Goal: Communication & Community: Answer question/provide support

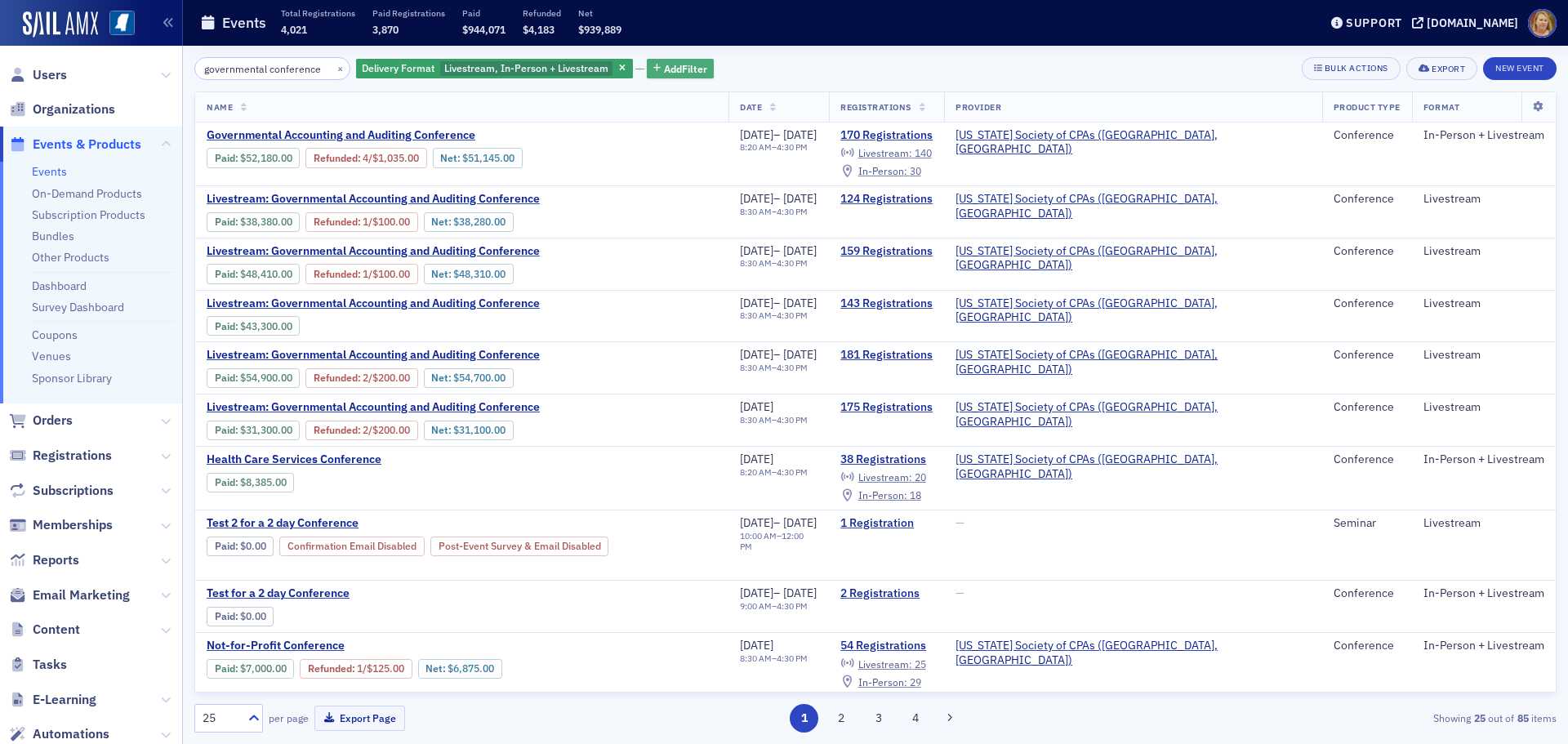
click at [664, 76] on span "Add Filter" at bounding box center [685, 68] width 43 height 14
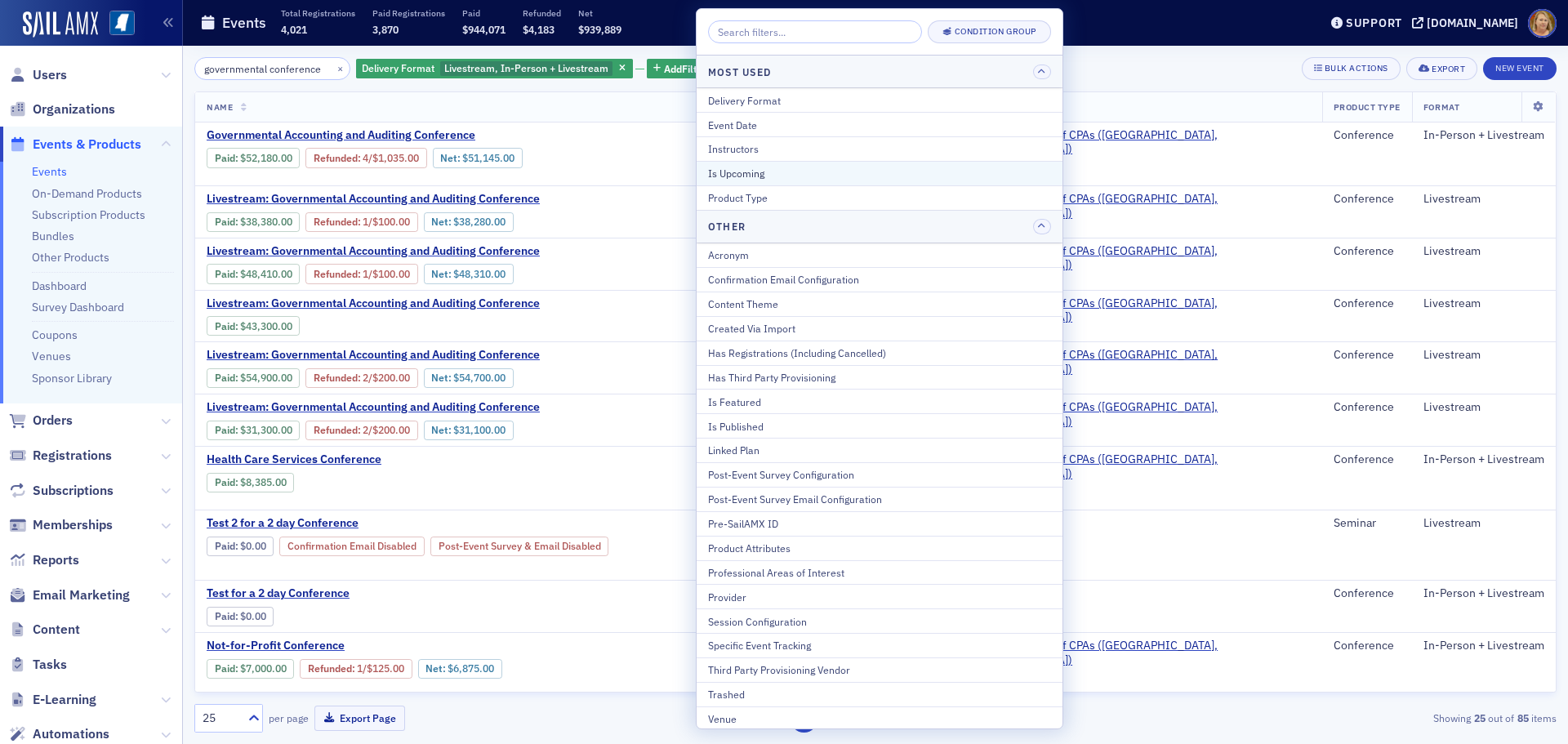
click at [732, 173] on div "Is Upcoming" at bounding box center [879, 173] width 343 height 14
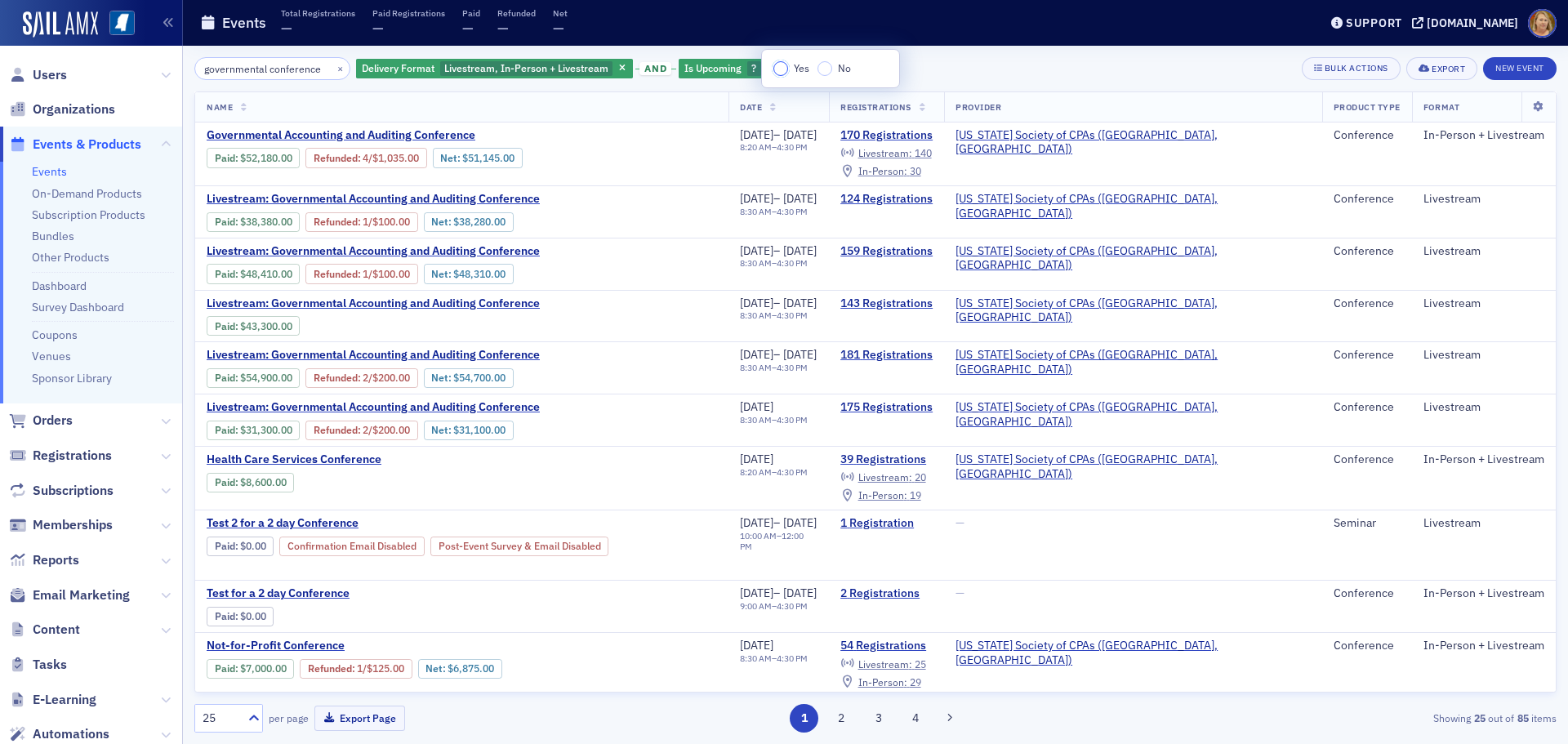
click at [780, 65] on input "Yes" at bounding box center [780, 68] width 14 height 14
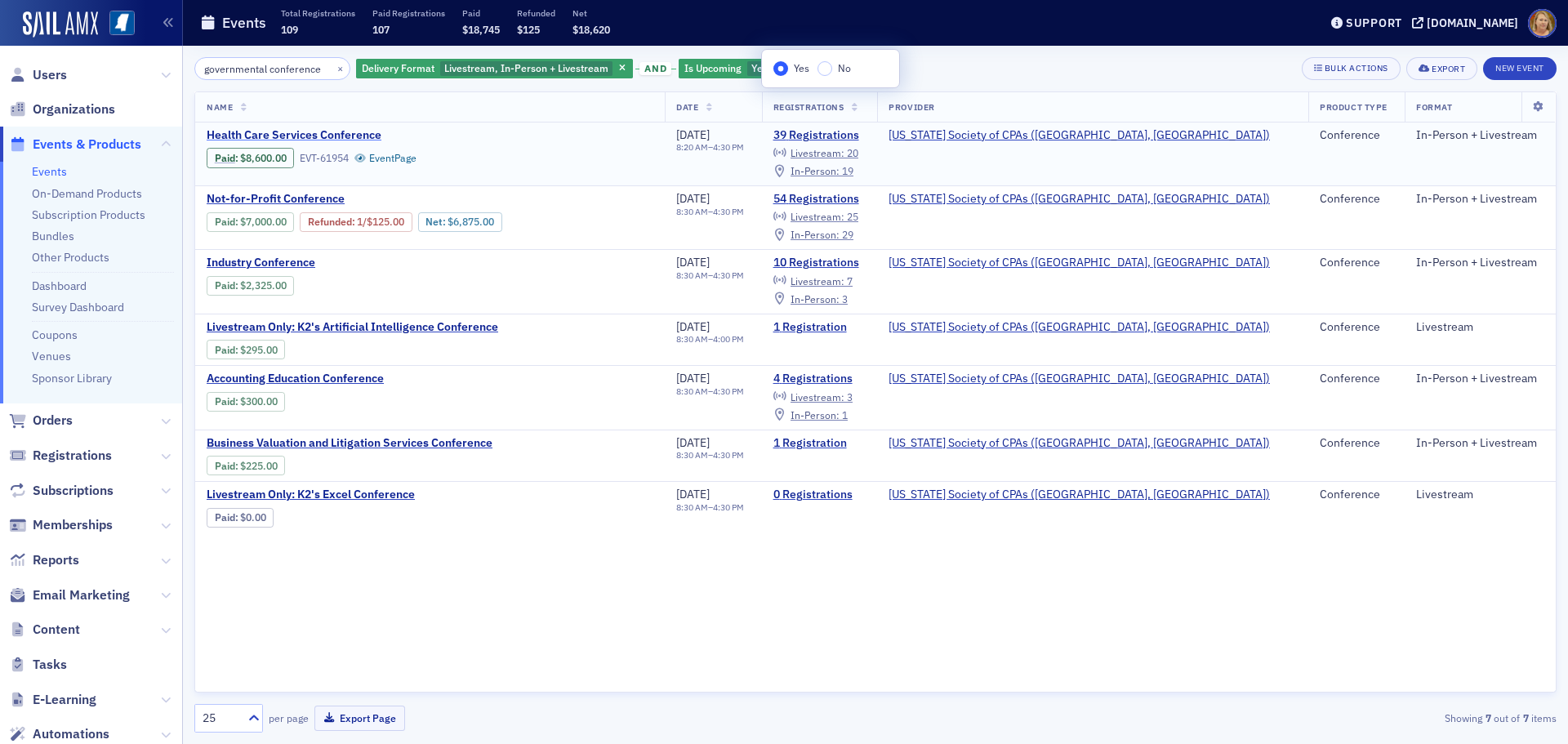
click at [358, 134] on span "Health Care Services Conference" at bounding box center [344, 135] width 274 height 14
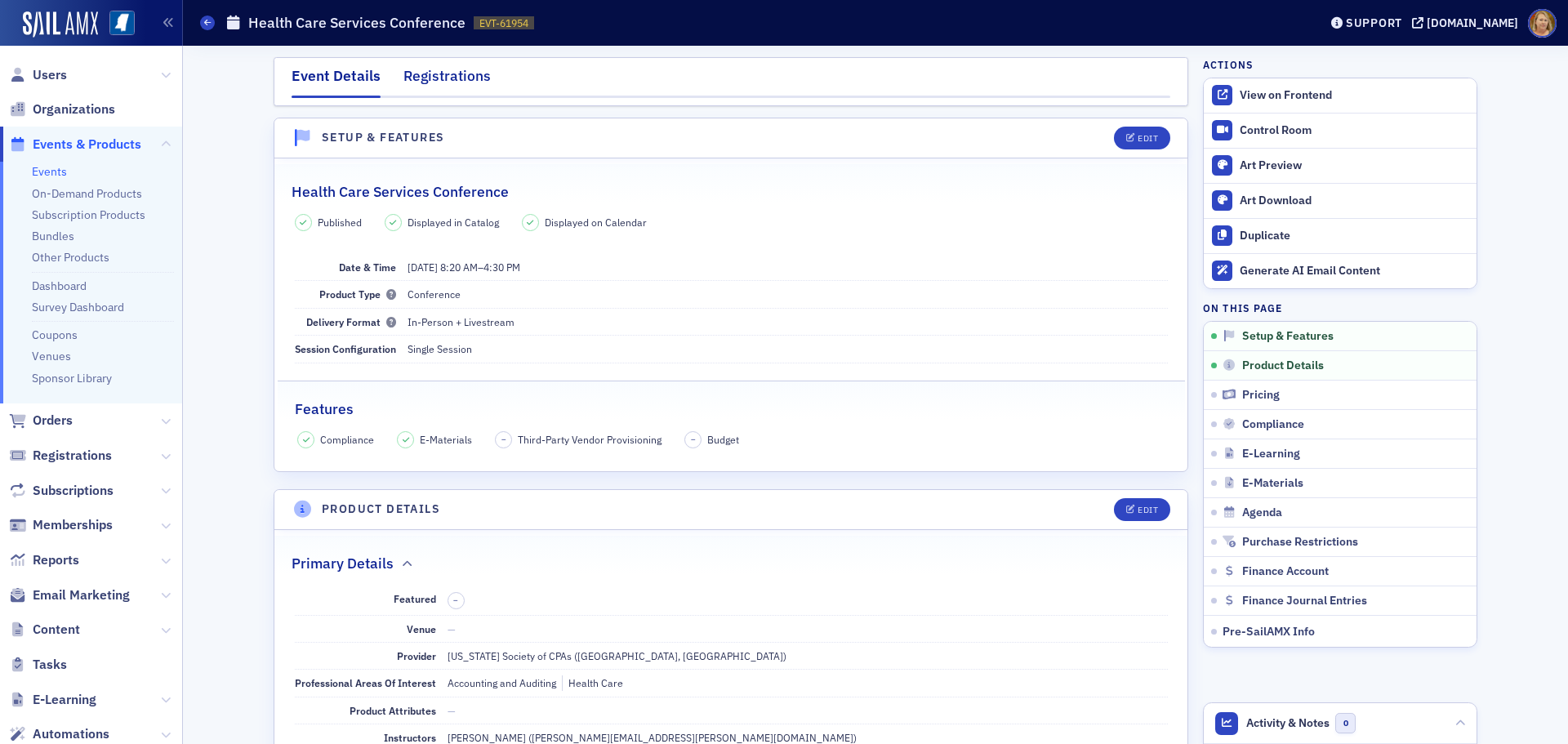
click at [433, 72] on div "Registrations" at bounding box center [446, 80] width 87 height 30
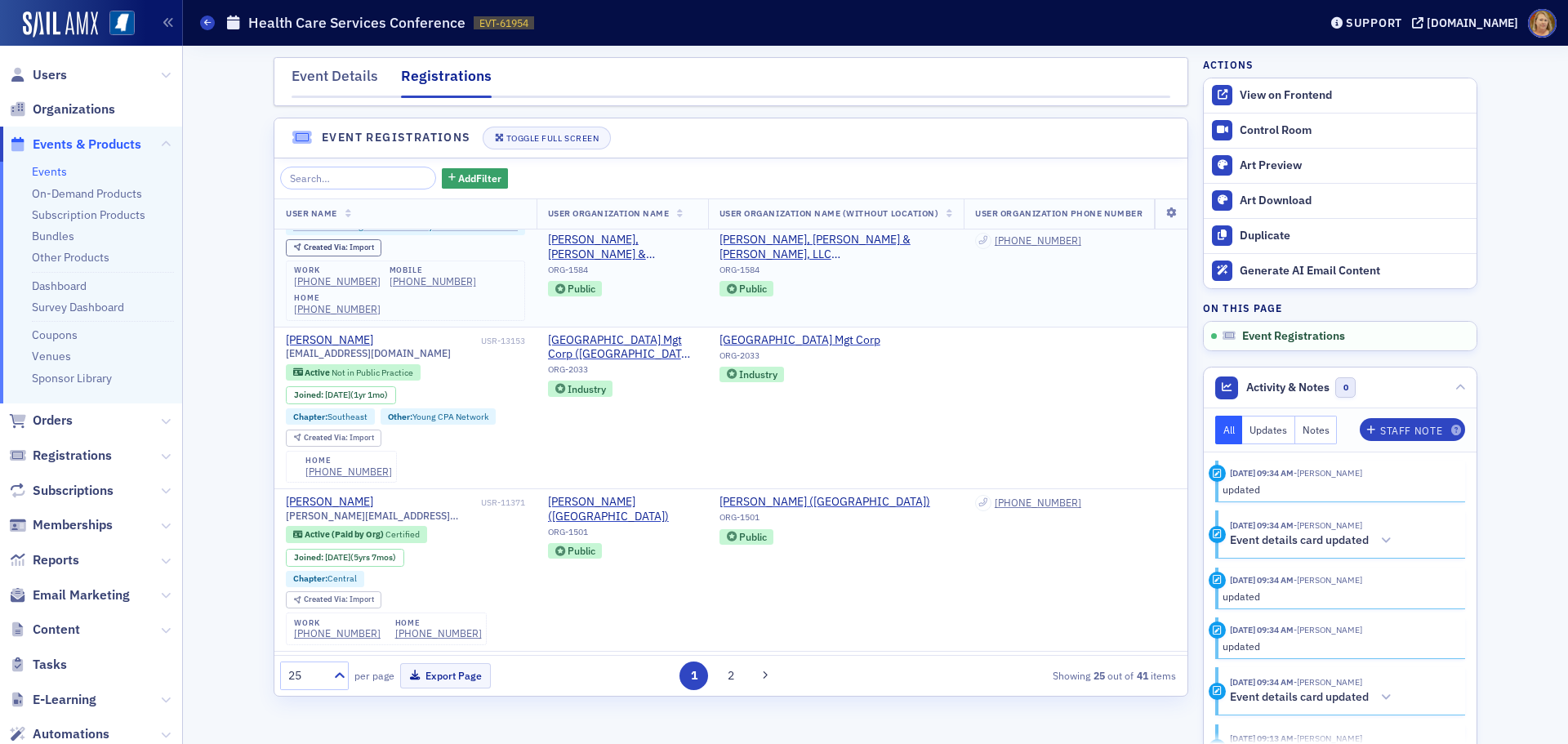
scroll to position [490, 0]
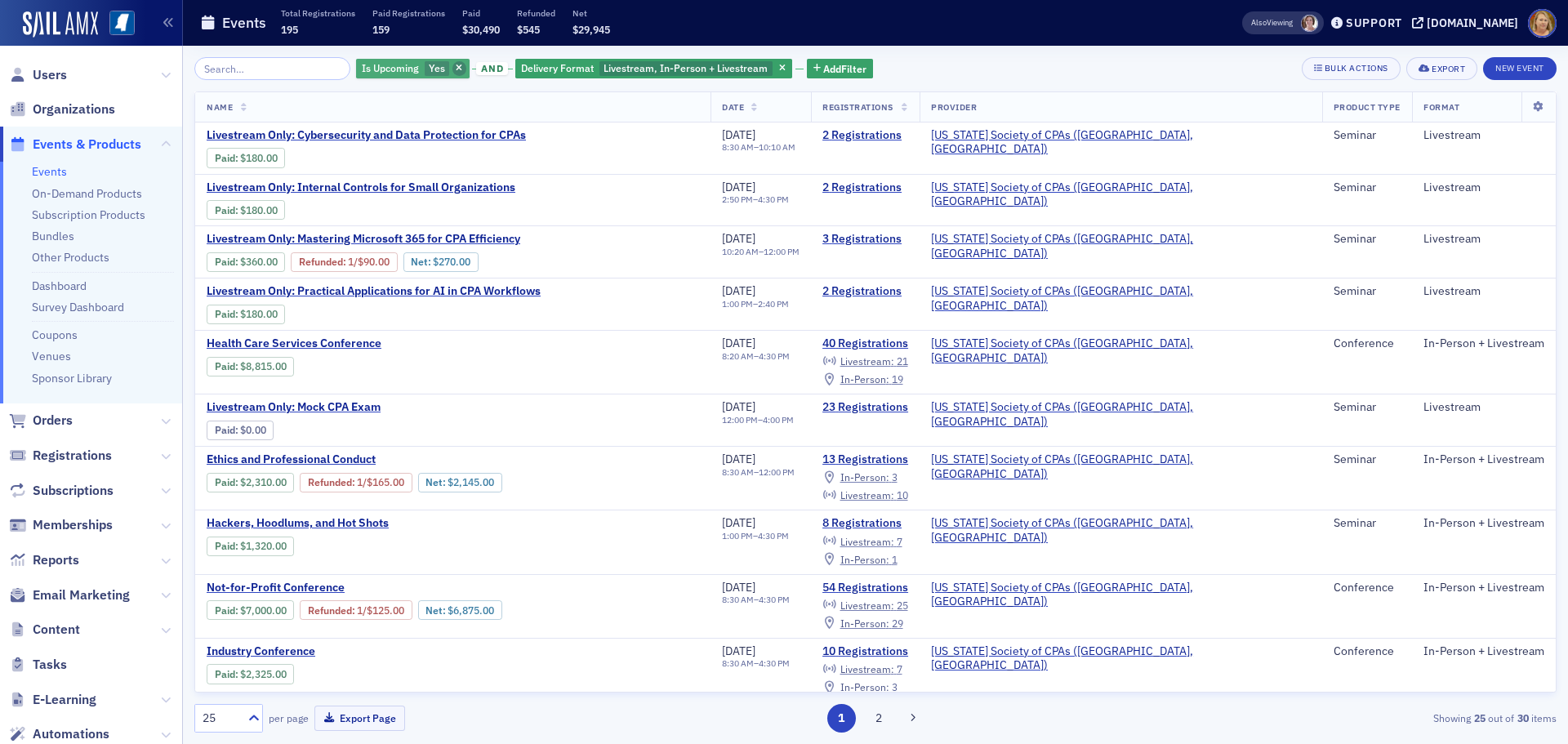
click at [452, 63] on span "button" at bounding box center [459, 68] width 14 height 14
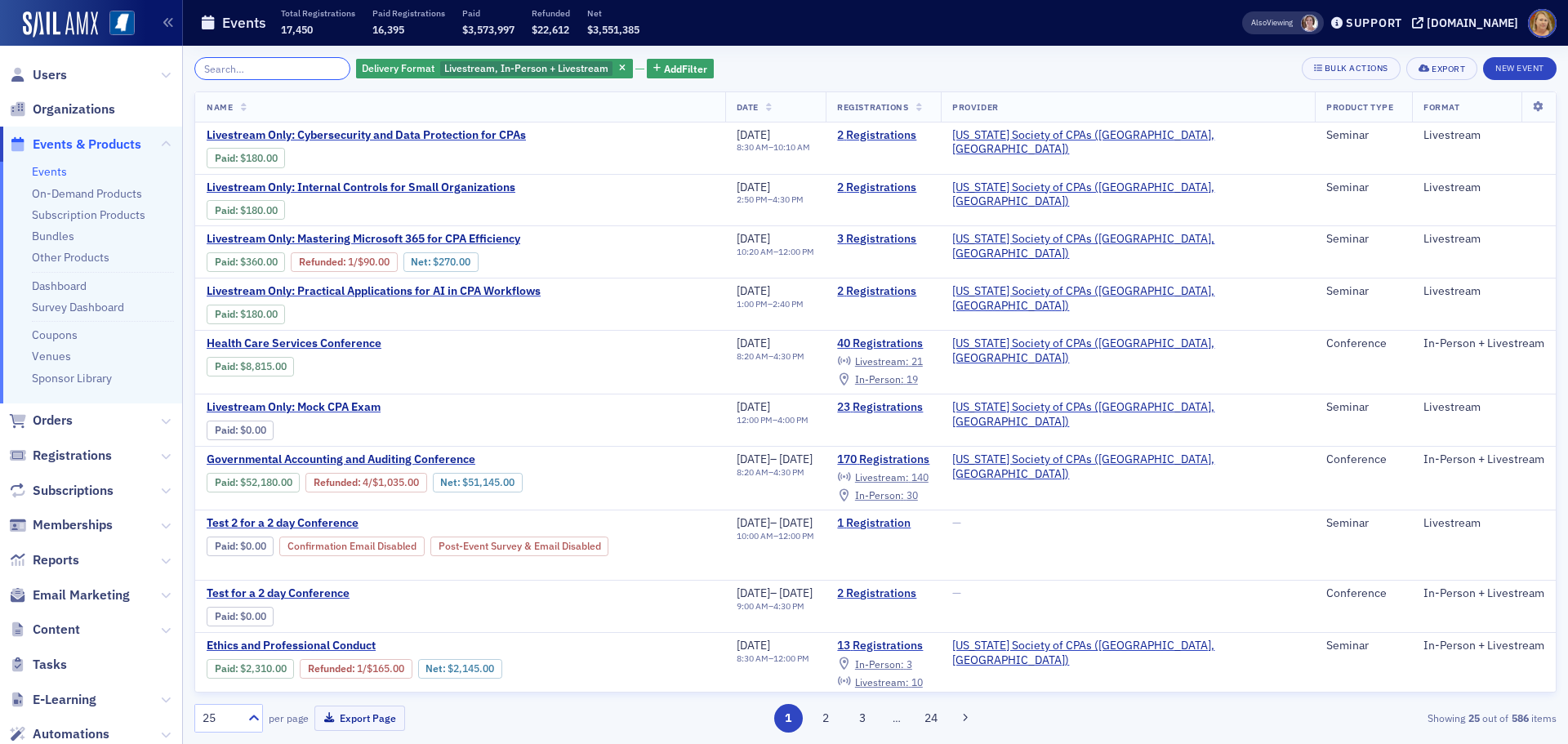
click at [293, 65] on input "search" at bounding box center [273, 69] width 156 height 23
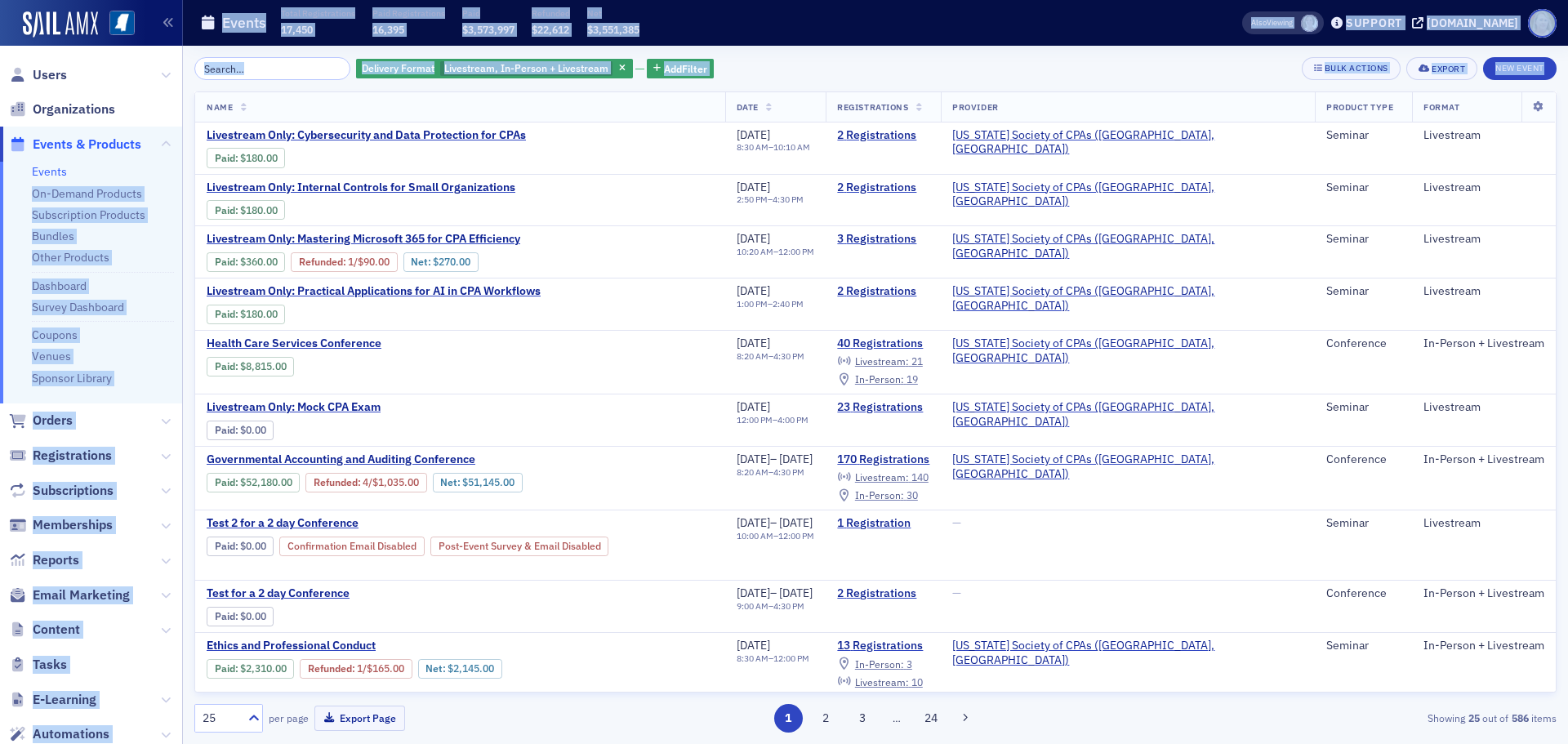
drag, startPoint x: 169, startPoint y: 174, endPoint x: 185, endPoint y: 253, distance: 80.6
click at [185, 253] on div "Users Organizations Events & Products Events On-Demand Products Subscription Pr…" at bounding box center [784, 372] width 1568 height 744
click at [166, 283] on ul "Events On-Demand Products Subscription Products Bundles Other Products Dashboar…" at bounding box center [91, 282] width 182 height 241
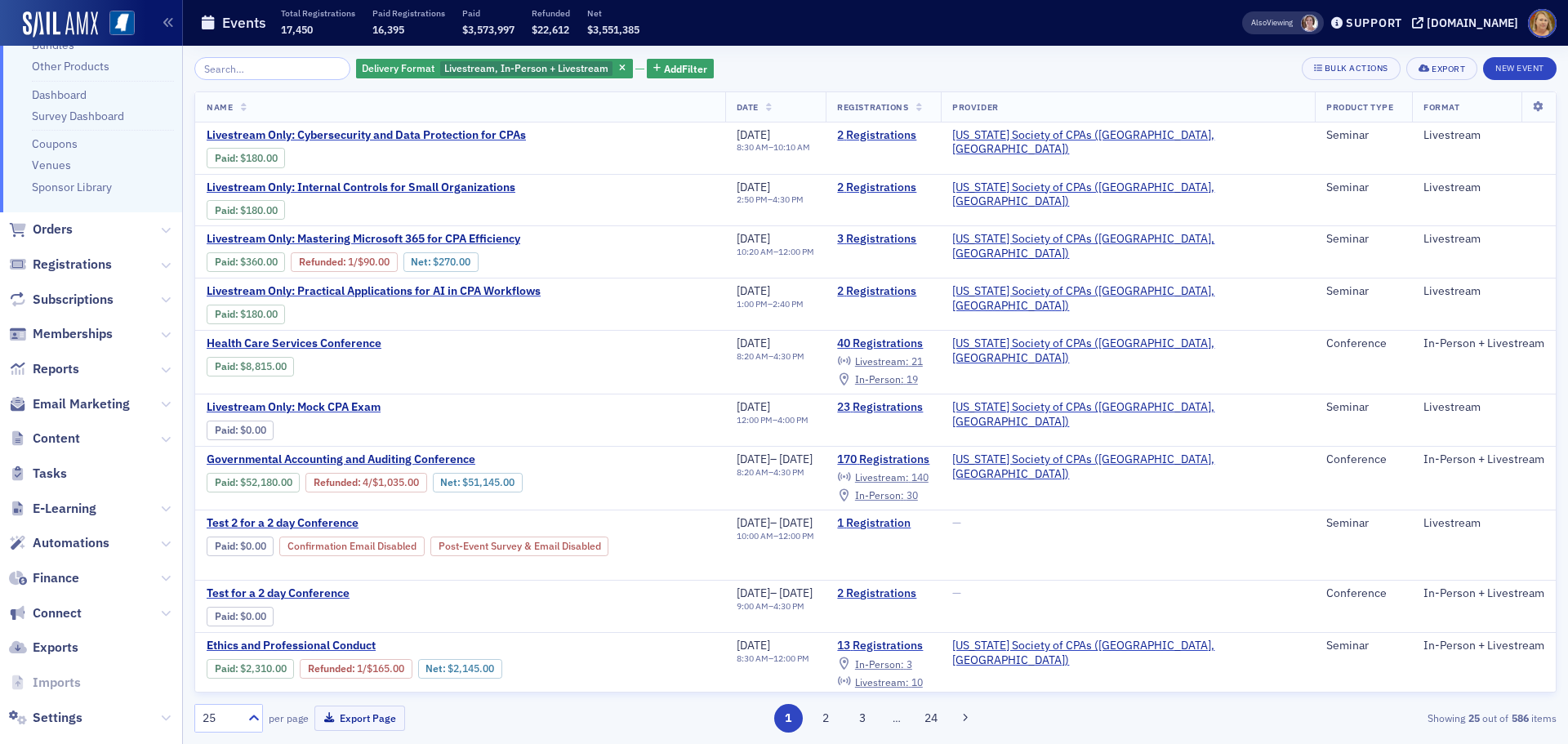
scroll to position [217, 0]
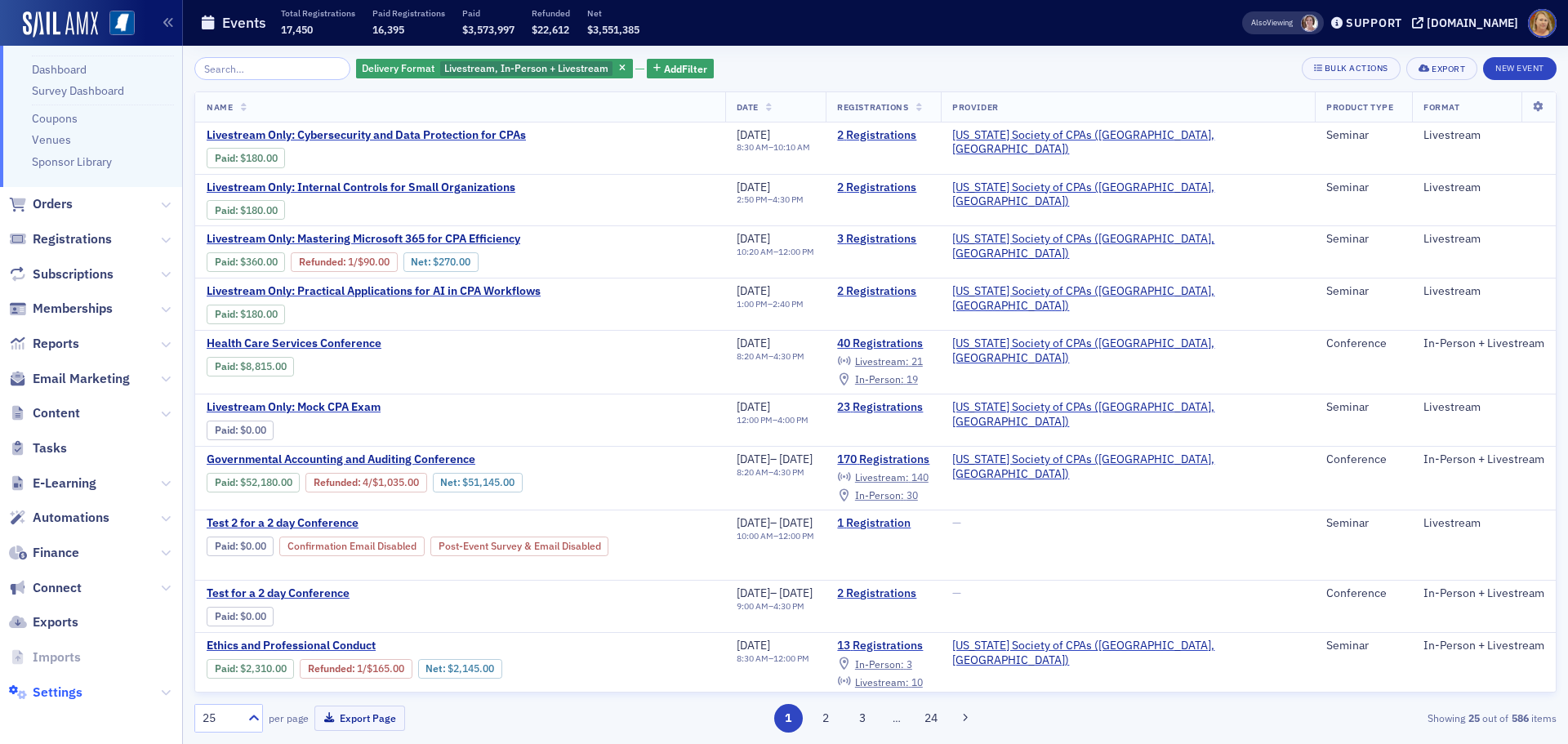
click at [73, 686] on span "Settings" at bounding box center [58, 692] width 50 height 18
select select "US"
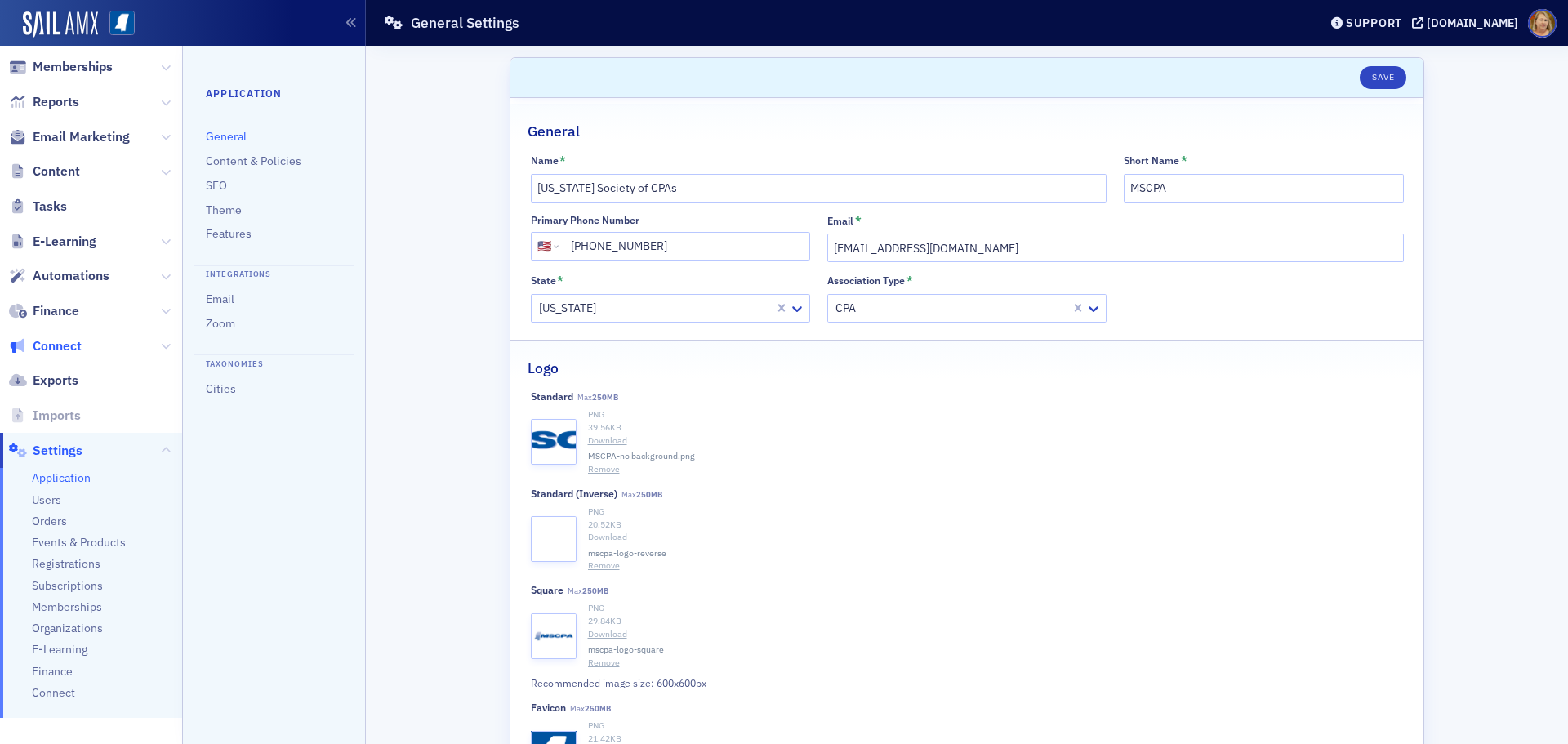
click at [65, 344] on span "Connect" at bounding box center [58, 345] width 49 height 18
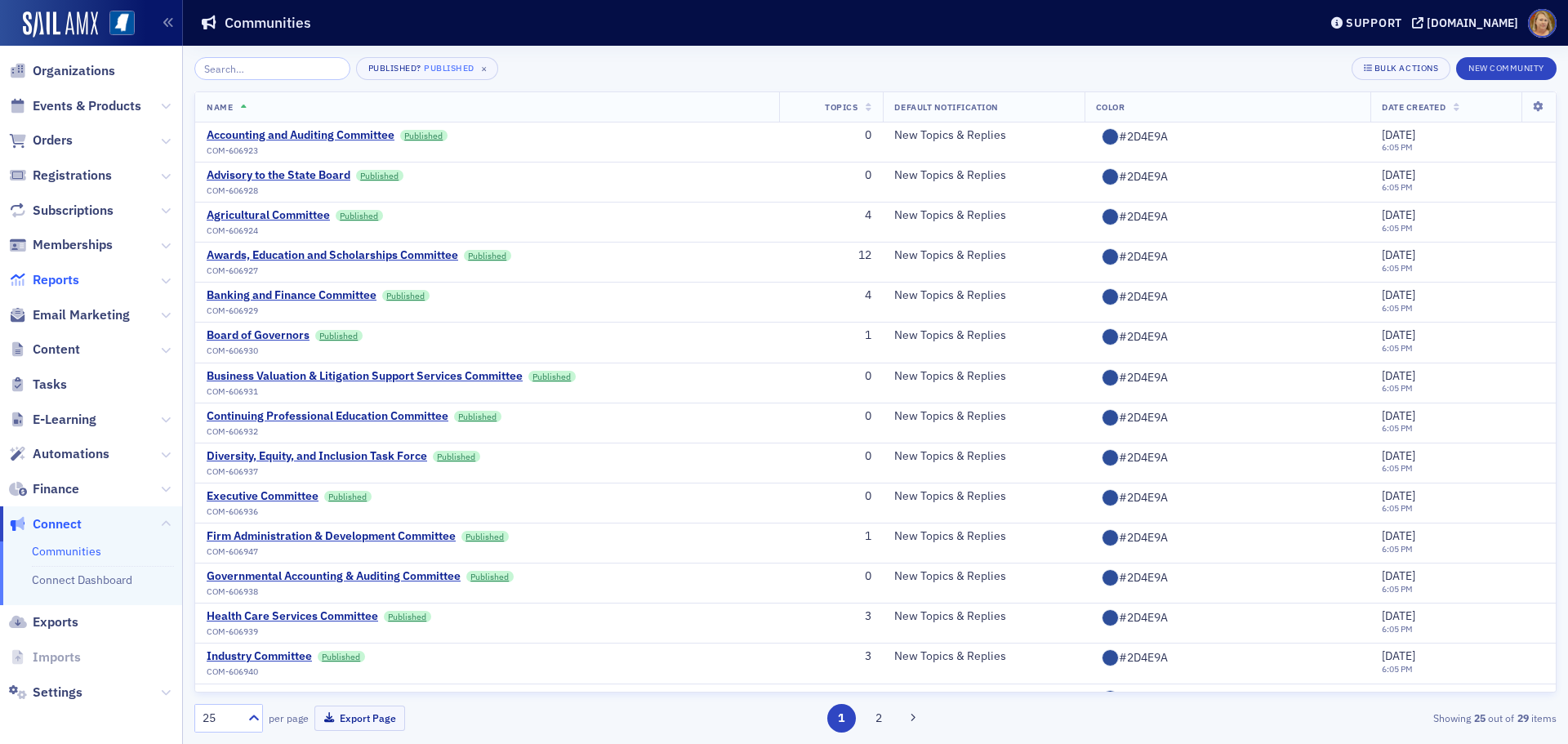
click at [63, 282] on span "Reports" at bounding box center [56, 279] width 47 height 18
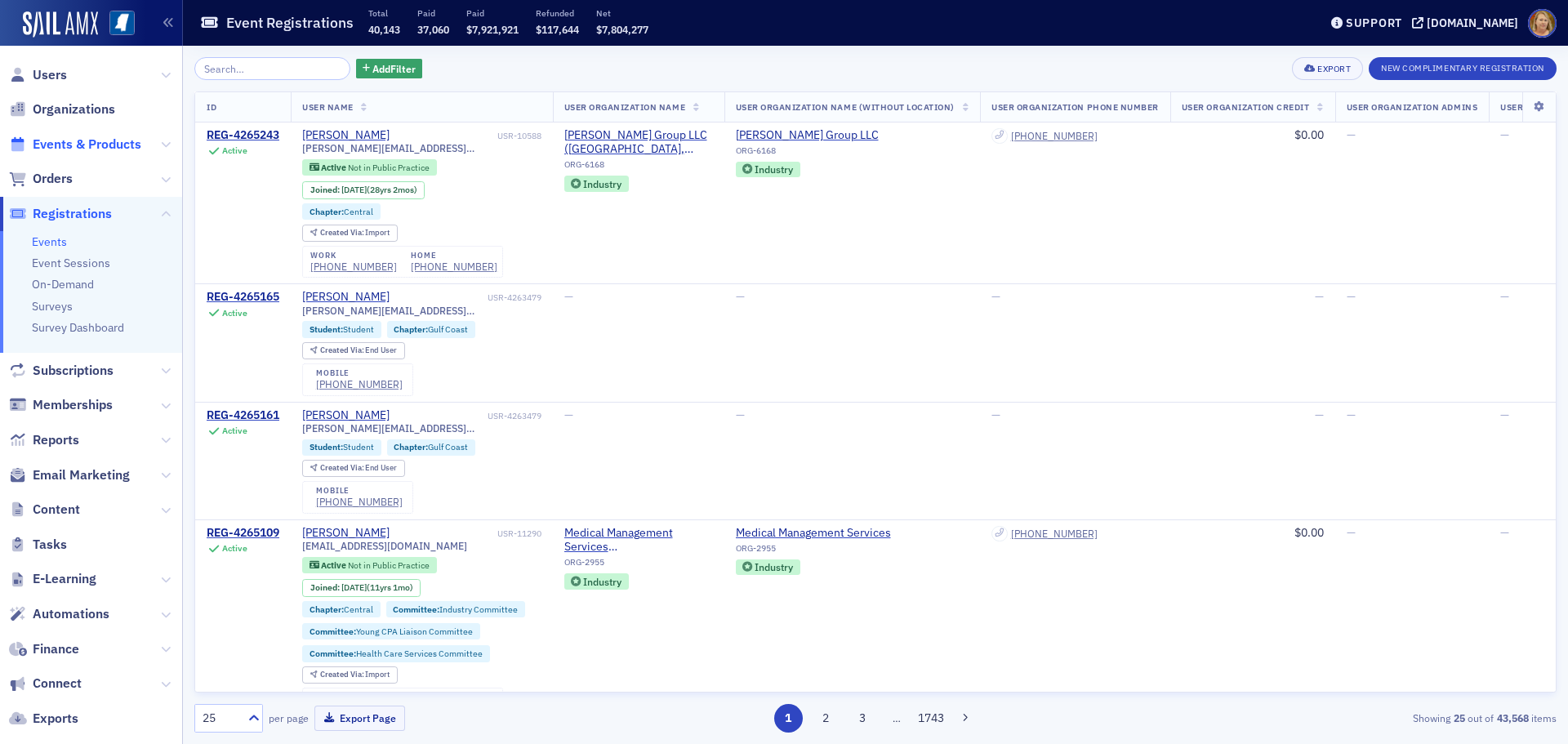
click at [104, 144] on span "Events & Products" at bounding box center [87, 144] width 108 height 18
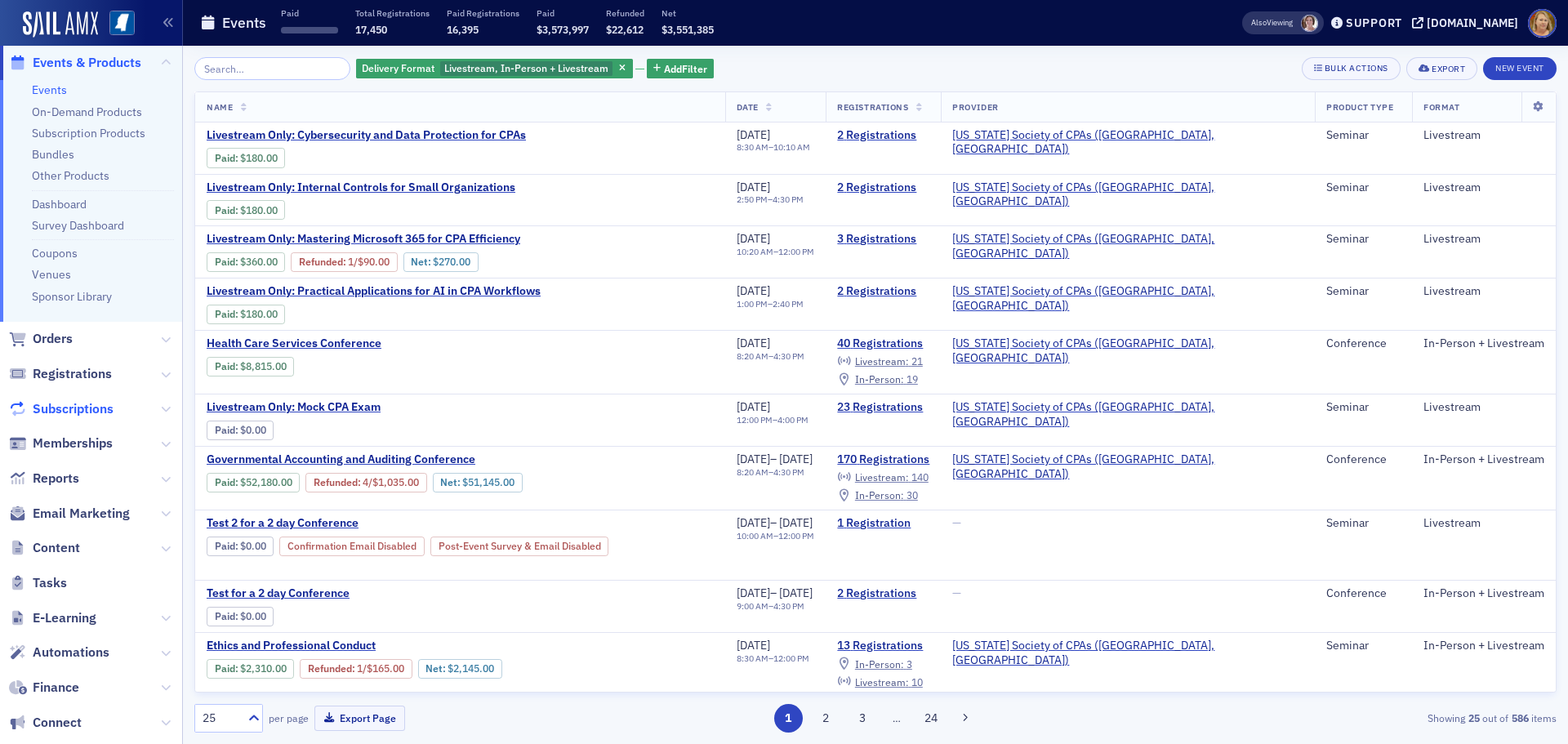
scroll to position [163, 0]
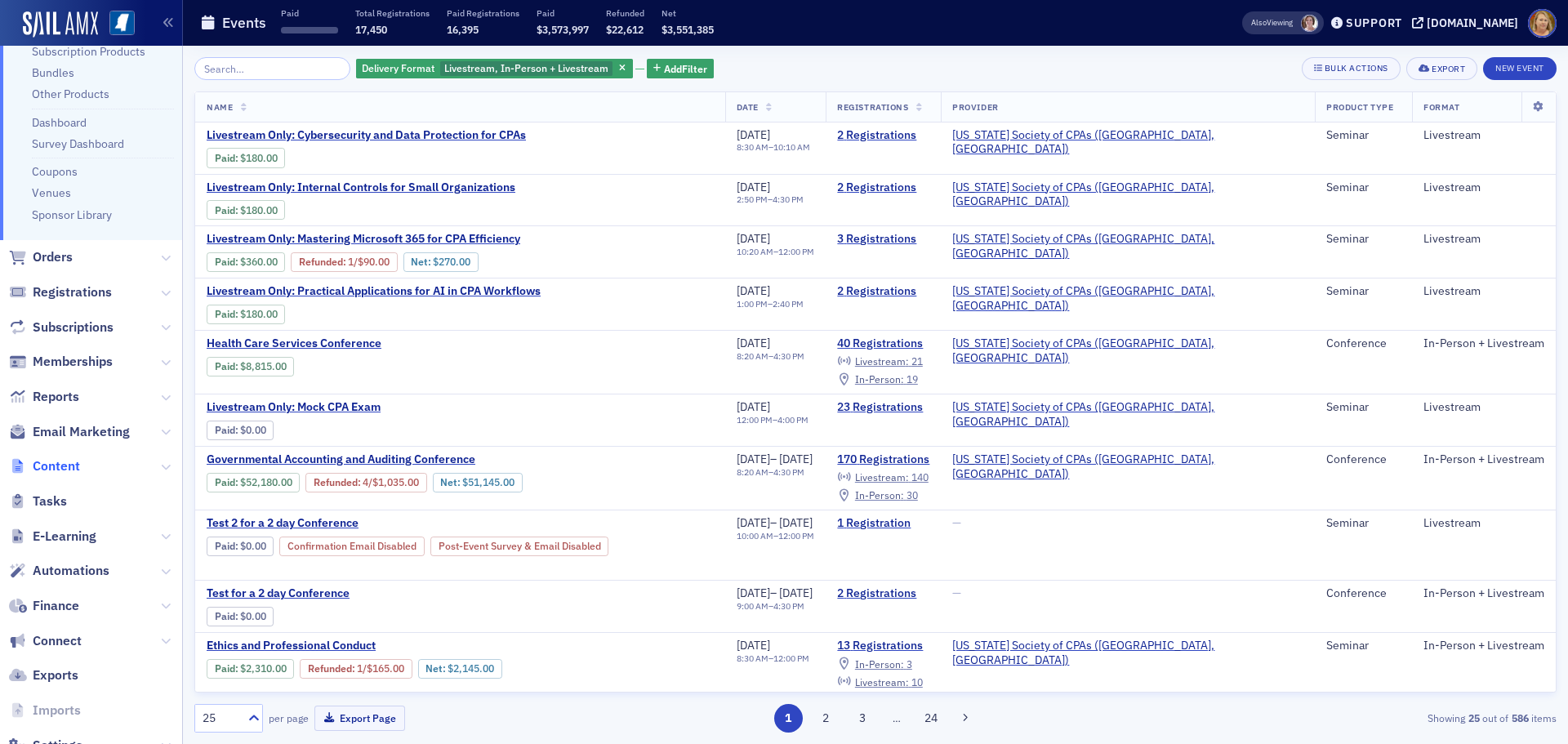
click at [73, 464] on span "Content" at bounding box center [57, 466] width 47 height 18
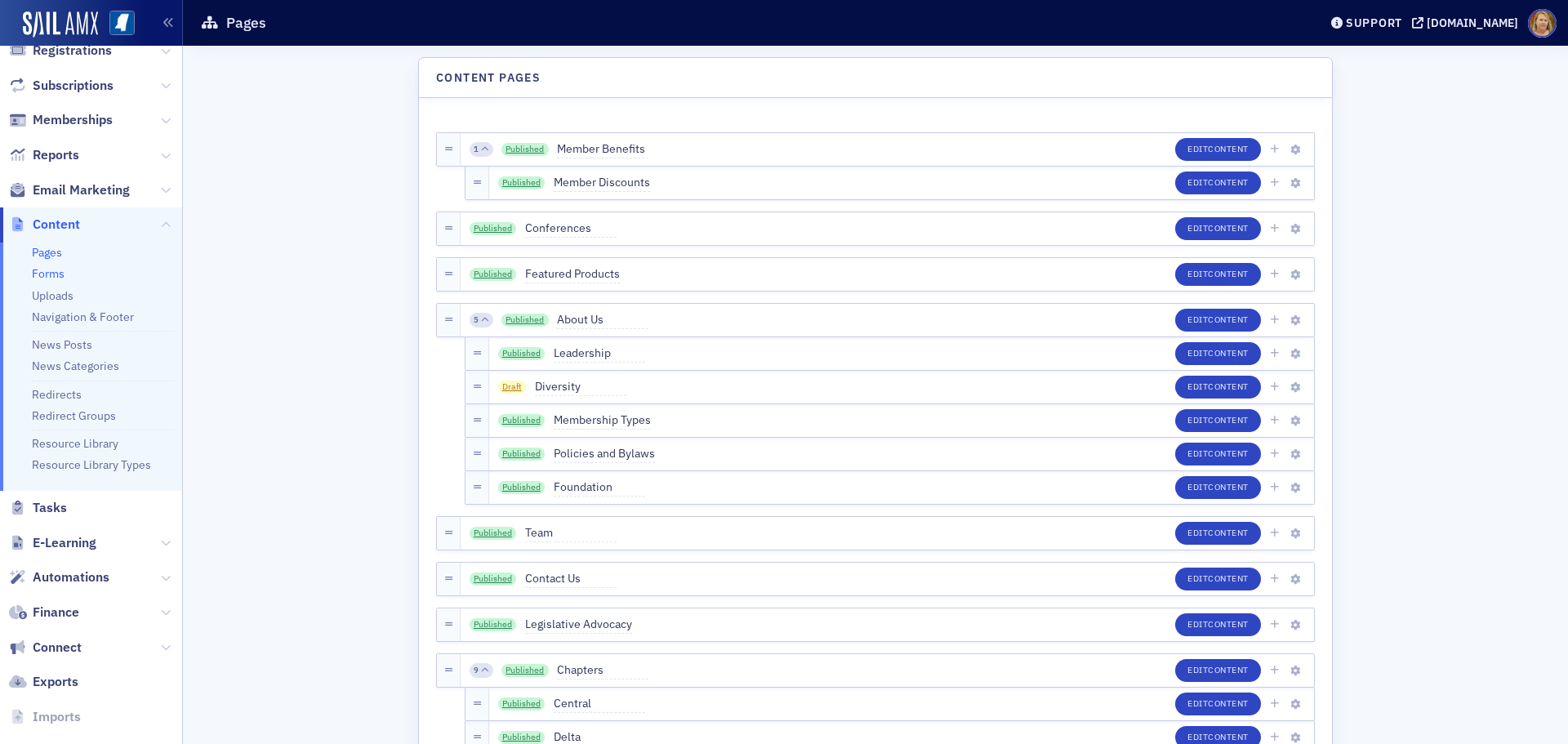
click at [58, 273] on link "Forms" at bounding box center [48, 273] width 33 height 14
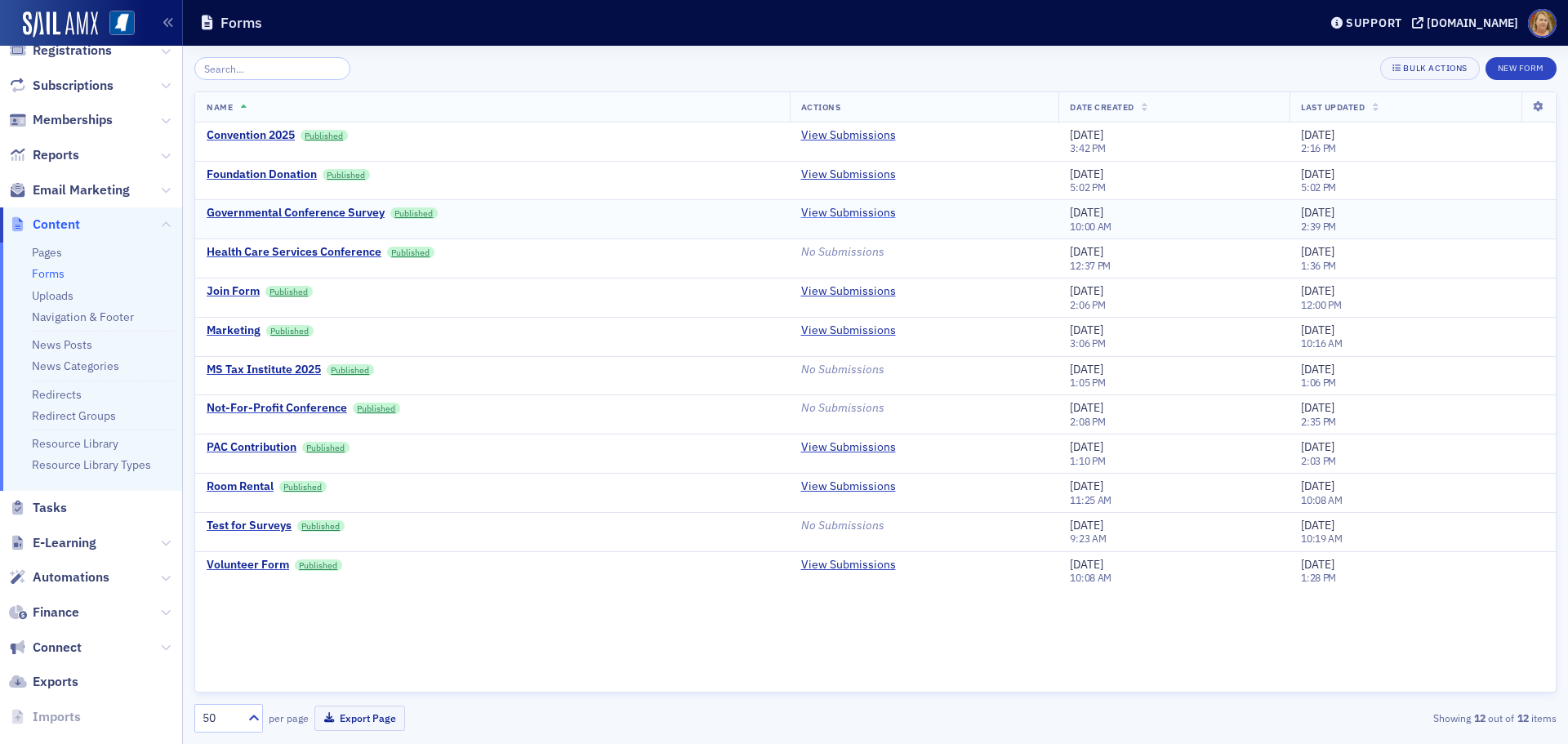
click at [807, 212] on link "View Submissions" at bounding box center [848, 212] width 95 height 14
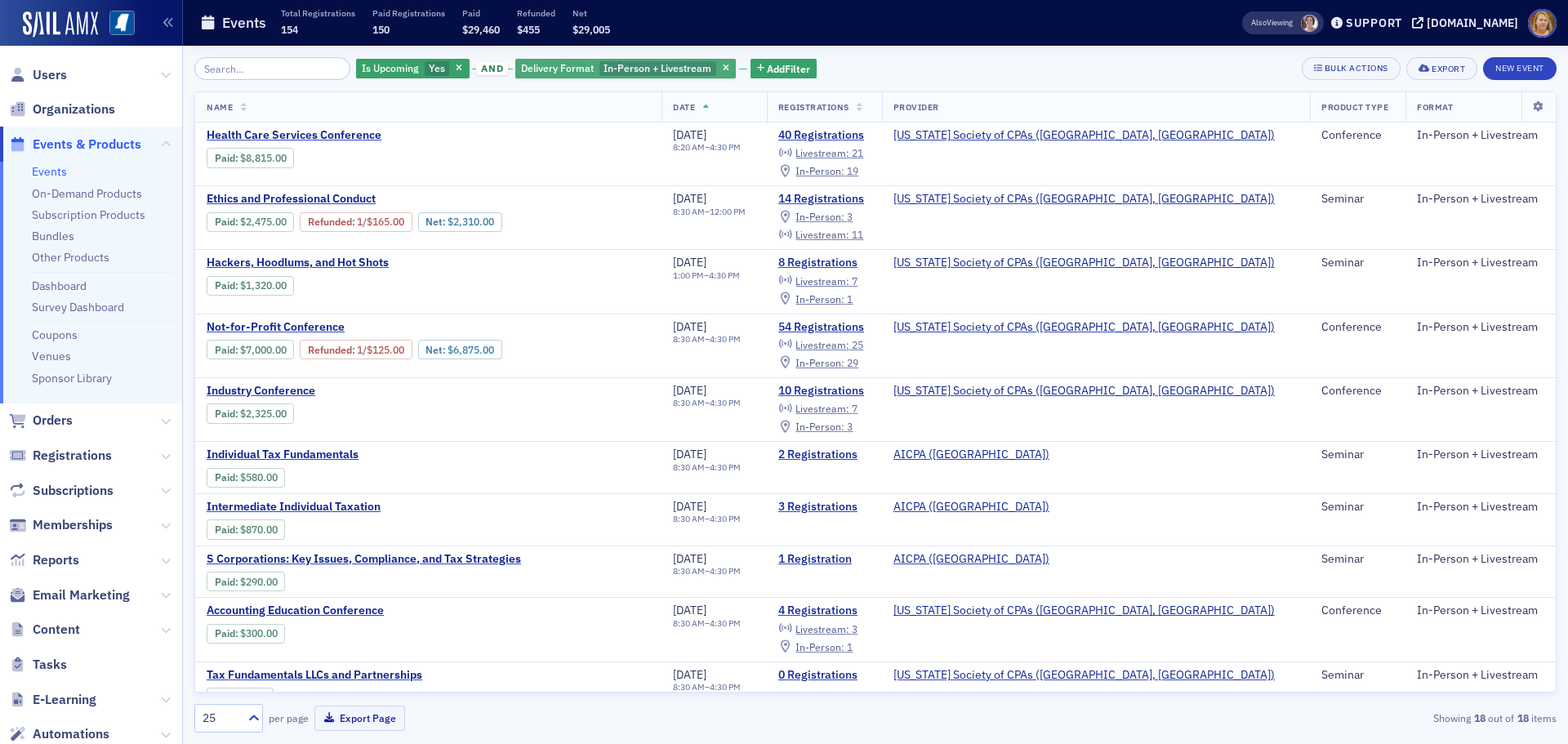
click at [527, 64] on span "Delivery Format" at bounding box center [557, 67] width 73 height 13
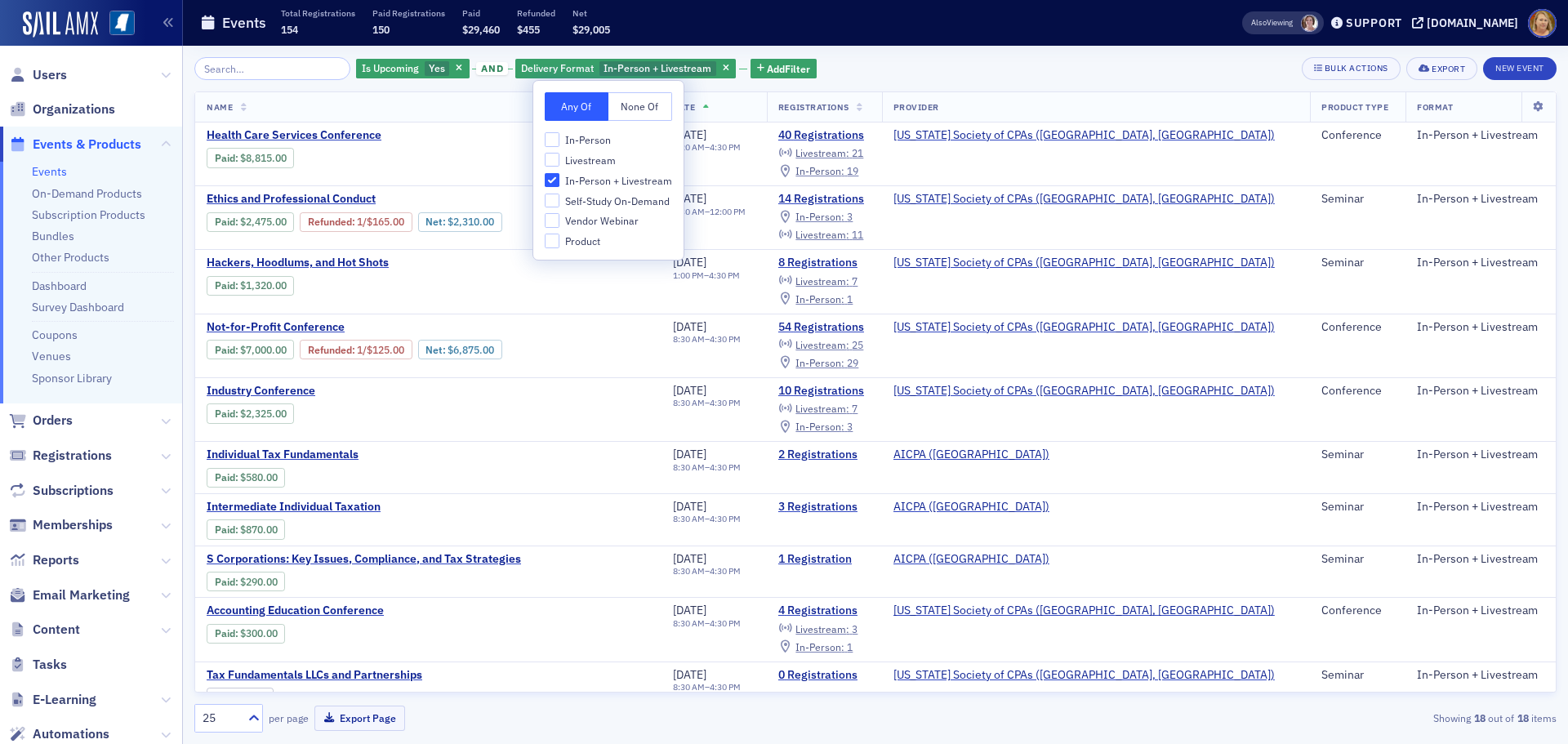
click at [567, 162] on span "Livestream" at bounding box center [590, 160] width 51 height 14
click at [560, 162] on input "Livestream" at bounding box center [551, 159] width 14 height 14
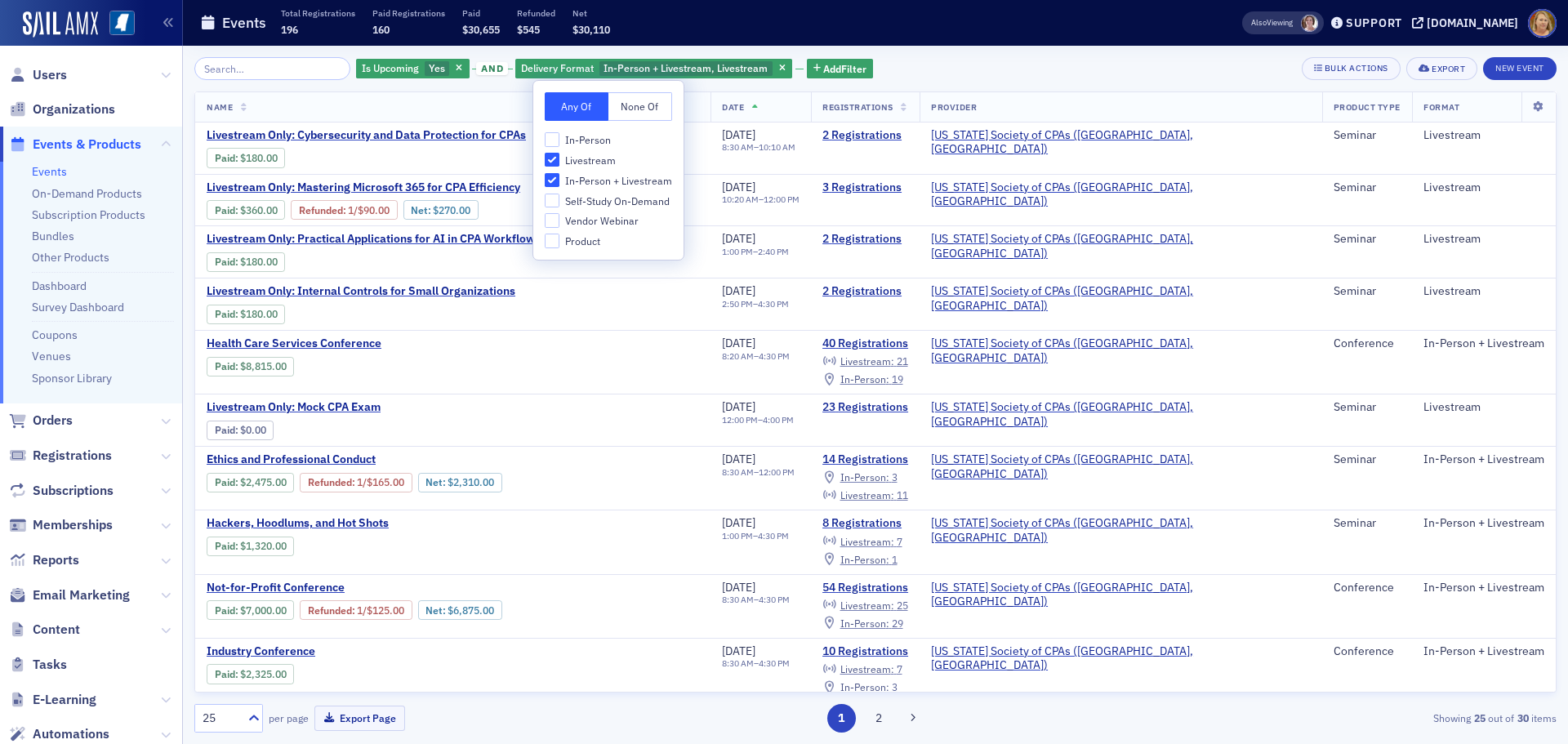
click at [567, 162] on span "Livestream" at bounding box center [590, 160] width 51 height 14
click at [560, 162] on input "Livestream" at bounding box center [551, 159] width 14 height 14
checkbox input "false"
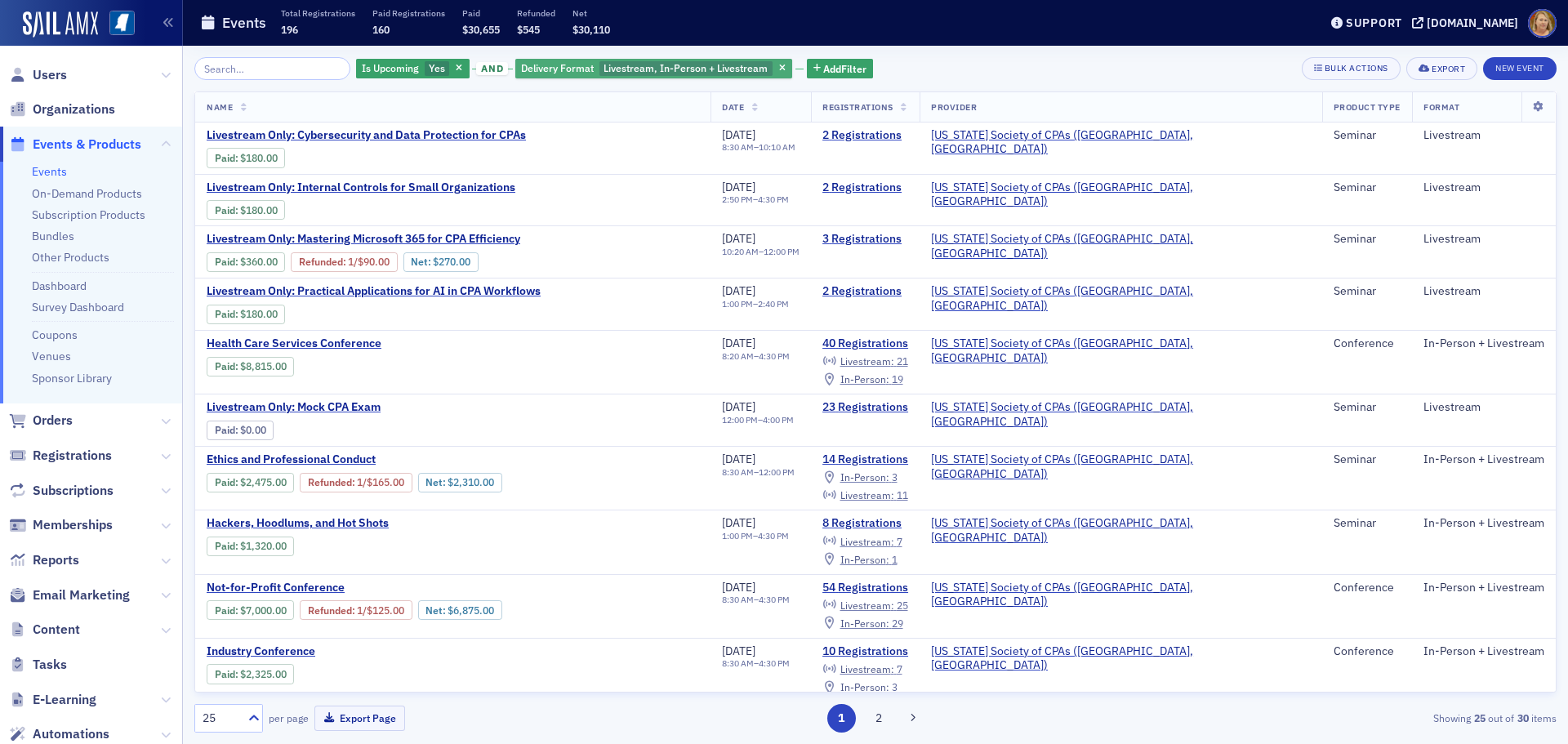
click at [574, 72] on span "Delivery Format" at bounding box center [557, 67] width 73 height 13
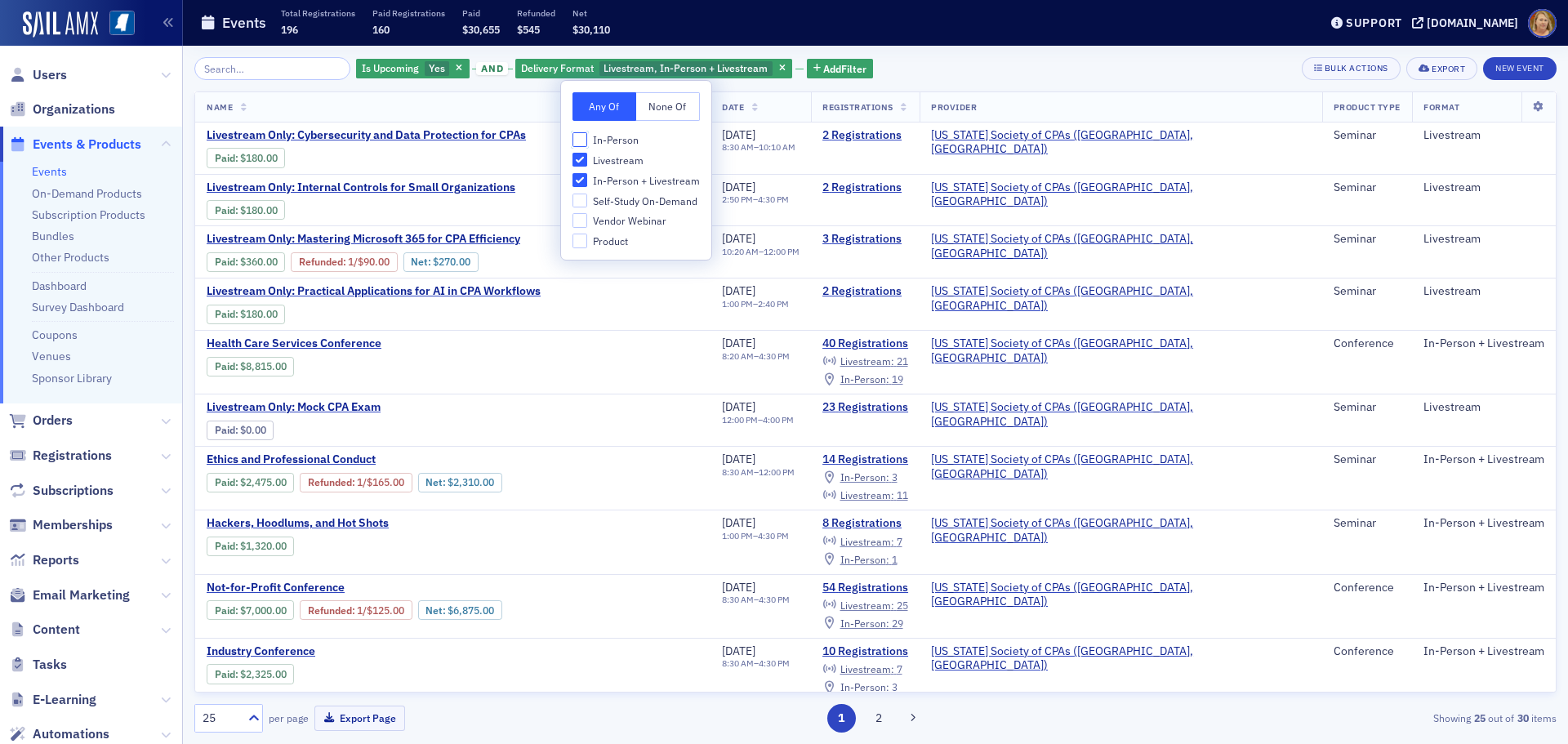
click at [585, 135] on input "In-Person" at bounding box center [579, 139] width 14 height 14
checkbox input "true"
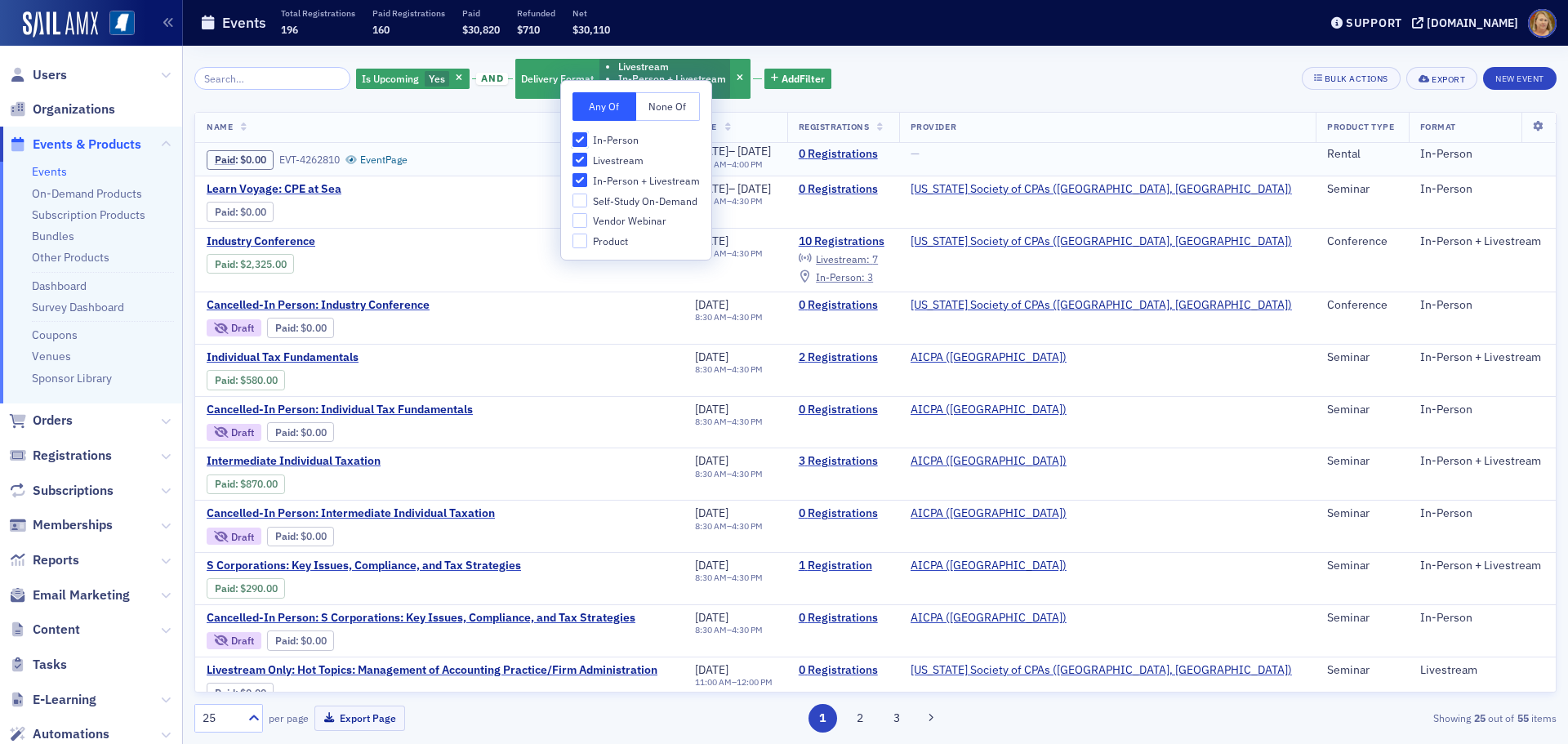
scroll to position [812, 0]
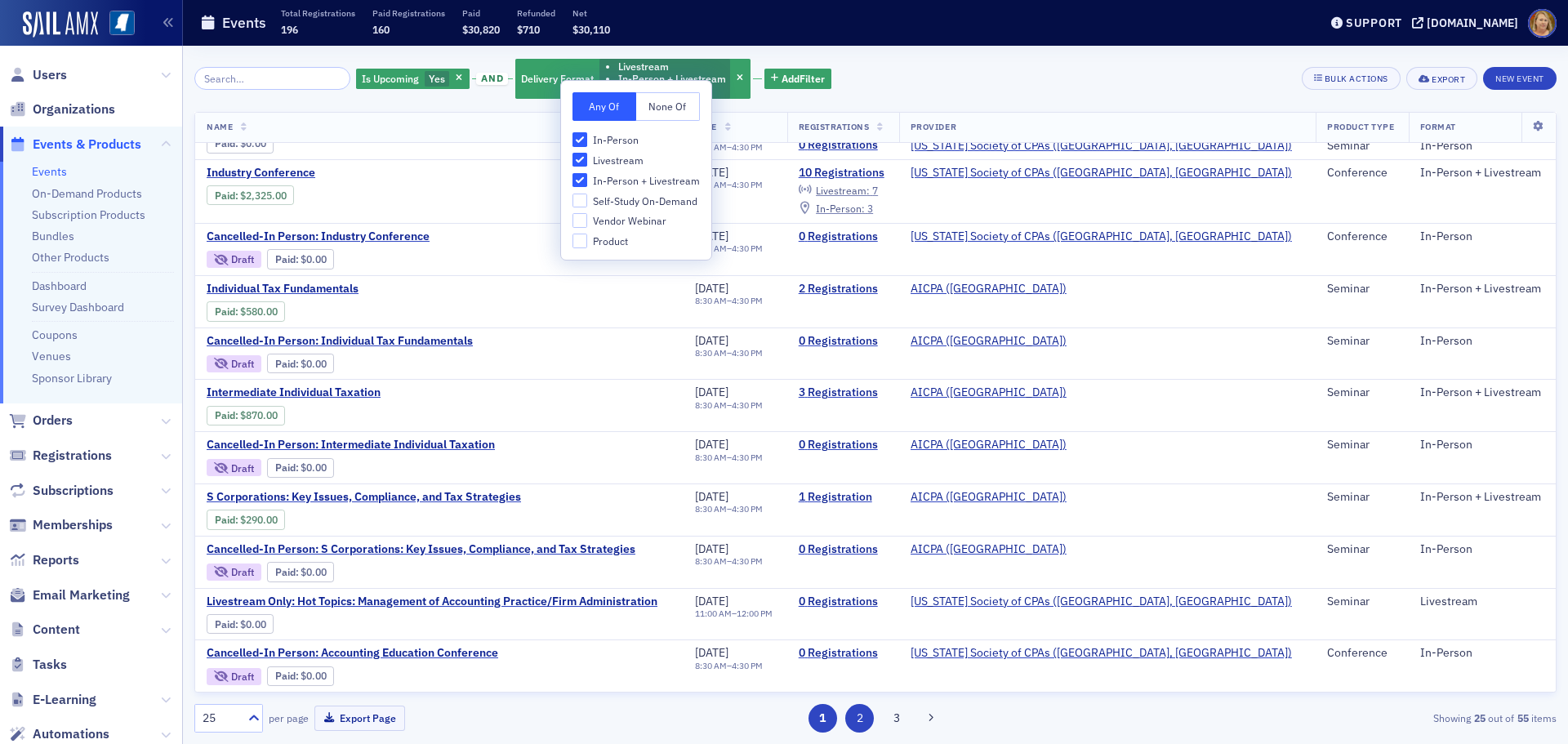
click at [851, 709] on button "2" at bounding box center [859, 718] width 29 height 29
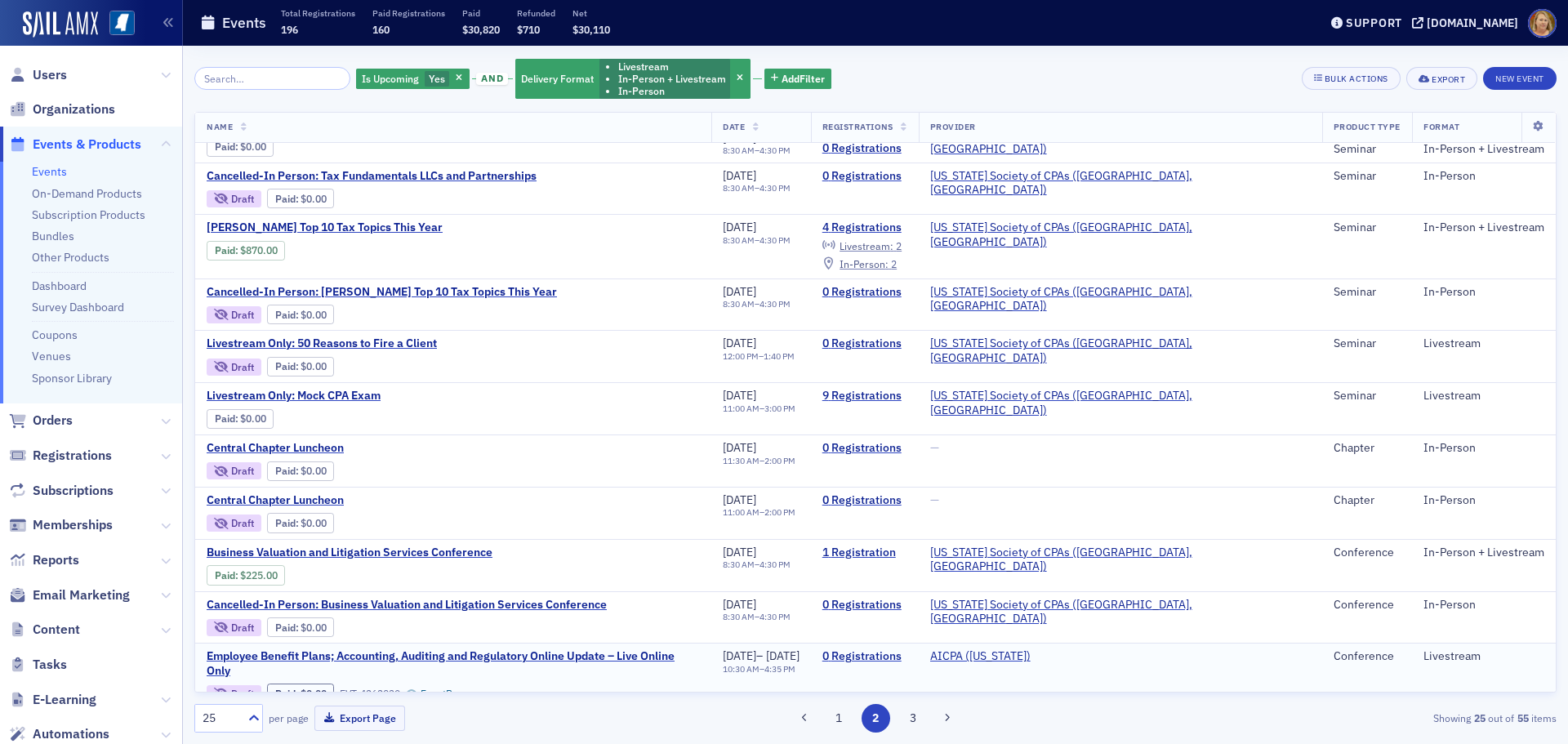
scroll to position [147, 0]
click at [325, 444] on span "Central Chapter Luncheon" at bounding box center [344, 449] width 274 height 14
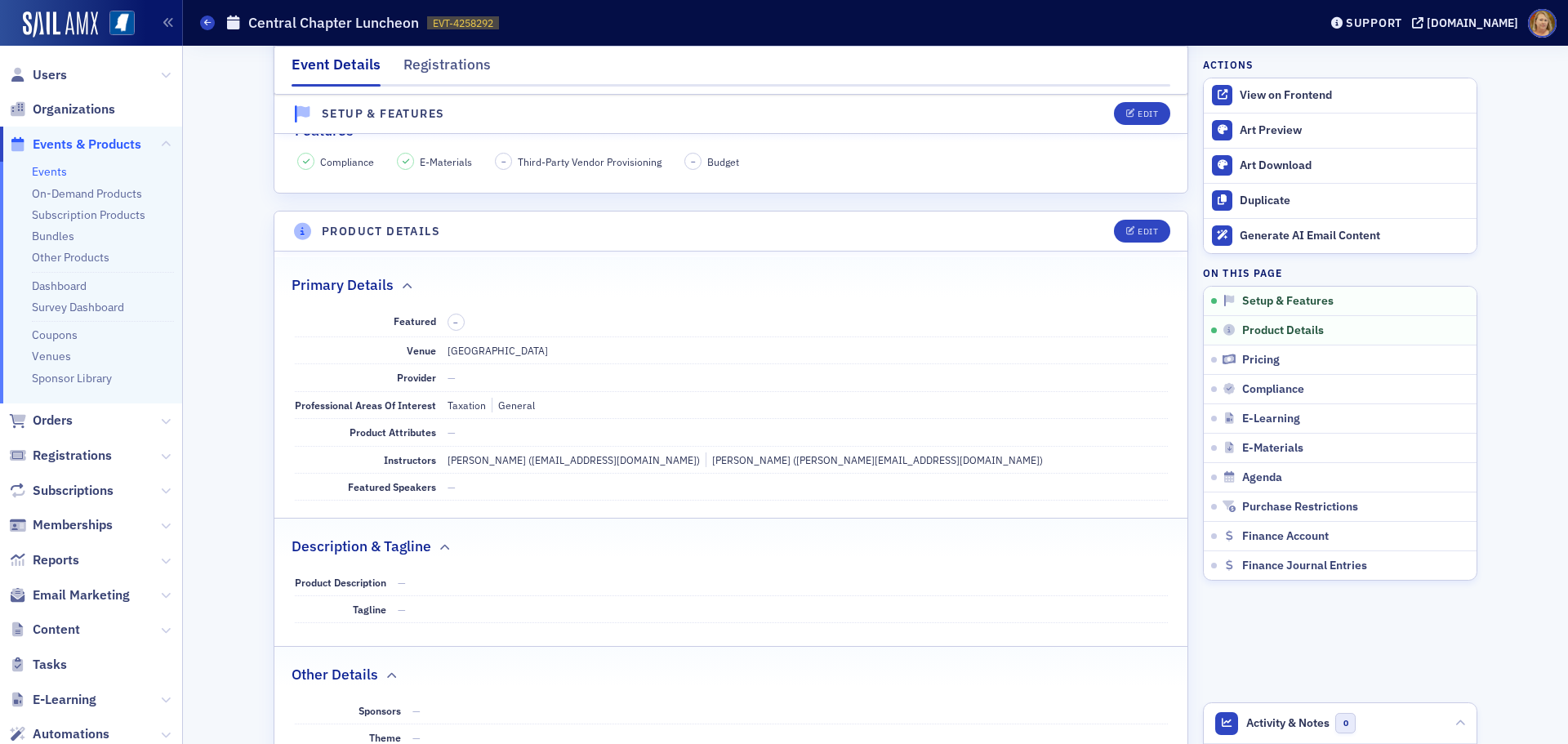
scroll to position [408, 0]
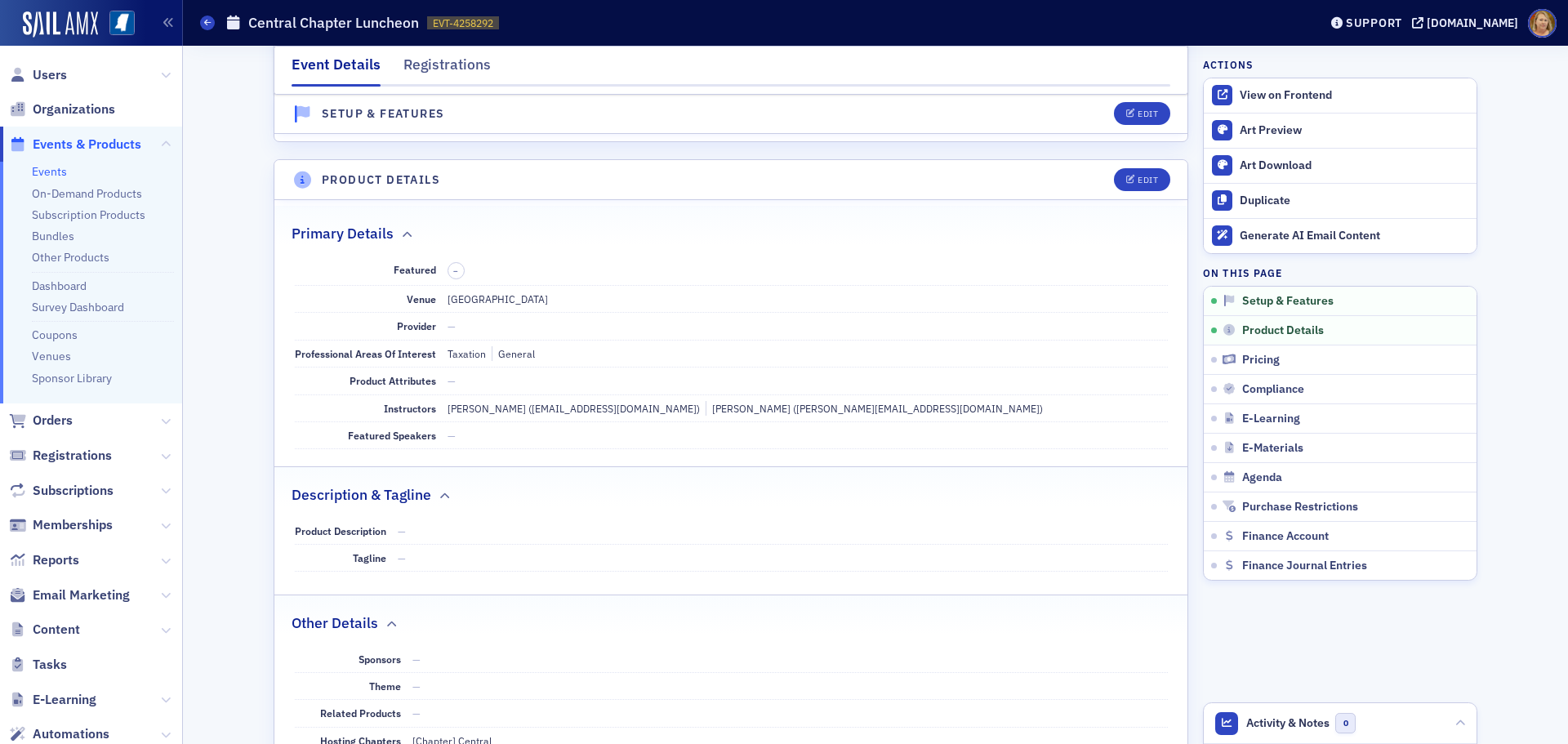
click at [59, 74] on span "Users" at bounding box center [50, 74] width 35 height 18
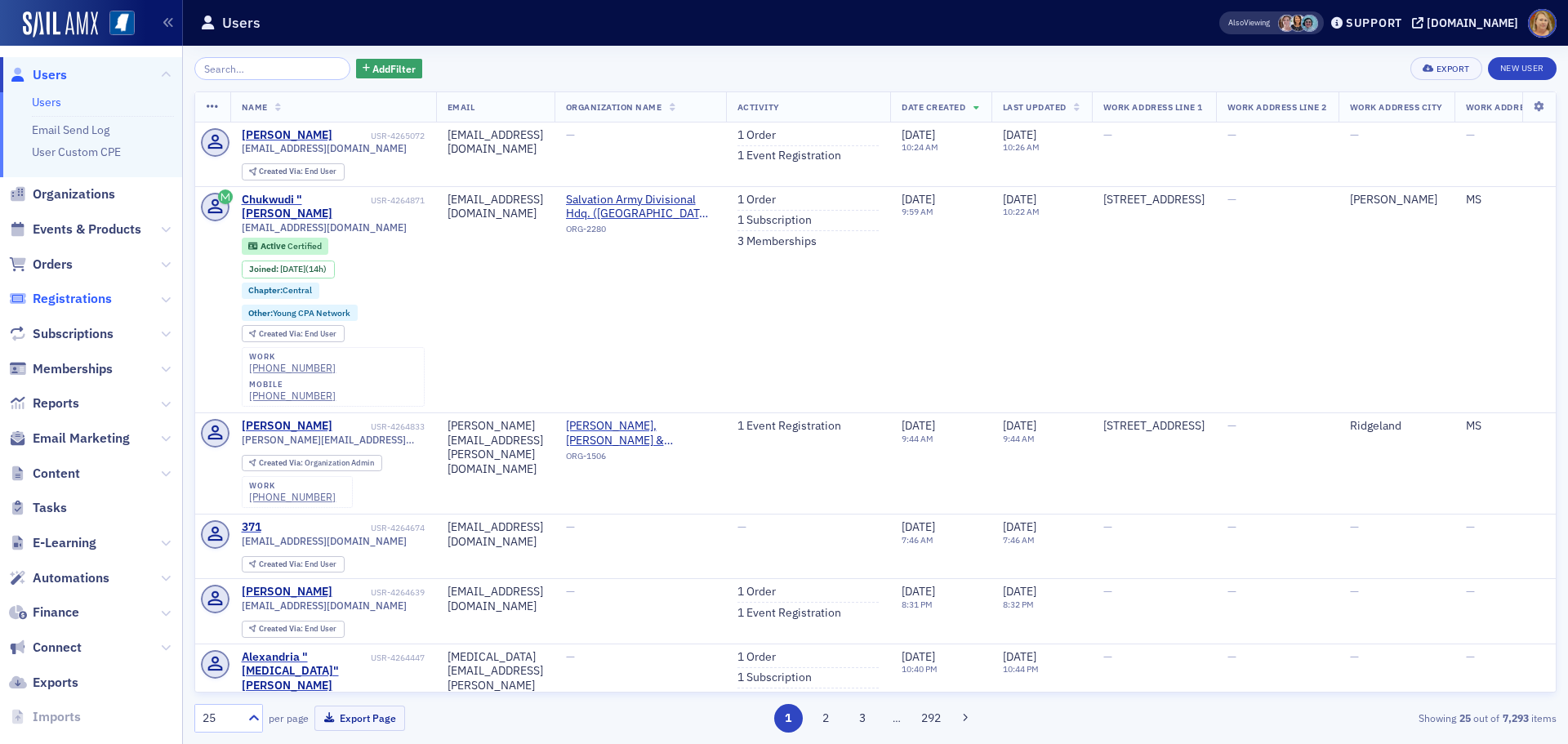
click at [67, 298] on span "Registrations" at bounding box center [73, 298] width 80 height 18
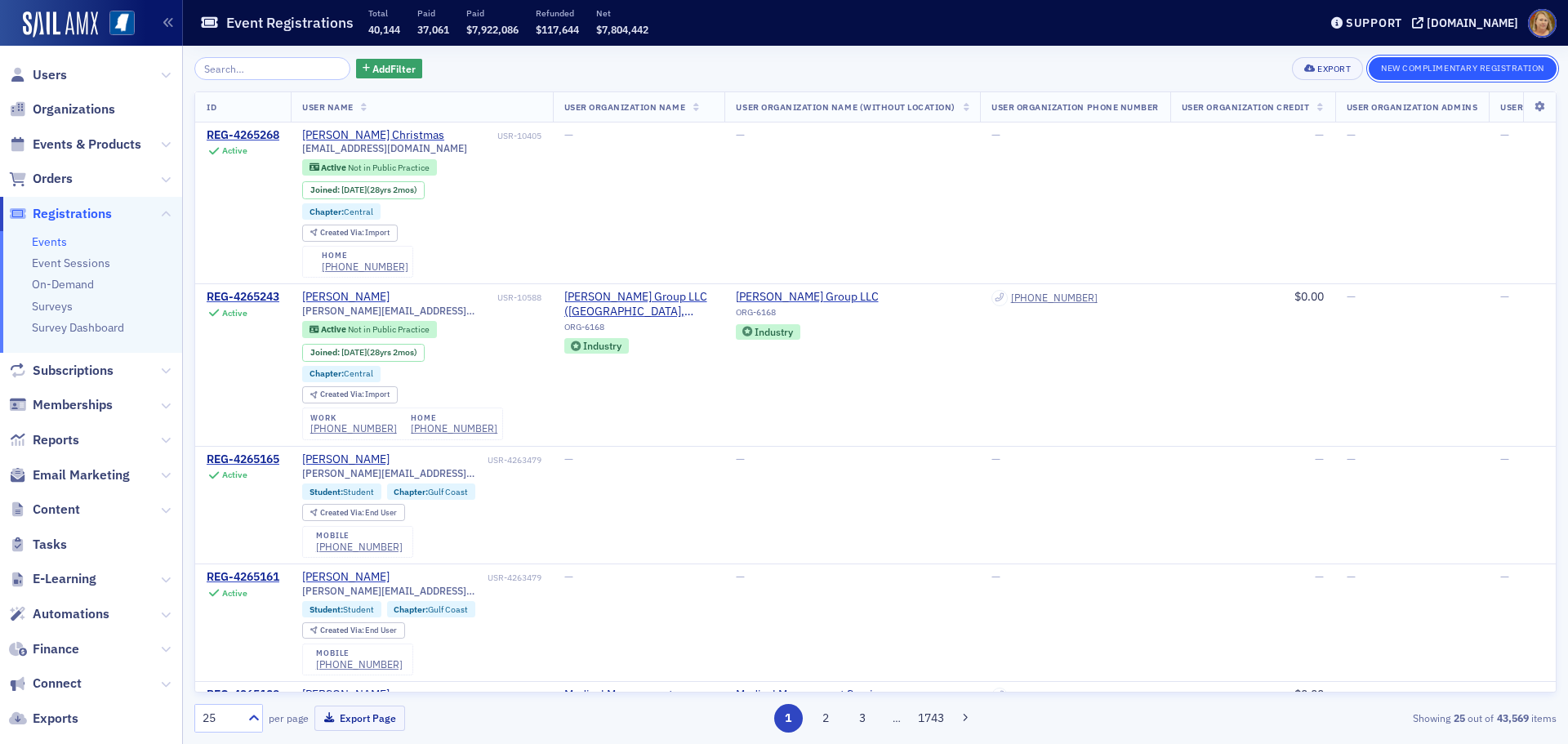
click at [1404, 63] on button "New Complimentary Registration" at bounding box center [1462, 69] width 188 height 23
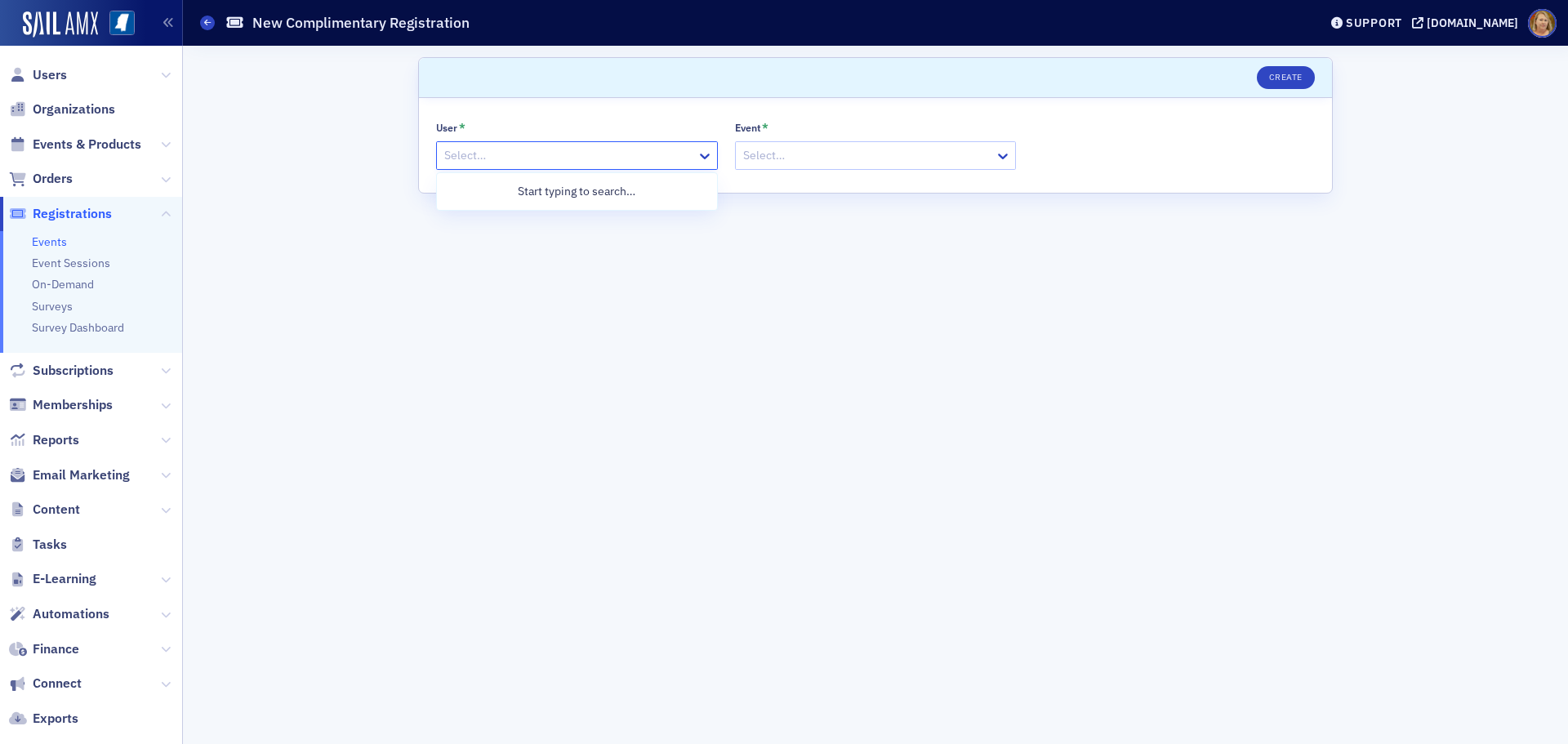
click at [612, 159] on div at bounding box center [569, 156] width 252 height 20
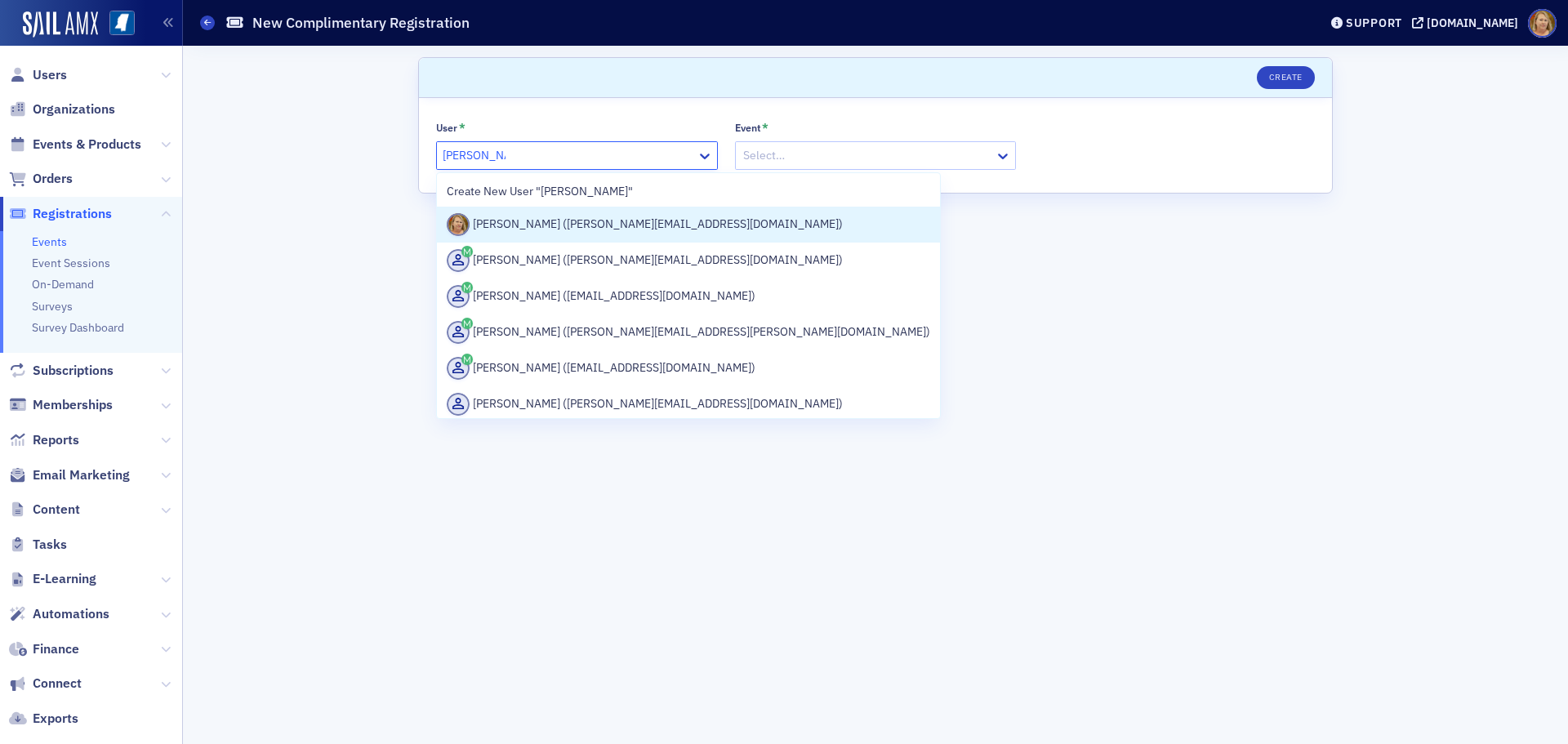
type input "[PERSON_NAME]"
click at [596, 220] on div "[PERSON_NAME] ([PERSON_NAME][EMAIL_ADDRESS][DOMAIN_NAME])" at bounding box center [688, 224] width 483 height 23
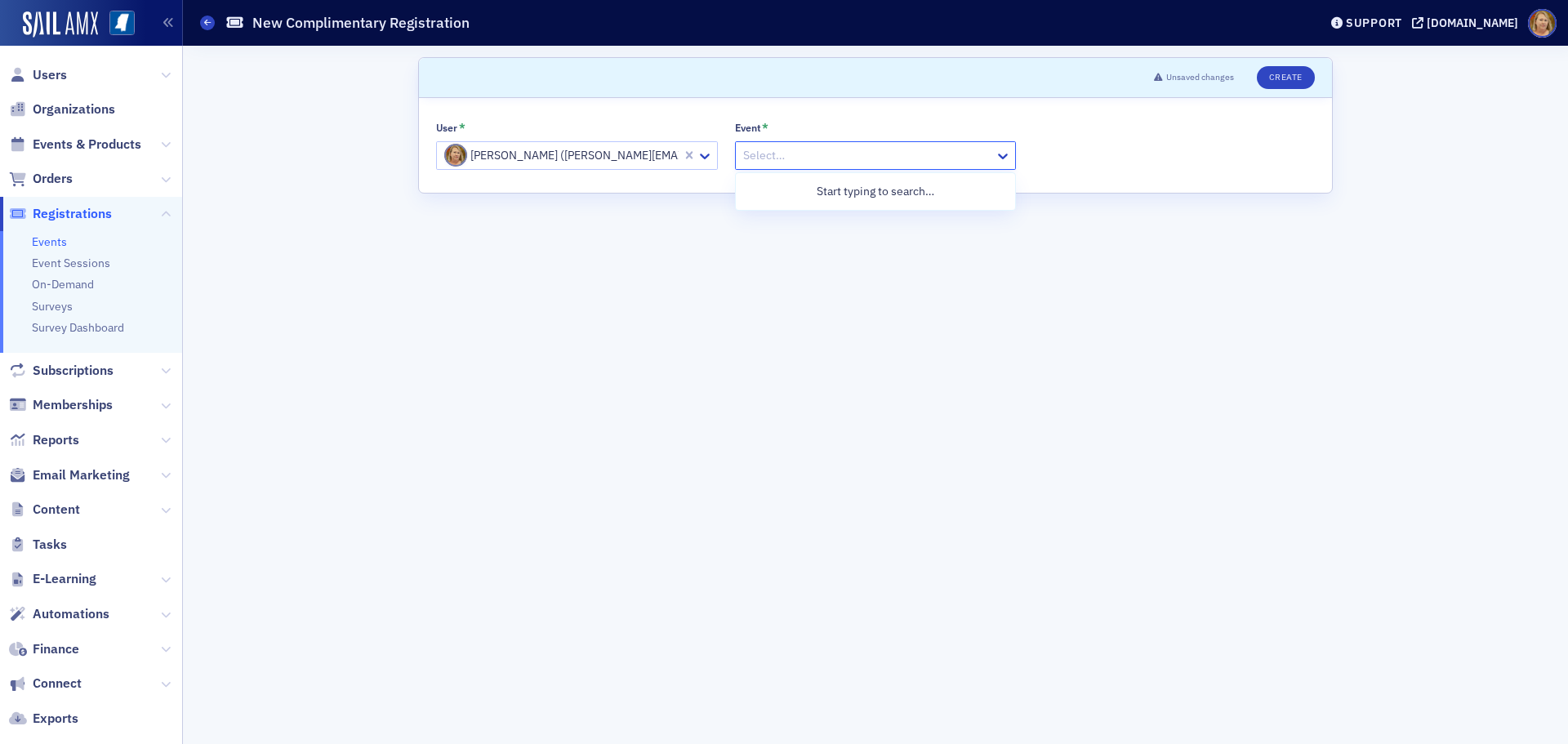
click at [776, 158] on div at bounding box center [868, 156] width 252 height 20
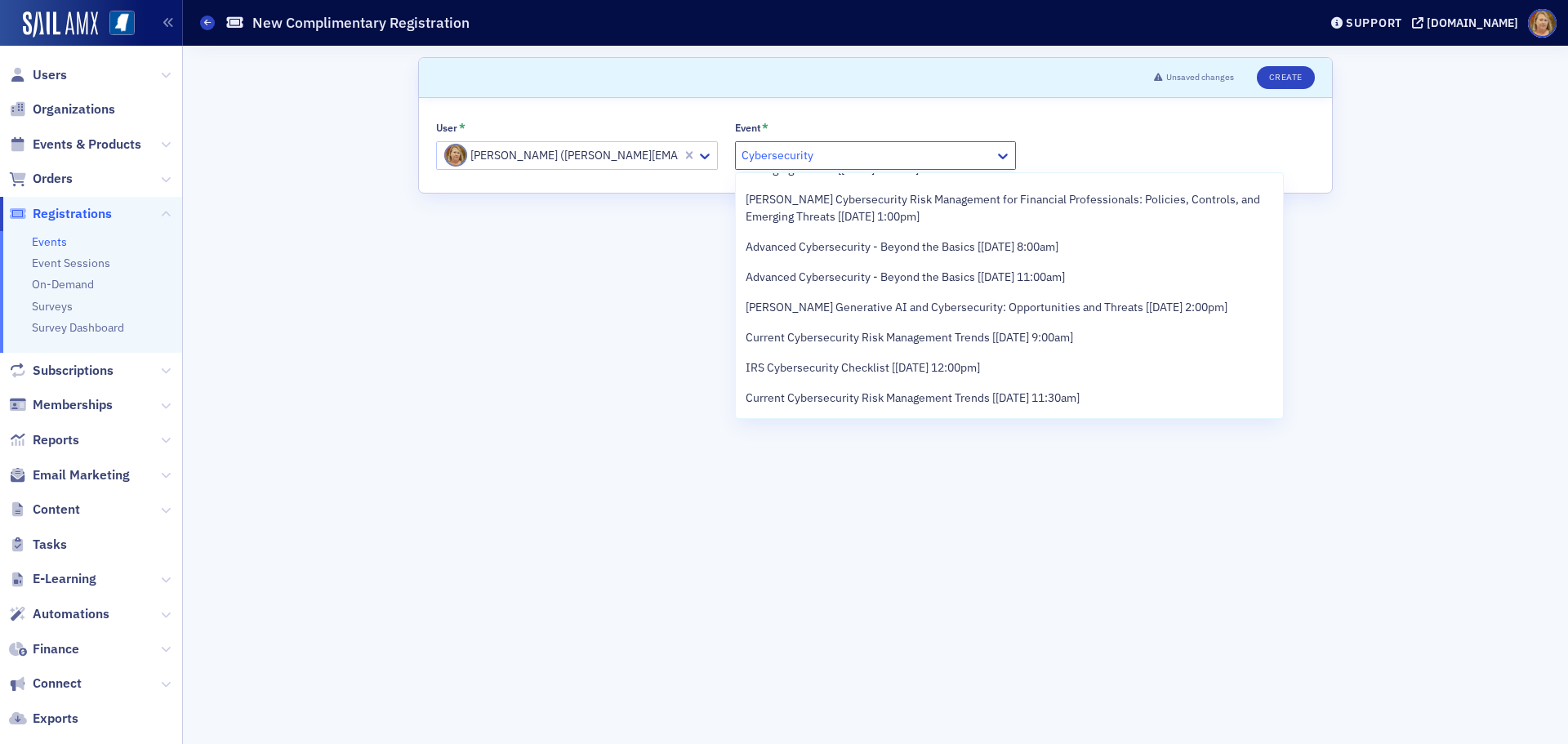
scroll to position [245, 0]
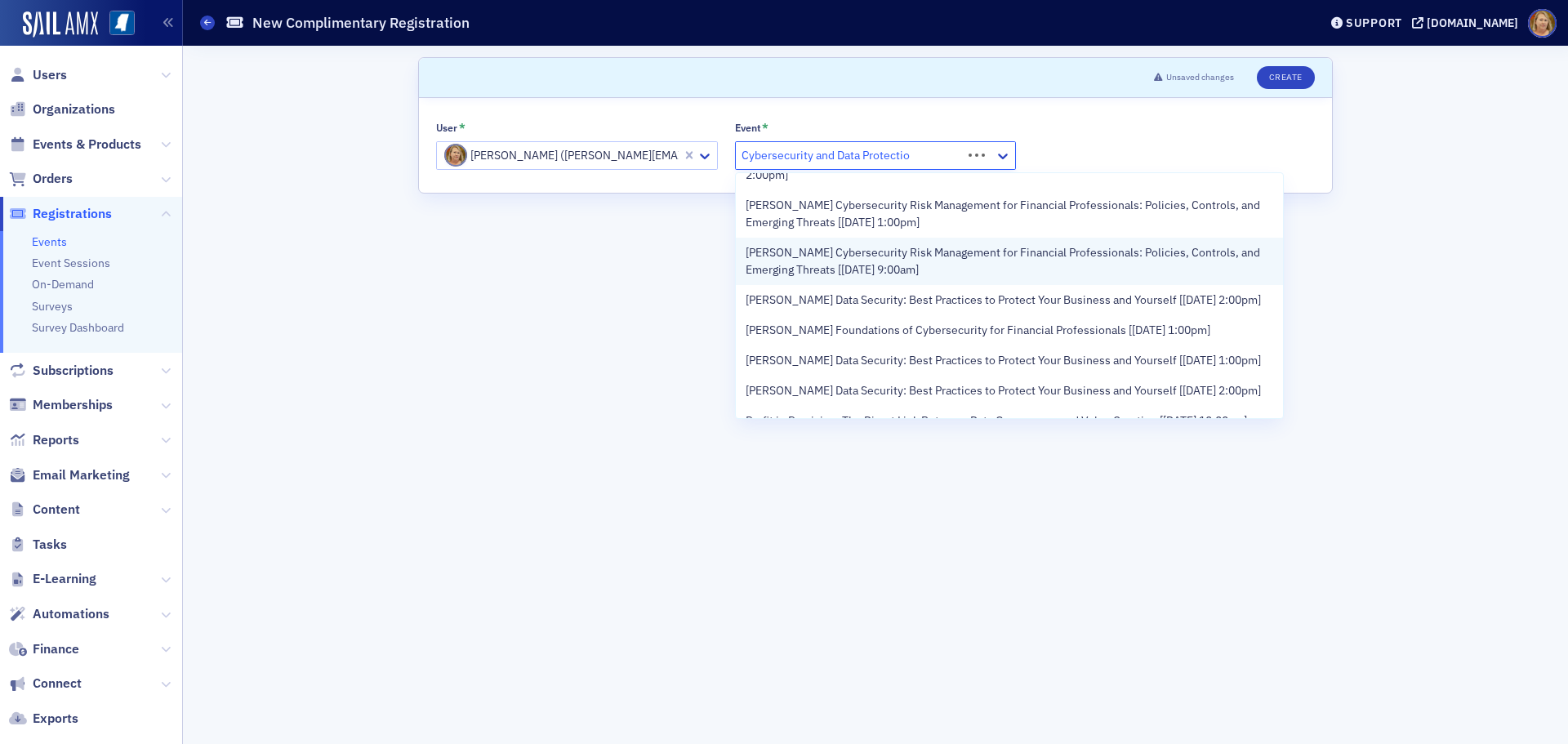
type input "Cybersecurity and Data Protection"
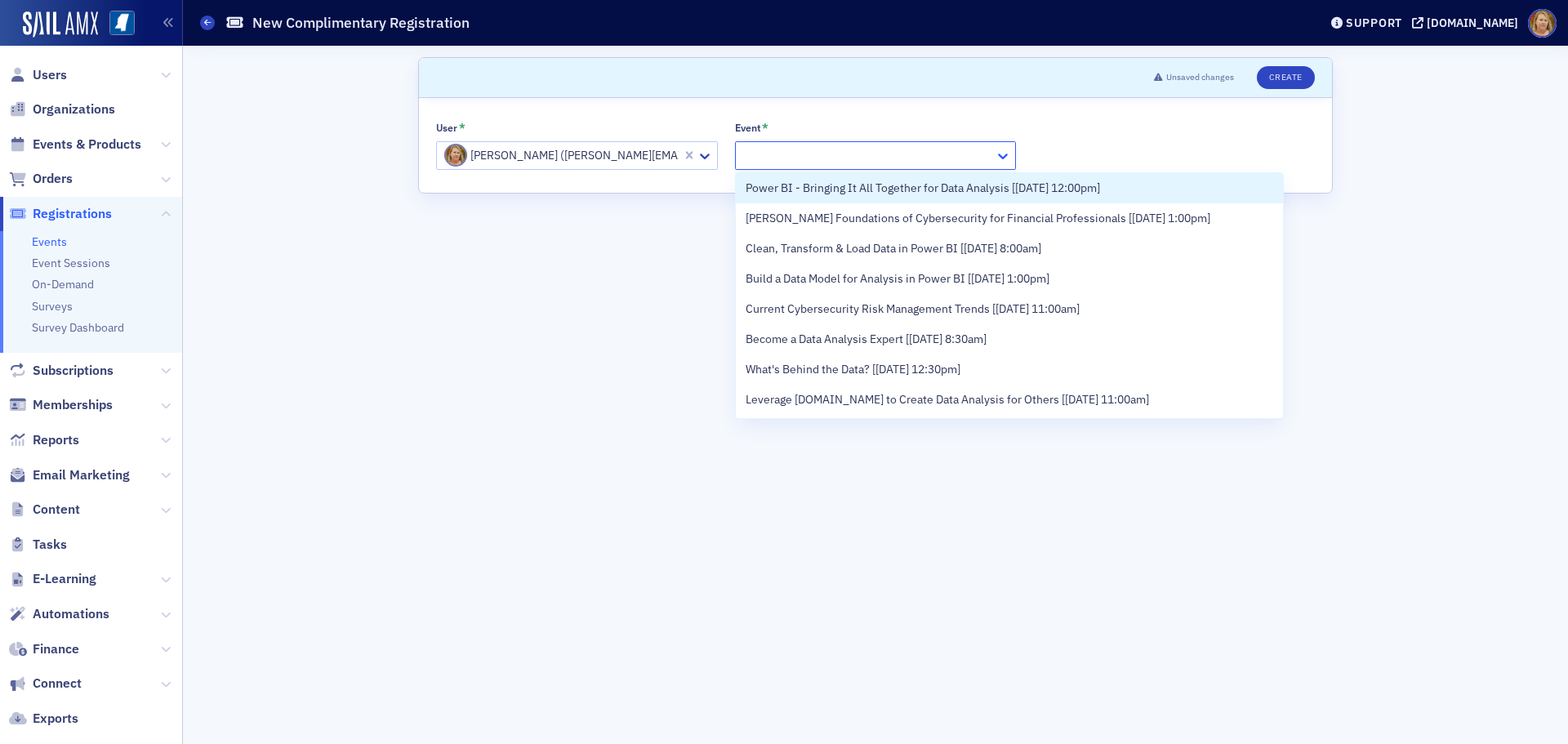
click at [1000, 152] on icon at bounding box center [1002, 156] width 16 height 16
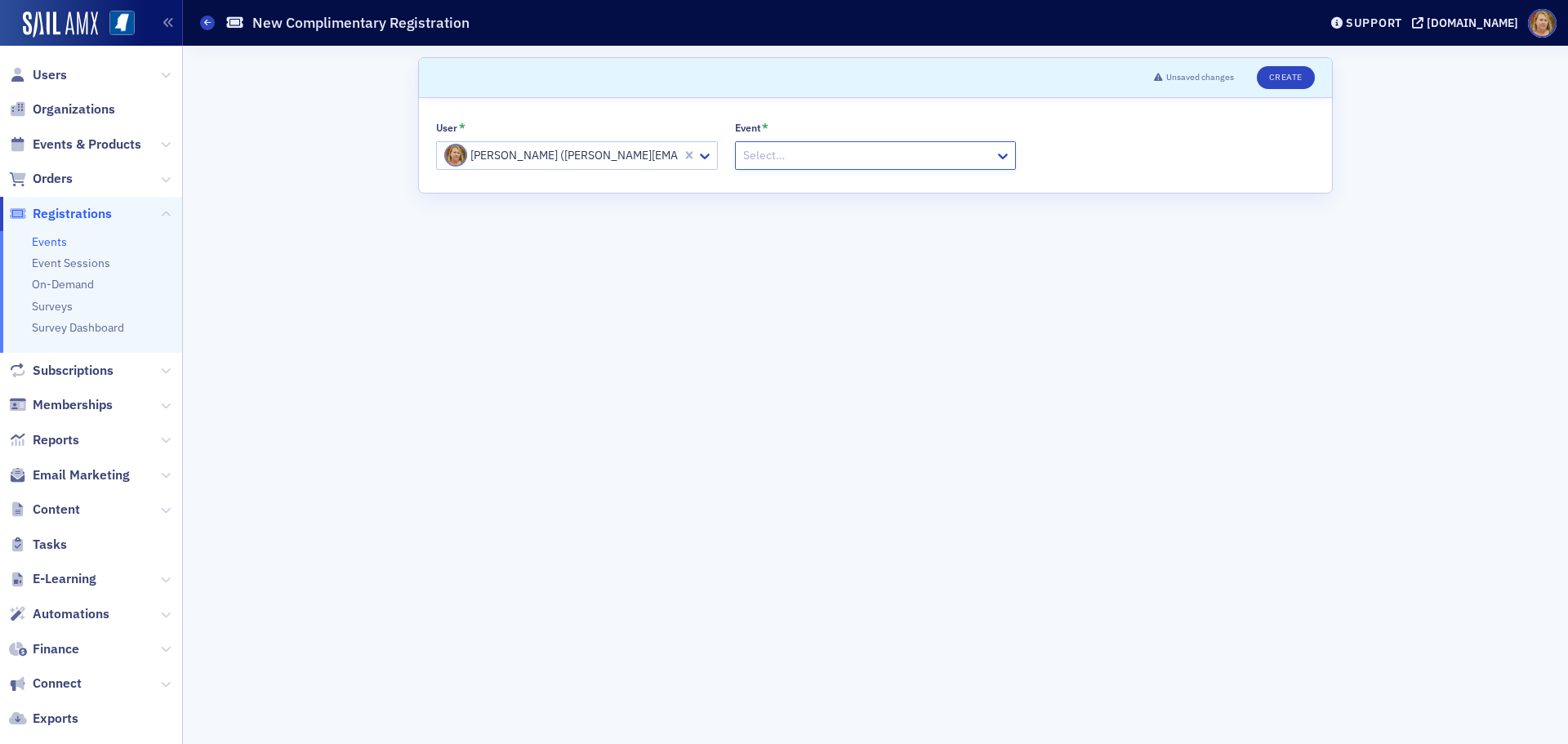
click at [963, 159] on div at bounding box center [868, 156] width 252 height 20
click at [75, 142] on span "Events & Products" at bounding box center [87, 144] width 108 height 18
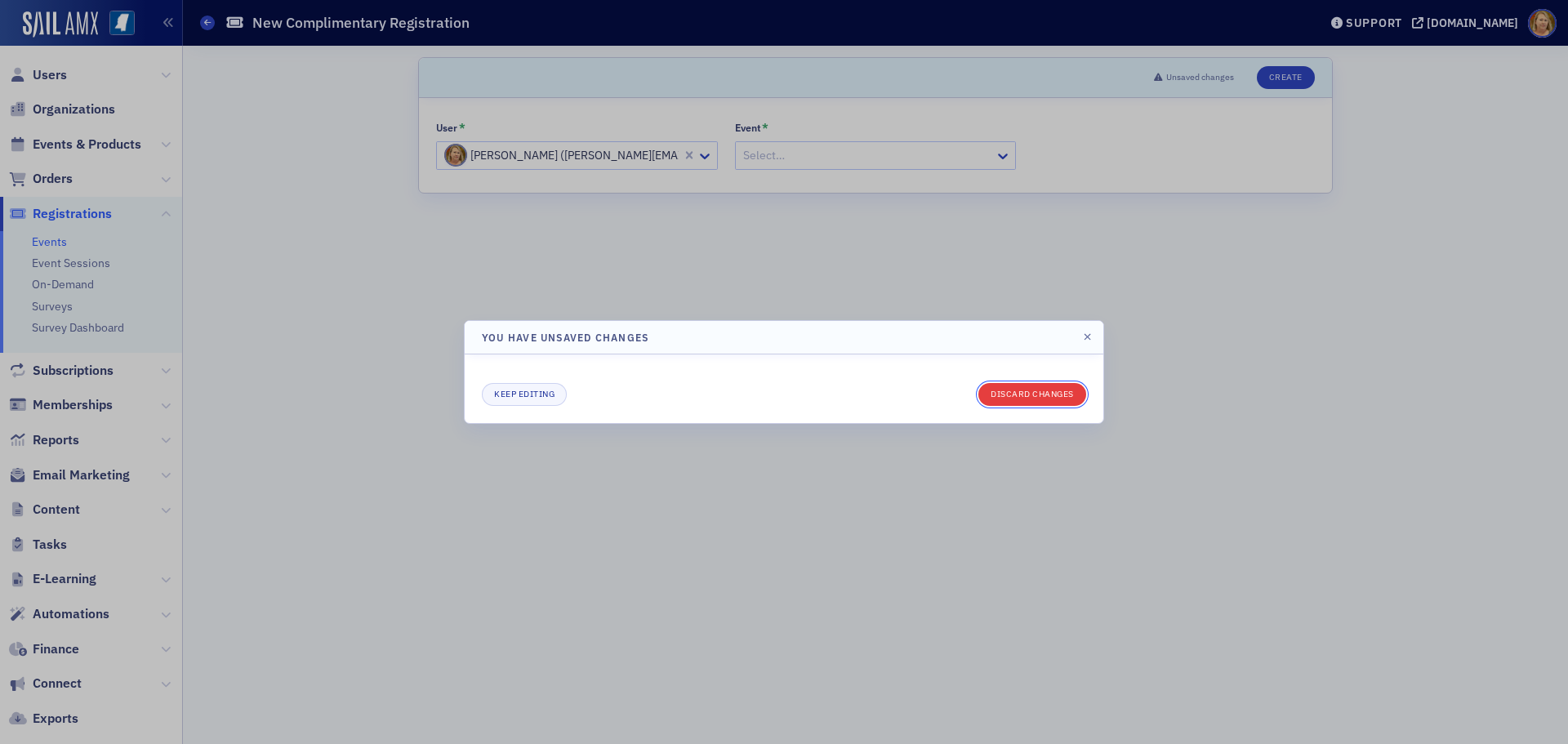
click at [1051, 395] on button "Discard changes" at bounding box center [1031, 394] width 108 height 23
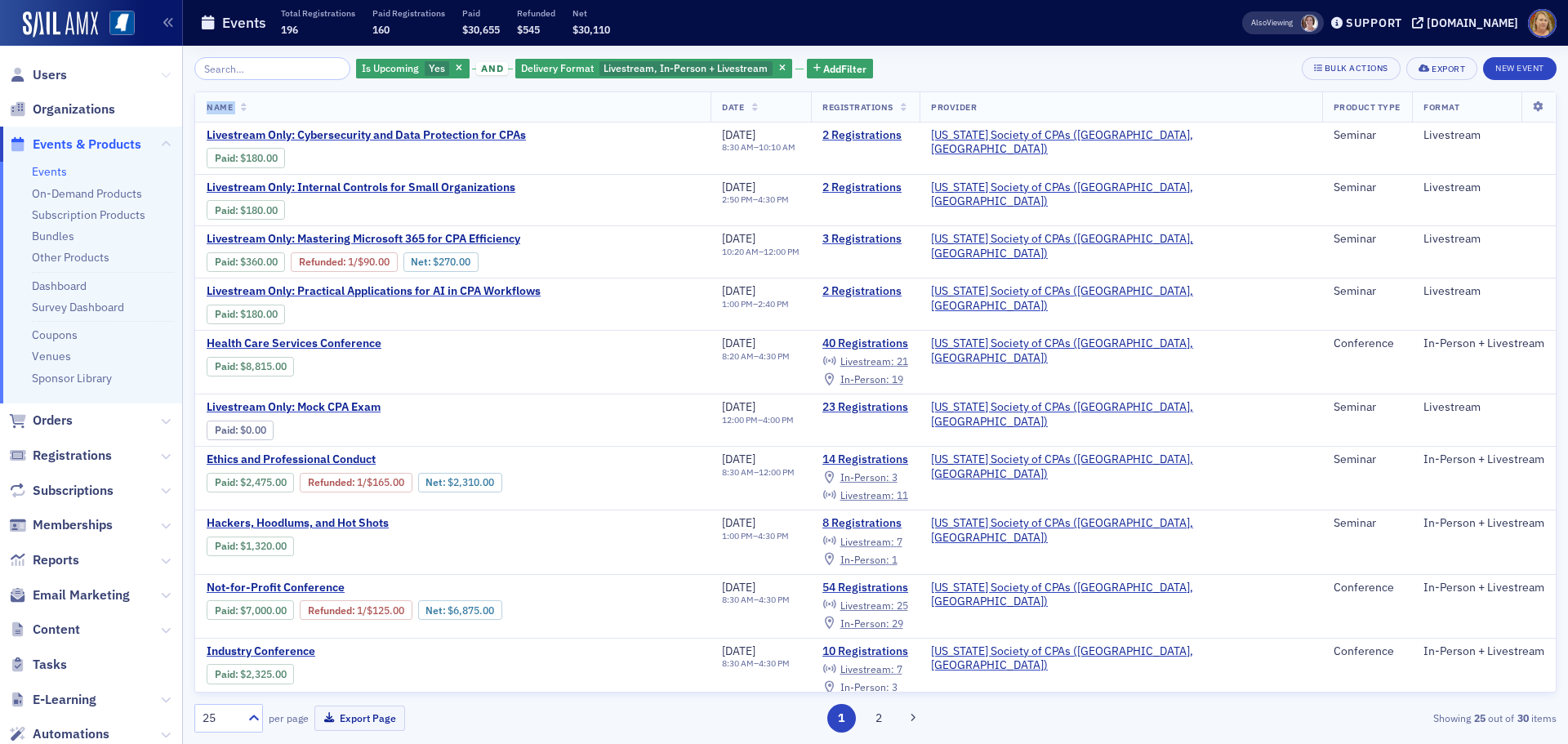
drag, startPoint x: 275, startPoint y: 94, endPoint x: 153, endPoint y: 83, distance: 122.5
click at [195, 82] on div "Is Upcoming Yes and Delivery Format Livestream, In-Person + Livestream Add Filt…" at bounding box center [875, 395] width 1362 height 675
click at [52, 75] on span "Users" at bounding box center [50, 74] width 35 height 18
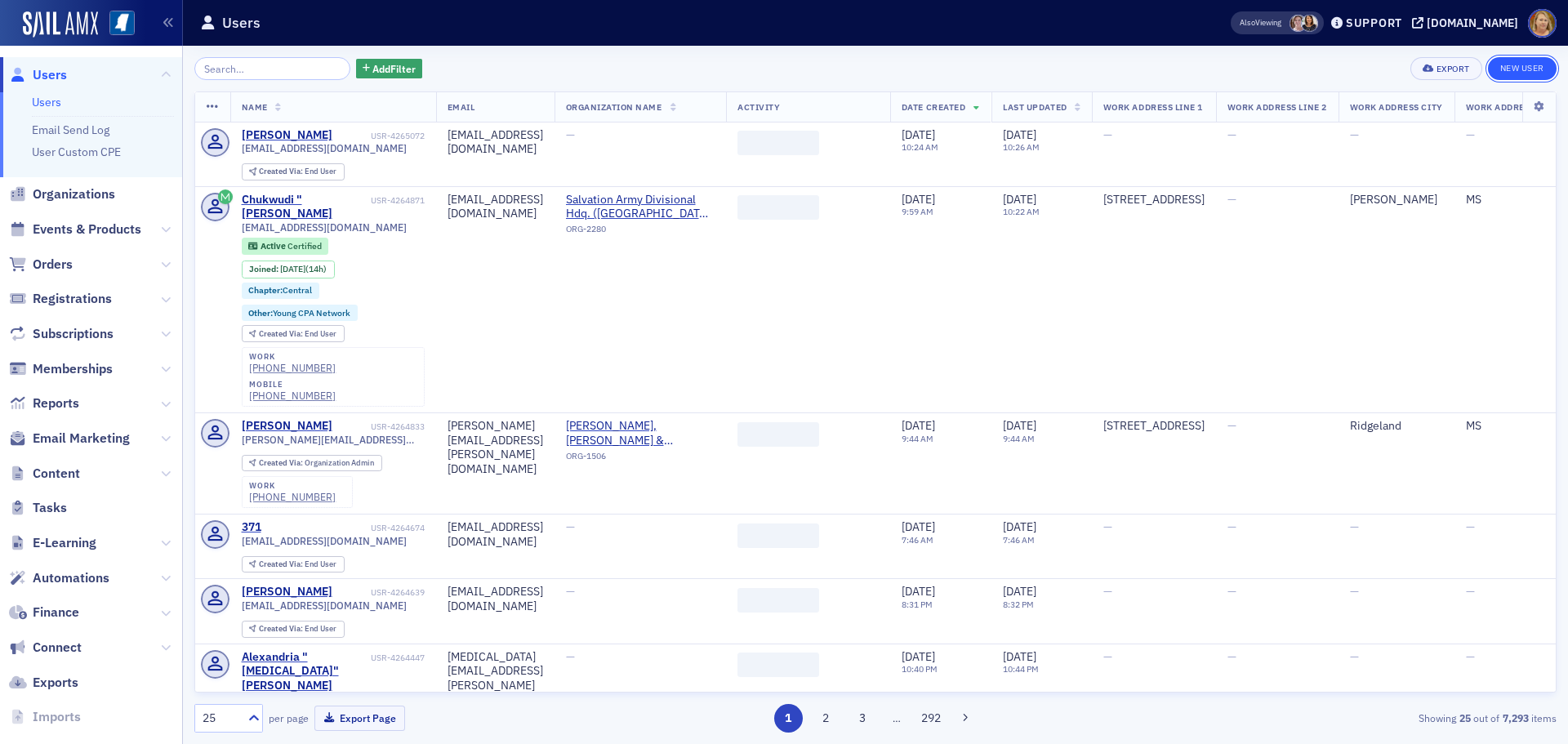
click at [1517, 72] on link "New User" at bounding box center [1521, 69] width 69 height 23
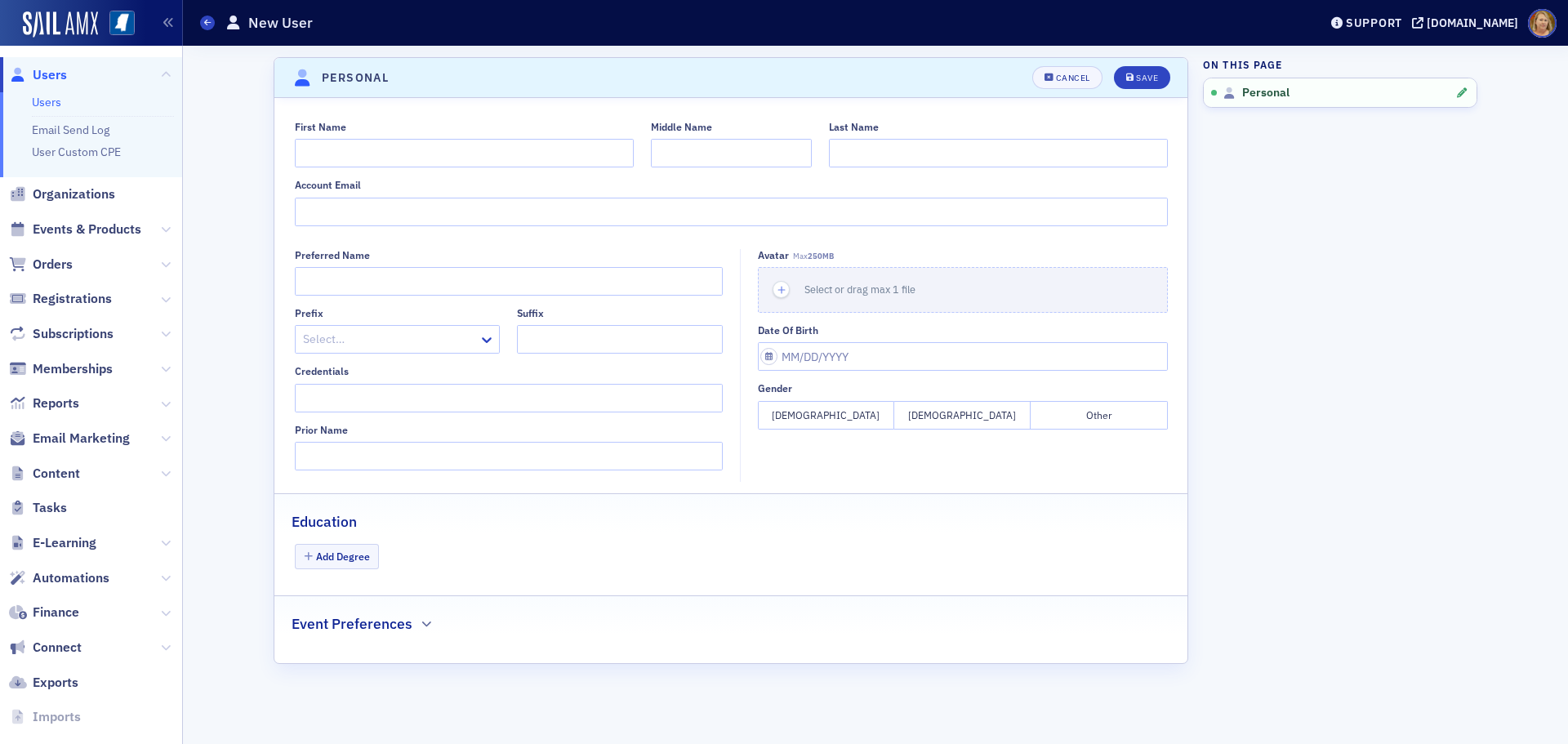
click at [49, 72] on span "Users" at bounding box center [50, 74] width 35 height 18
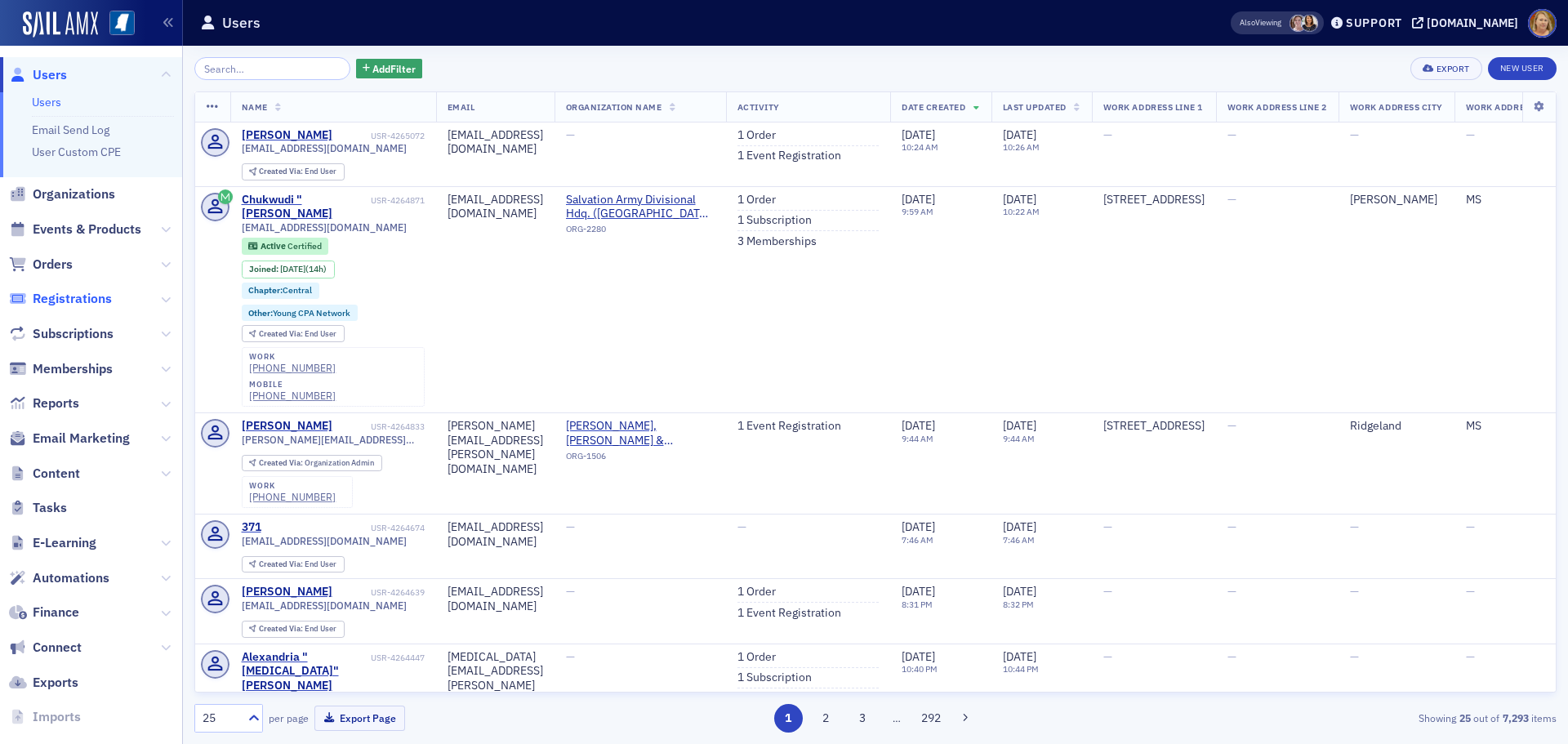
click at [75, 298] on span "Registrations" at bounding box center [73, 298] width 80 height 18
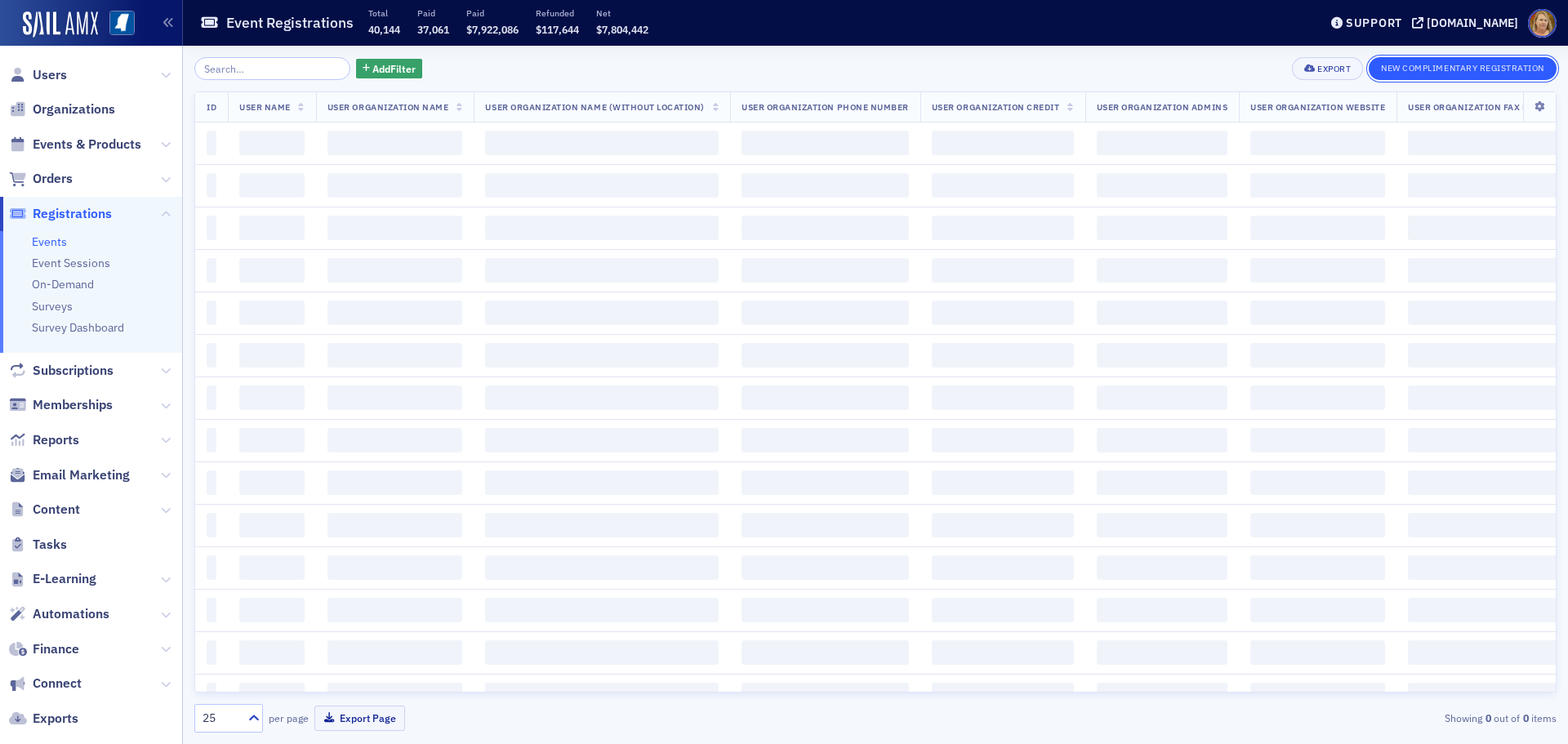
click at [1416, 72] on button "New Complimentary Registration" at bounding box center [1462, 69] width 188 height 23
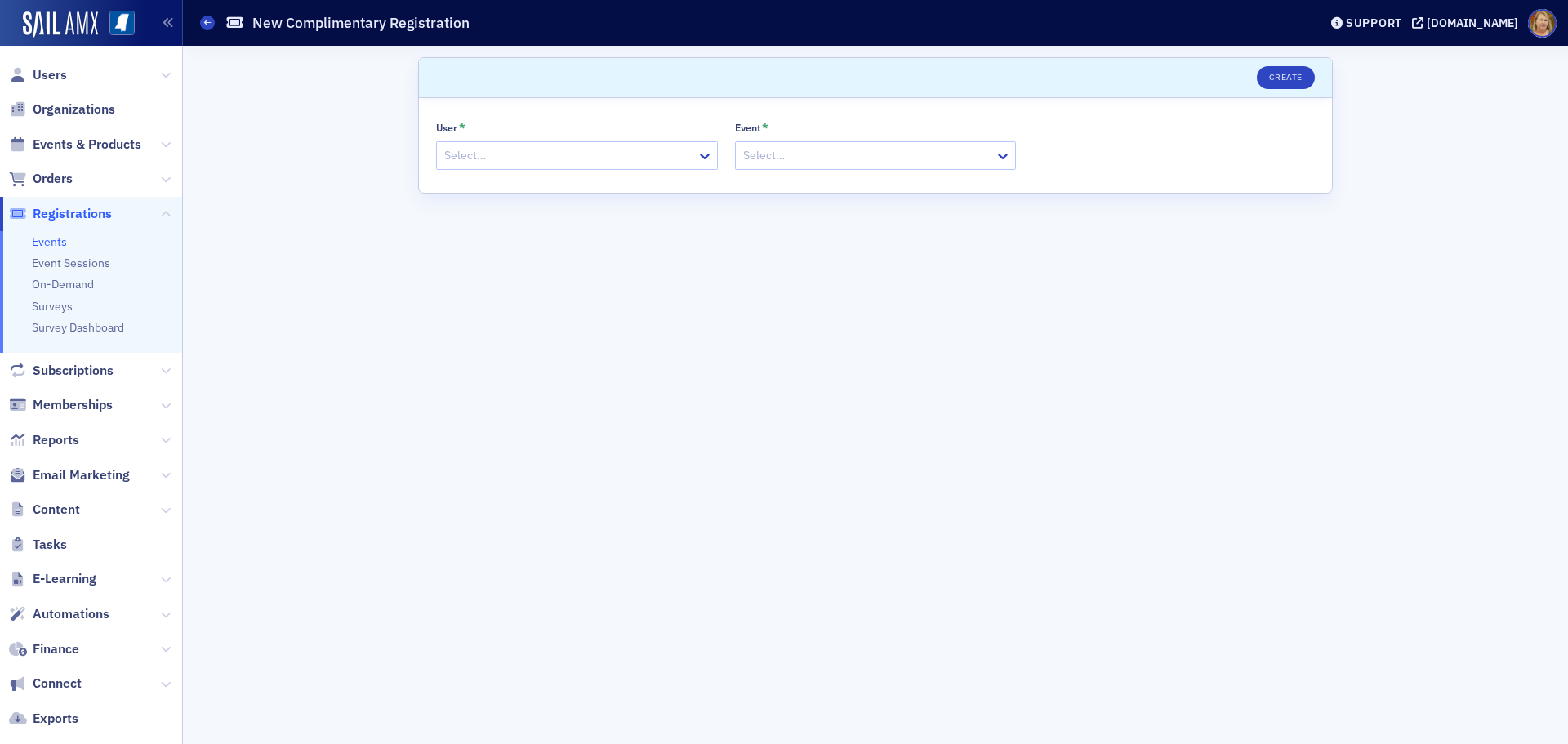
click at [598, 150] on div at bounding box center [569, 156] width 252 height 20
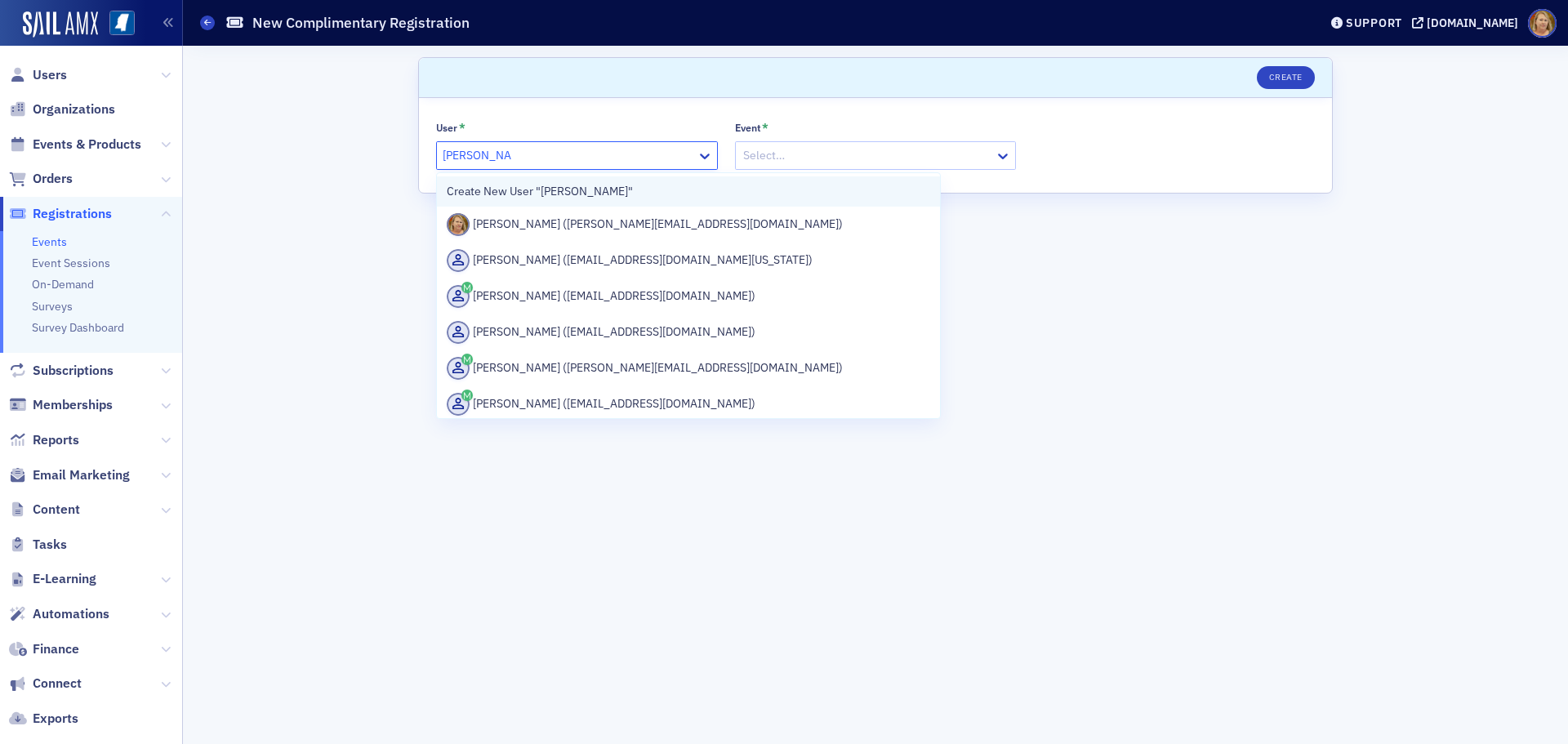
click at [613, 192] on div "Create New User "Ellen Vaughn"" at bounding box center [688, 191] width 483 height 17
type input "Ellen Vaughn"
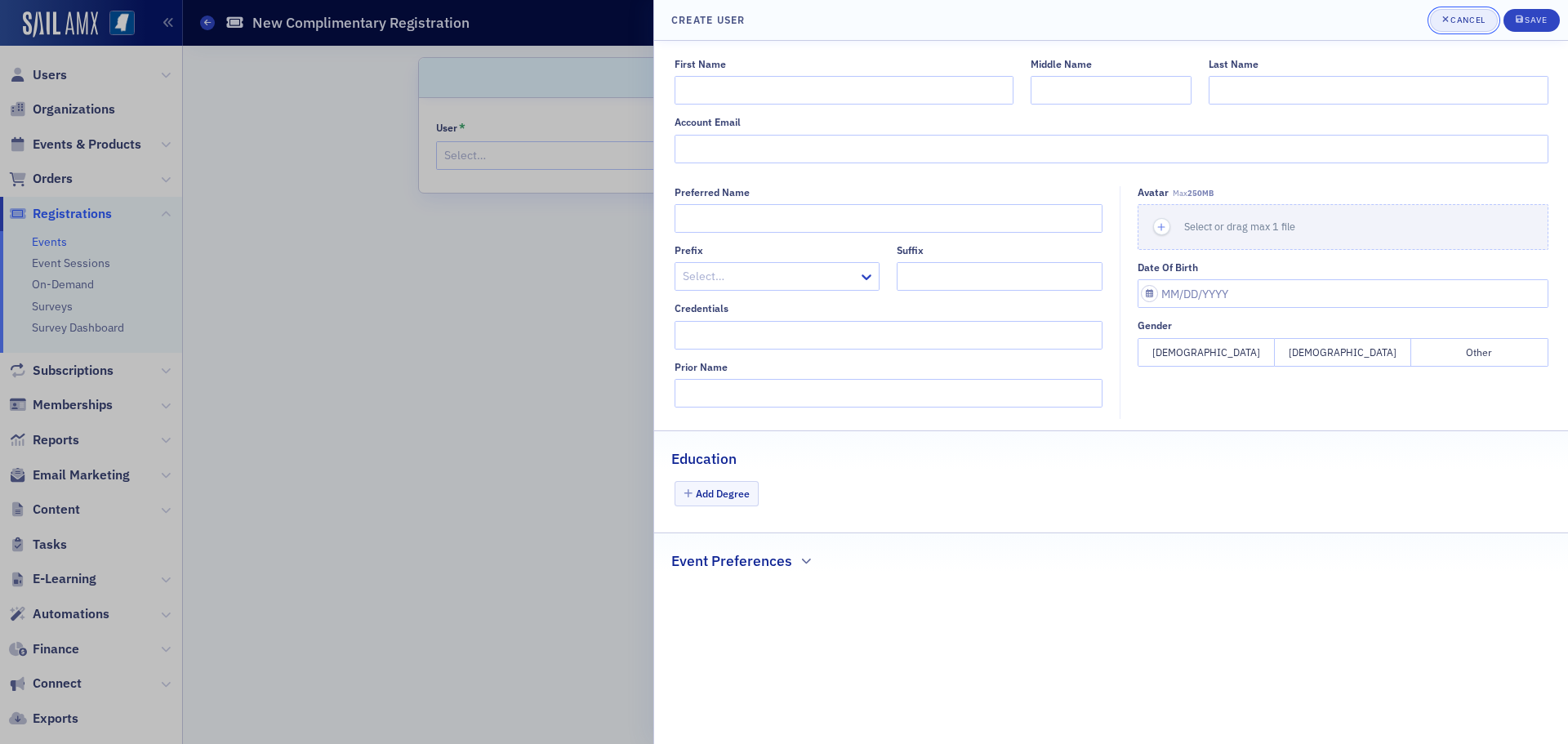
click at [1467, 27] on button "Cancel" at bounding box center [1464, 20] width 68 height 23
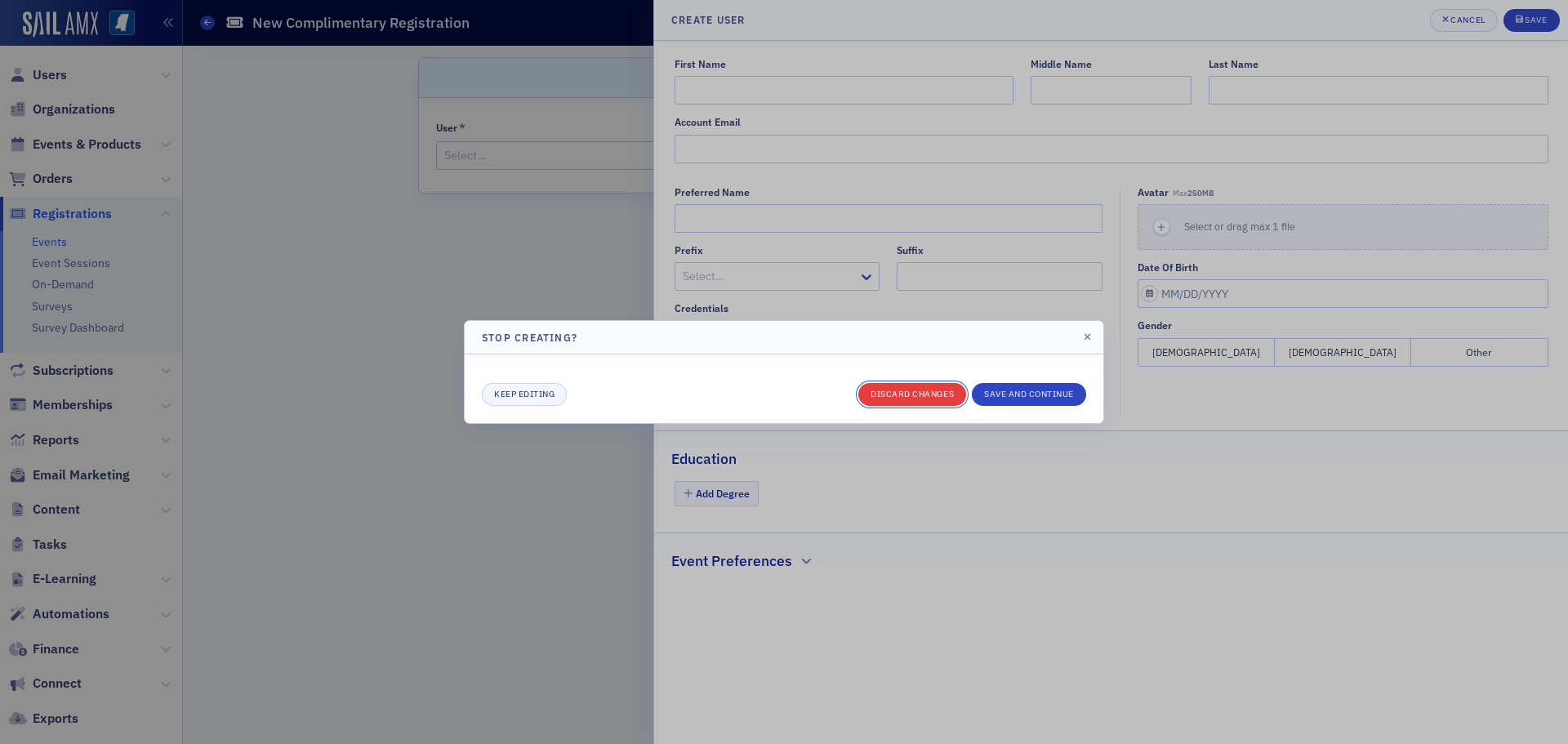
click at [919, 387] on button "Discard changes" at bounding box center [912, 394] width 108 height 23
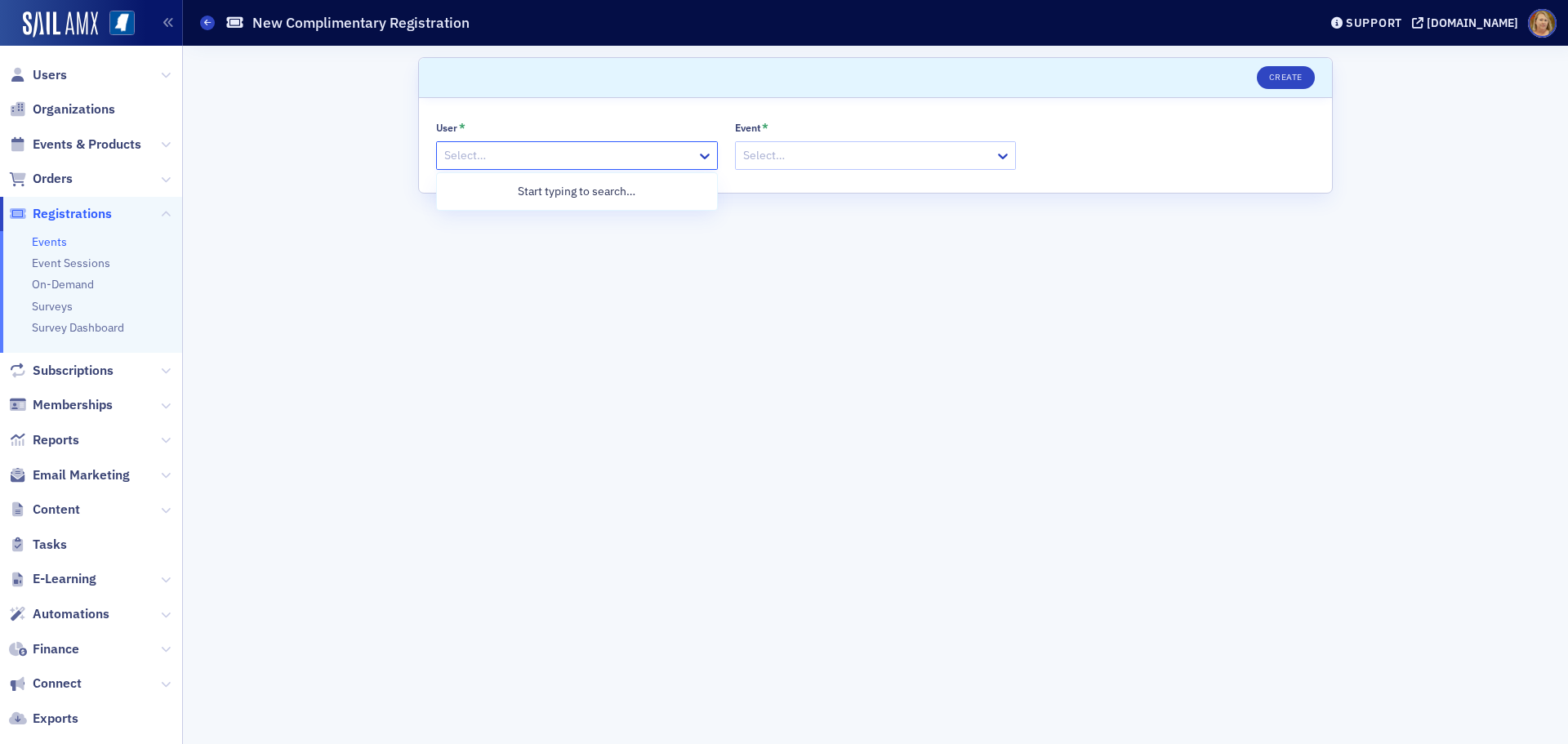
click at [538, 149] on div at bounding box center [569, 156] width 252 height 20
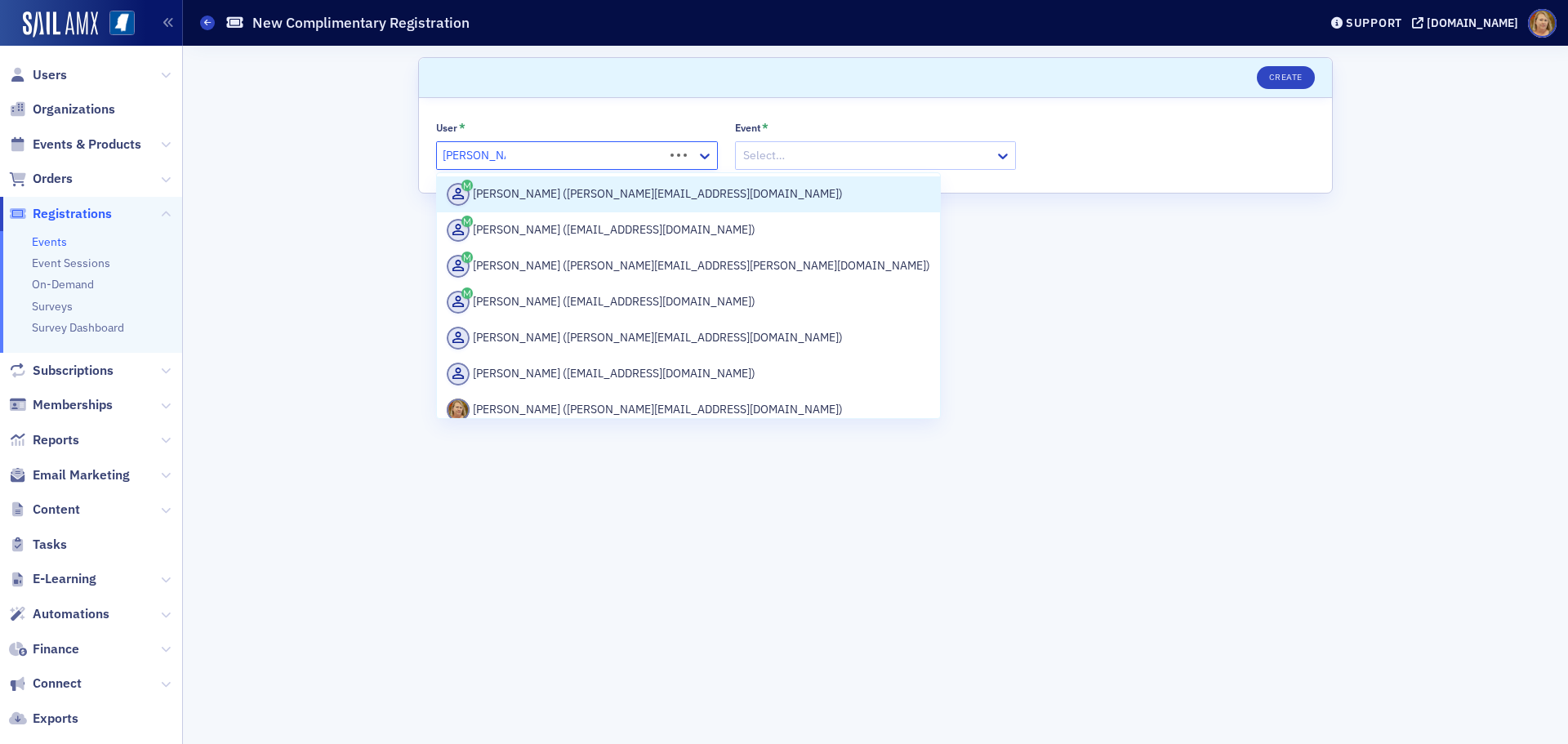
type input "Ellen Vaughn"
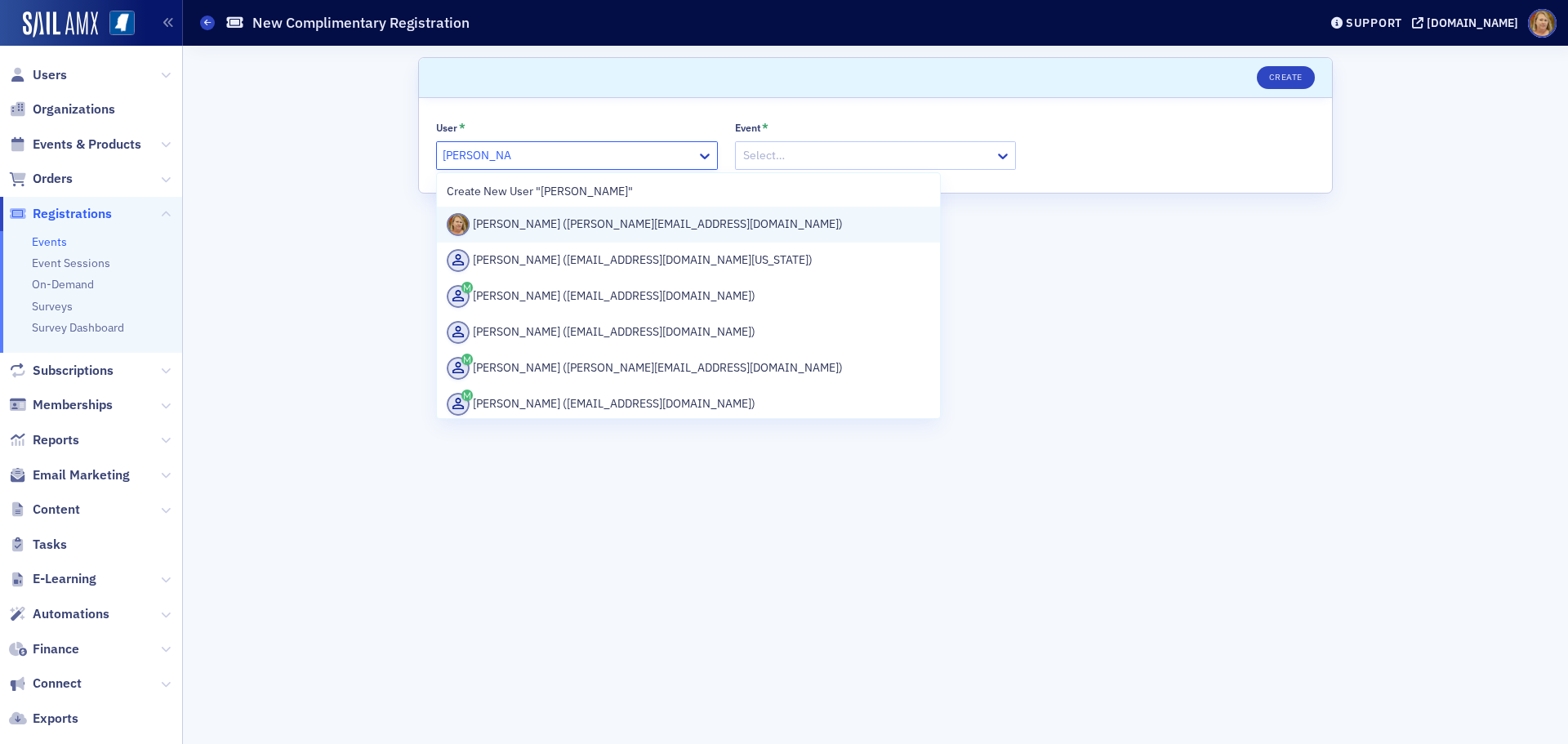
click at [516, 224] on div "Ellen Vaughn (evaughn@ms-cpa.org)" at bounding box center [688, 224] width 483 height 23
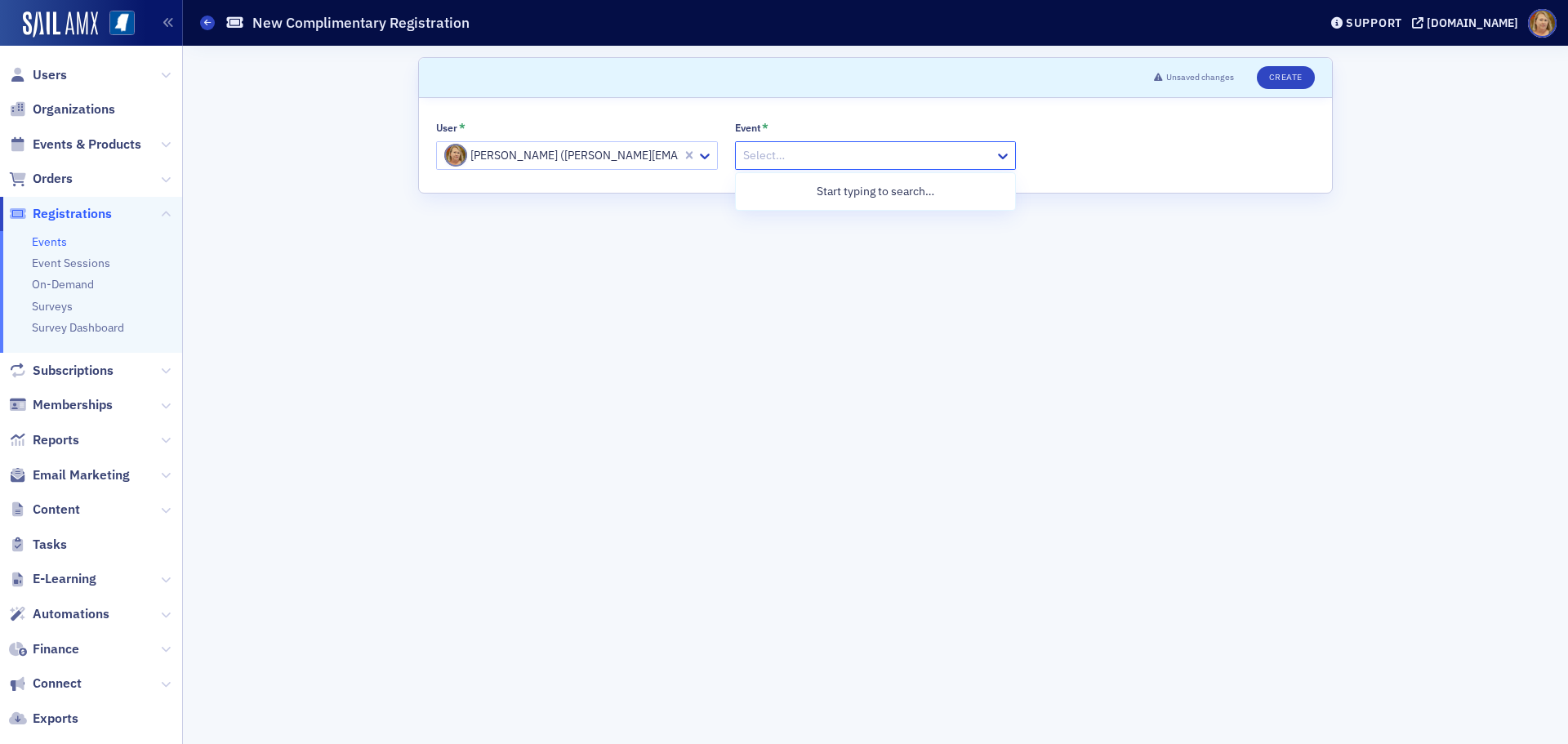
click at [762, 155] on div at bounding box center [868, 156] width 252 height 20
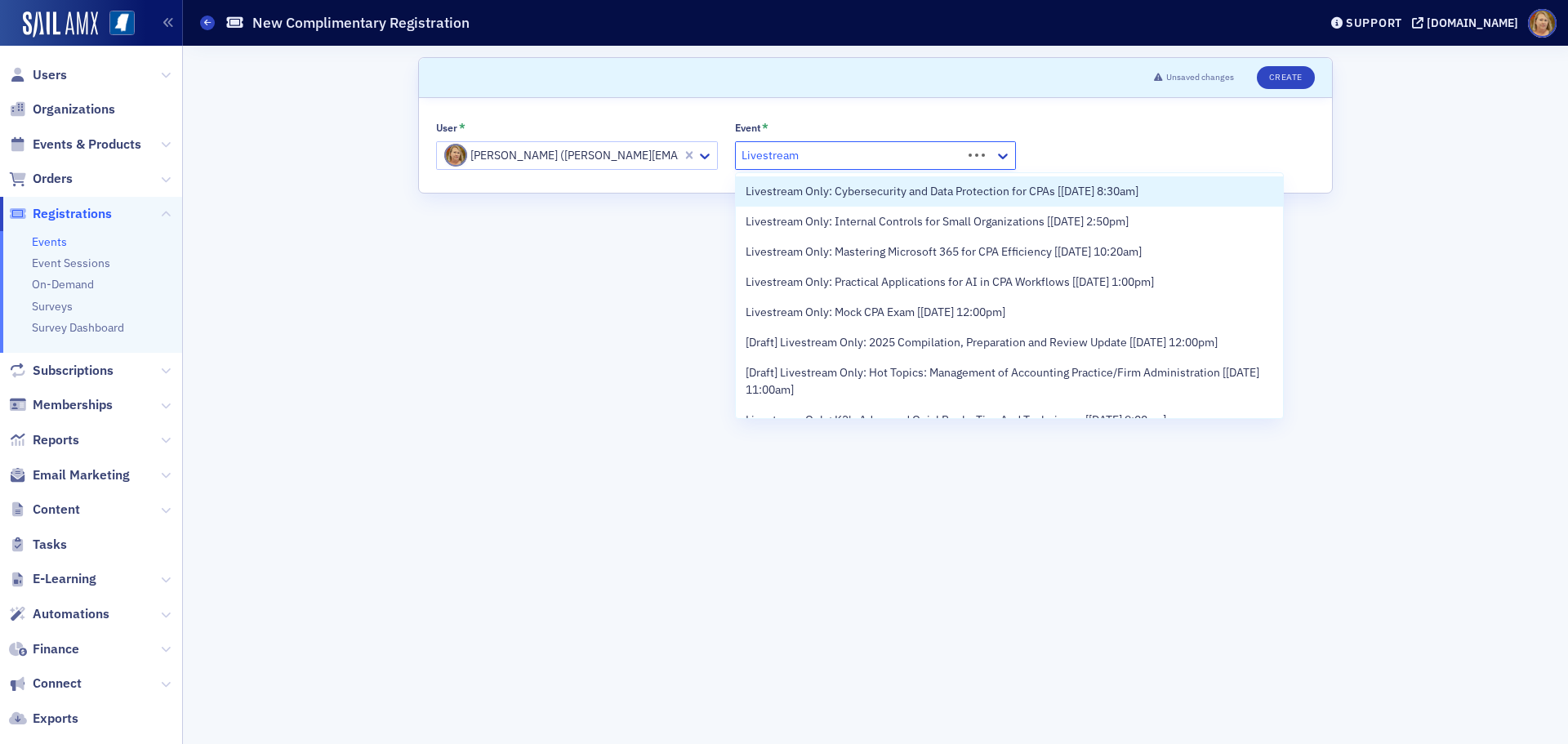
type input "Livestream"
click at [798, 192] on span "Livestream Only: Cybersecurity and Data Protection for CPAs [9/16/2025 8:30am]" at bounding box center [942, 191] width 393 height 17
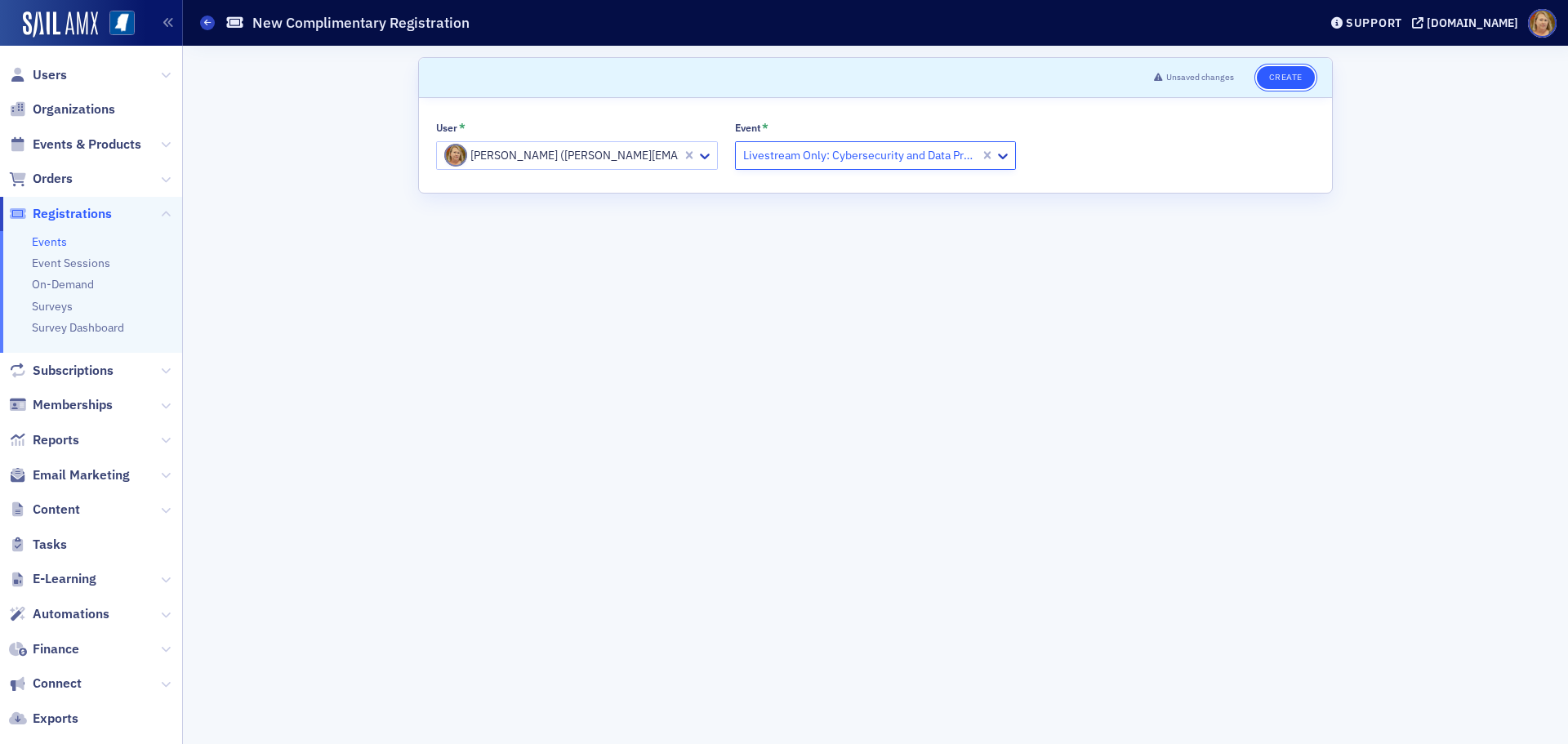
click at [1288, 79] on button "Create" at bounding box center [1285, 77] width 58 height 23
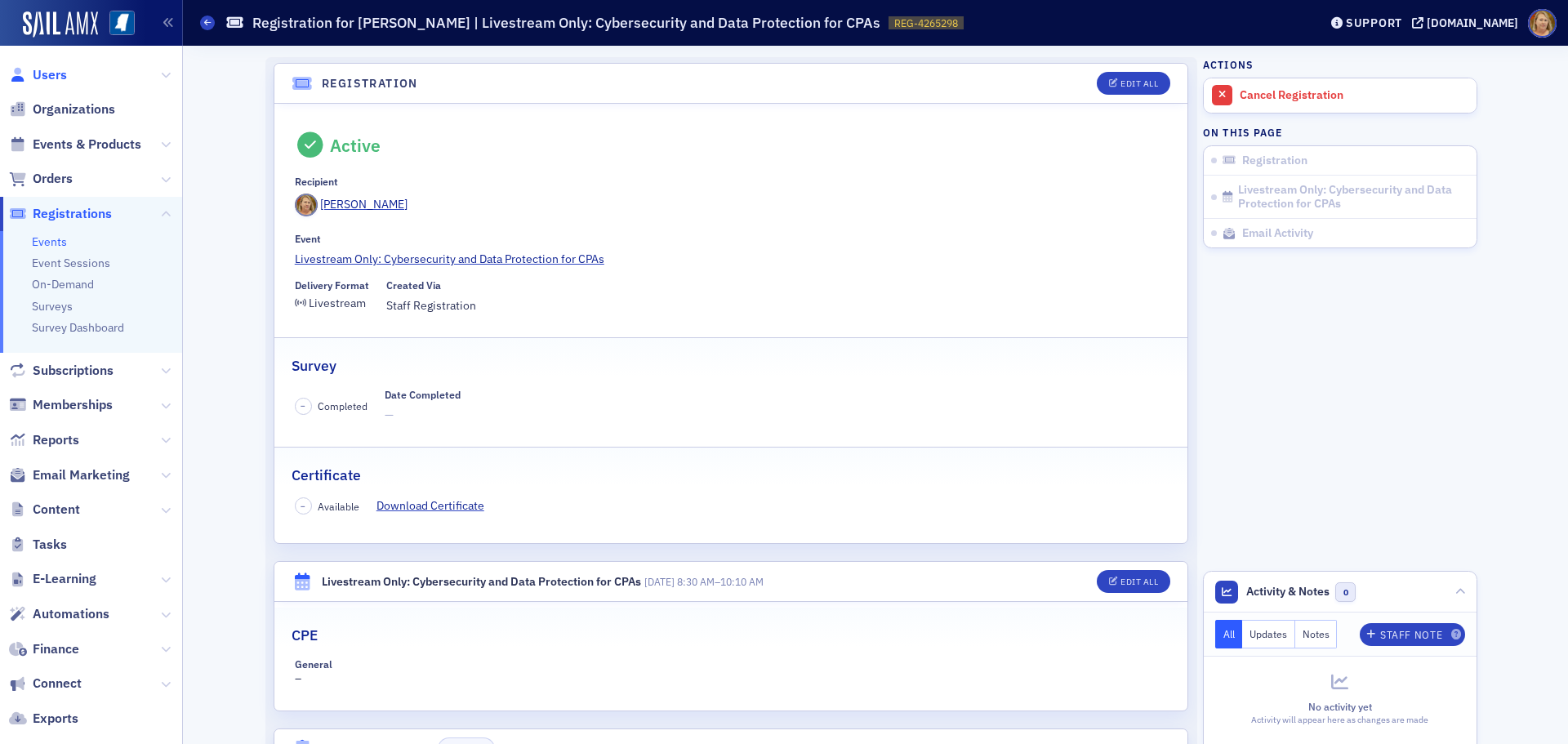
click at [42, 73] on span "Users" at bounding box center [50, 74] width 35 height 18
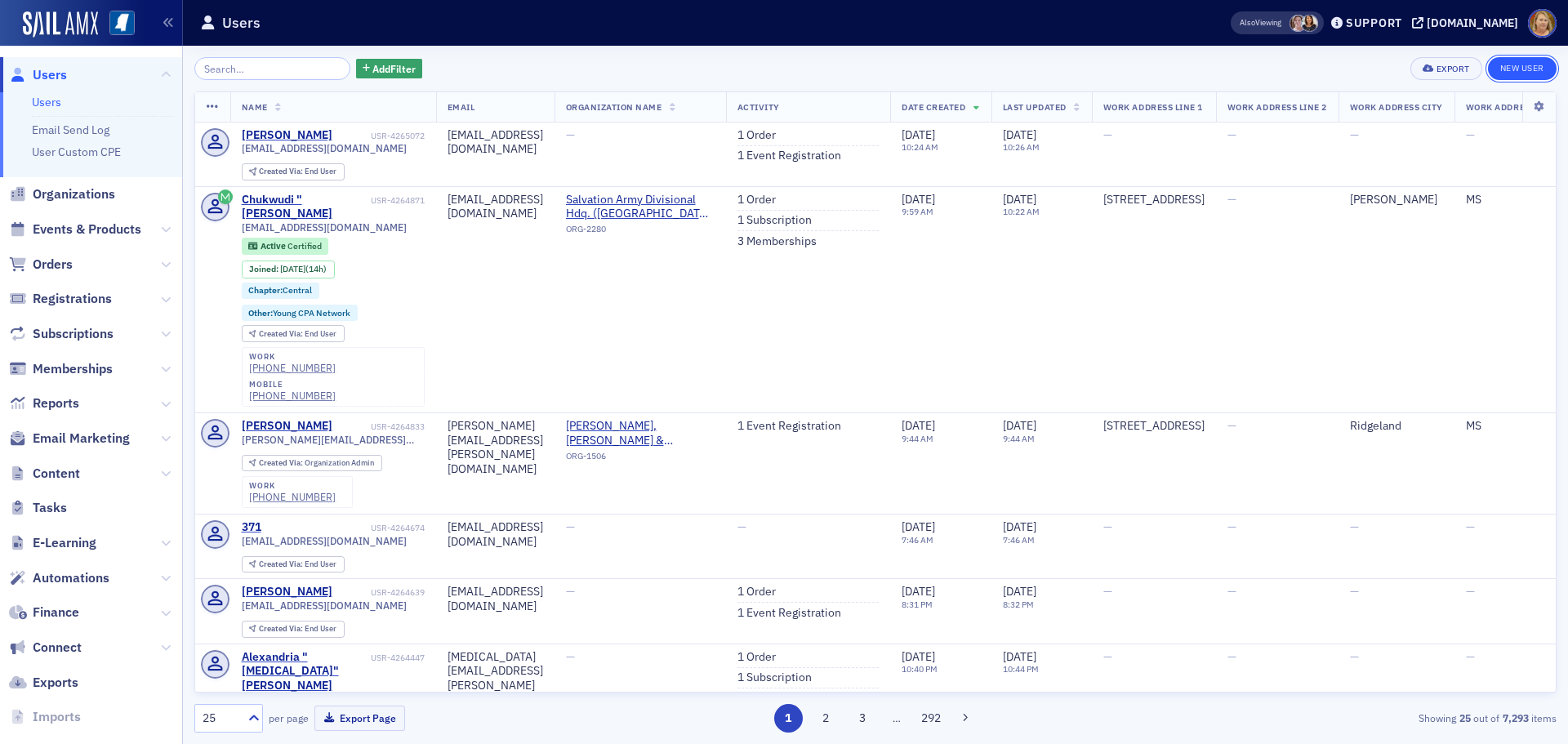
click at [1521, 69] on link "New User" at bounding box center [1521, 69] width 69 height 23
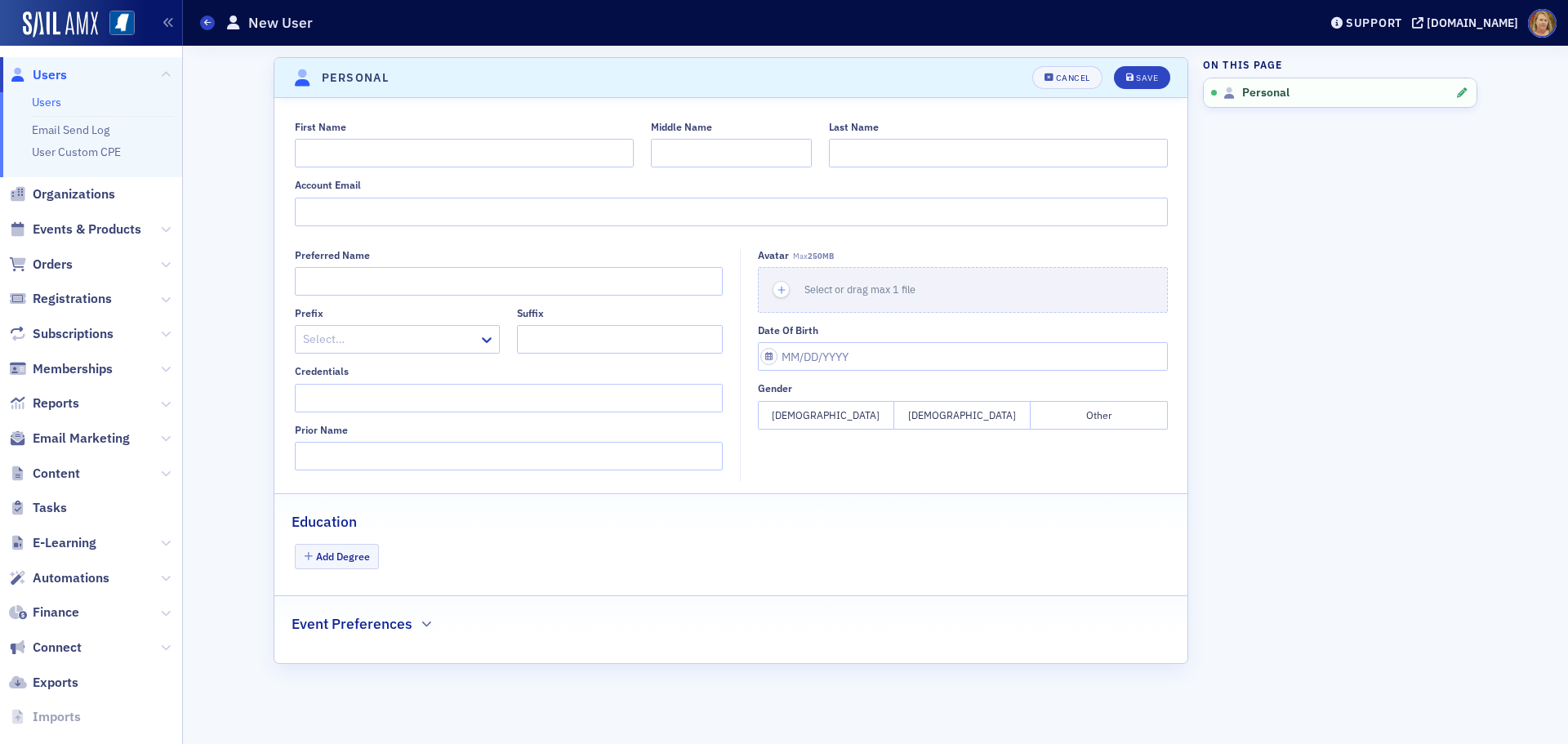
click at [36, 76] on span "Users" at bounding box center [50, 74] width 35 height 18
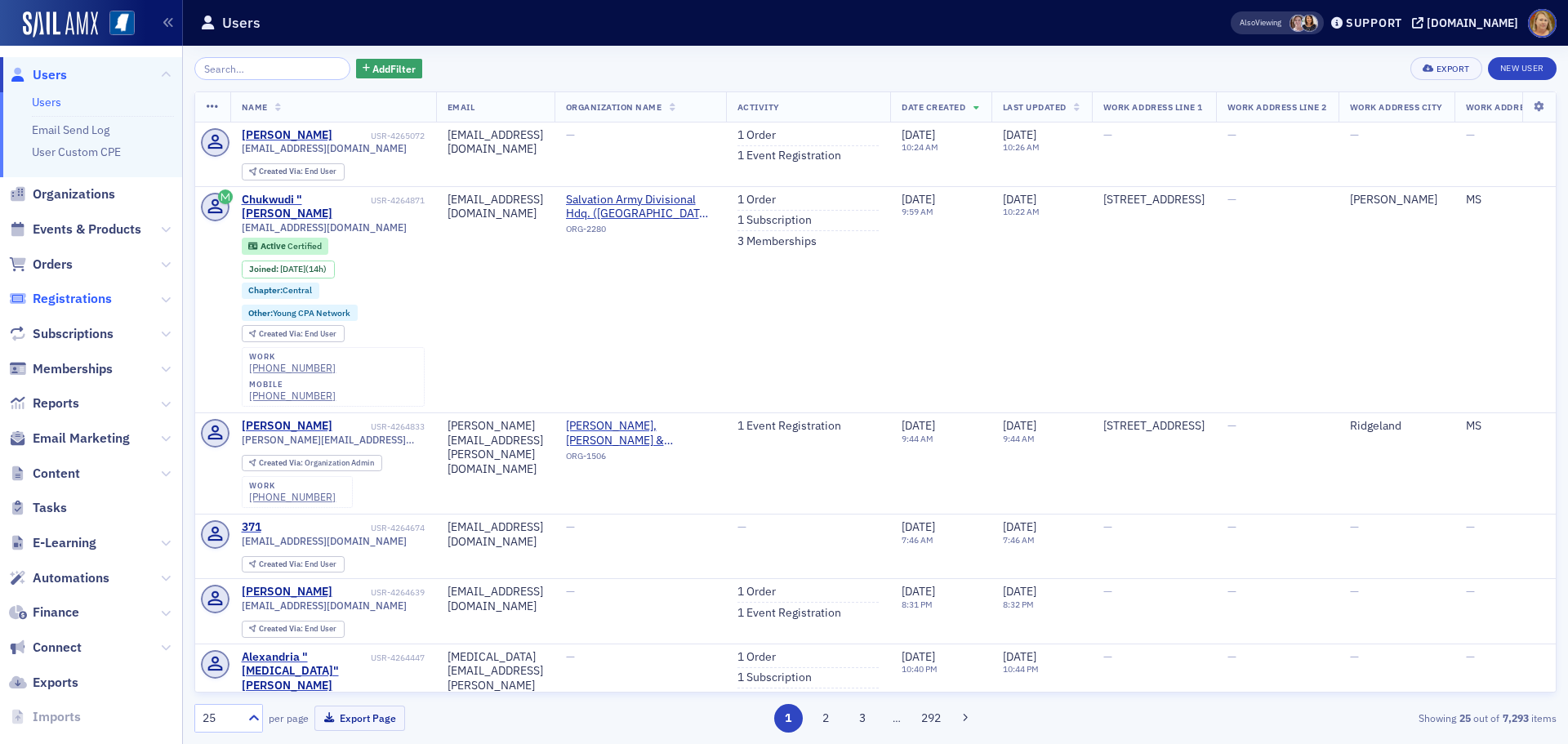
click at [67, 295] on span "Registrations" at bounding box center [73, 298] width 80 height 18
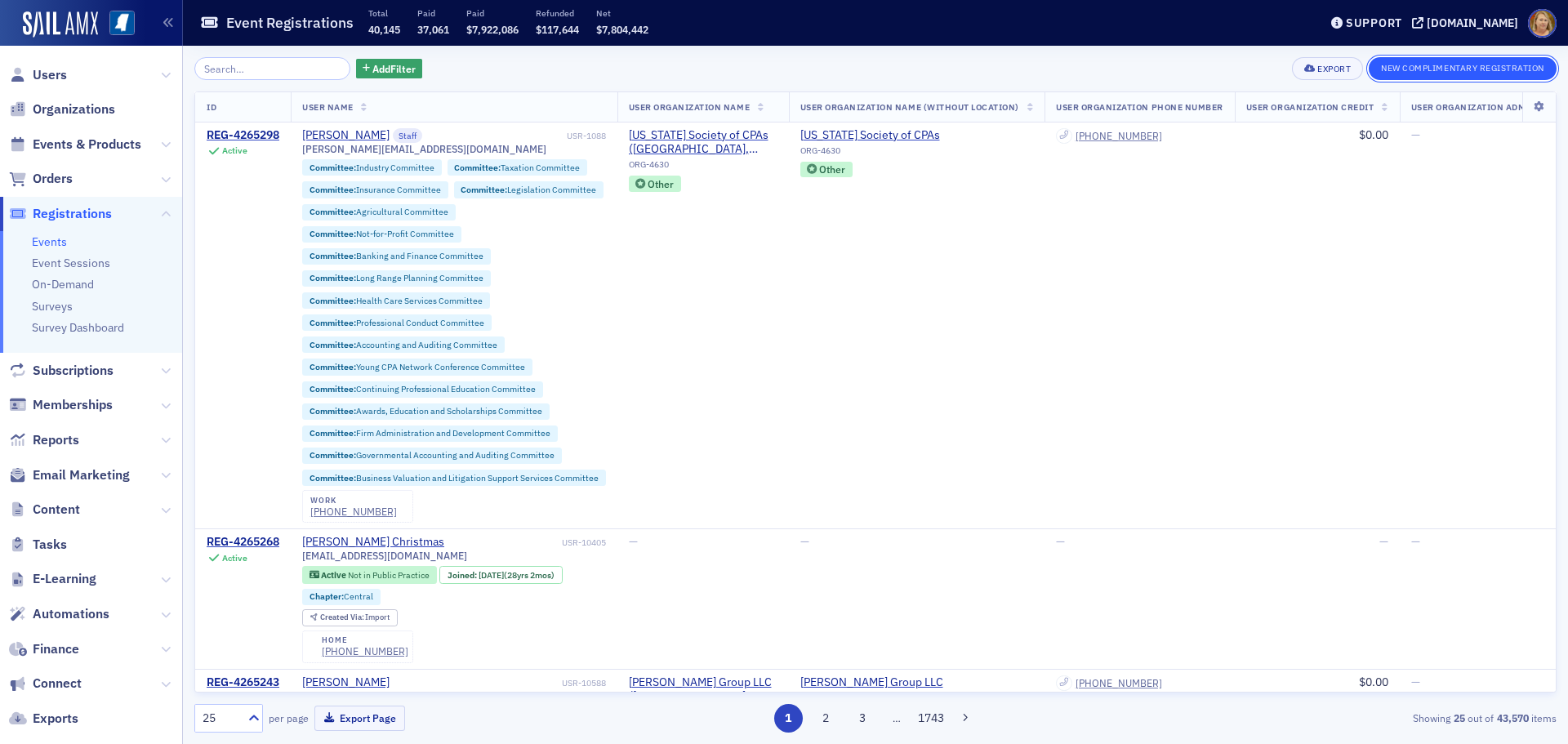
click at [1460, 65] on button "New Complimentary Registration" at bounding box center [1462, 69] width 188 height 23
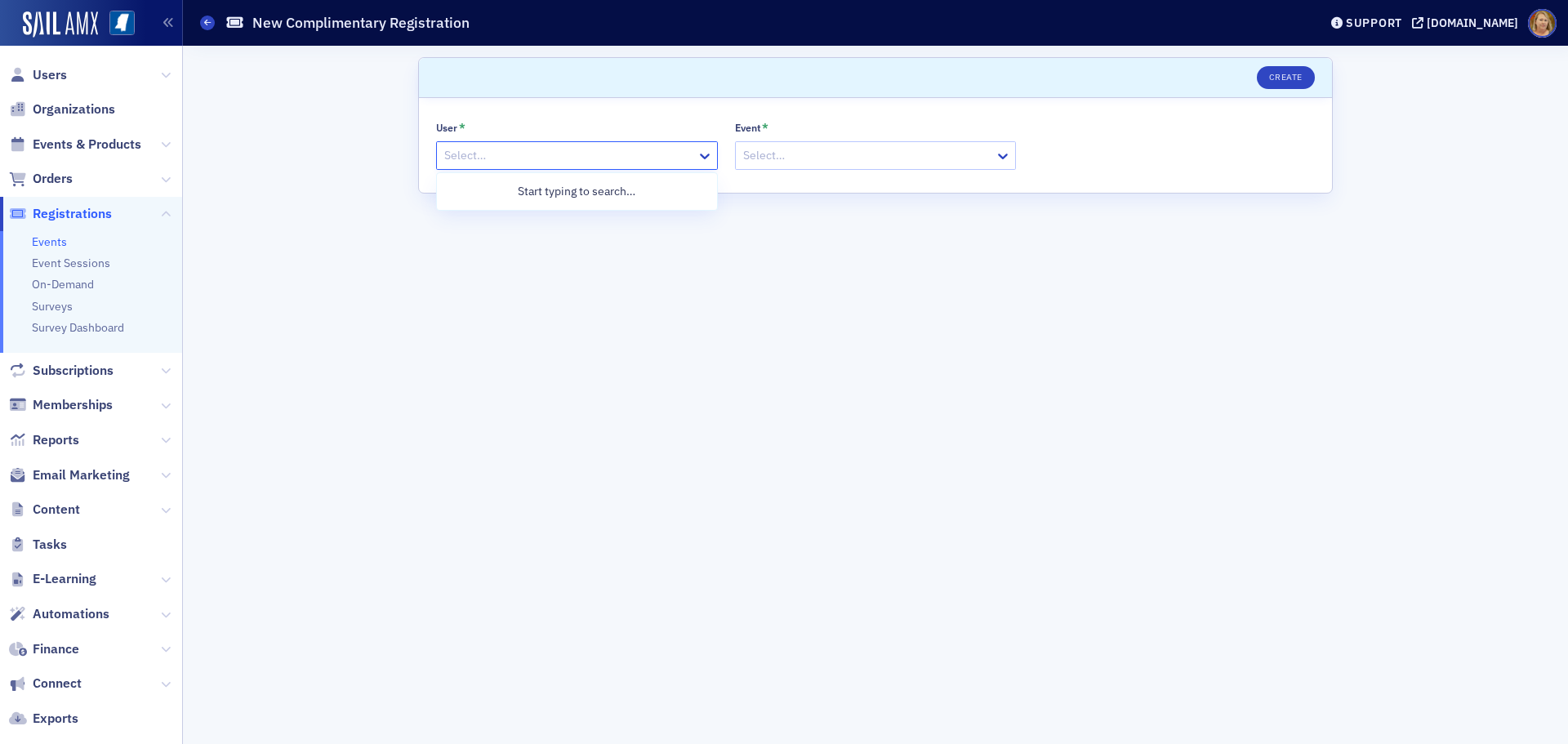
click at [586, 152] on div at bounding box center [569, 156] width 252 height 20
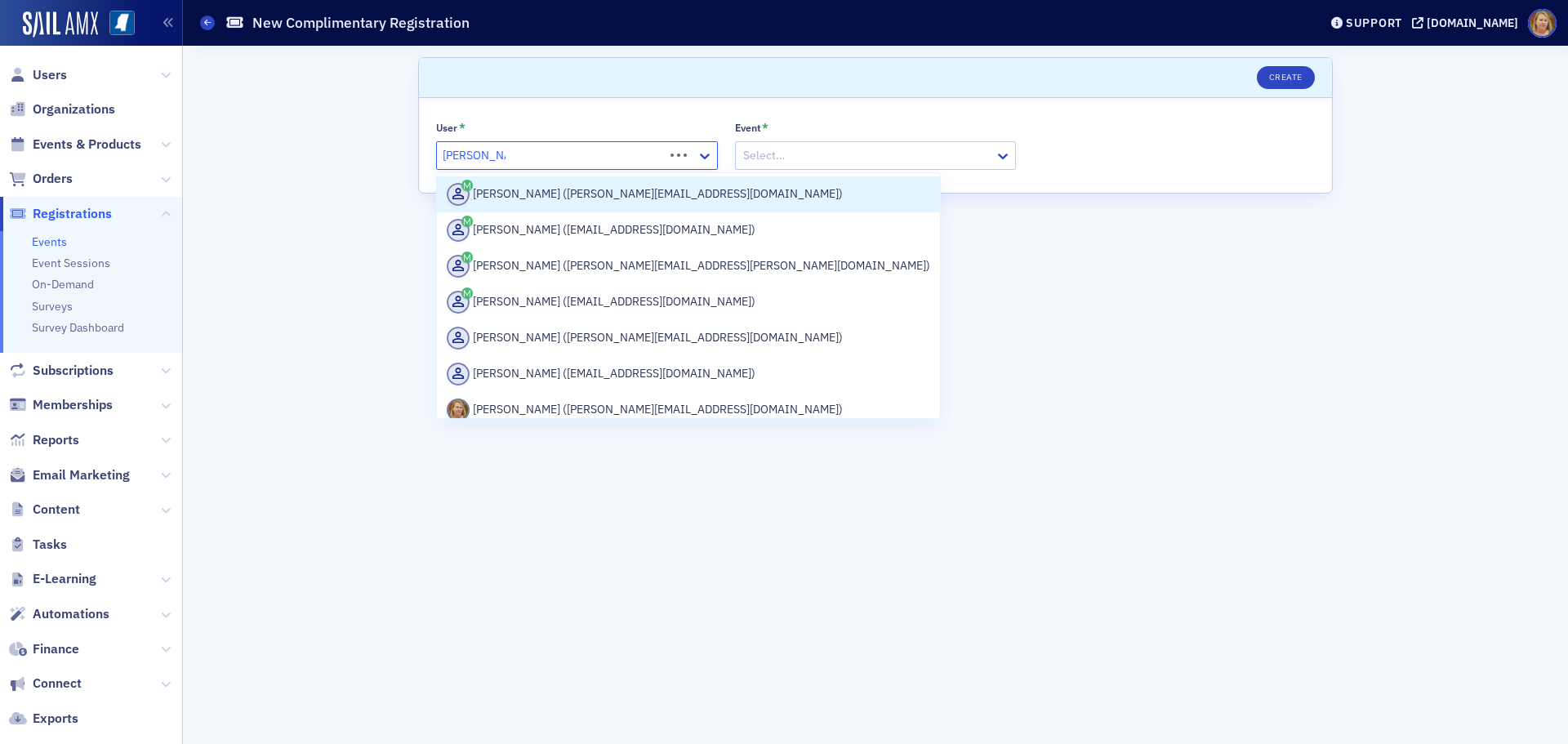
type input "Ellen Vaughn"
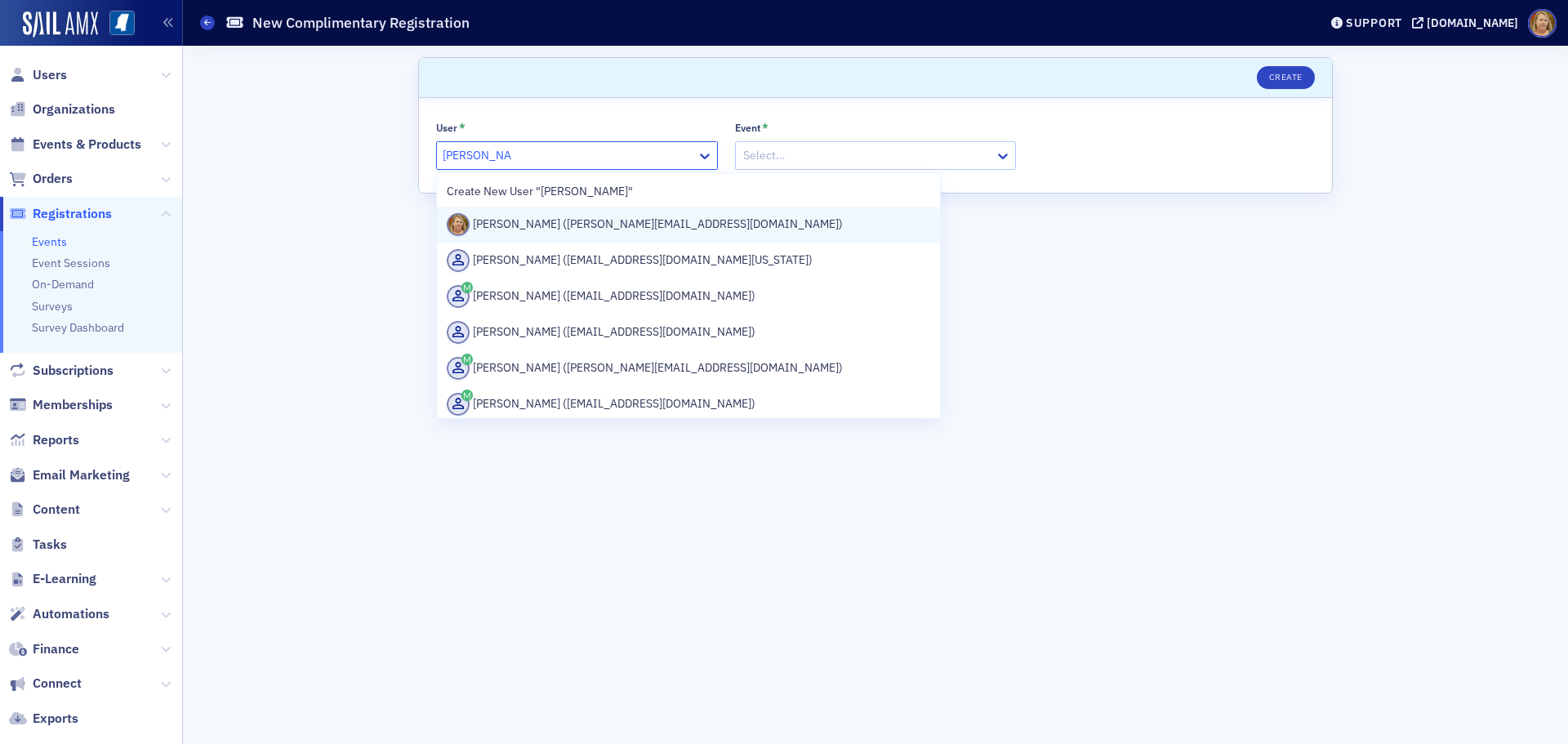
click at [586, 219] on div "Ellen Vaughn (evaughn@ms-cpa.org)" at bounding box center [688, 224] width 483 height 23
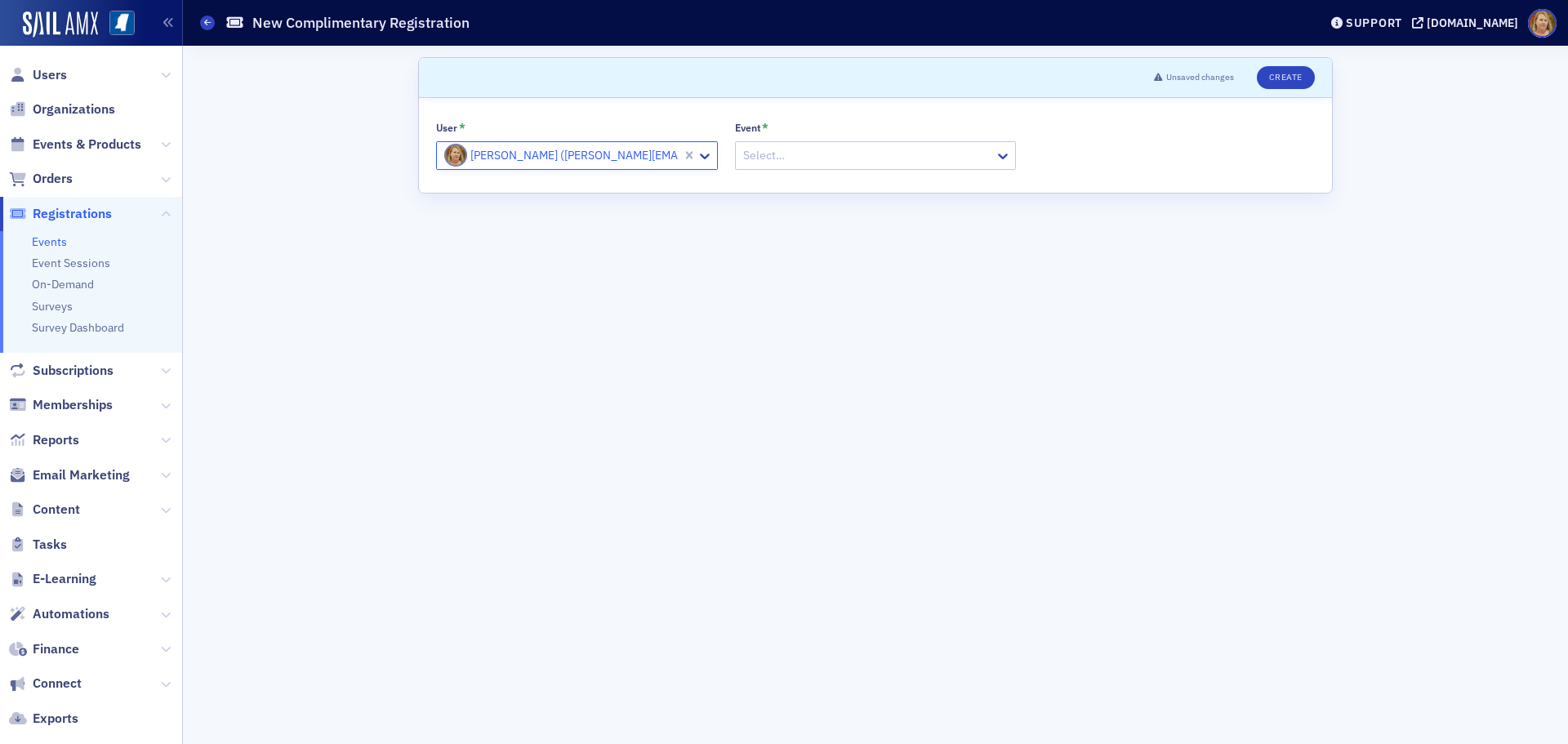
click at [759, 163] on div at bounding box center [868, 156] width 252 height 20
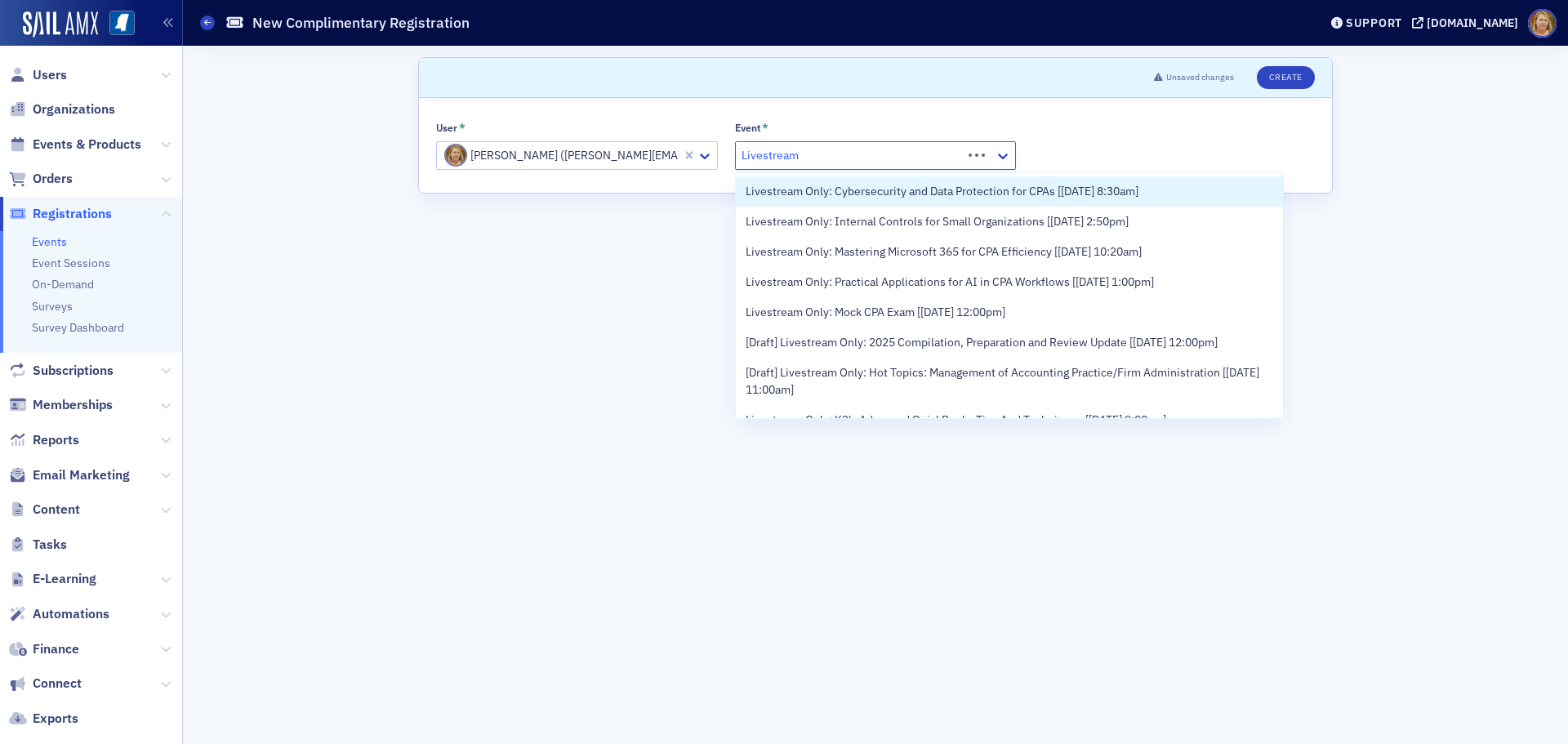
type input "Livestream"
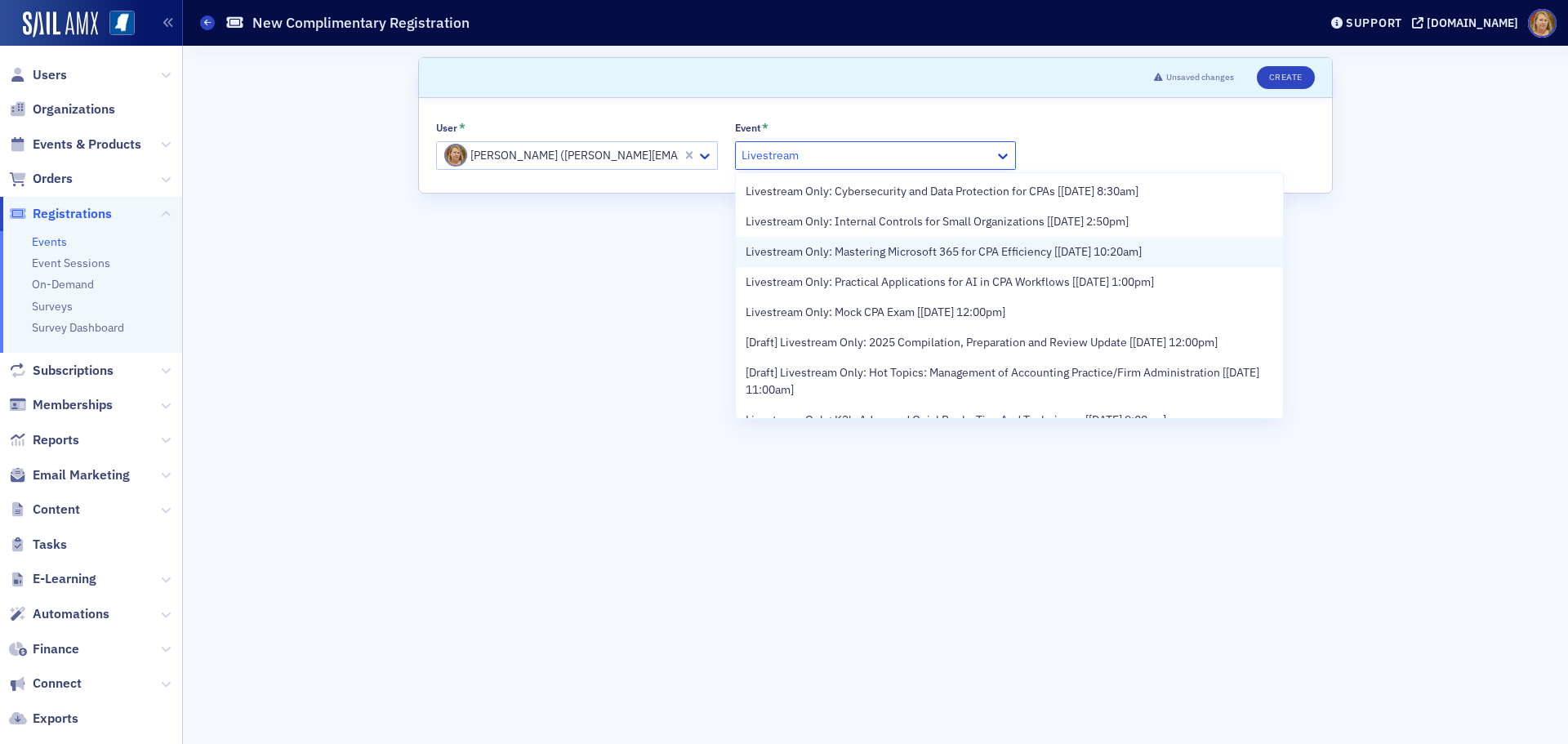
click at [930, 245] on span "Livestream Only: Mastering Microsoft 365 for CPA Efficiency [9/16/2025 10:20am]" at bounding box center [944, 251] width 396 height 17
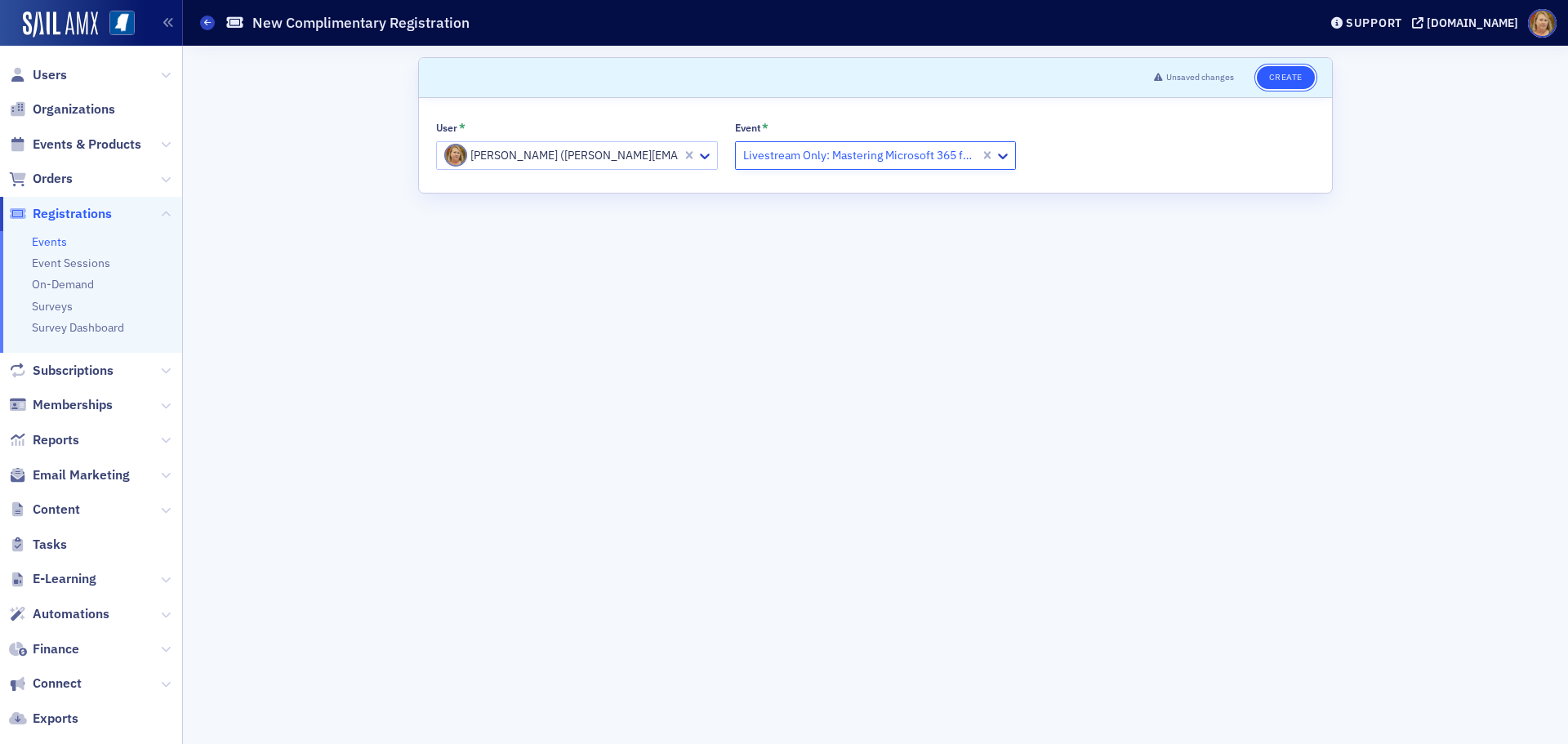
click at [1293, 81] on button "Create" at bounding box center [1285, 77] width 58 height 23
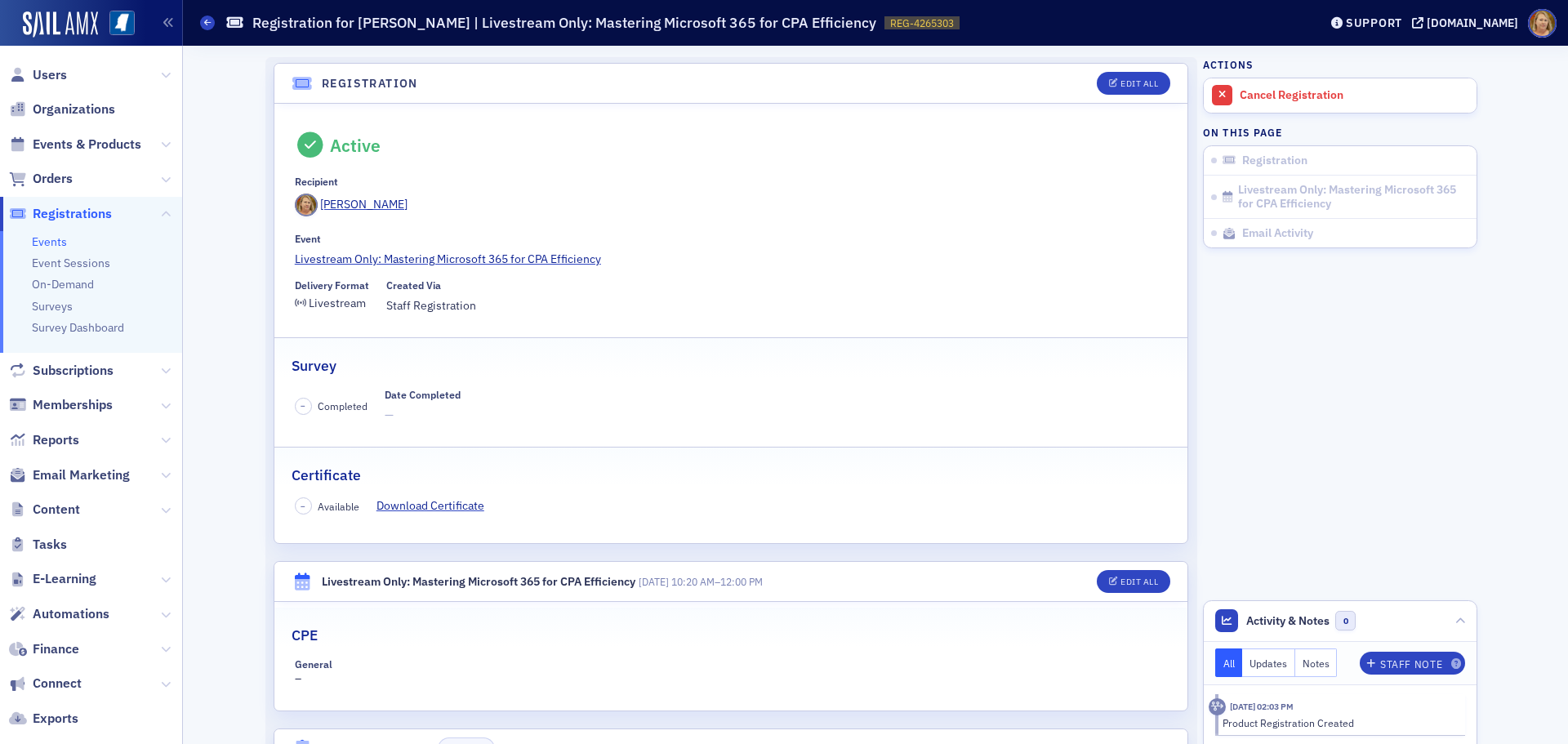
click at [93, 207] on span "Registrations" at bounding box center [73, 213] width 80 height 18
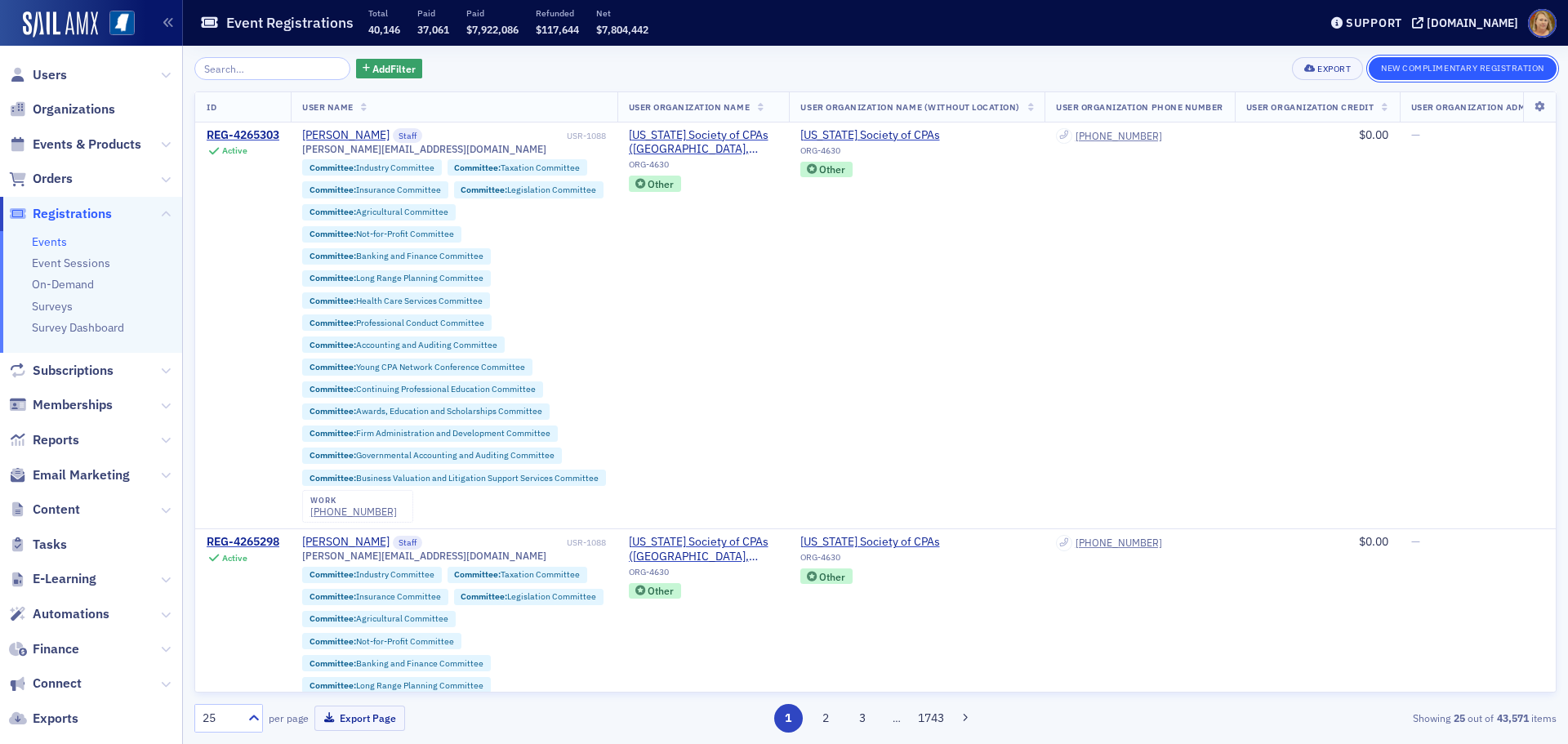
click at [1416, 63] on button "New Complimentary Registration" at bounding box center [1462, 69] width 188 height 23
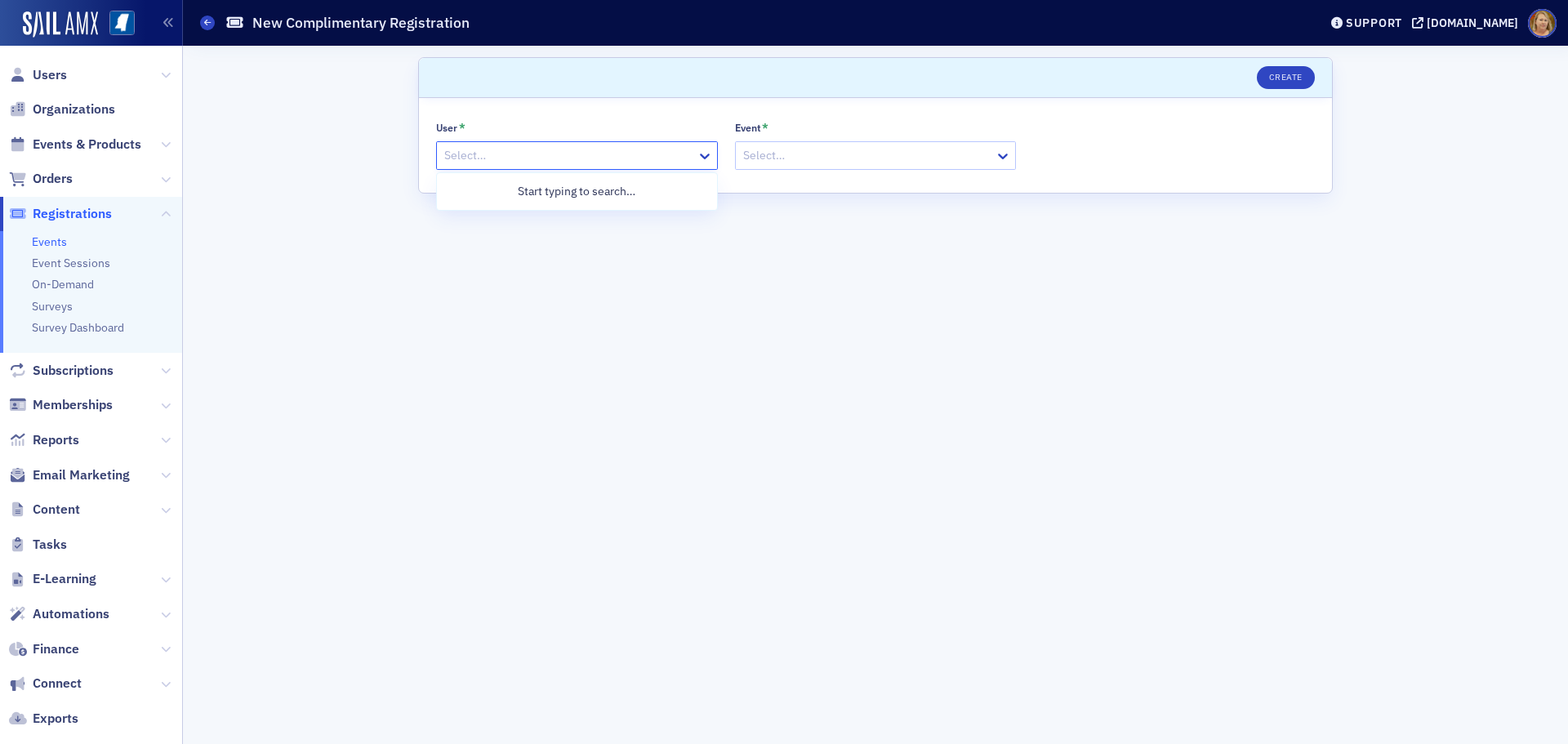
click at [448, 152] on div at bounding box center [569, 156] width 252 height 20
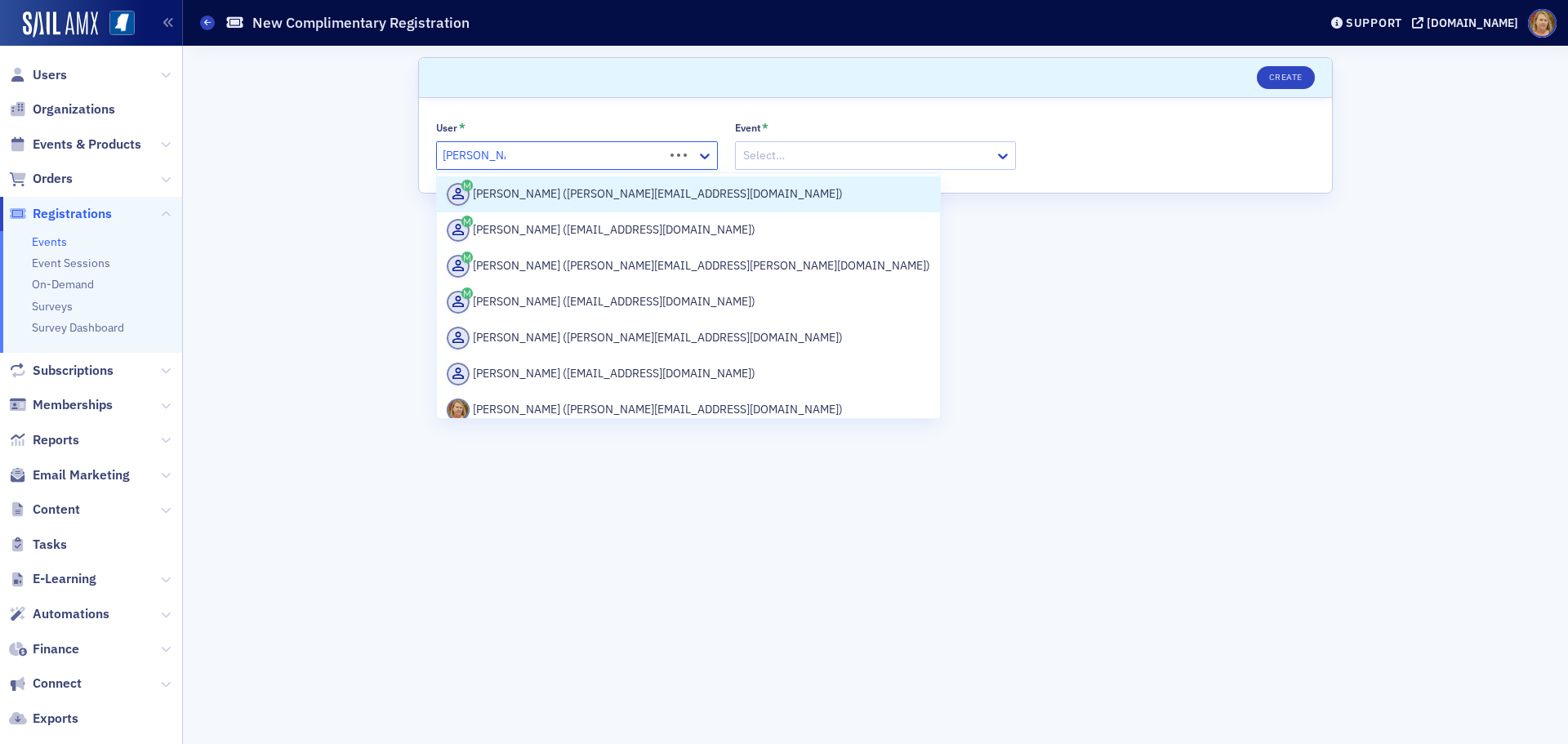
type input "Ellen Vaughn"
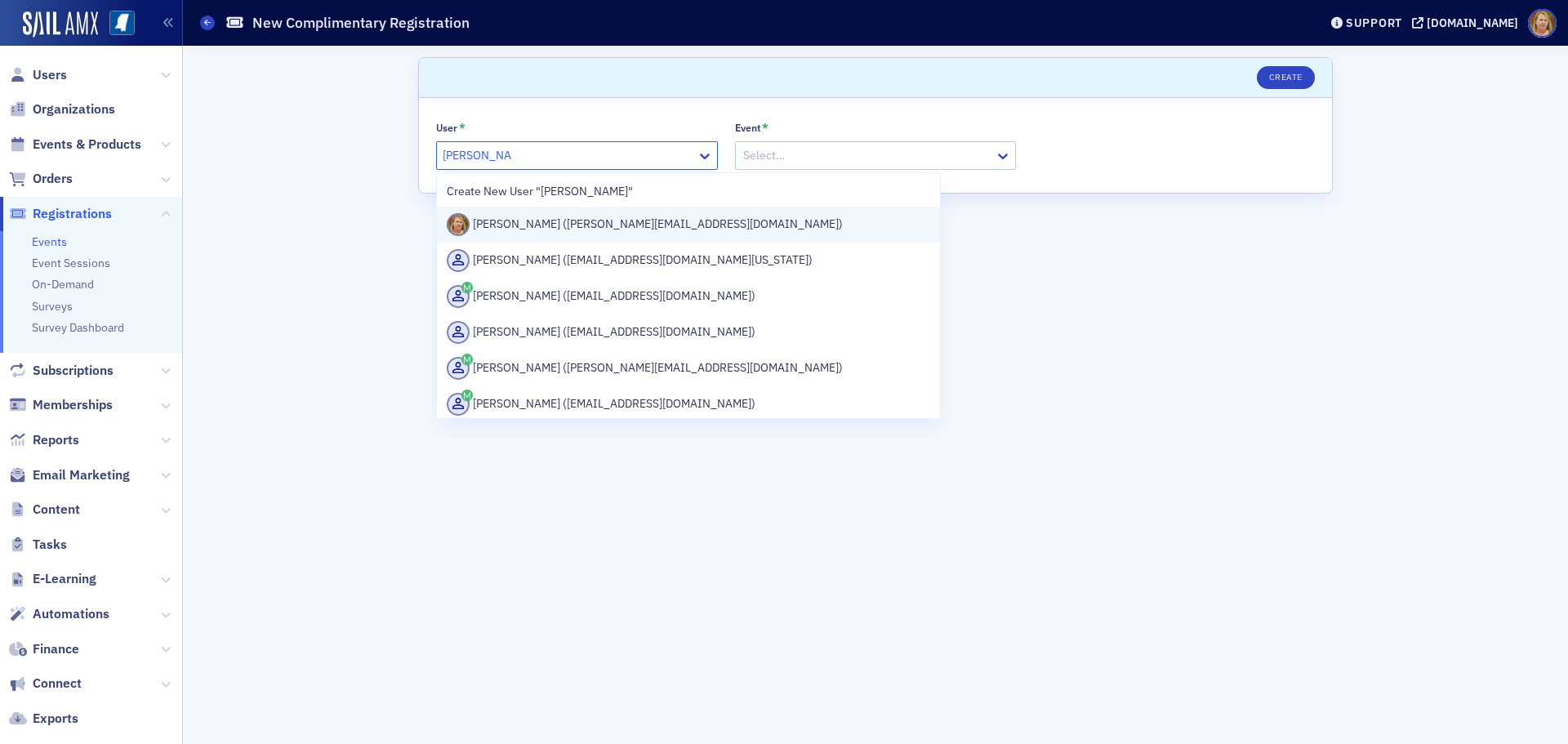
click at [487, 220] on div "Ellen Vaughn (evaughn@ms-cpa.org)" at bounding box center [688, 224] width 483 height 23
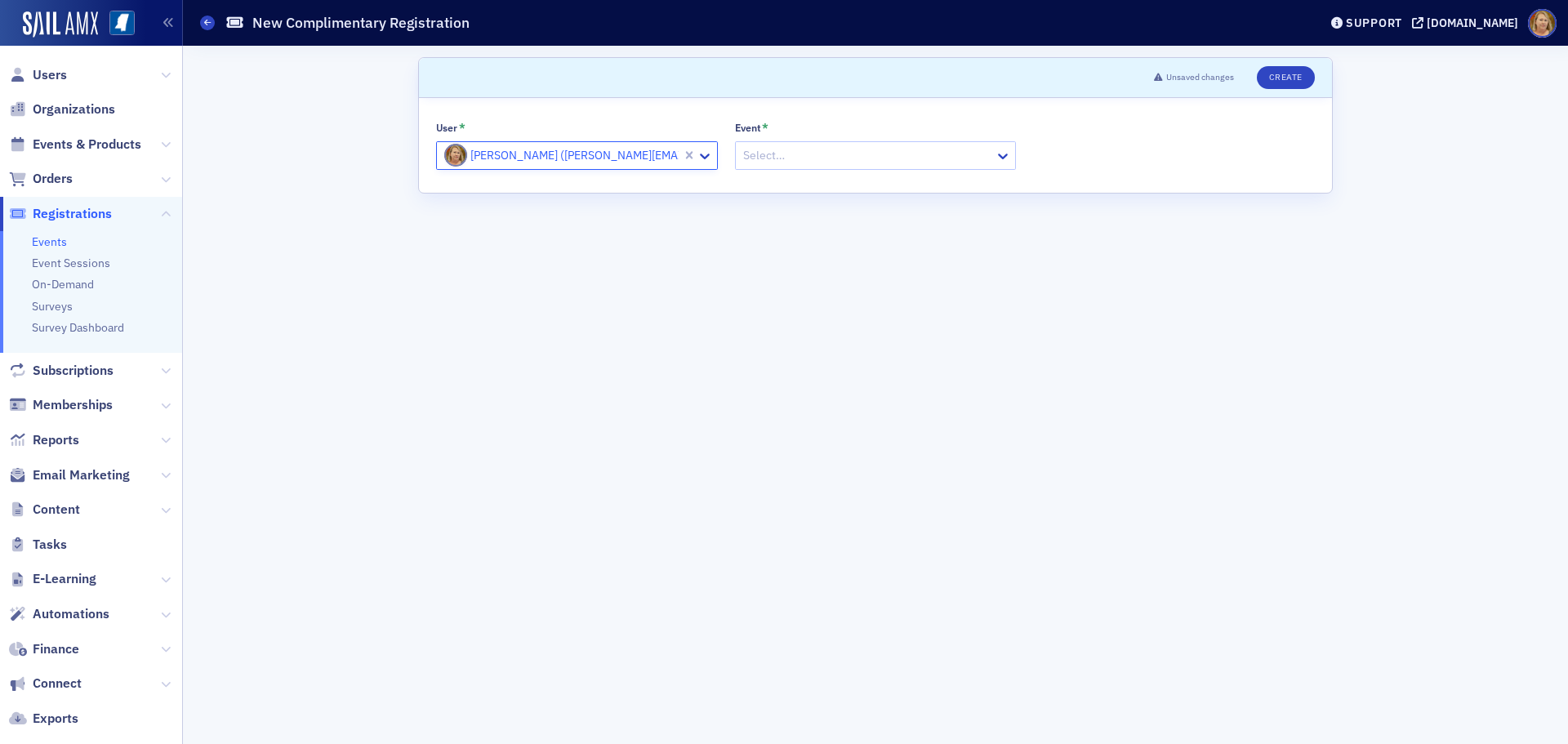
click at [753, 161] on div at bounding box center [868, 156] width 252 height 20
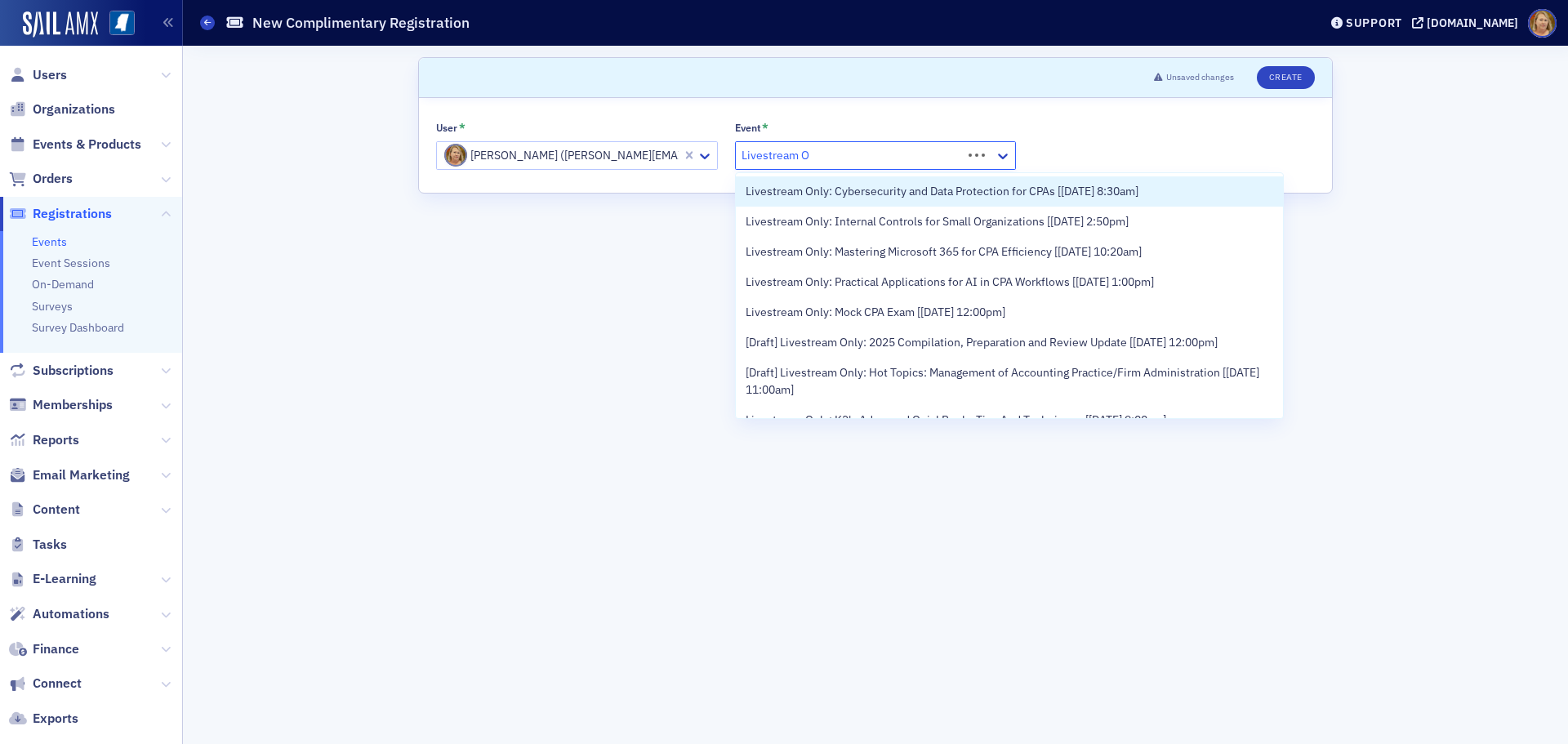
type input "Livestream On"
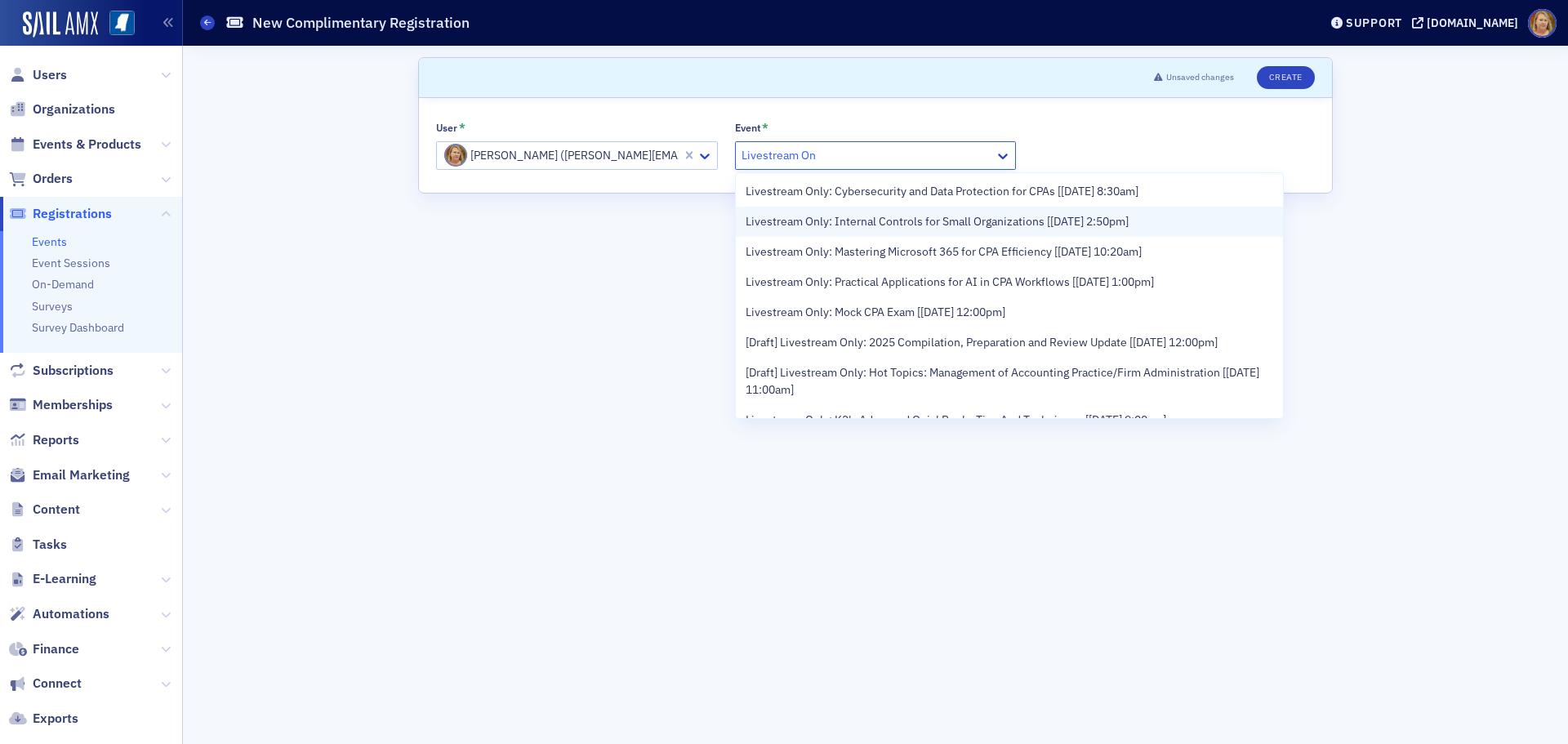
click at [805, 223] on span "Livestream Only: Internal Controls for Small Organizations [9/16/2025 2:50pm]" at bounding box center [937, 222] width 383 height 17
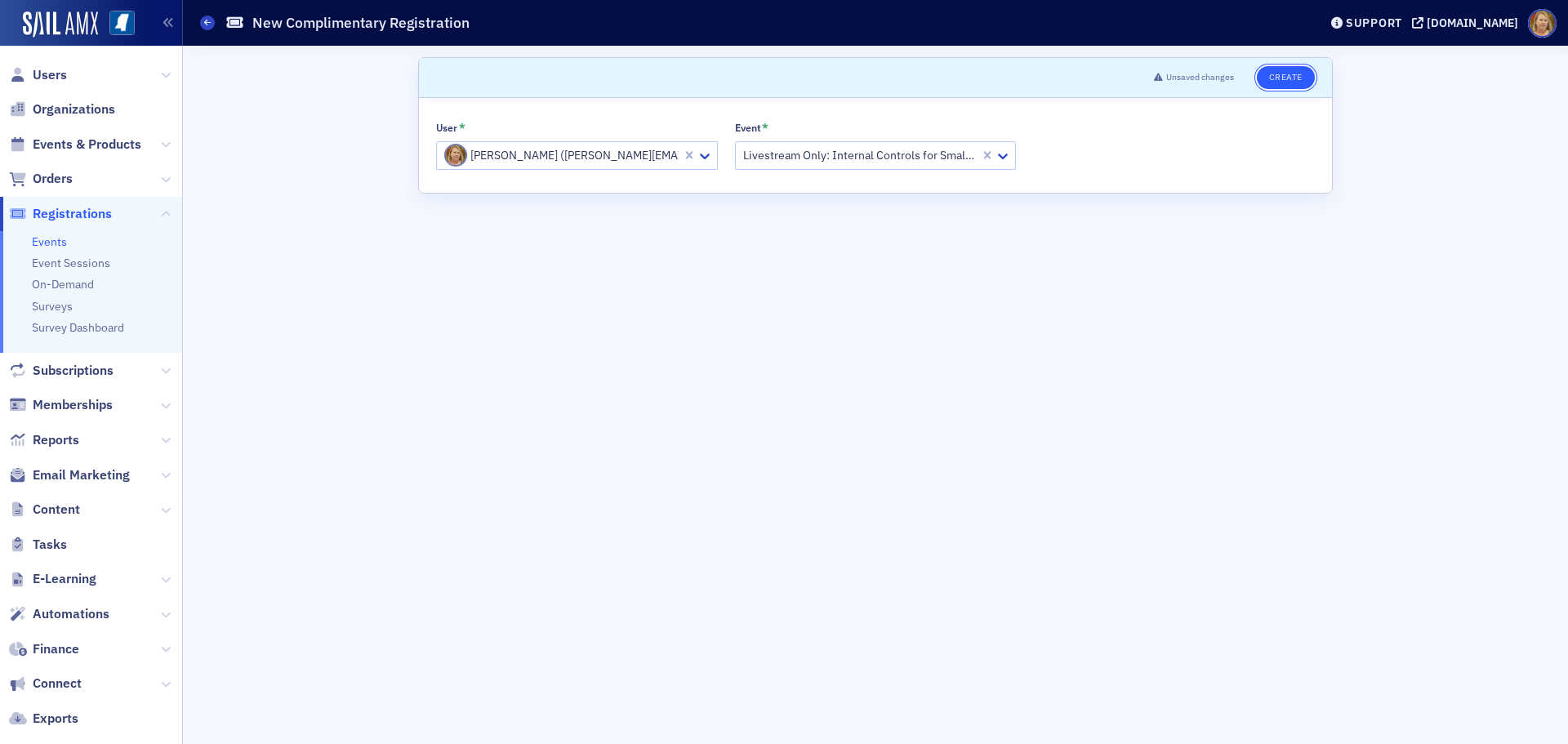
click at [1284, 79] on button "Create" at bounding box center [1285, 77] width 58 height 23
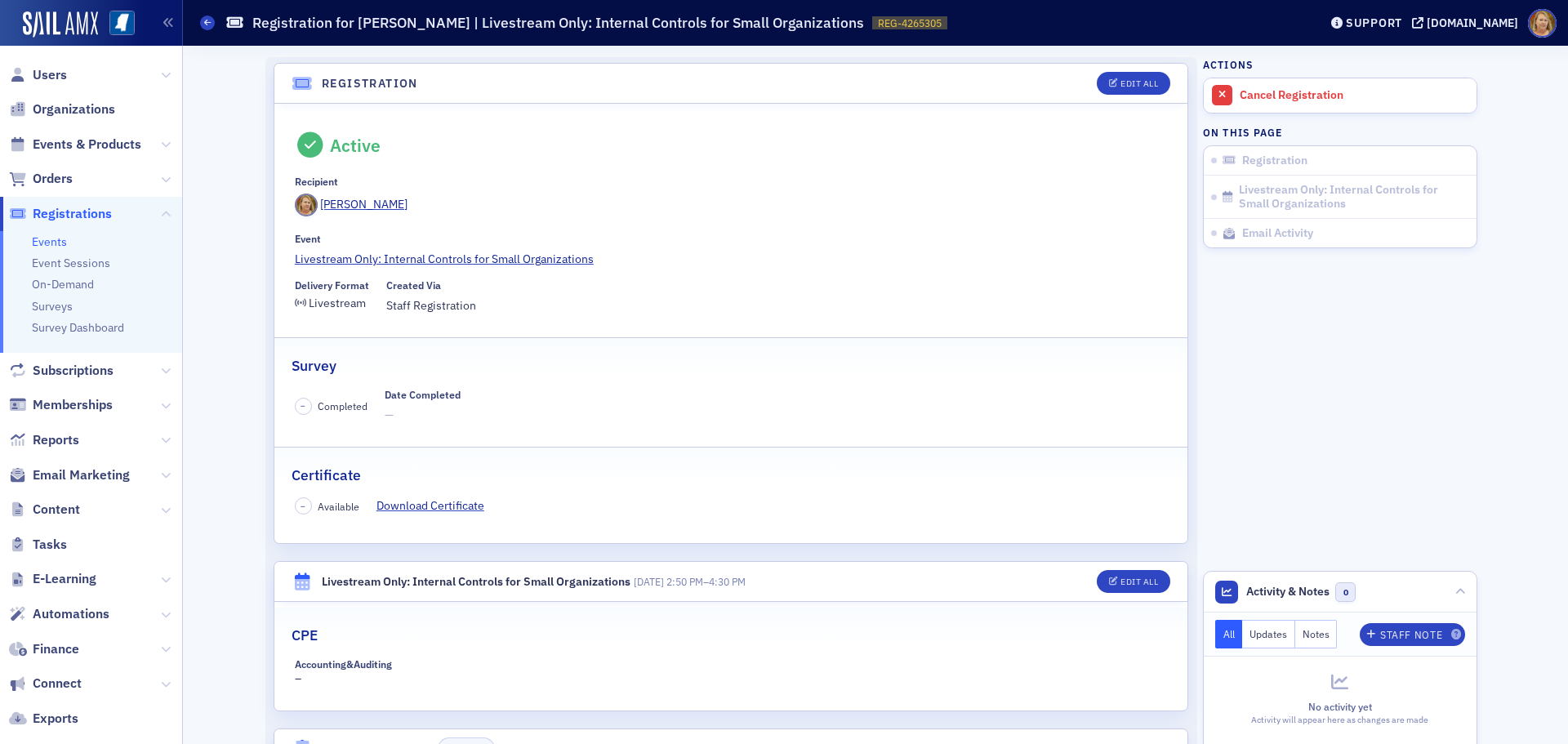
click at [58, 215] on span "Registrations" at bounding box center [73, 213] width 80 height 18
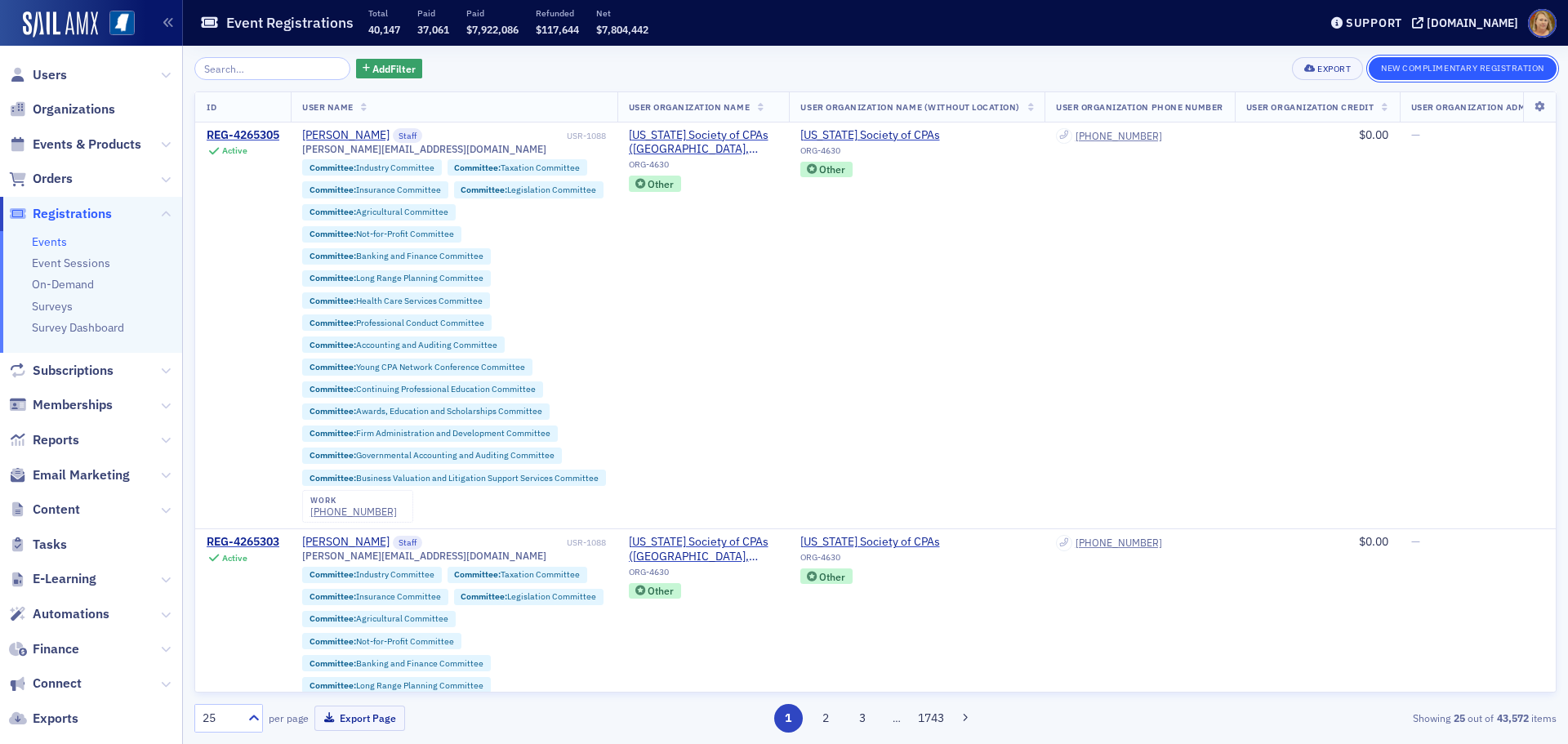
click at [1421, 69] on button "New Complimentary Registration" at bounding box center [1462, 69] width 188 height 23
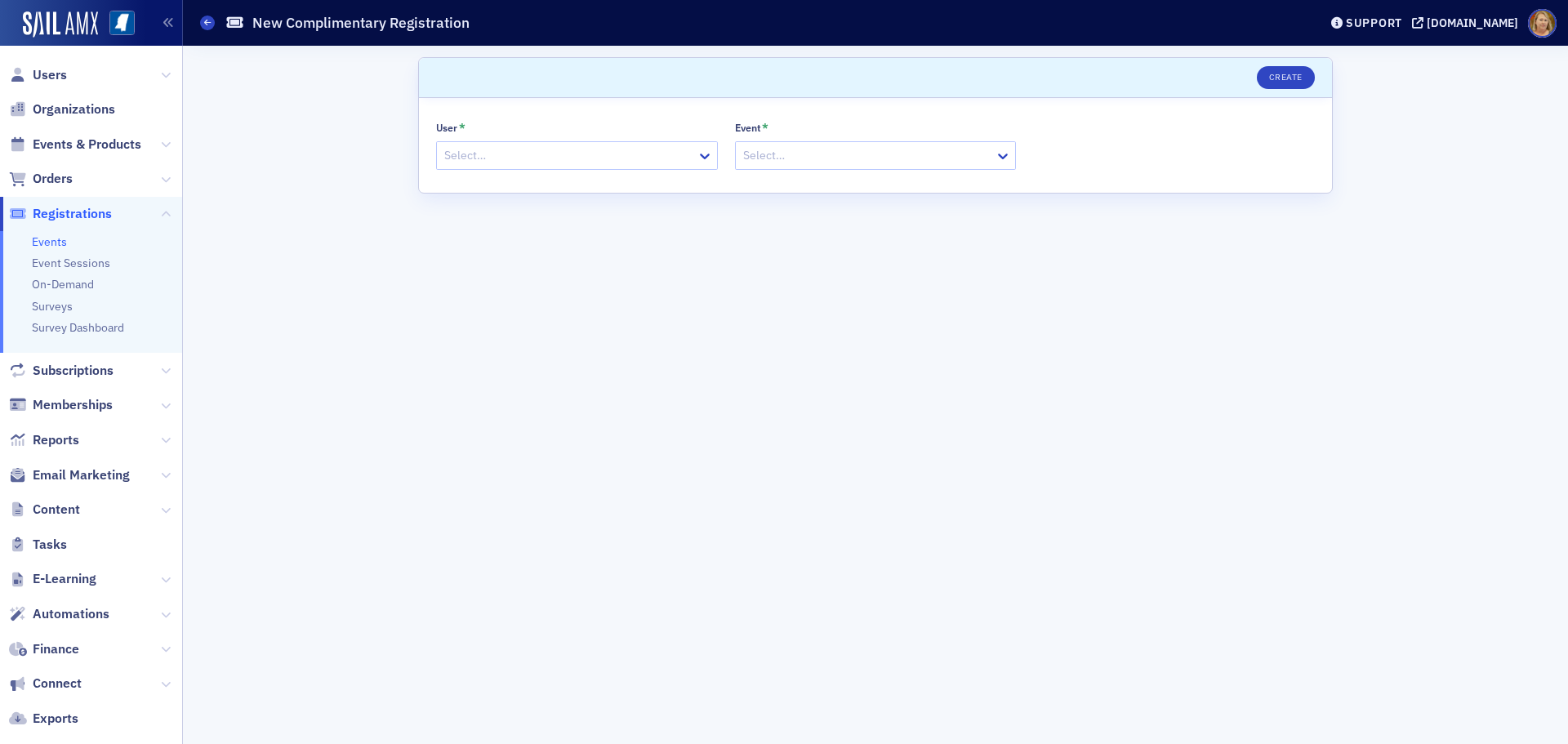
click at [615, 158] on div at bounding box center [569, 156] width 252 height 20
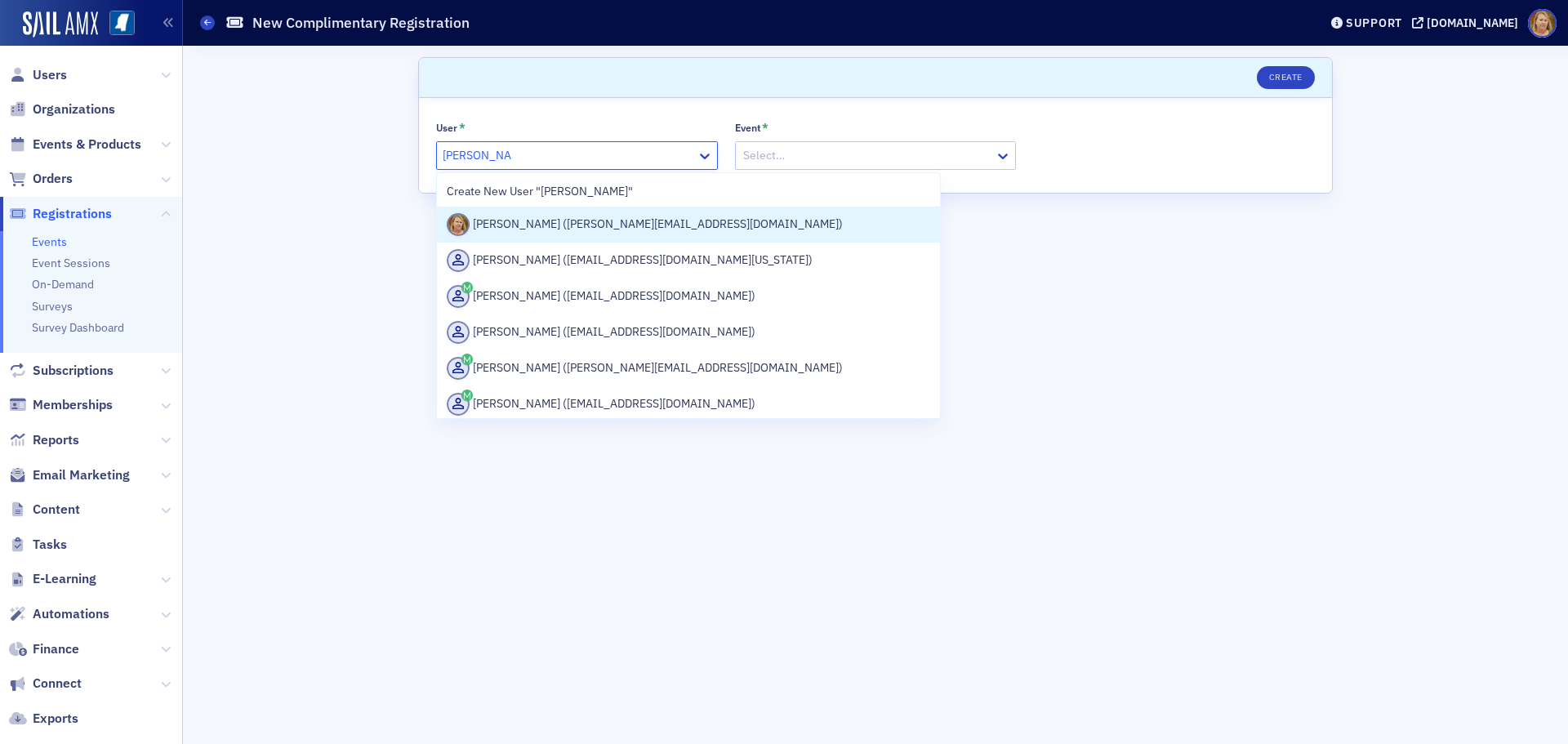
type input "Ellen Vaughn"
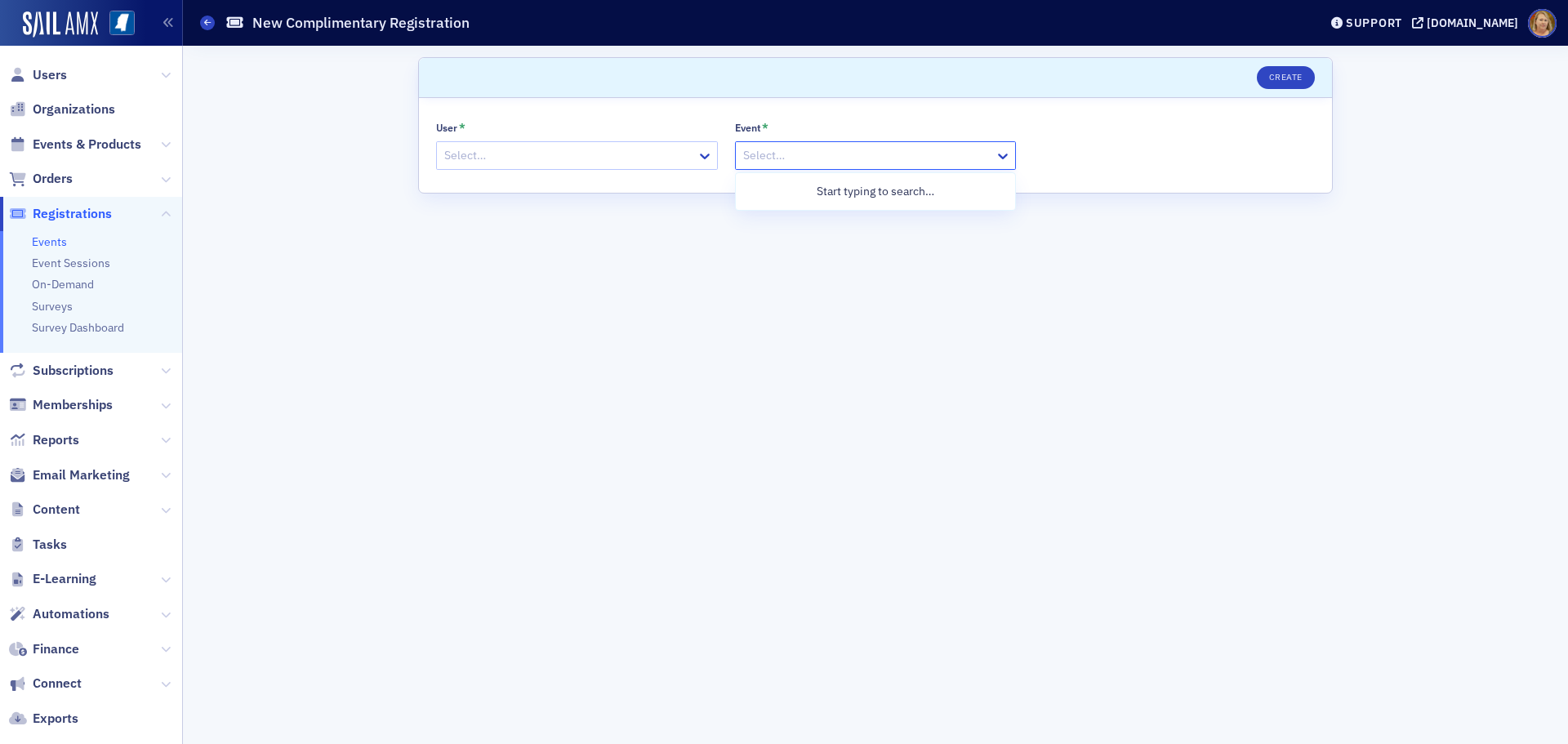
click at [796, 159] on div at bounding box center [868, 156] width 252 height 20
click at [676, 152] on div at bounding box center [569, 156] width 252 height 20
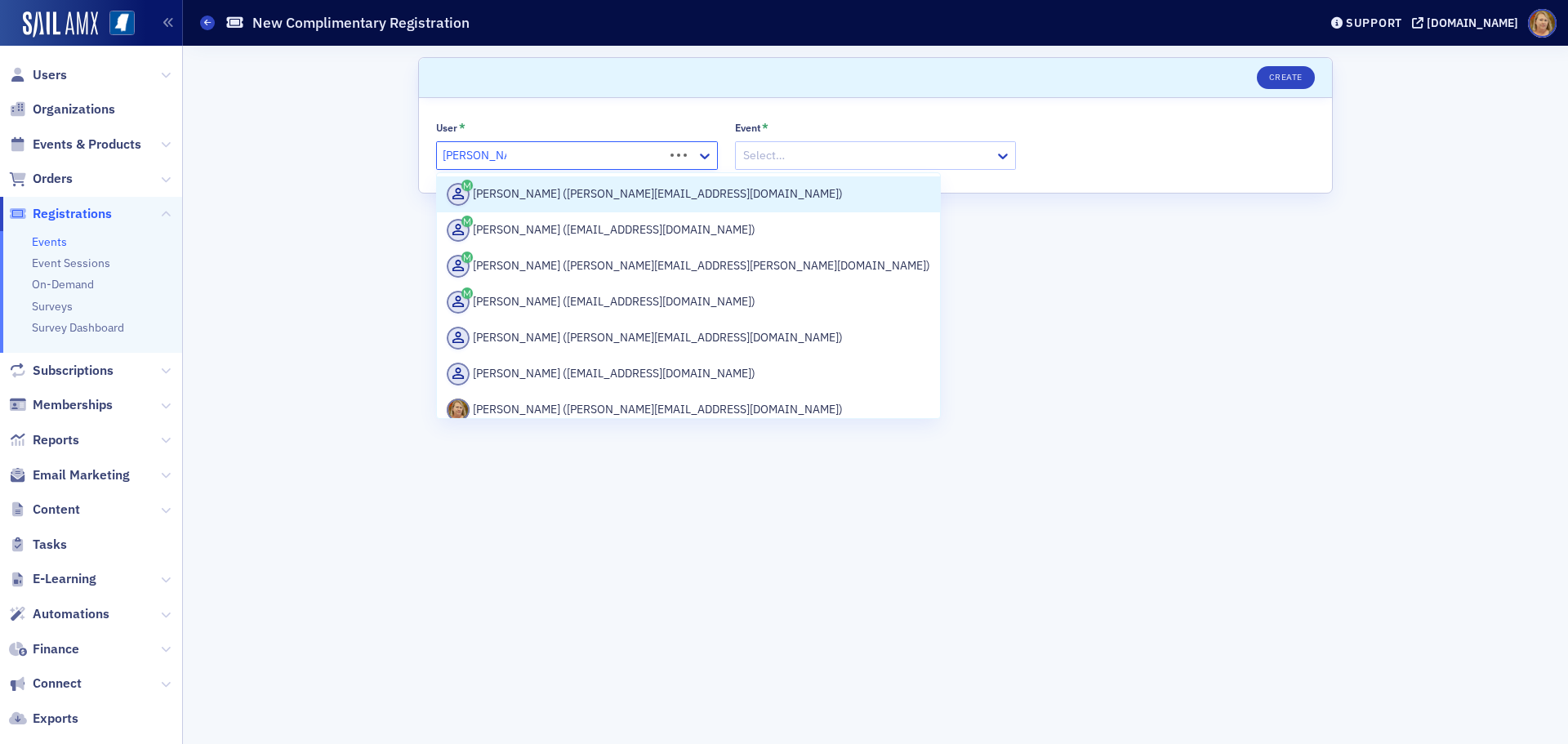
type input "Ellen VAughn"
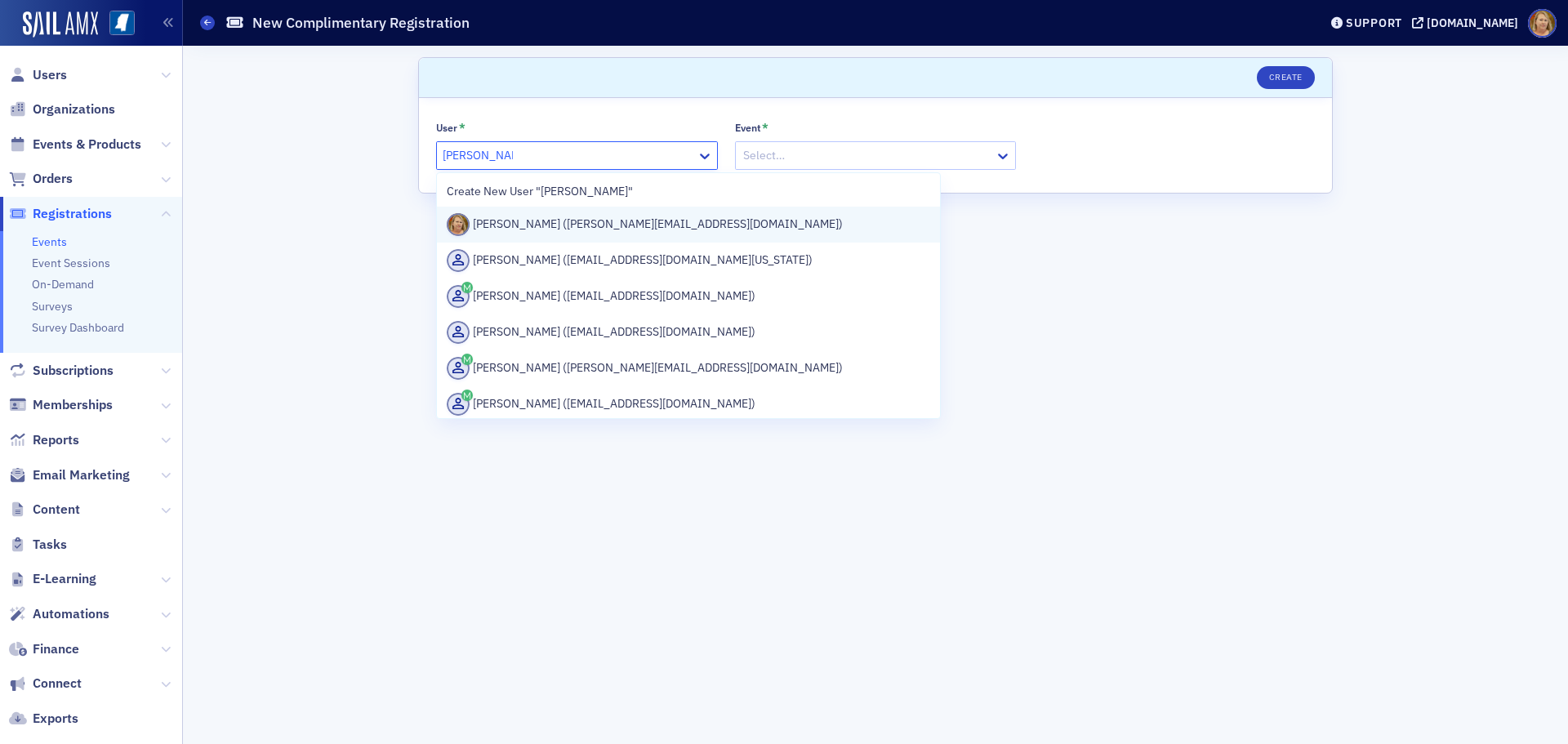
click at [525, 225] on div "Ellen Vaughn (evaughn@ms-cpa.org)" at bounding box center [688, 224] width 483 height 23
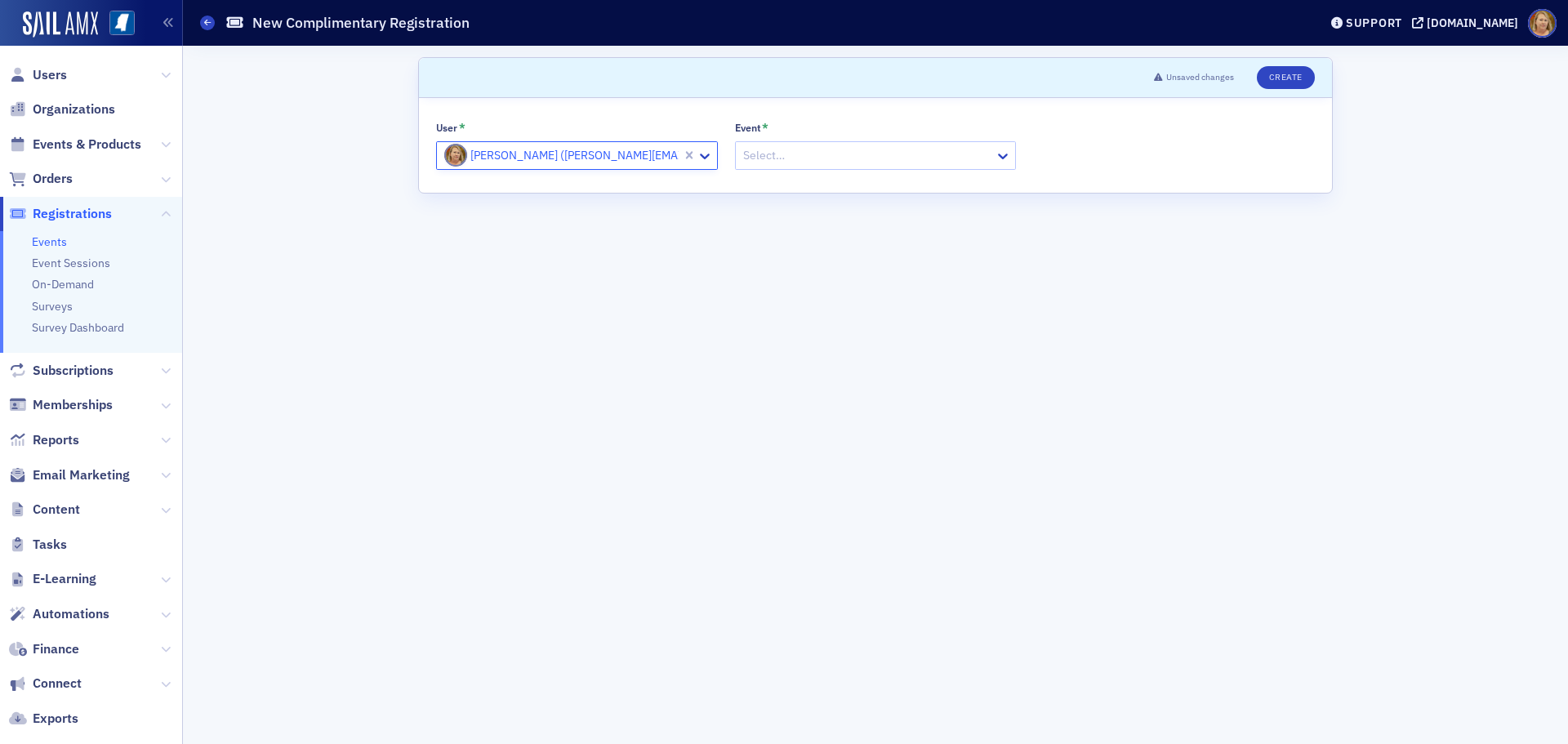
click at [773, 152] on div at bounding box center [868, 156] width 252 height 20
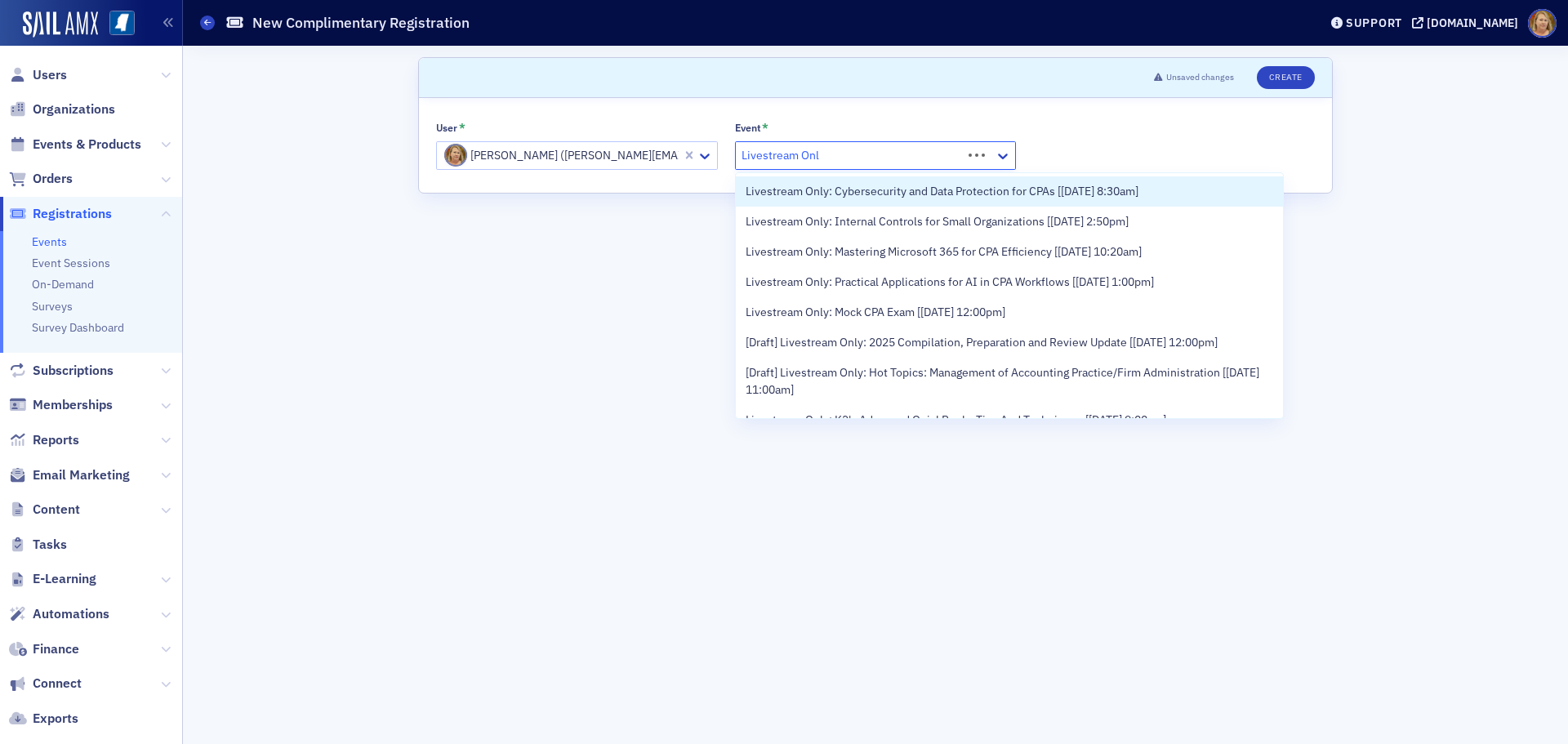
type input "Livestream Only"
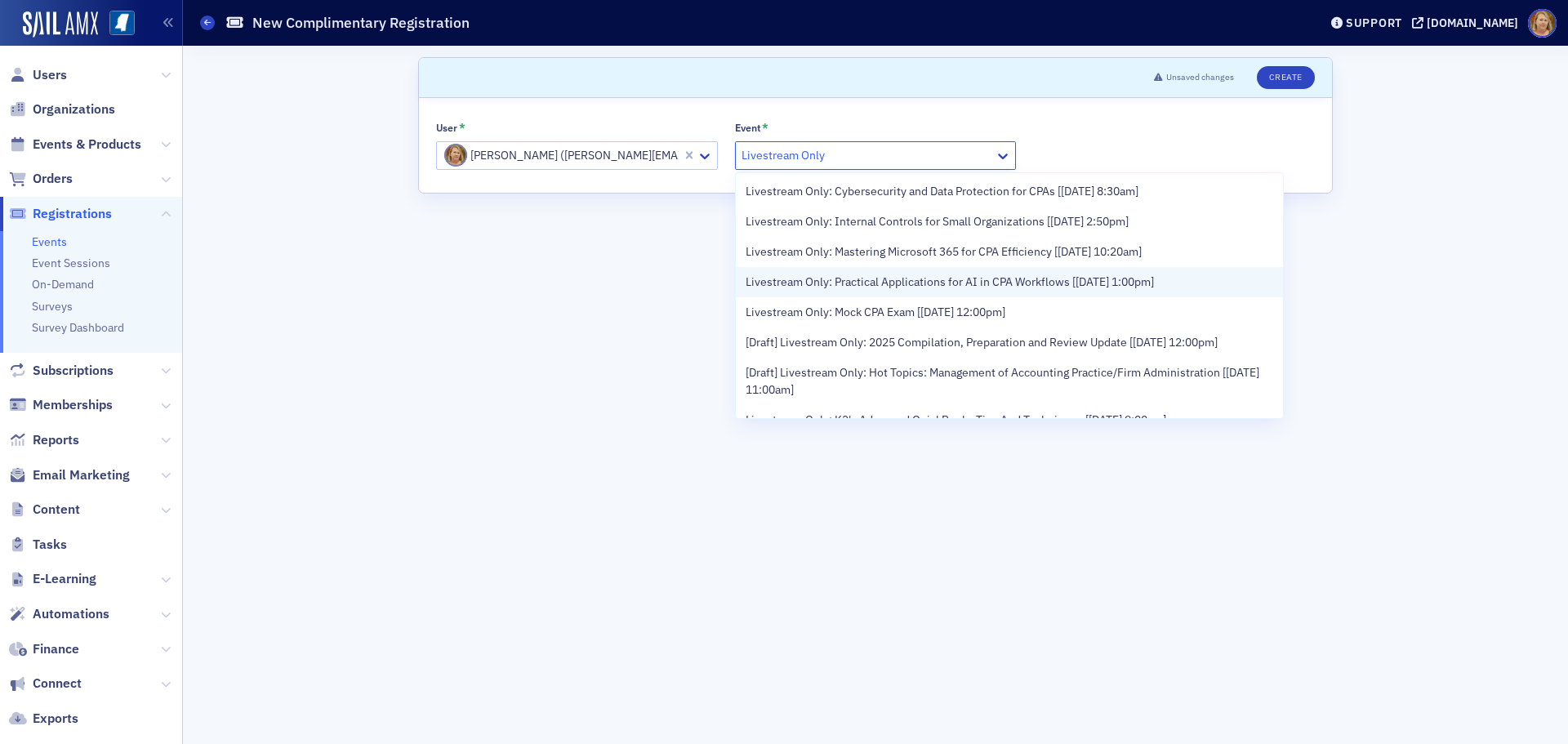
click at [887, 284] on span "Livestream Only: Practical Applications for AI in CPA Workflows [9/16/2025 1:00…" at bounding box center [950, 282] width 408 height 17
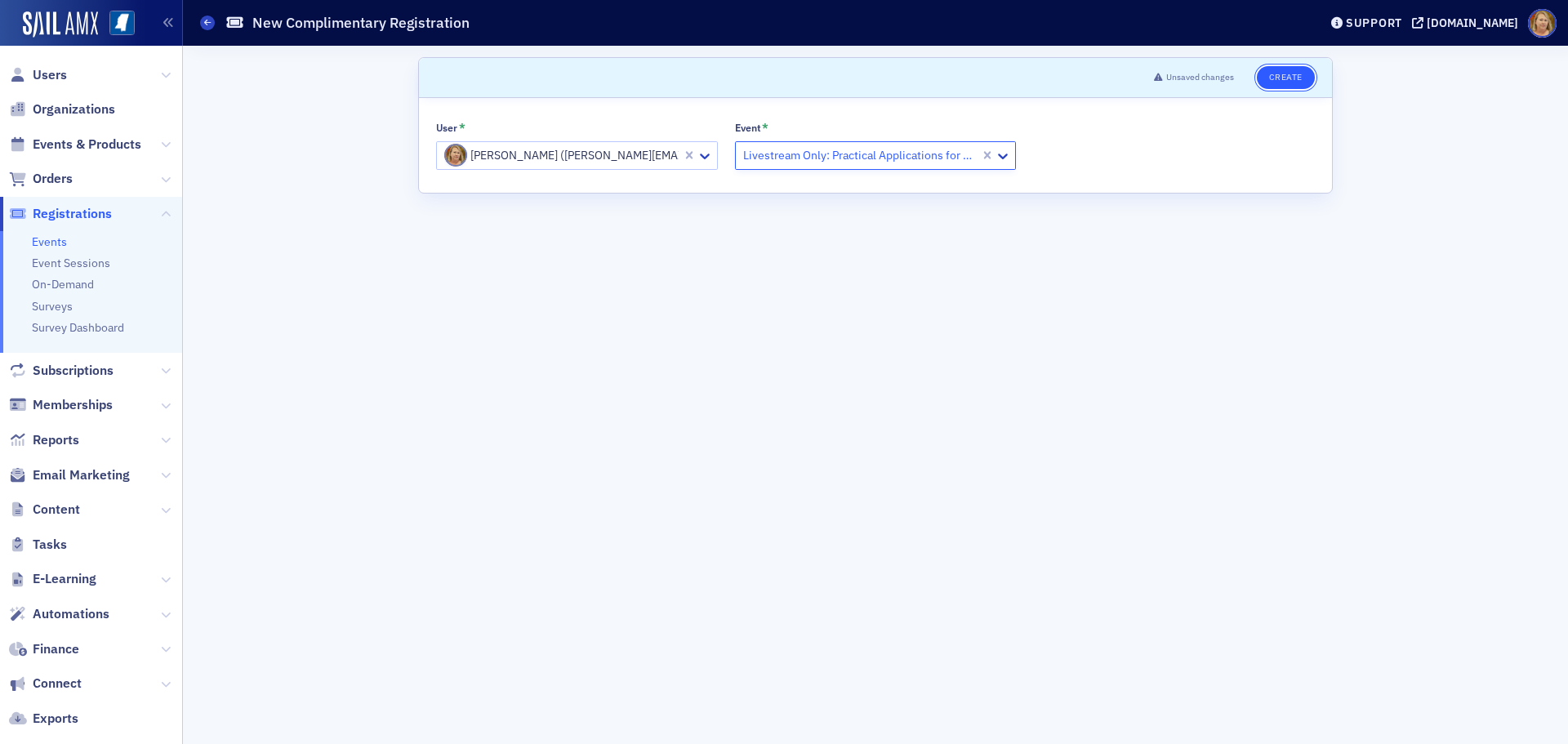
click at [1286, 80] on button "Create" at bounding box center [1285, 77] width 58 height 23
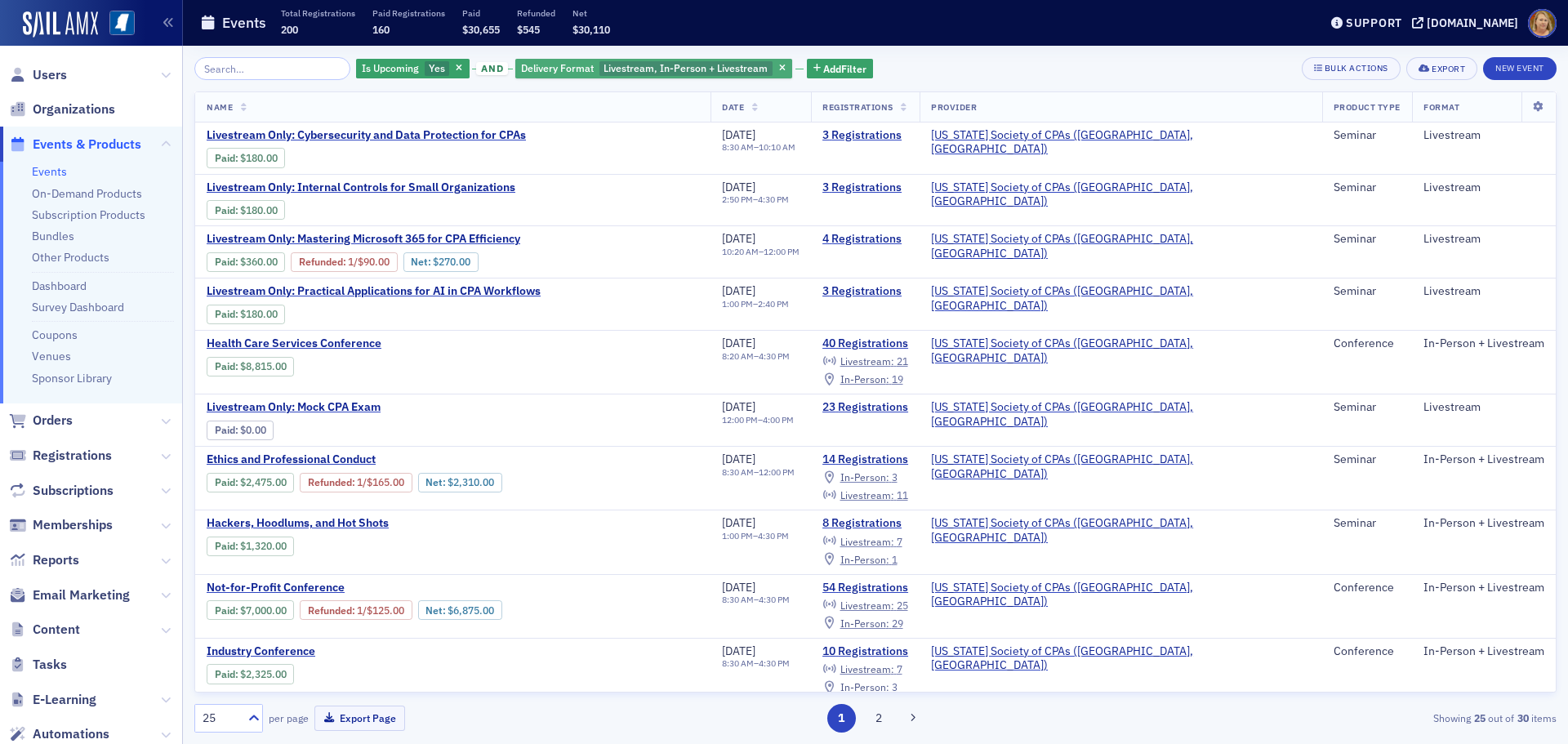
click at [604, 62] on span "Livestream, In-Person + Livestream" at bounding box center [686, 67] width 164 height 13
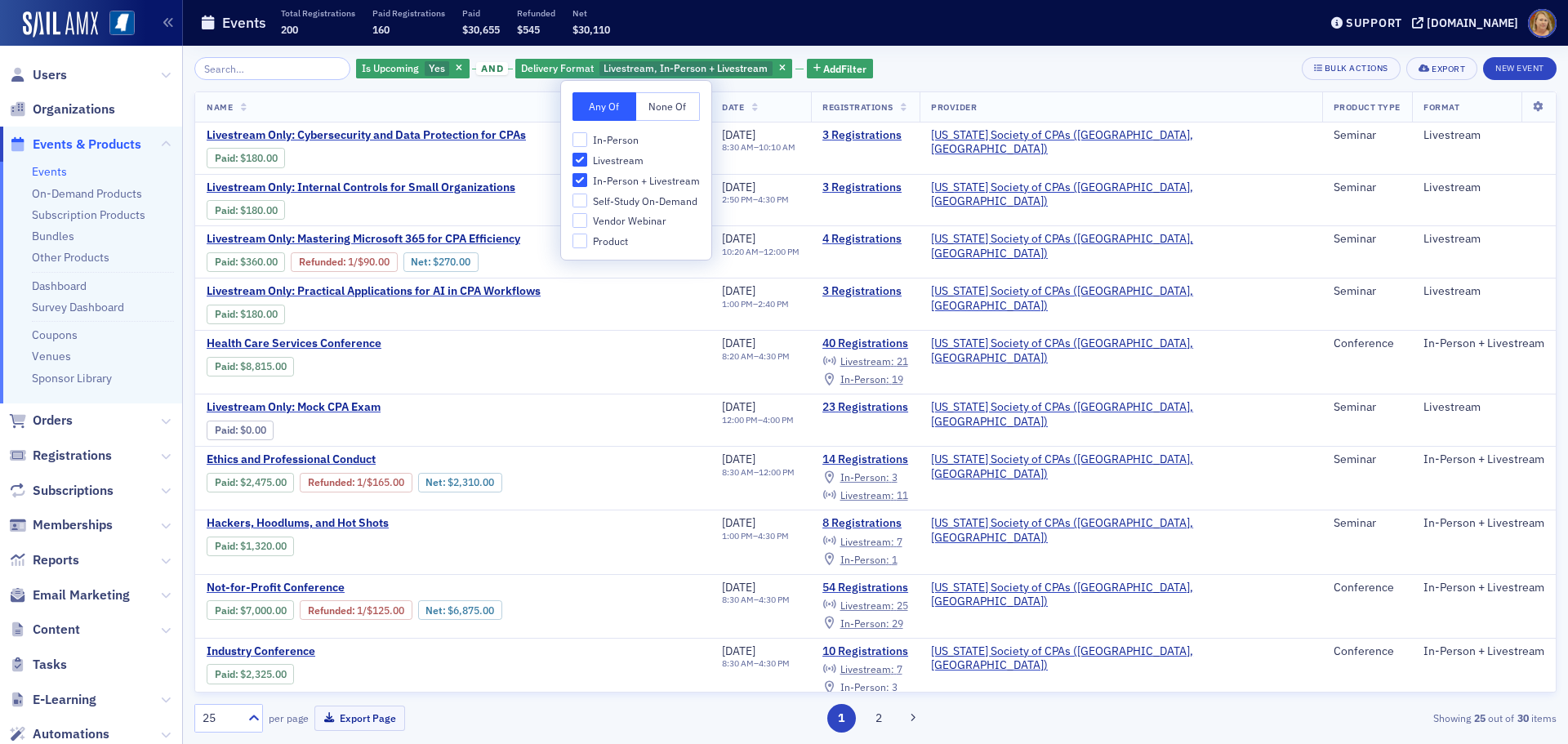
click at [531, 98] on th "Name" at bounding box center [452, 107] width 516 height 30
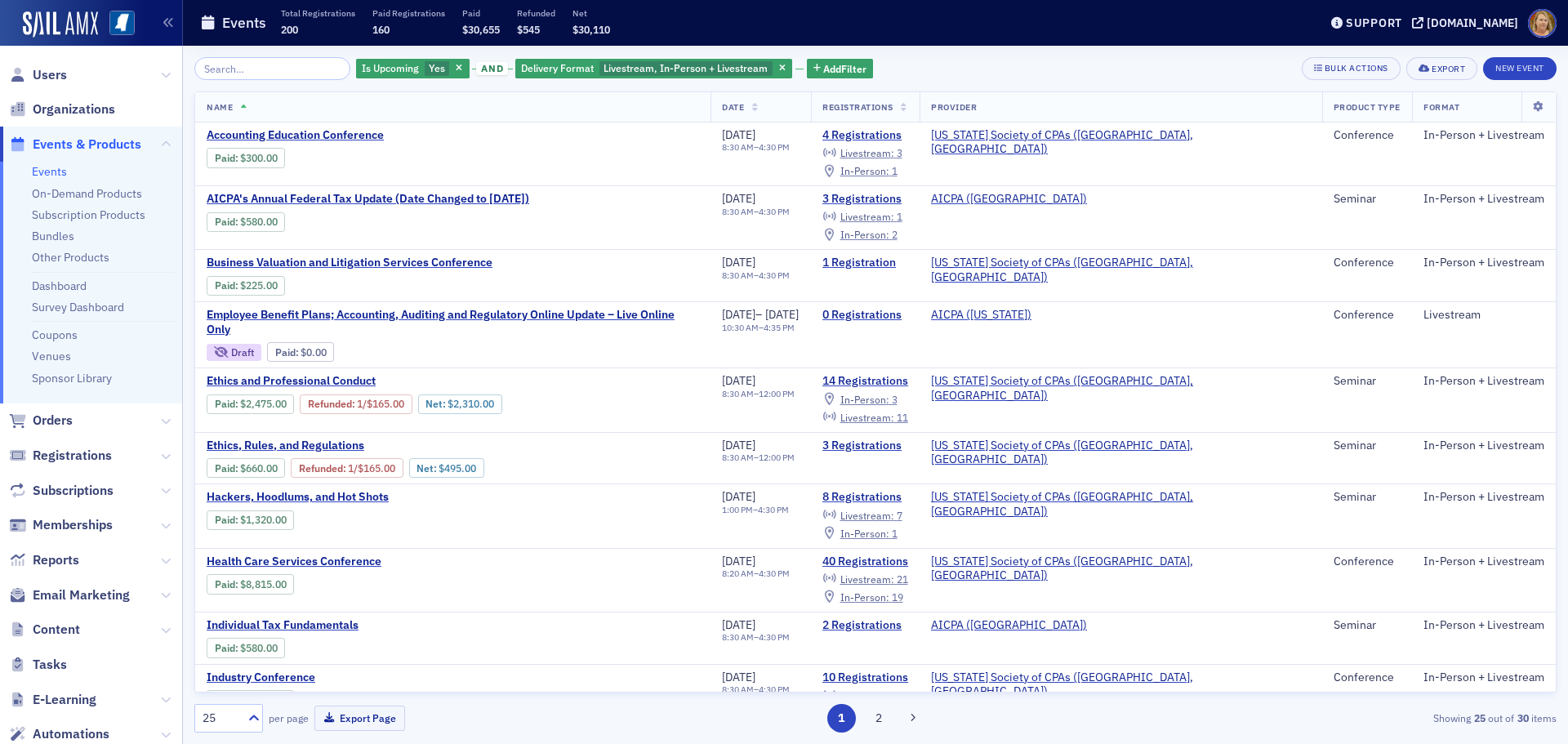
click at [98, 126] on ul "Users Organizations Events & Products Events On-Demand Products Subscription Pr…" at bounding box center [91, 492] width 182 height 868
click at [103, 141] on span "Events & Products" at bounding box center [87, 144] width 108 height 18
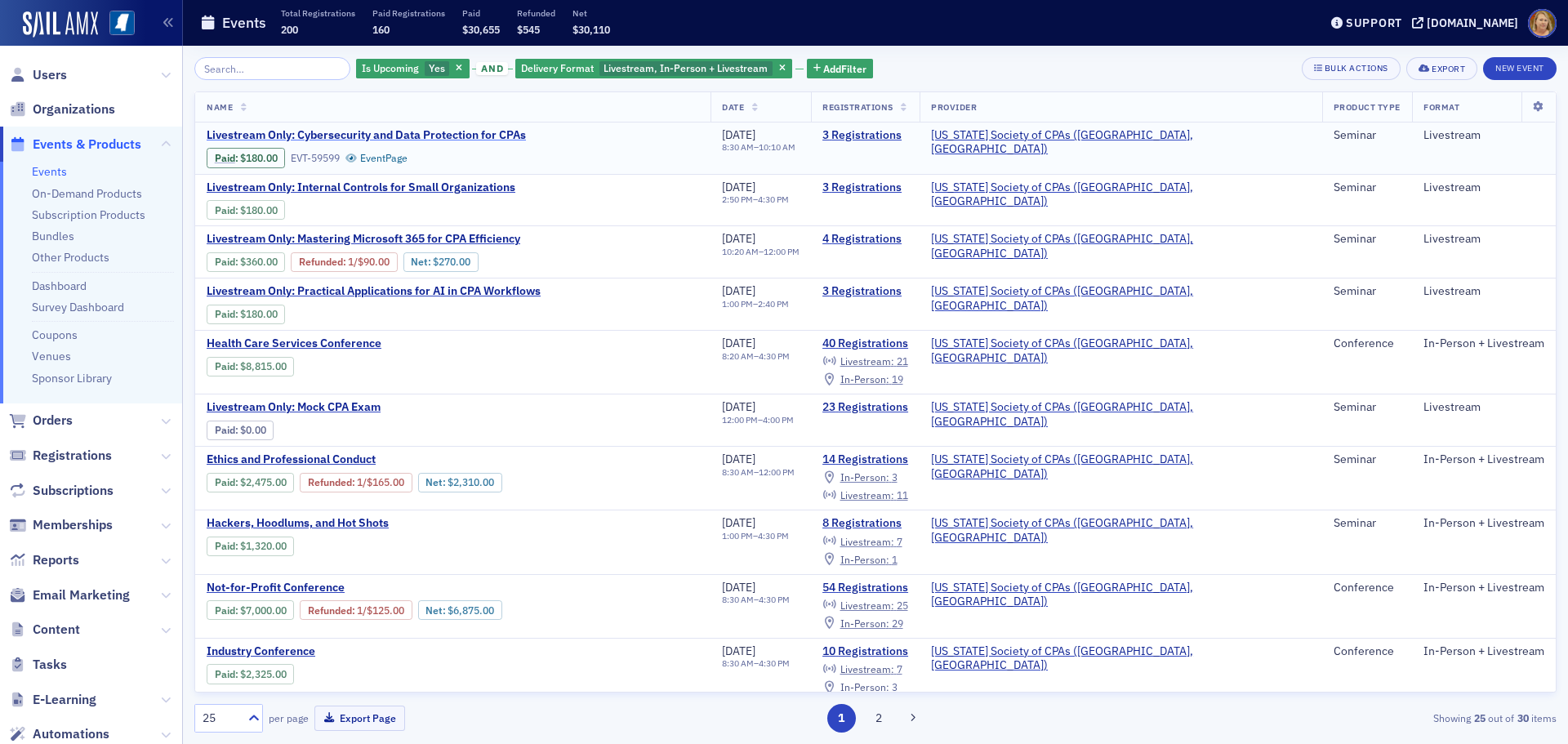
click at [300, 136] on span "Livestream Only: Cybersecurity and Data Protection for CPAs" at bounding box center [366, 135] width 319 height 14
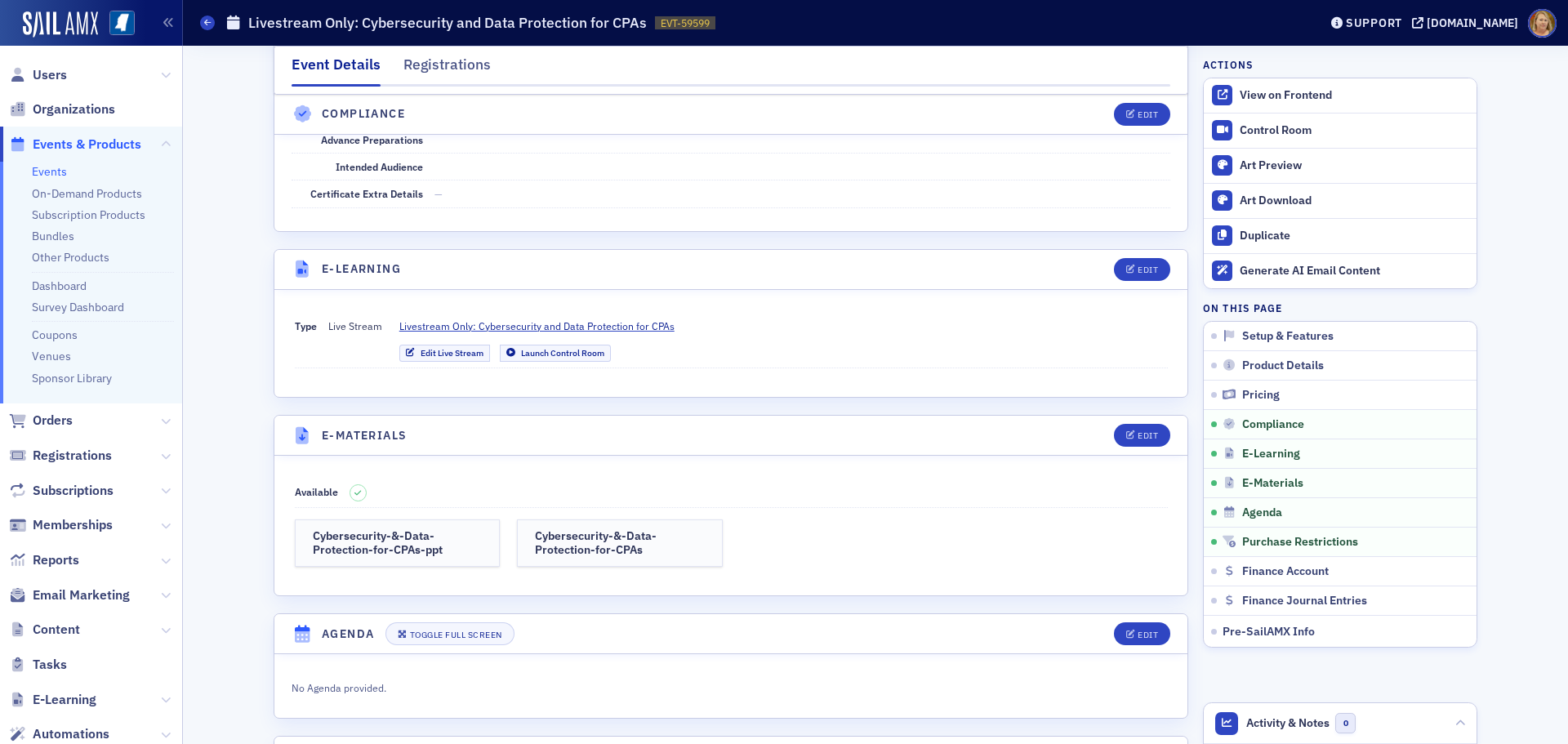
scroll to position [1959, 0]
click at [576, 329] on span "Livestream Only: Cybersecurity and Data Protection for CPAs" at bounding box center [537, 323] width 275 height 14
click at [117, 146] on span "Events & Products" at bounding box center [87, 144] width 108 height 18
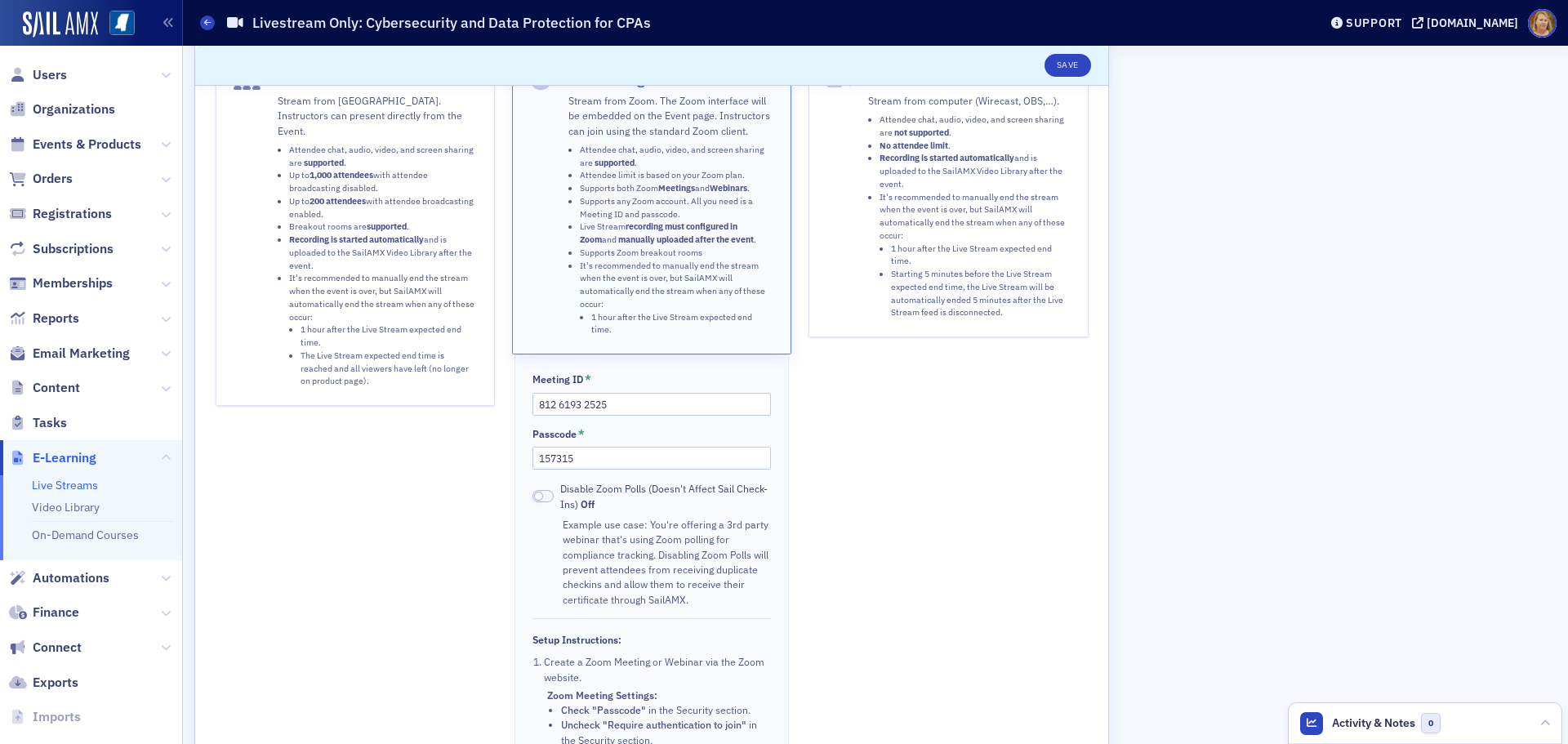
scroll to position [163, 0]
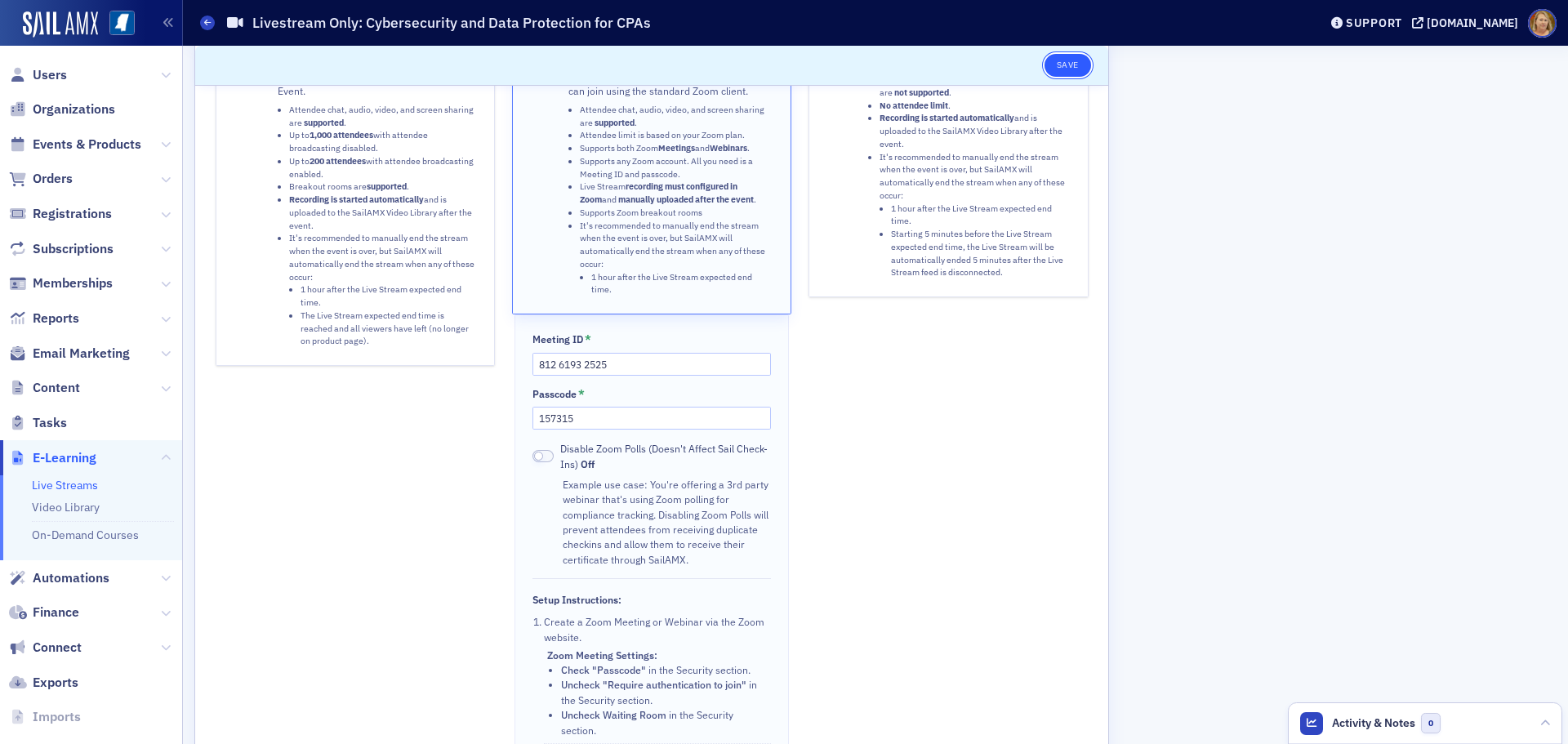
click at [1064, 59] on button "Save" at bounding box center [1067, 65] width 47 height 23
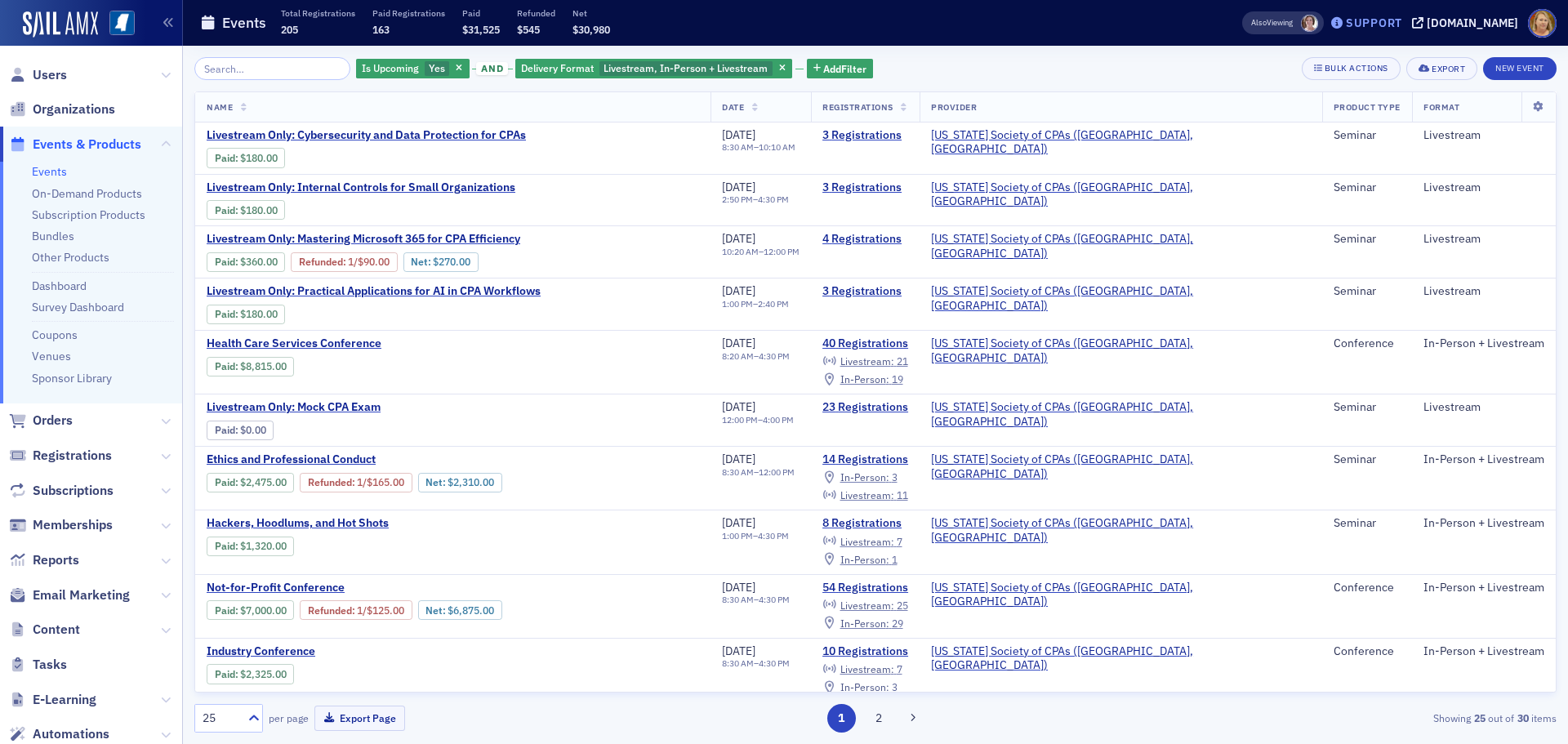
click at [1373, 19] on div "Support" at bounding box center [1373, 22] width 57 height 14
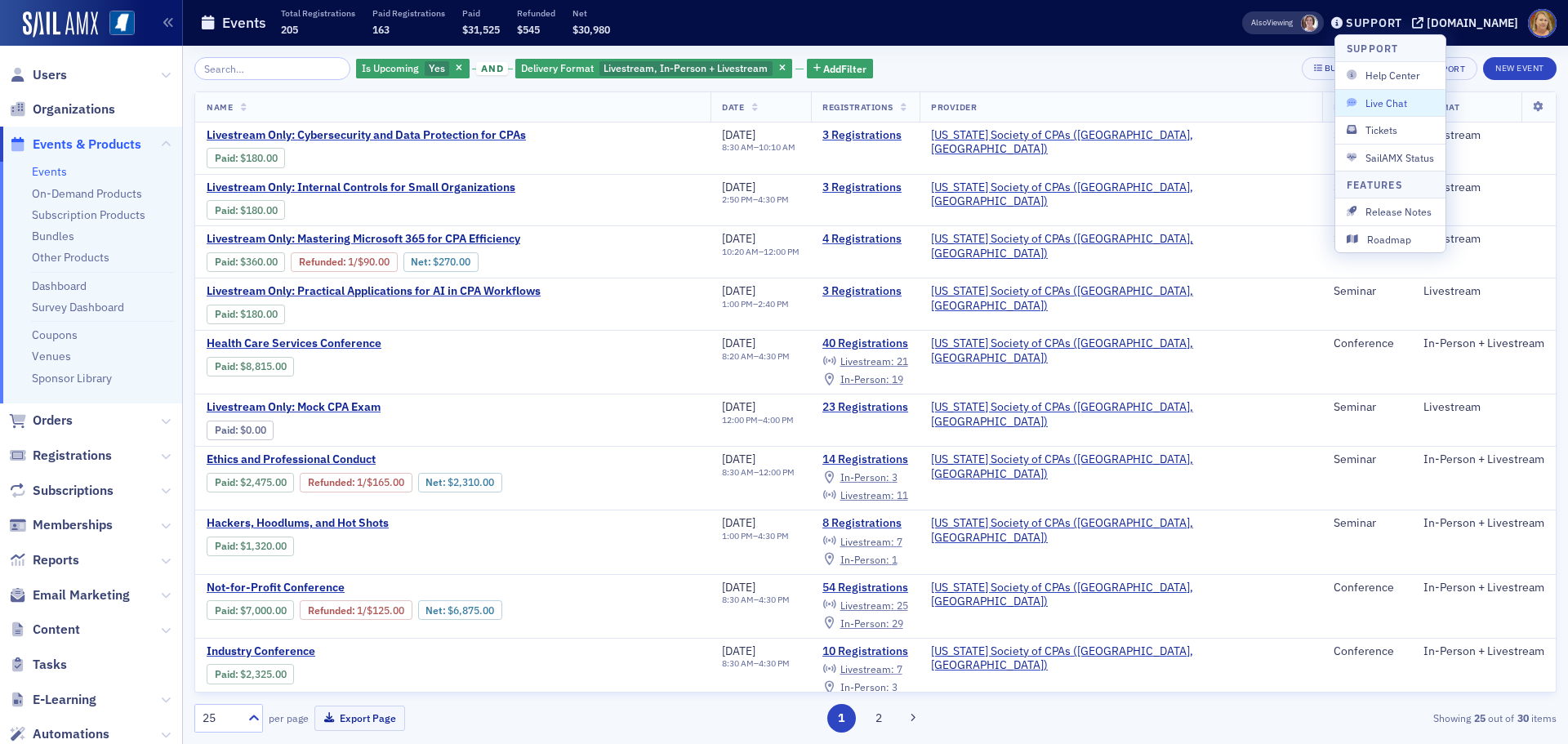
click at [1372, 99] on span "Live Chat" at bounding box center [1389, 102] width 87 height 14
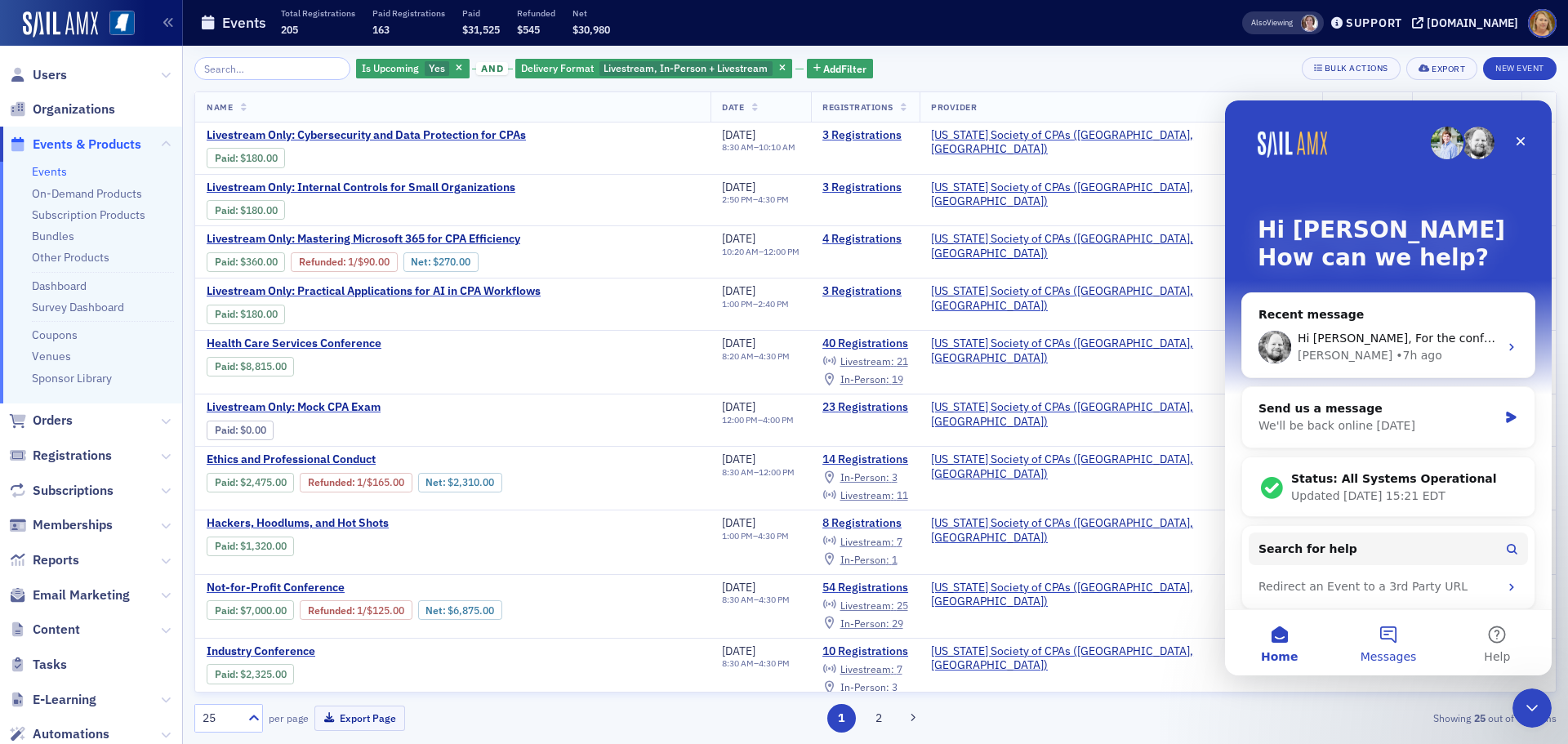
click at [1388, 631] on button "Messages" at bounding box center [1388, 642] width 108 height 65
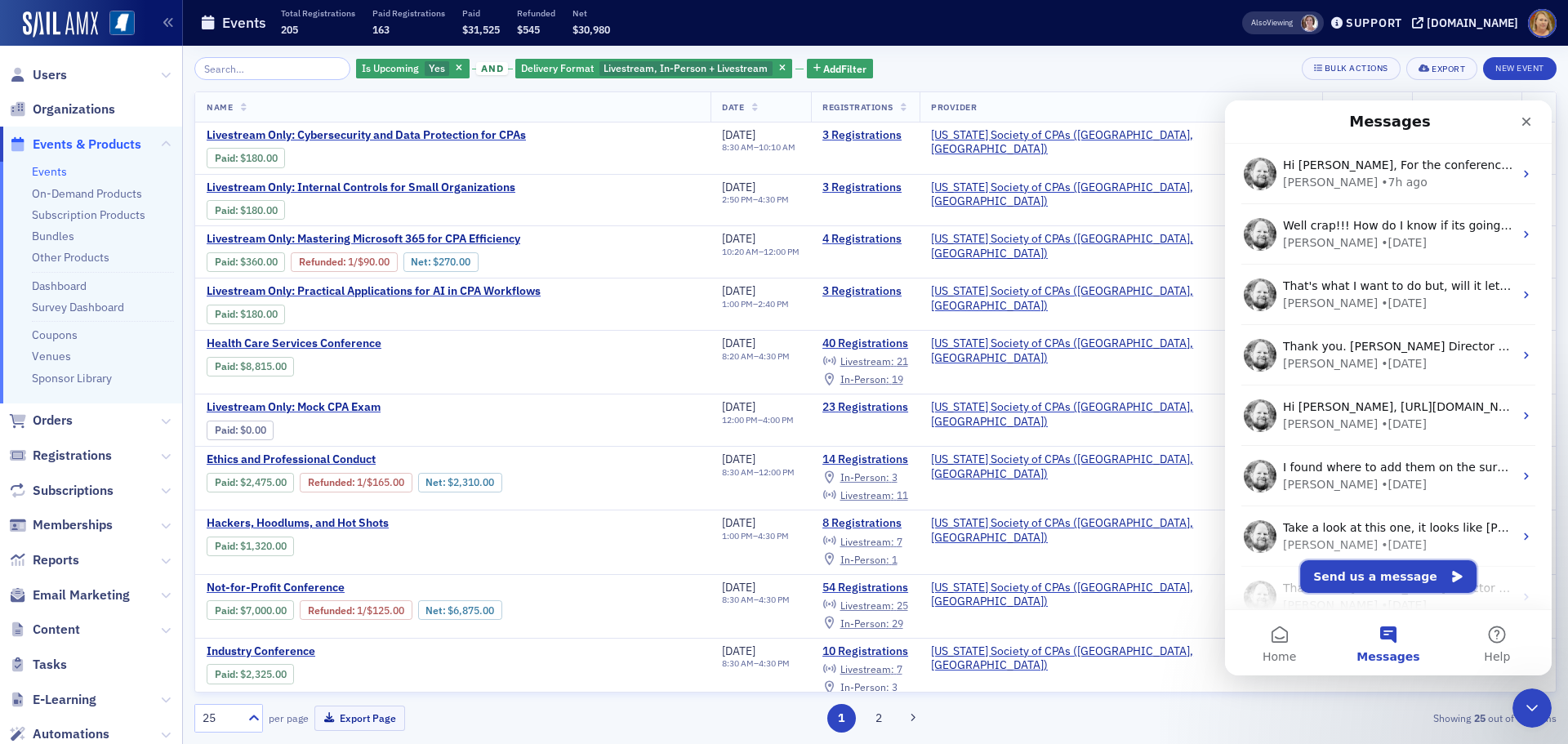
click at [1389, 569] on button "Send us a message" at bounding box center [1388, 576] width 176 height 33
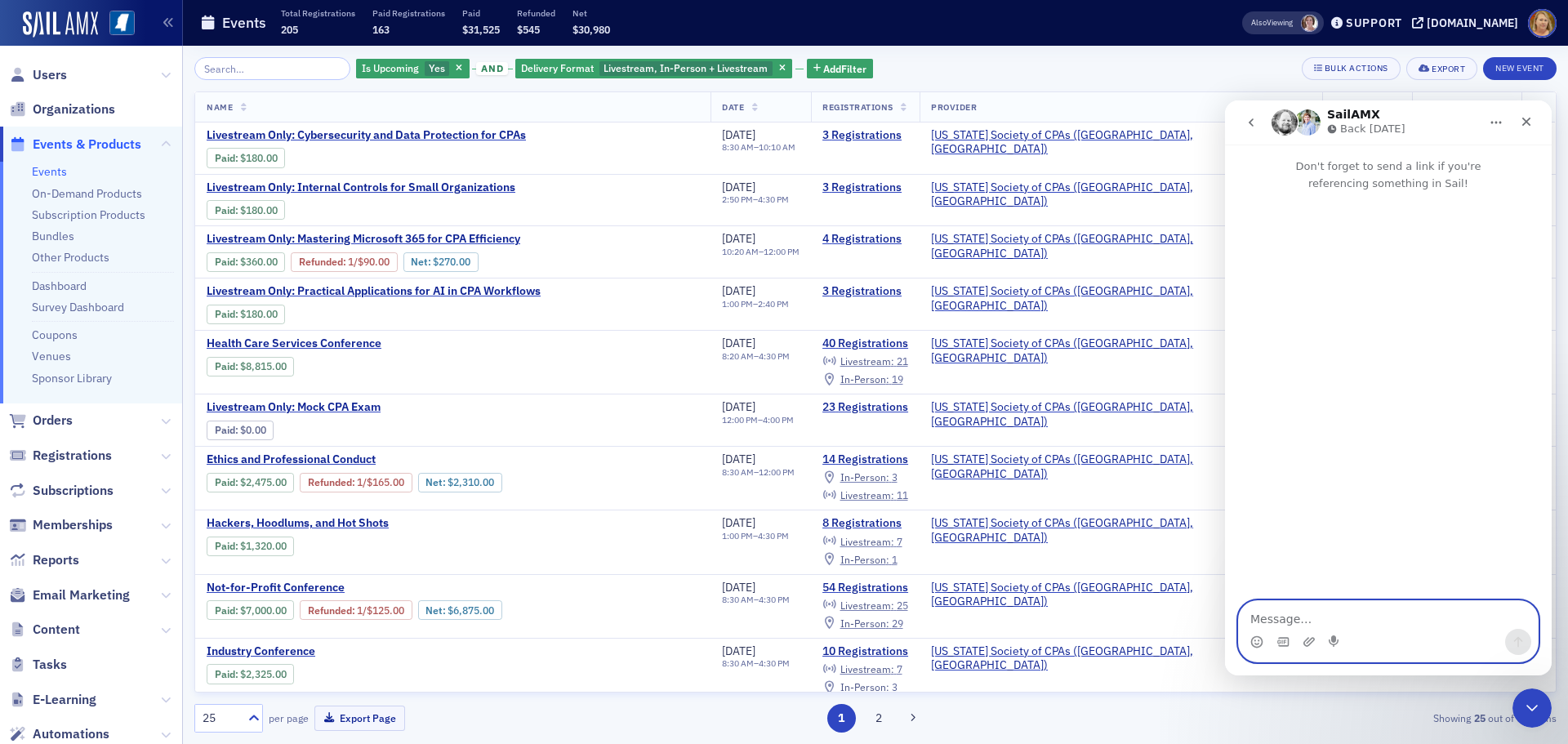
click at [1307, 622] on textarea "Message…" at bounding box center [1388, 614] width 299 height 28
type textarea "I guess I'll just roll the dice tomorrow"
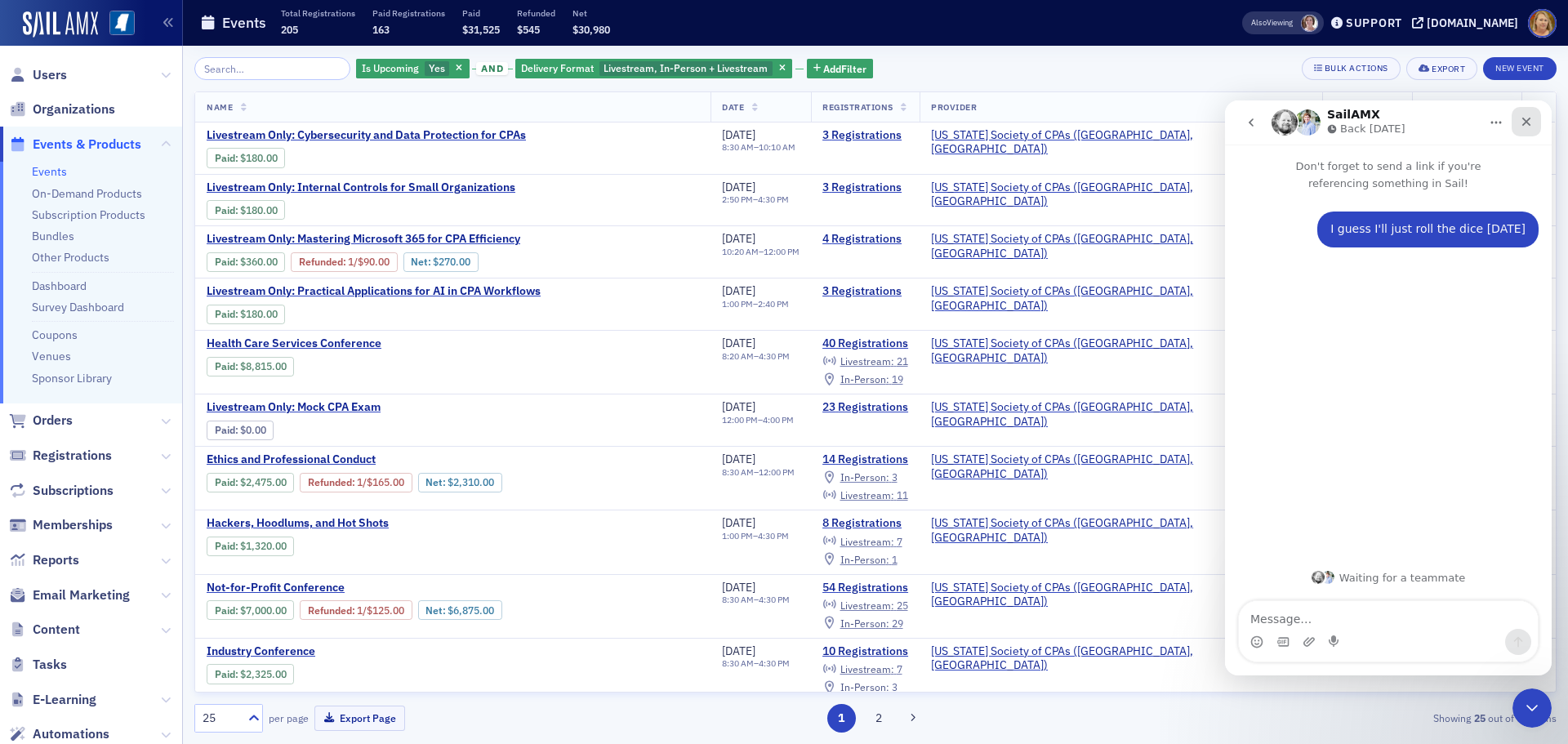
click at [1535, 124] on div "Close" at bounding box center [1526, 121] width 30 height 30
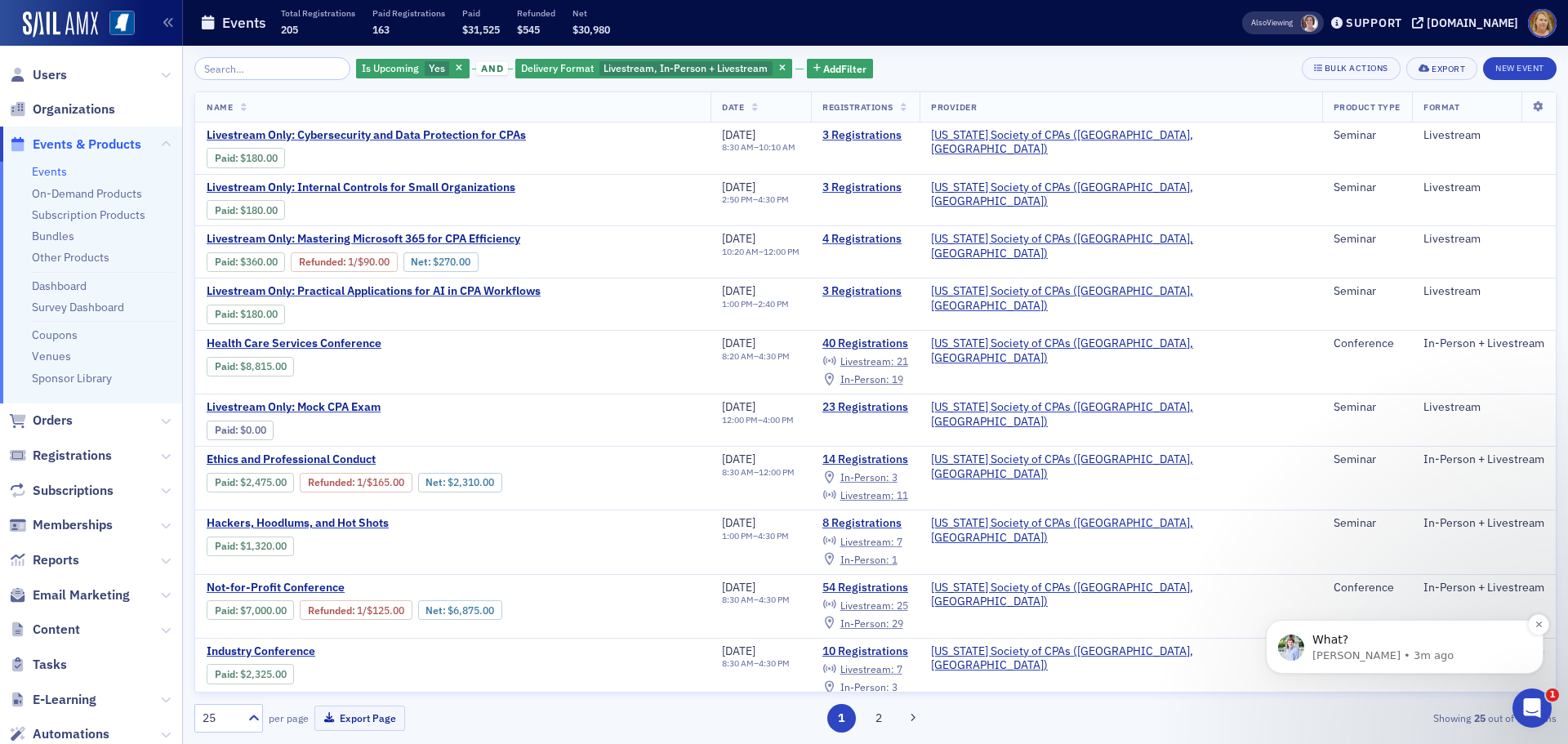
click at [1351, 660] on p "Luke • 3m ago" at bounding box center [1417, 655] width 211 height 14
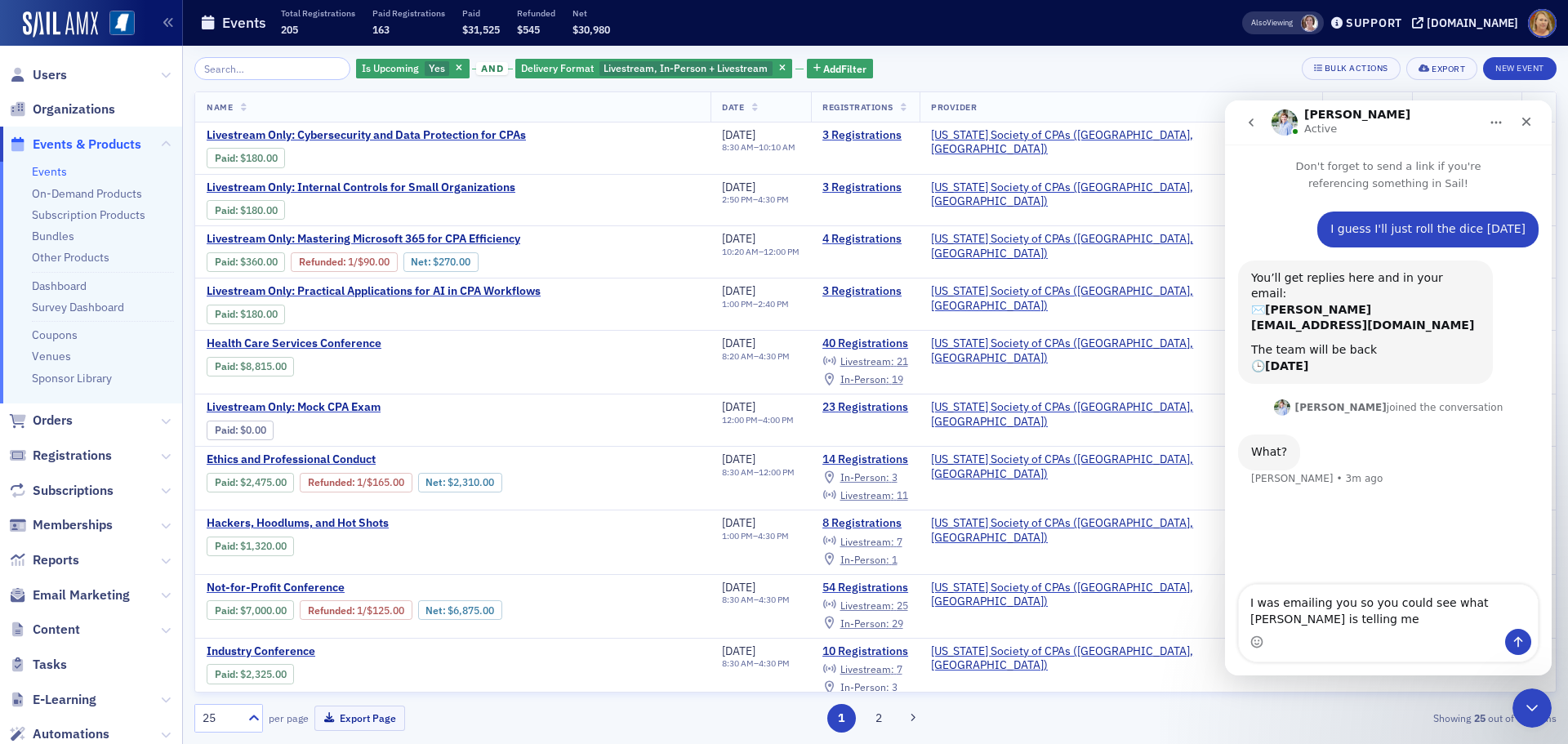
type textarea "I was emailing you so you could see what Kristi is telling me."
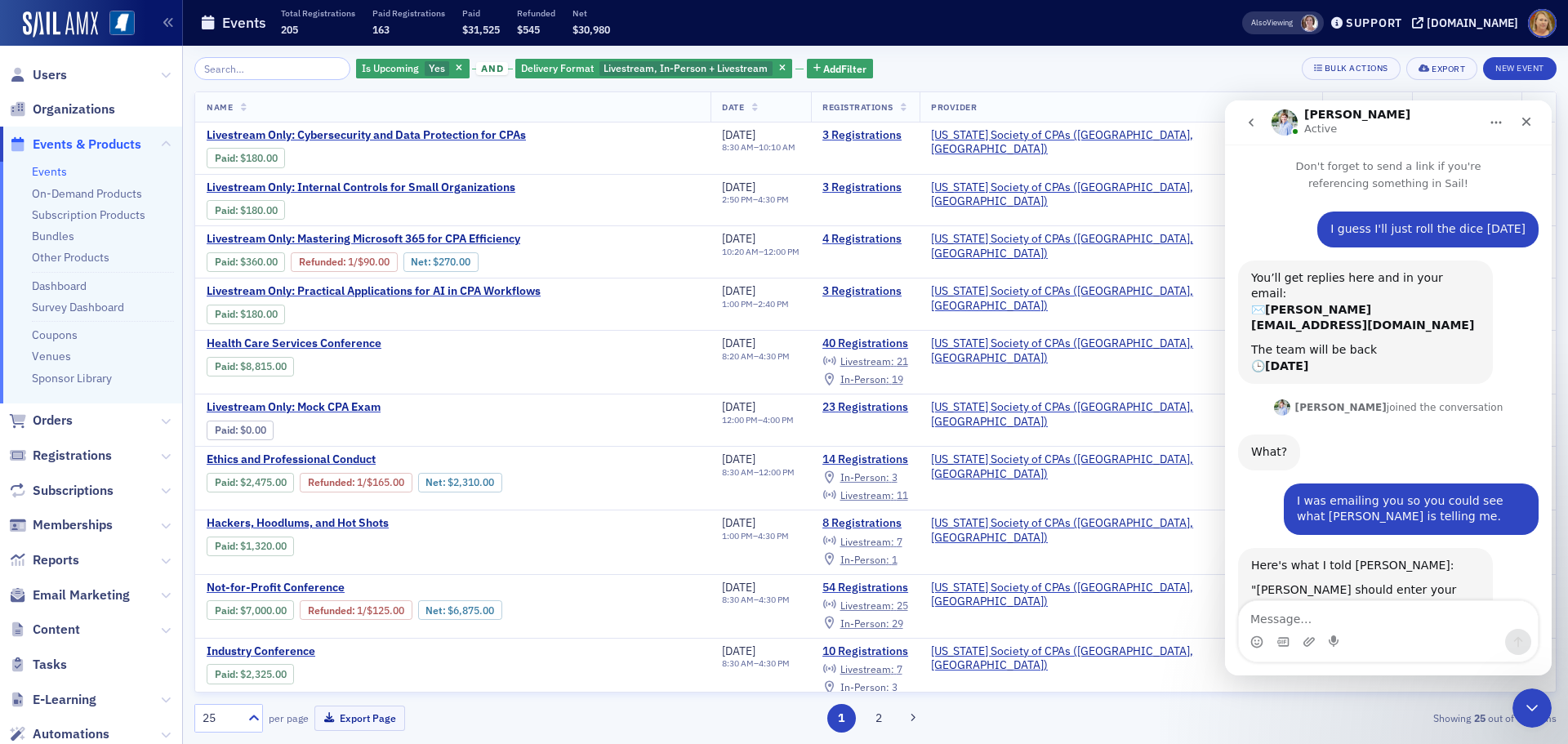
scroll to position [185, 0]
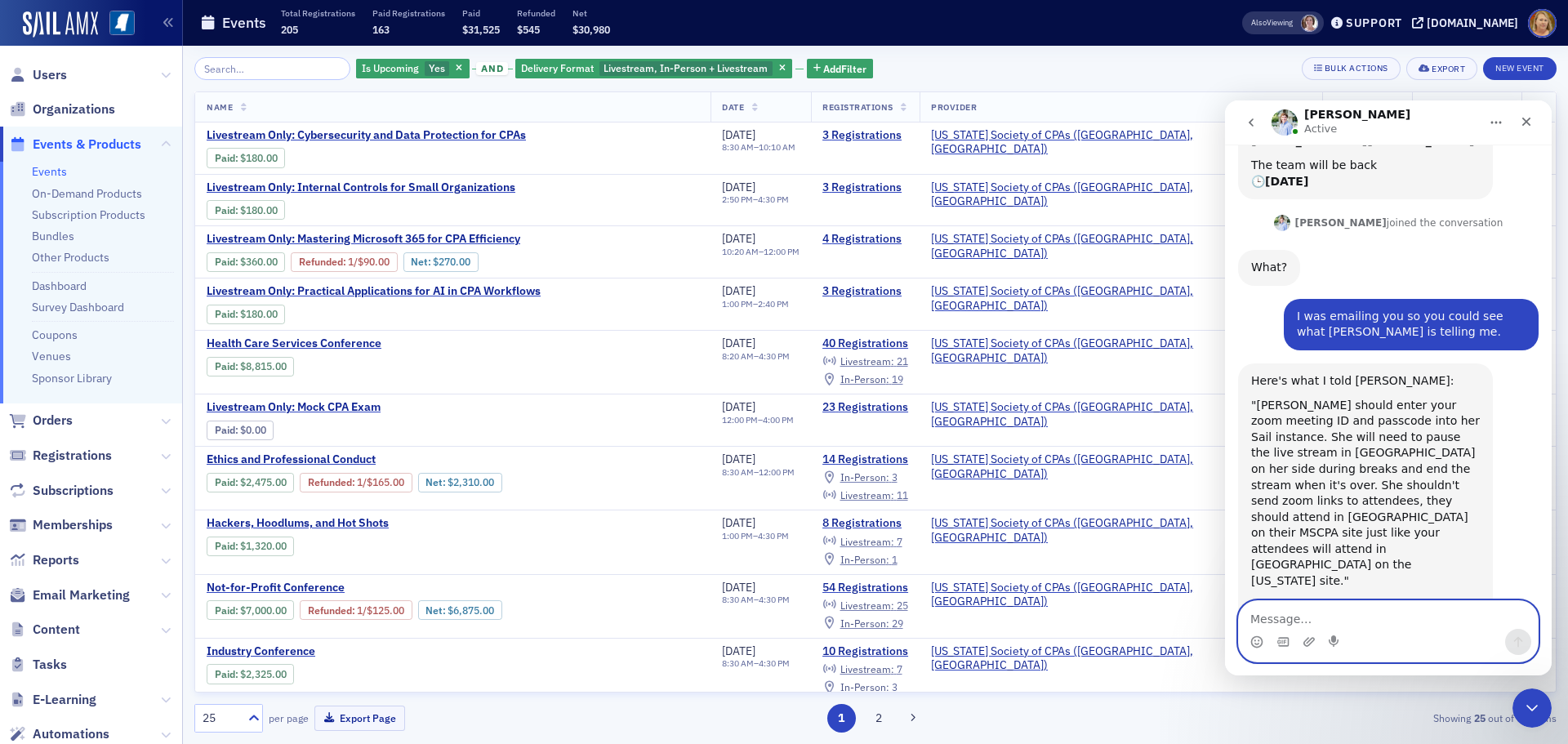
click at [1269, 614] on textarea "Message…" at bounding box center [1388, 614] width 299 height 28
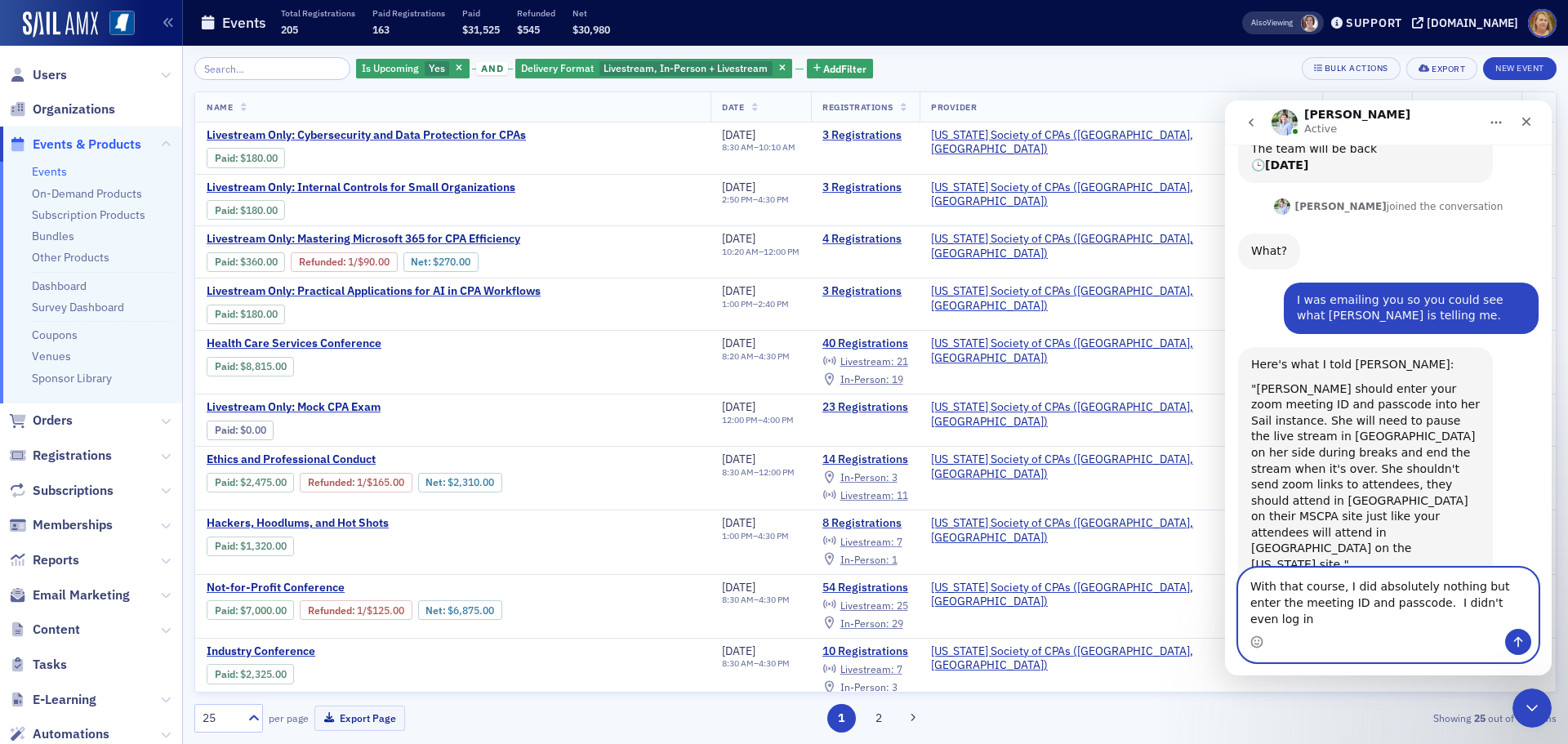
type textarea "With that course, I did absolutely nothing but enter the meeting ID and passcod…"
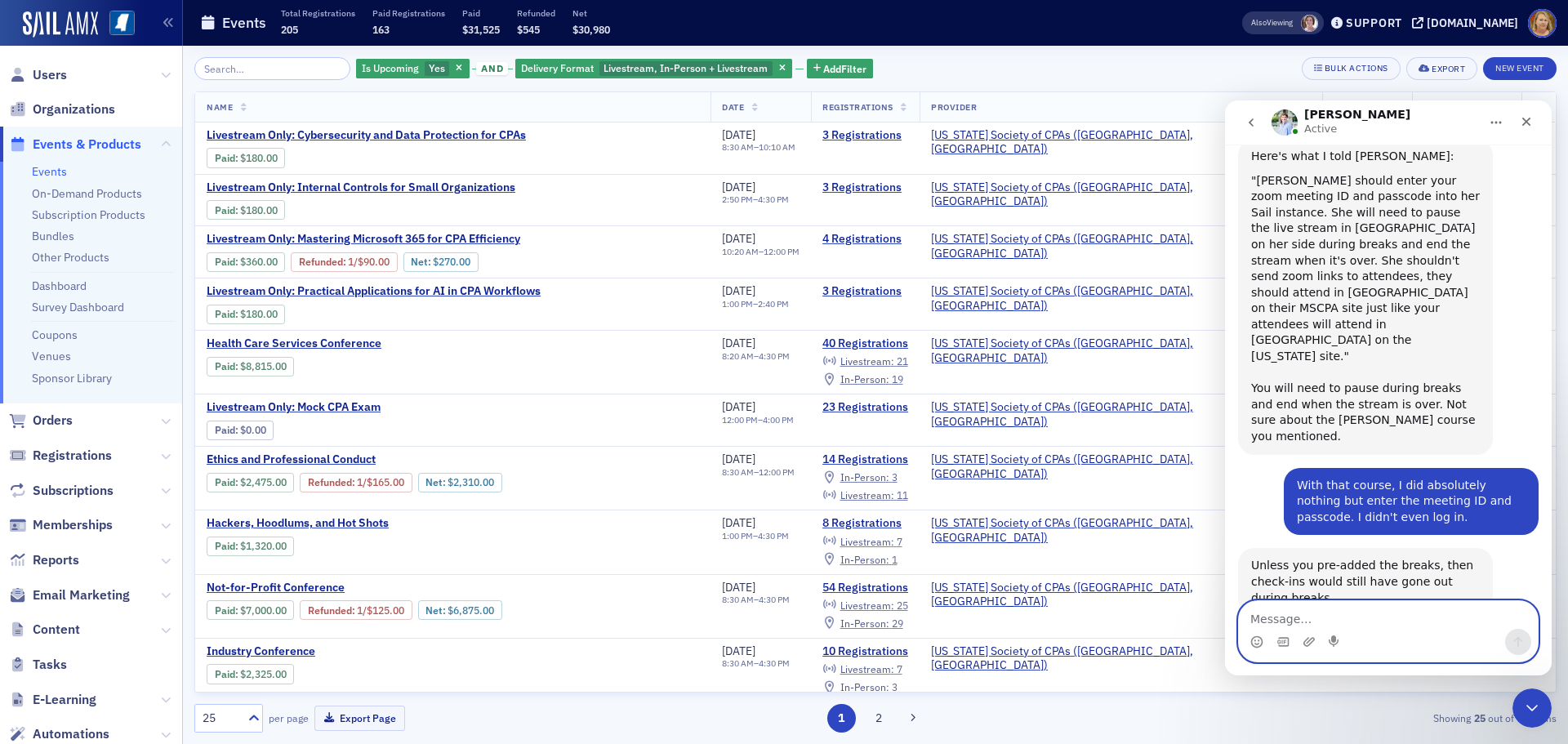
scroll to position [346, 0]
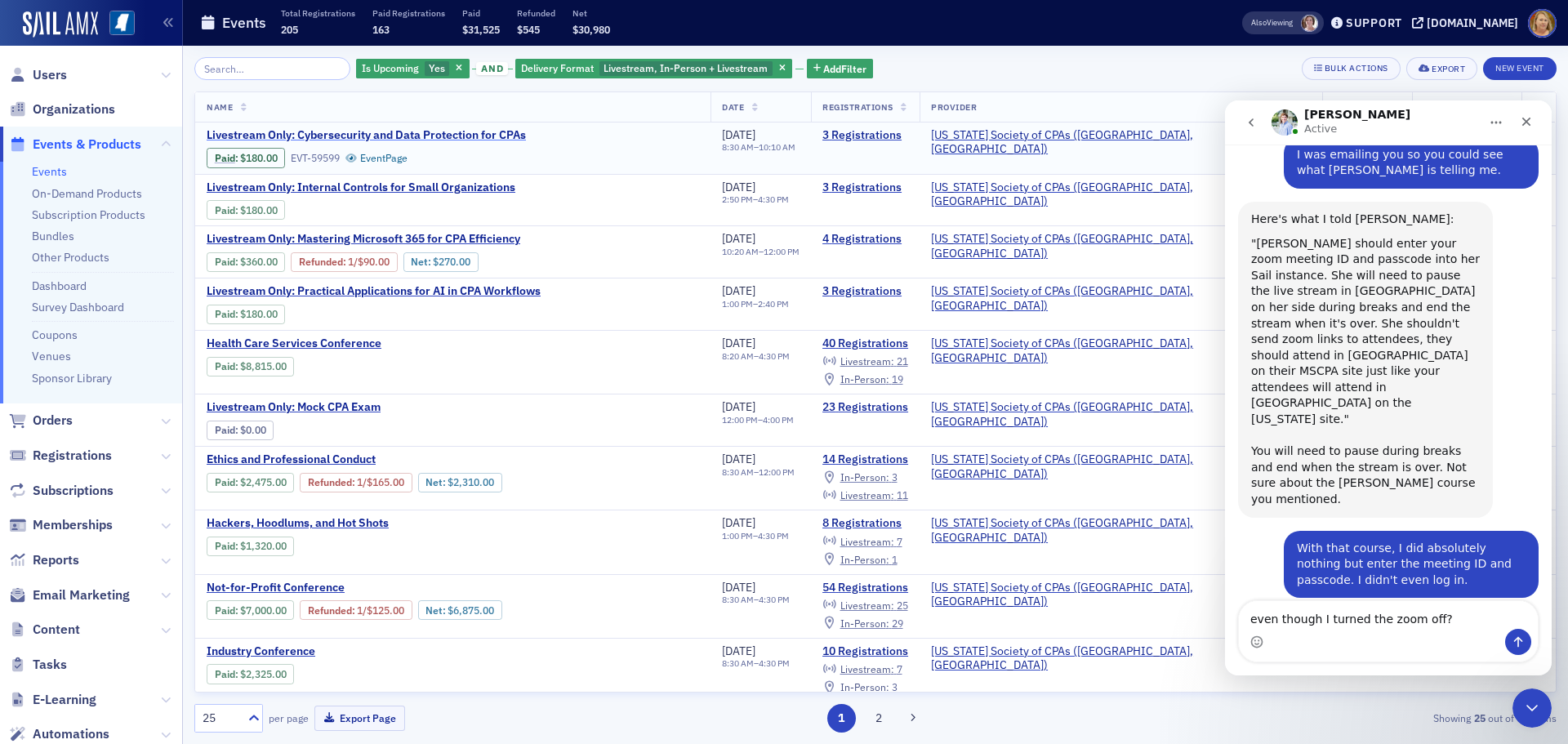
click at [411, 134] on span "Livestream Only: Cybersecurity and Data Protection for CPAs" at bounding box center [366, 135] width 319 height 14
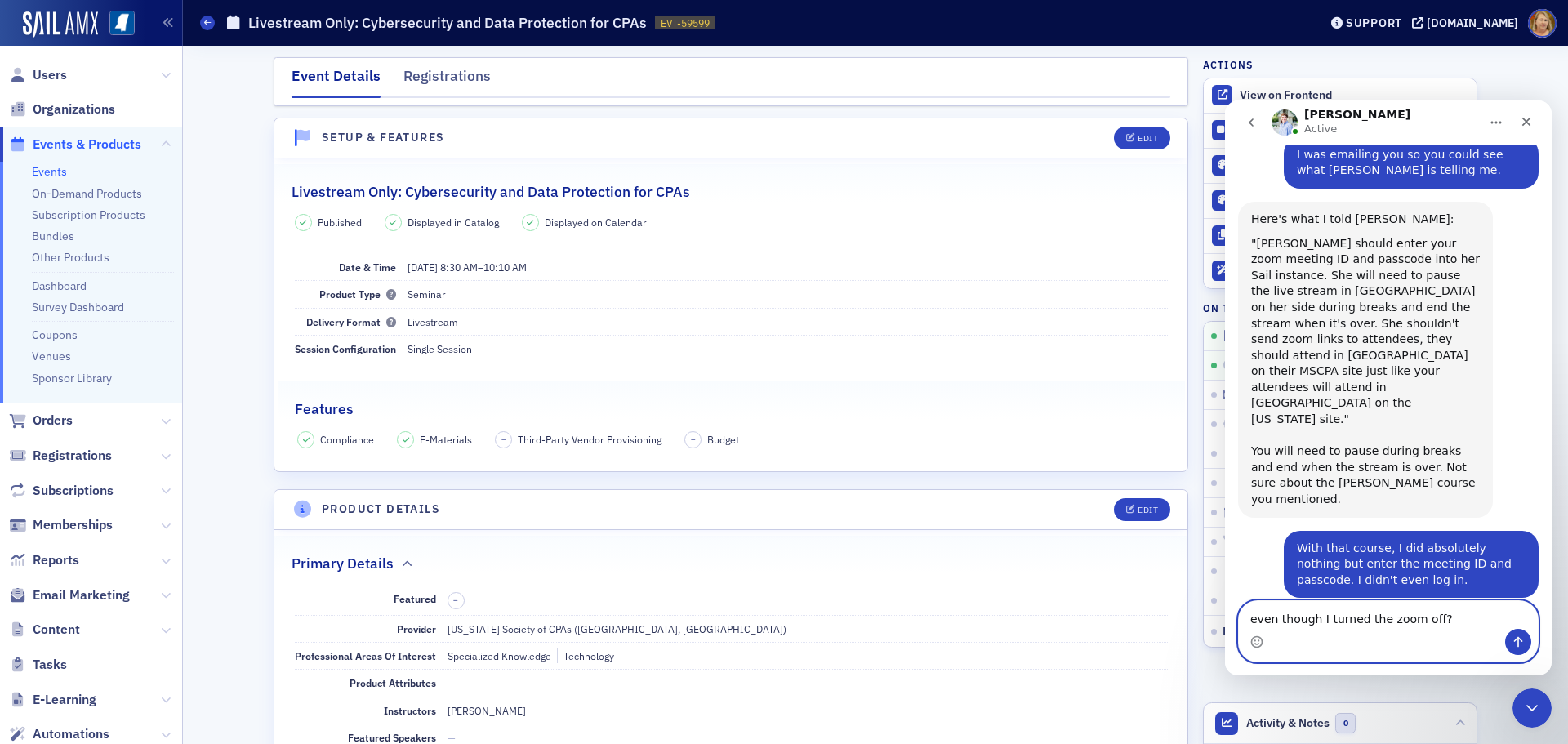
click at [1459, 626] on textarea "even though I turned the zoom off?" at bounding box center [1388, 614] width 299 height 28
paste textarea "https://ms-cpa.org/staff/products/events/1f029efa-3d6e-64e0-9bf0-6ab538dd4426/e…"
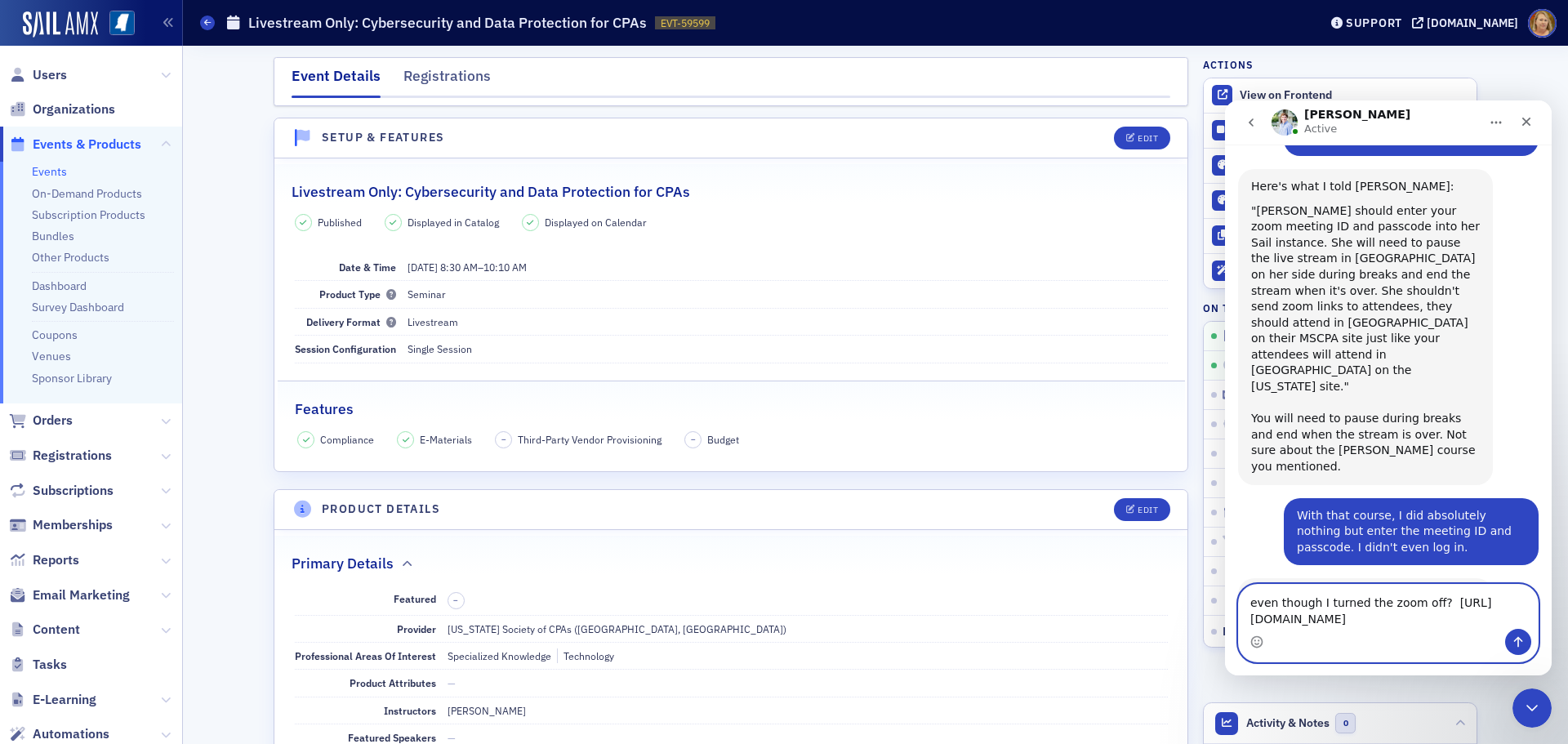
click at [1256, 585] on textarea "even though I turned the zoom off? https://ms-cpa.org/staff/products/events/1f0…" at bounding box center [1388, 607] width 299 height 44
type textarea "Even though I turned the zoom off? https://ms-cpa.org/staff/products/events/1f0…"
click at [1521, 640] on icon "Send a message…" at bounding box center [1518, 642] width 9 height 11
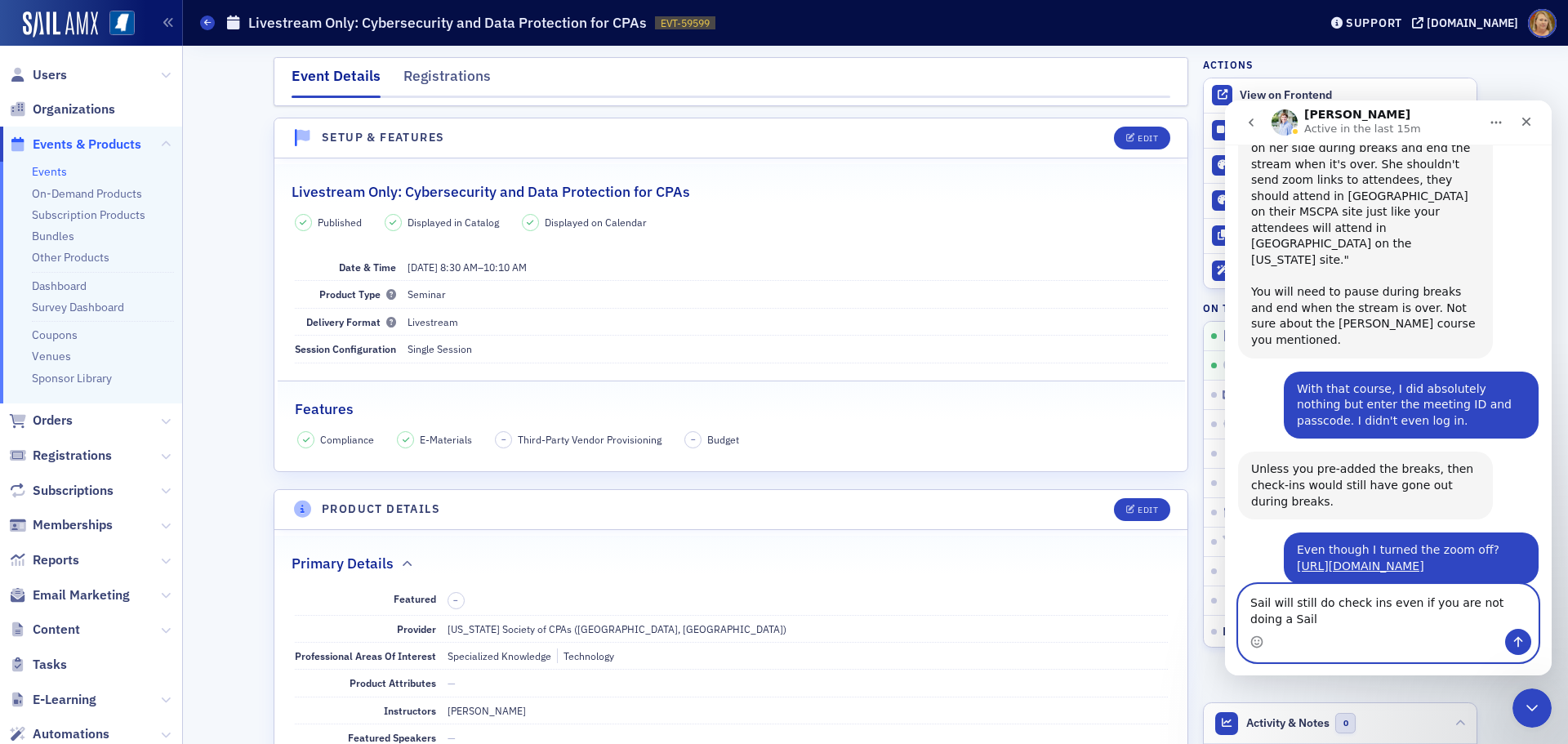
scroll to position [508, 0]
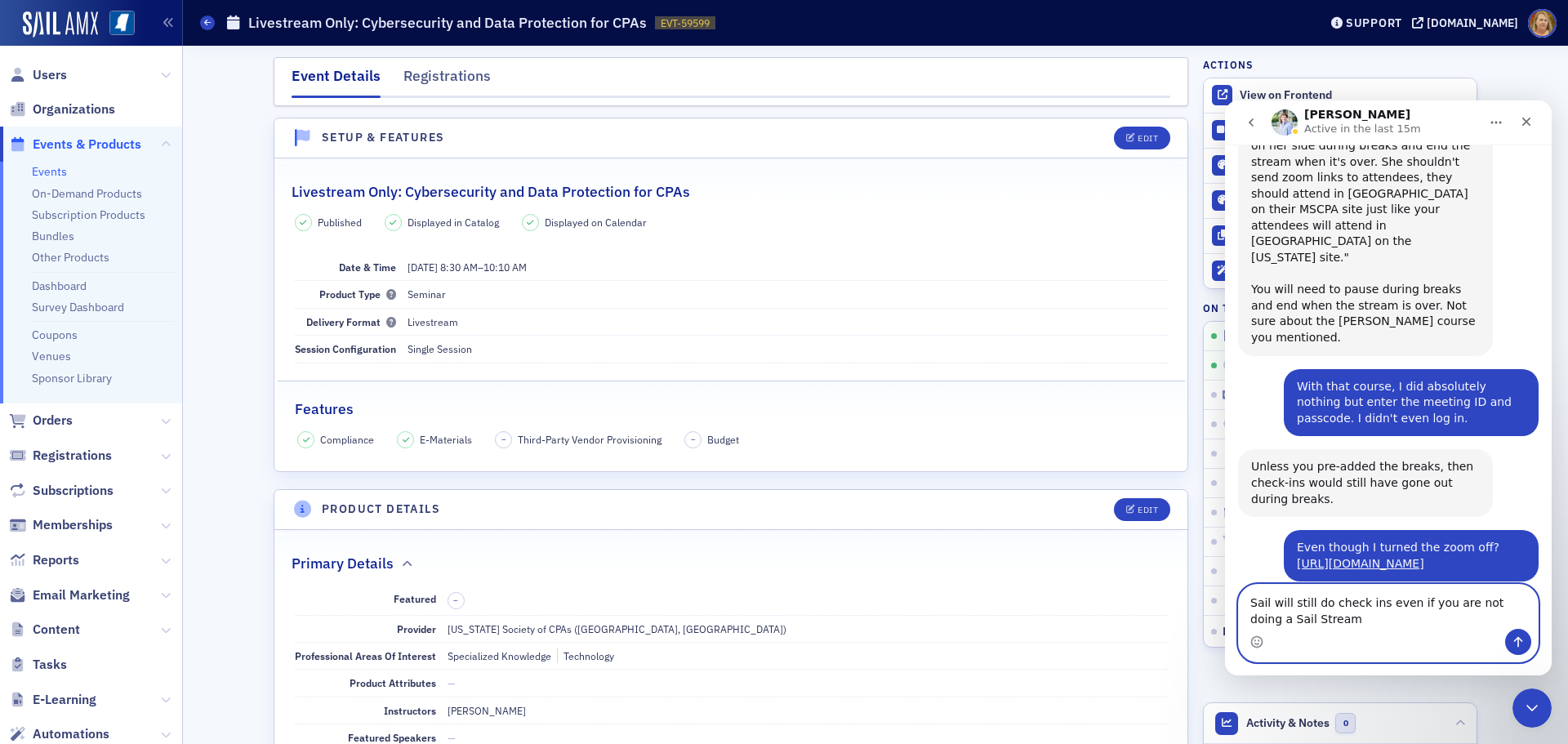
type textarea "Sail will still do check ins even if you are not doing a Sail Stream?"
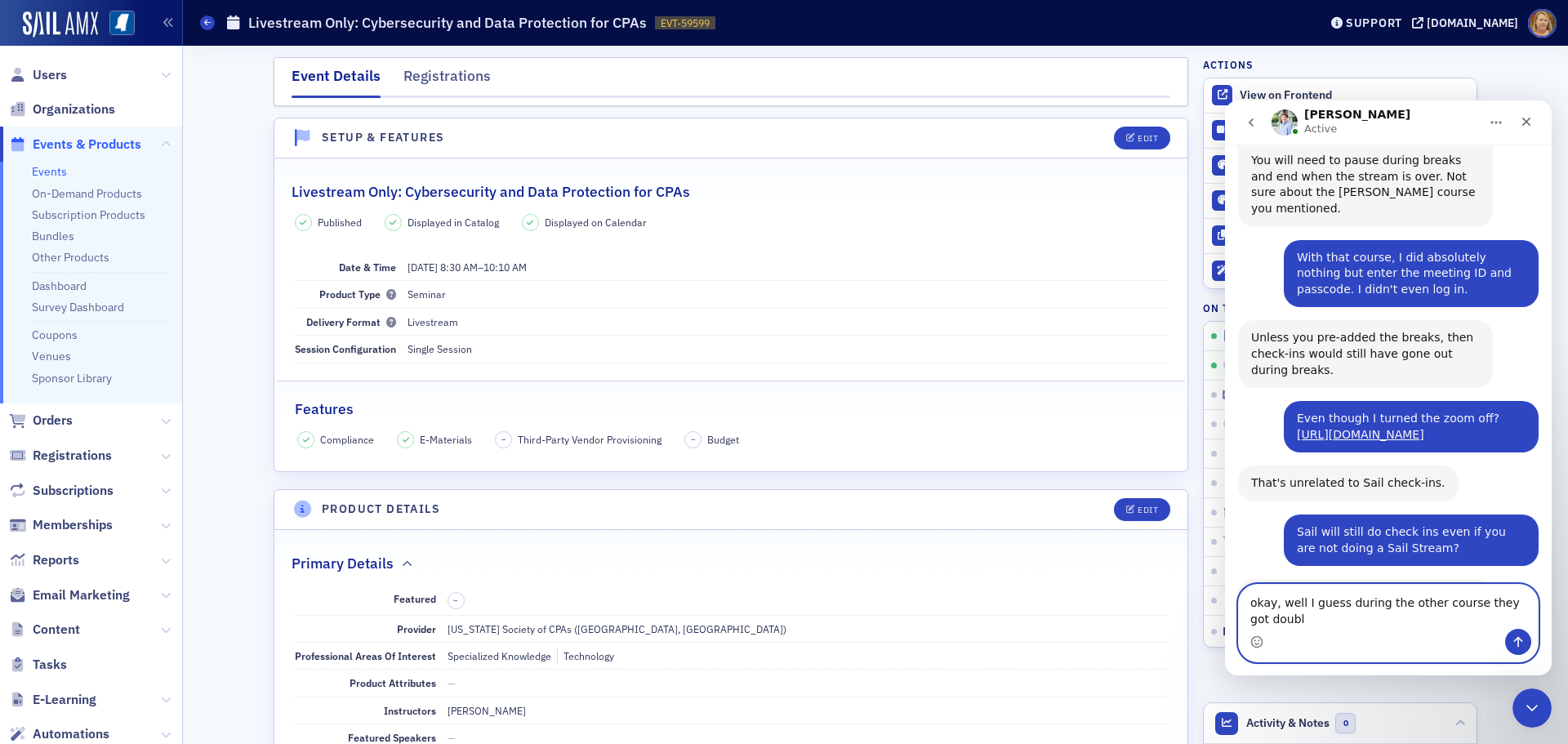
scroll to position [653, 0]
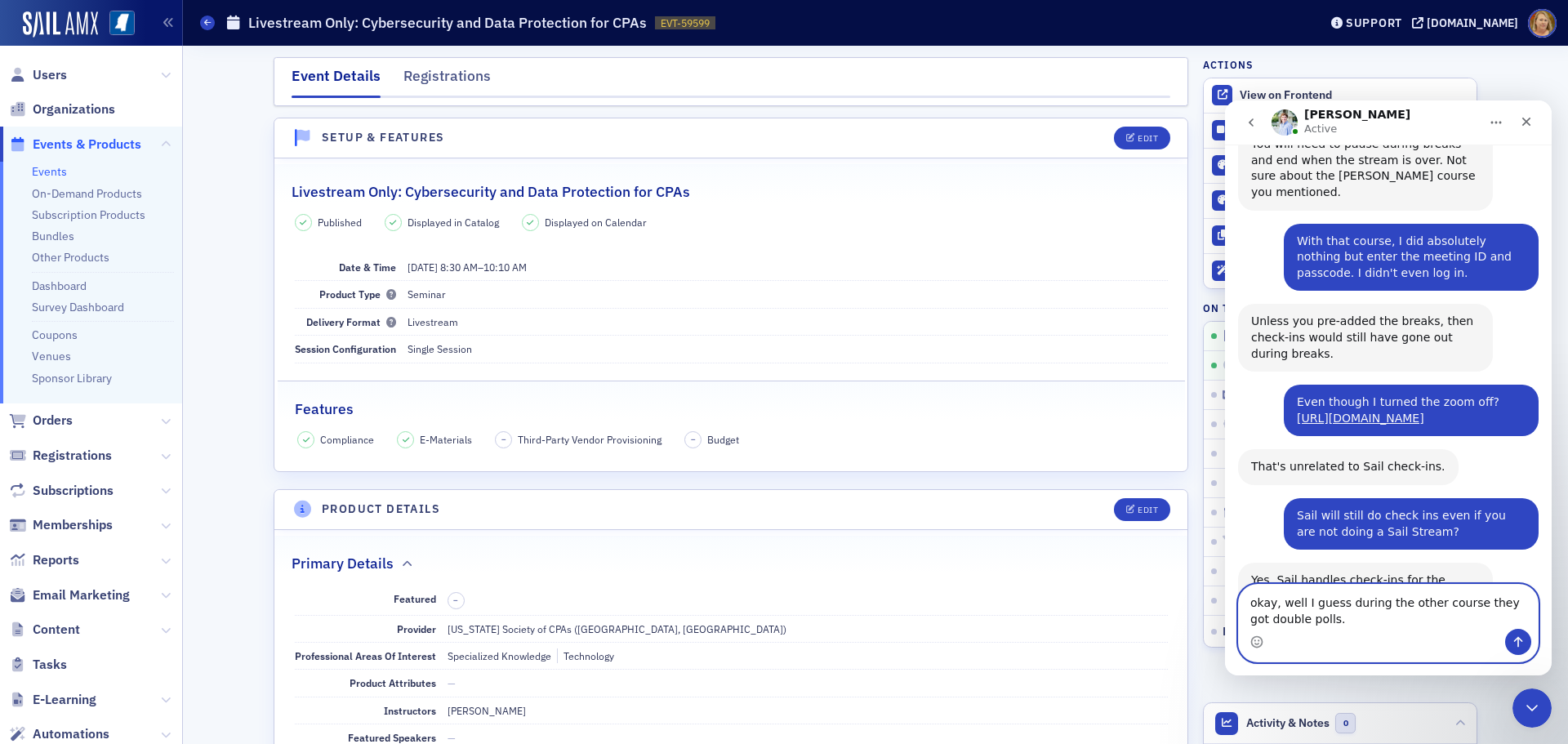
click at [1257, 604] on textarea "okay, well I guess during the other course they got double polls." at bounding box center [1388, 607] width 299 height 44
type textarea "Okay, well I guess during the other course they got double polls."
click at [1513, 635] on icon "Send a message…" at bounding box center [1517, 641] width 13 height 13
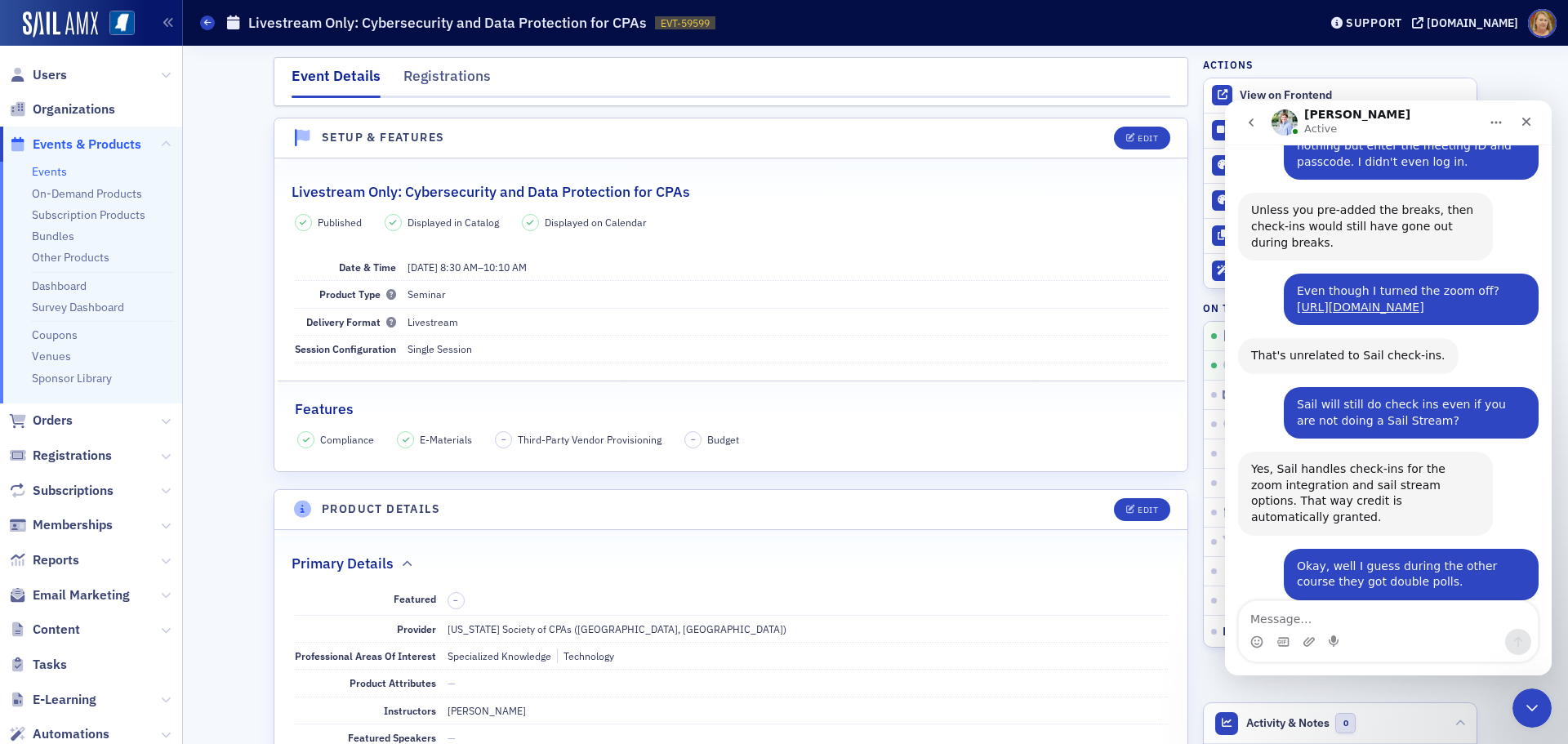
scroll to position [870, 0]
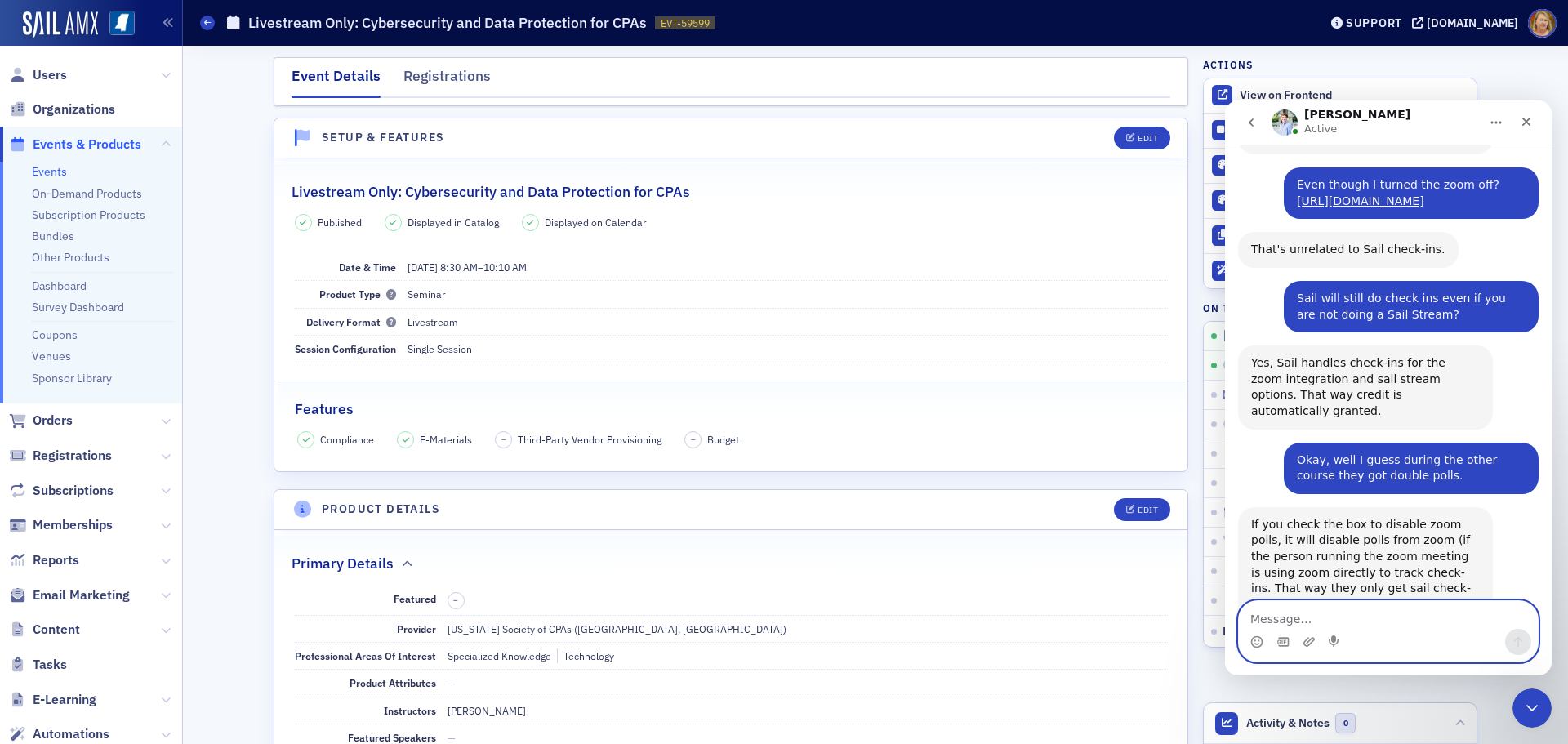
click at [1299, 608] on textarea "Message…" at bounding box center [1388, 614] width 299 height 28
click at [1273, 619] on textarea "Message…" at bounding box center [1388, 614] width 299 height 28
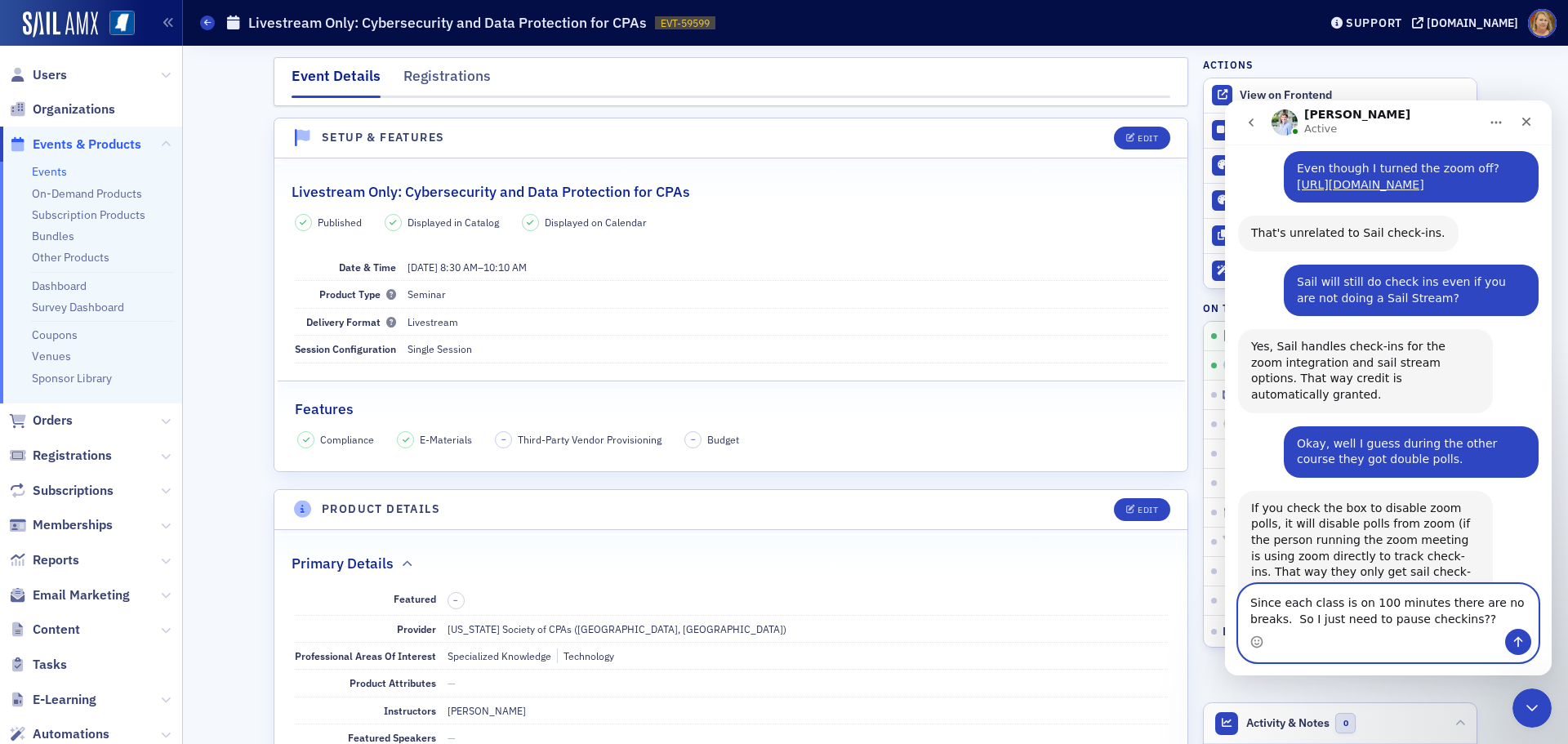
type textarea "Since each class is on 100 minutes there are no breaks. So I just need to pause…"
click at [1512, 638] on icon "Send a message…" at bounding box center [1517, 641] width 13 height 13
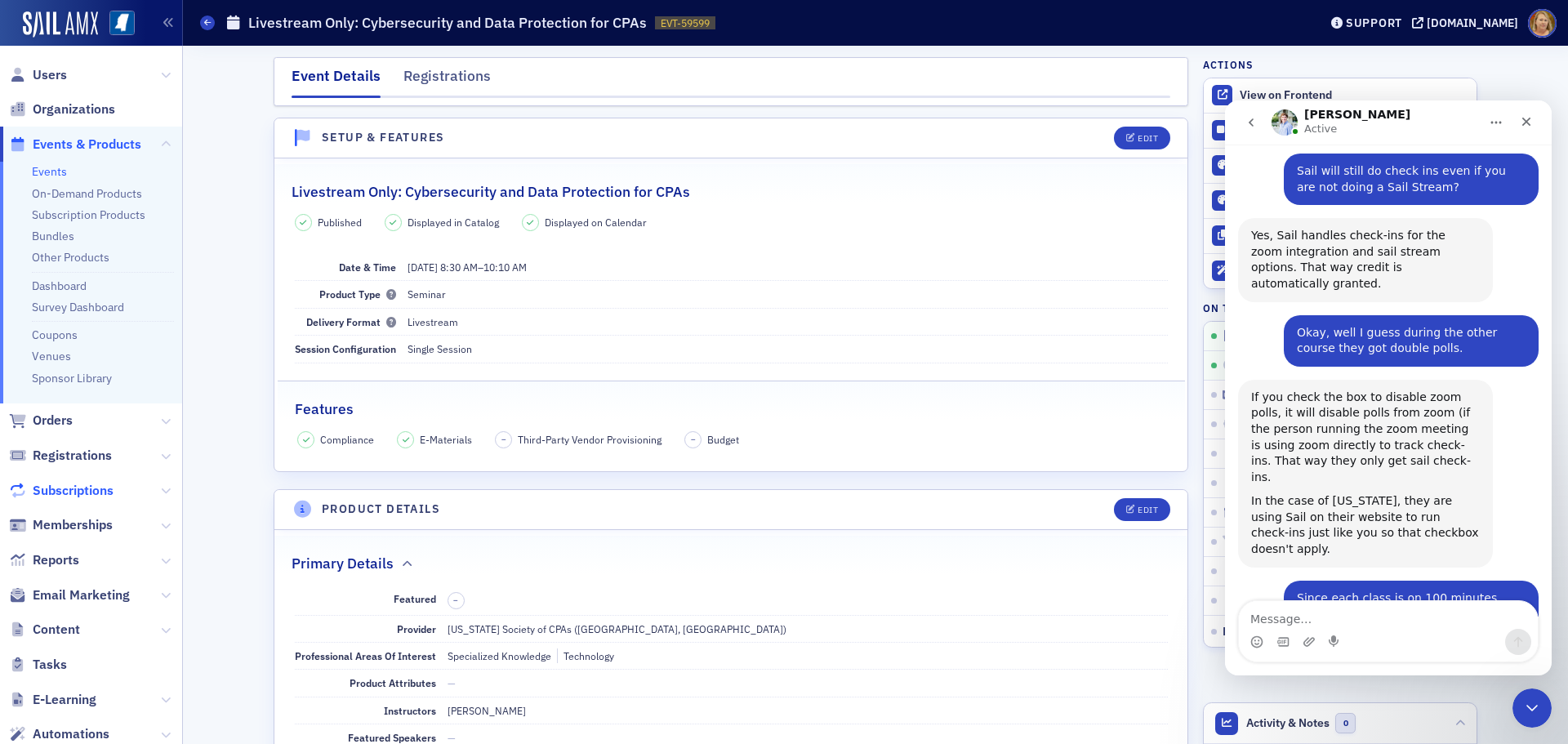
scroll to position [1016, 0]
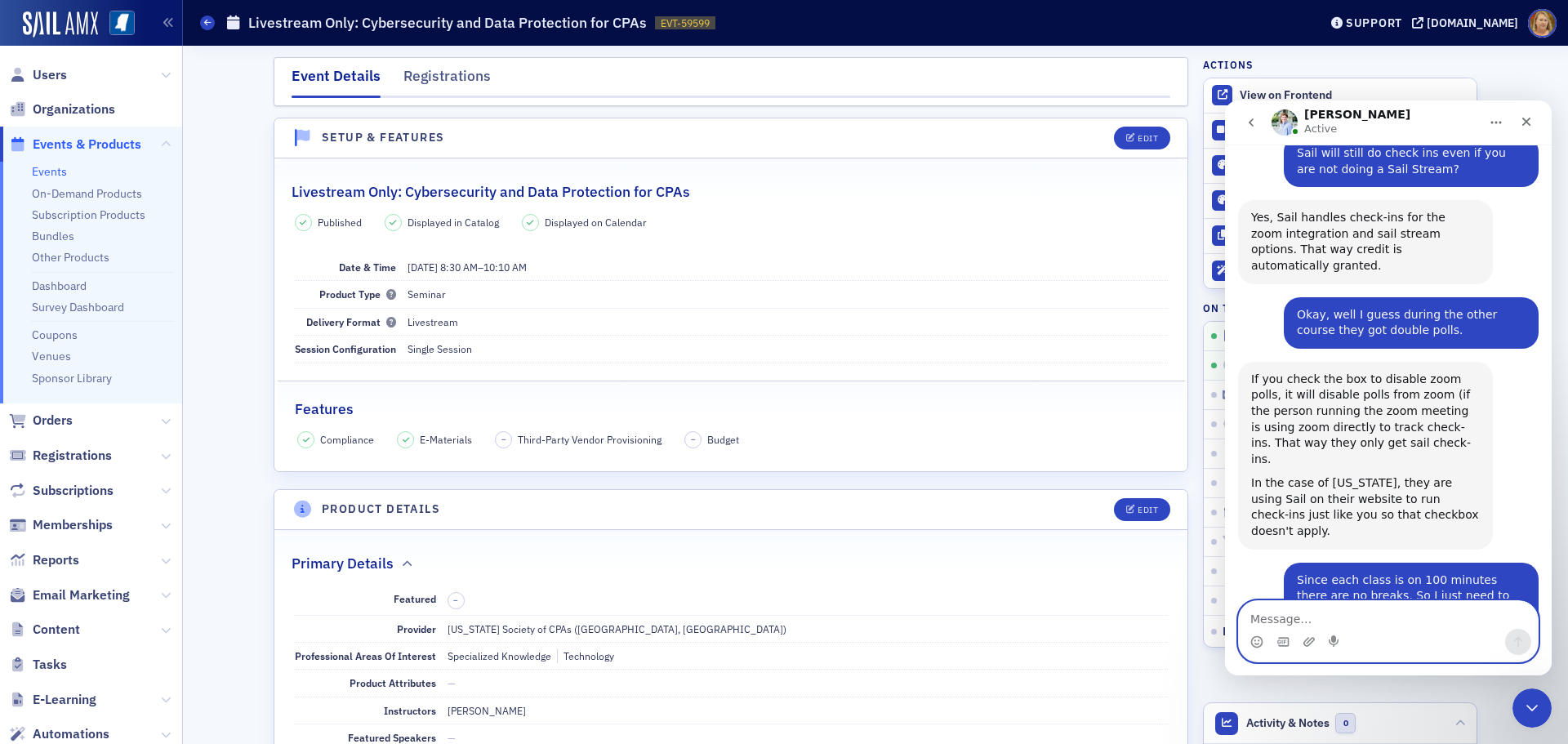
click at [1267, 603] on textarea "Message…" at bounding box center [1388, 614] width 299 height 28
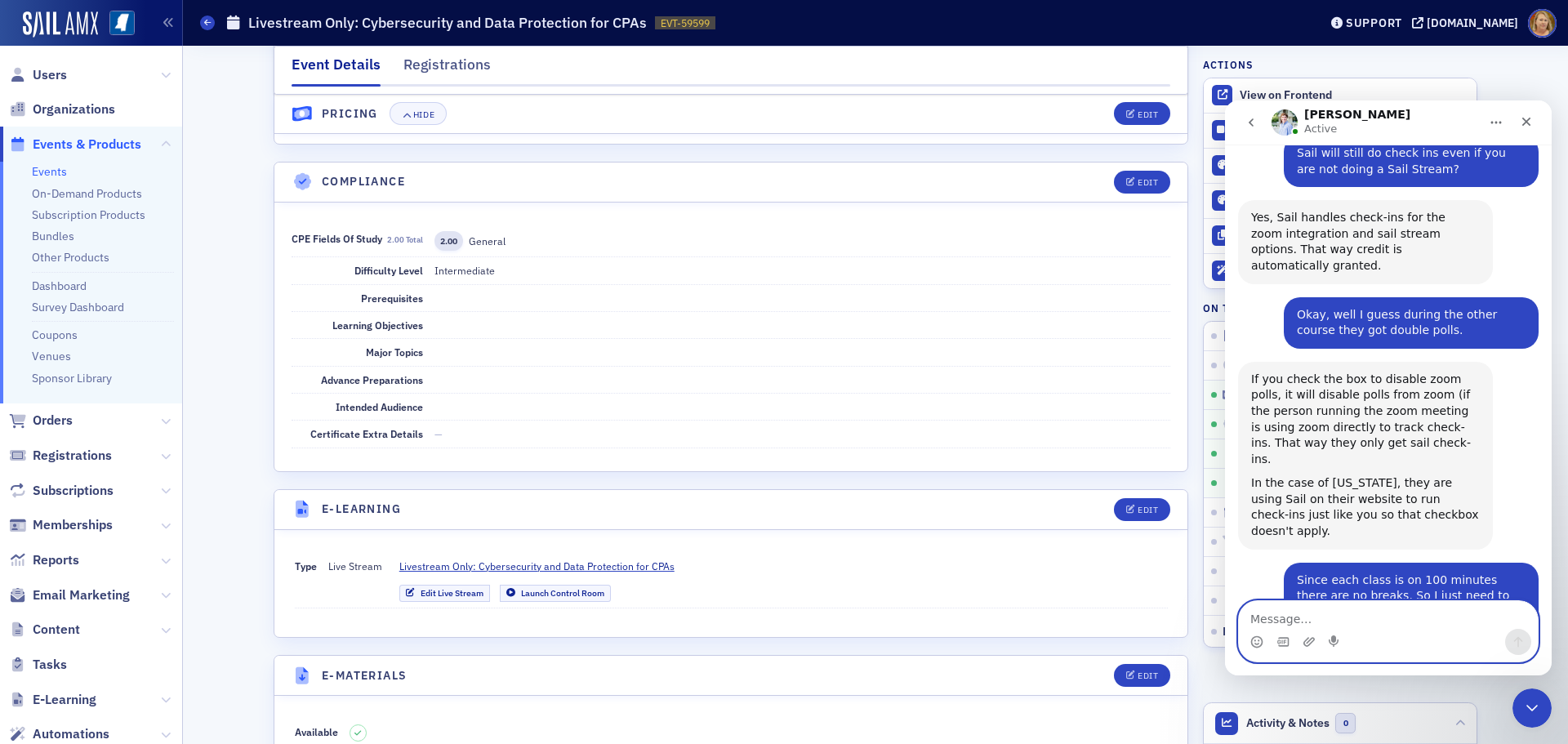
scroll to position [1796, 0]
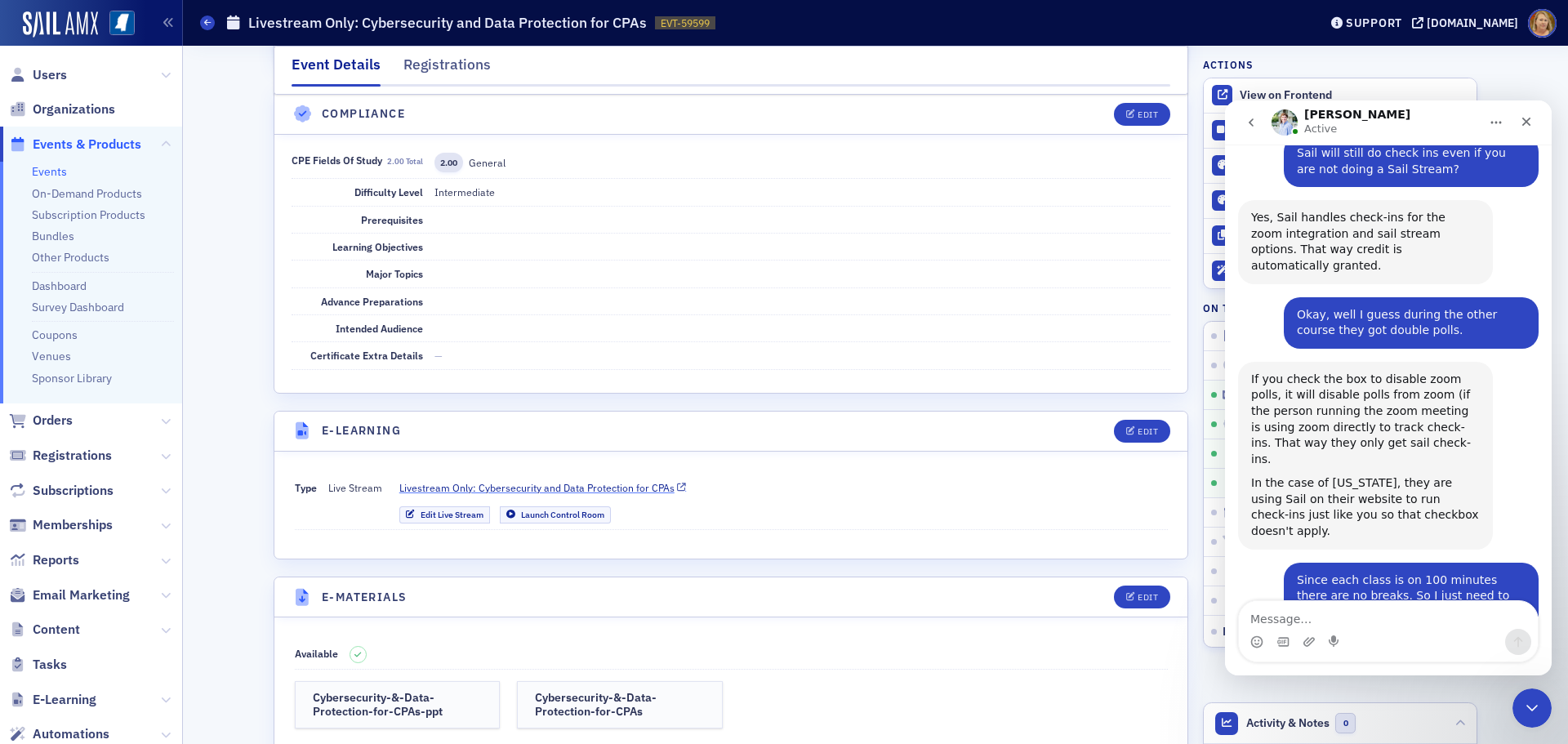
click at [618, 487] on span "Livestream Only: Cybersecurity and Data Protection for CPAs" at bounding box center [537, 487] width 275 height 14
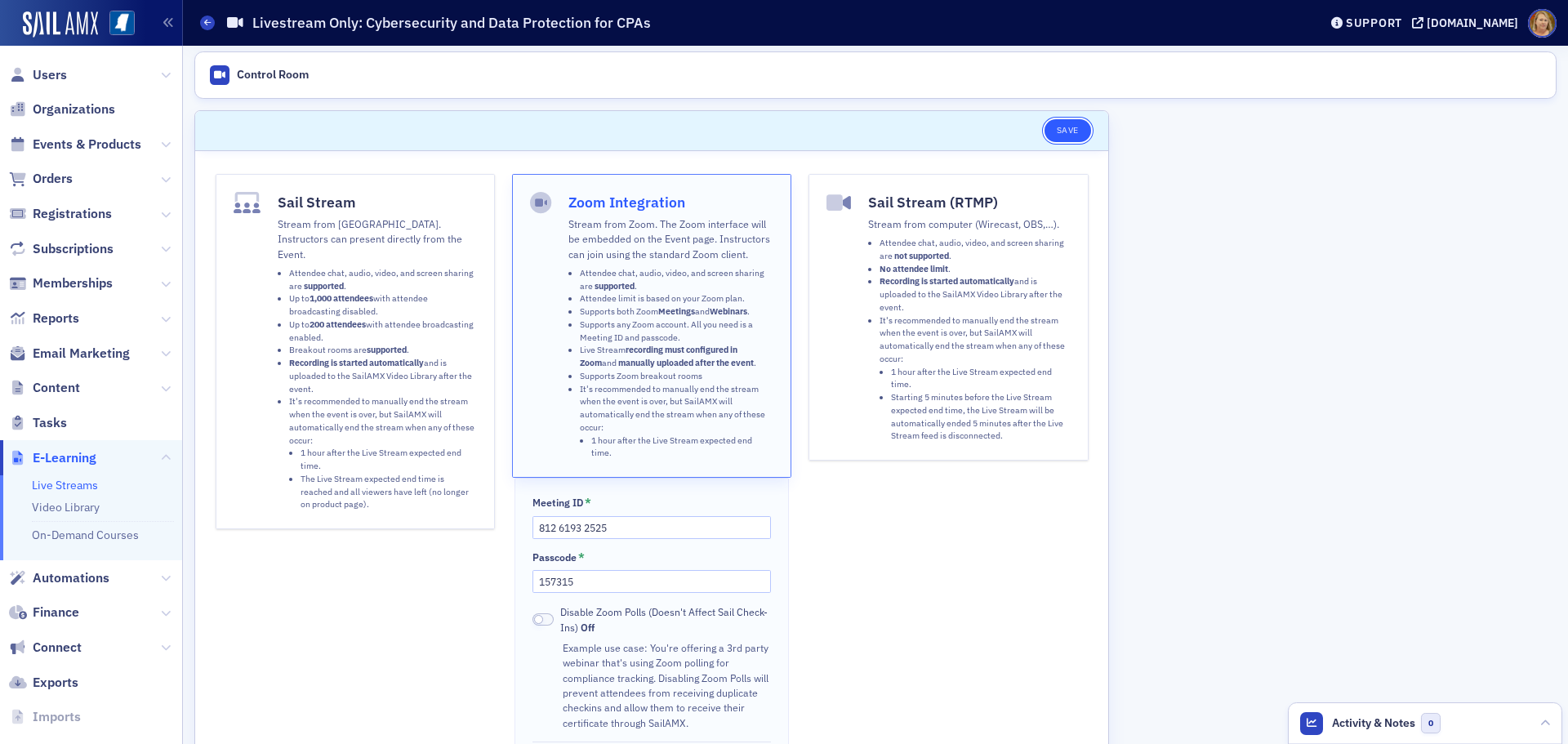
click at [1059, 127] on button "Save" at bounding box center [1067, 130] width 47 height 23
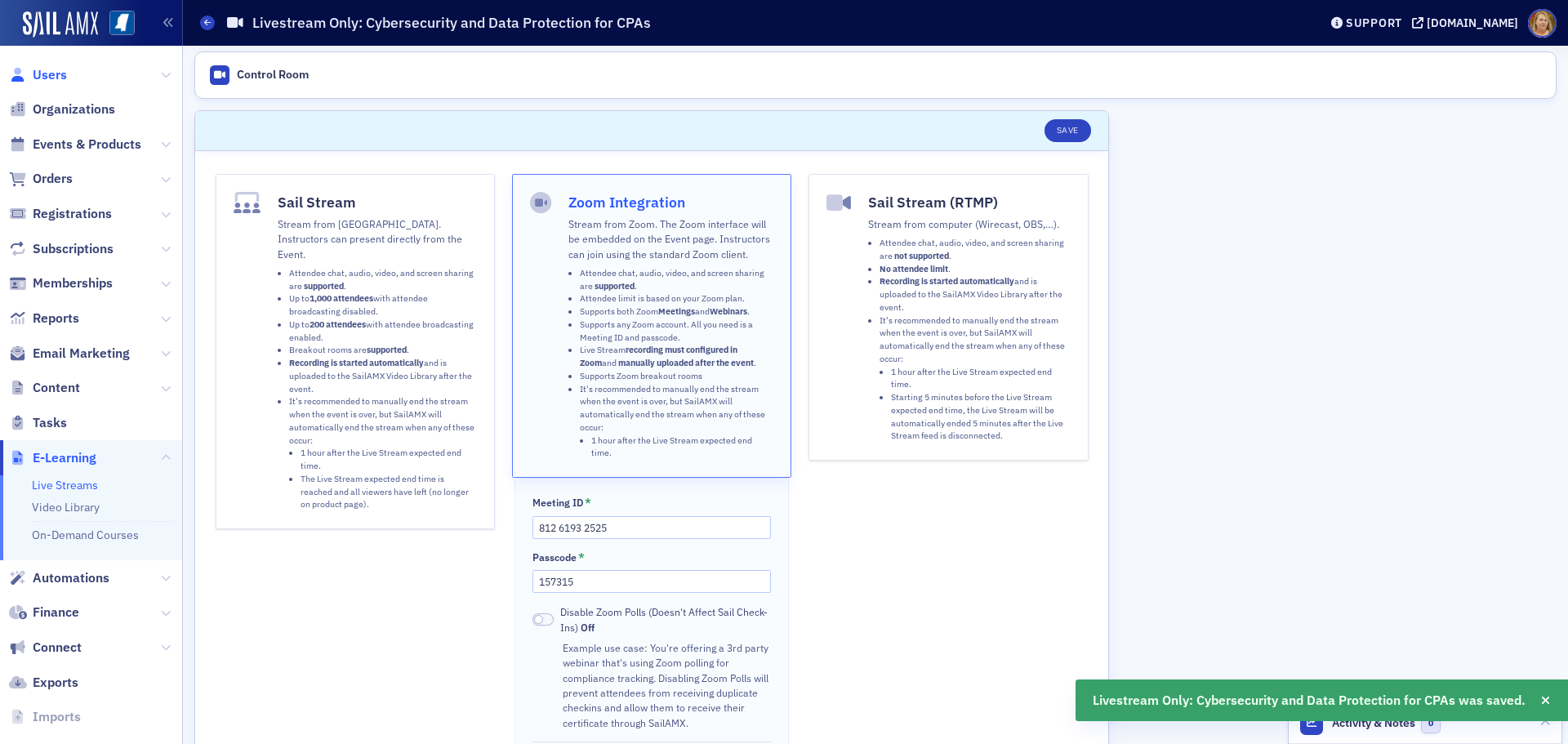
click at [56, 74] on span "Users" at bounding box center [50, 74] width 35 height 18
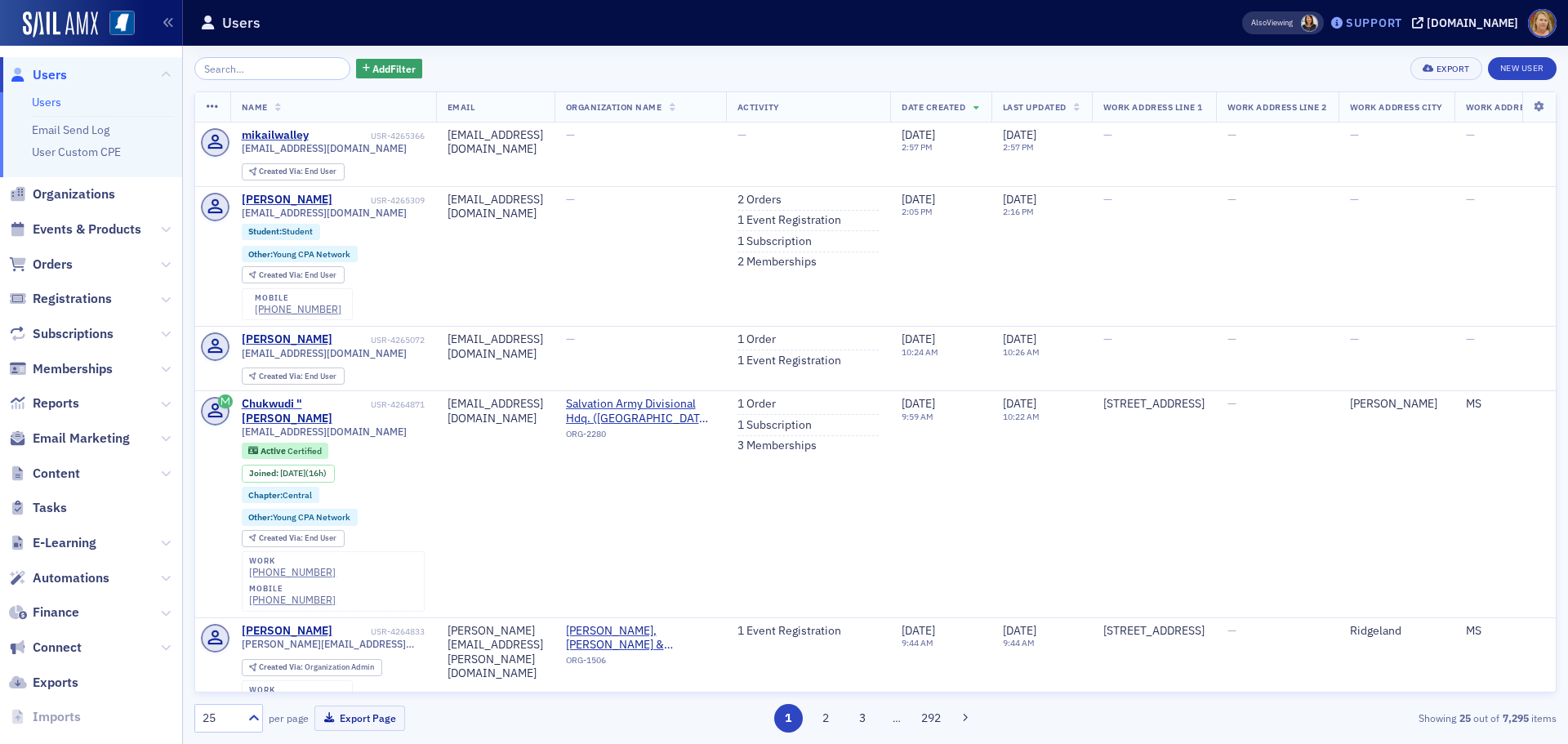
click at [1402, 22] on div "Support" at bounding box center [1373, 22] width 57 height 14
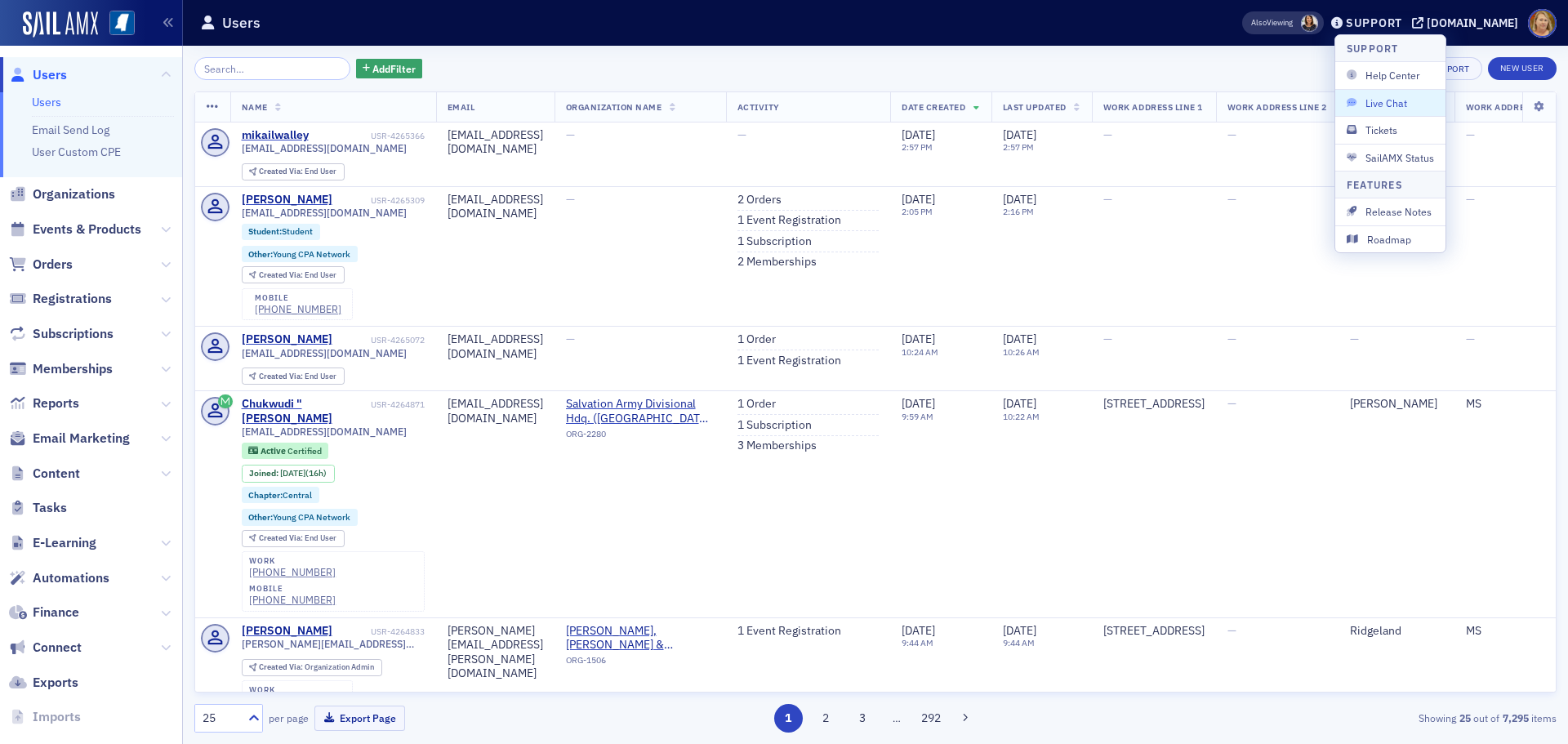
click at [1400, 103] on span "Live Chat" at bounding box center [1389, 102] width 87 height 14
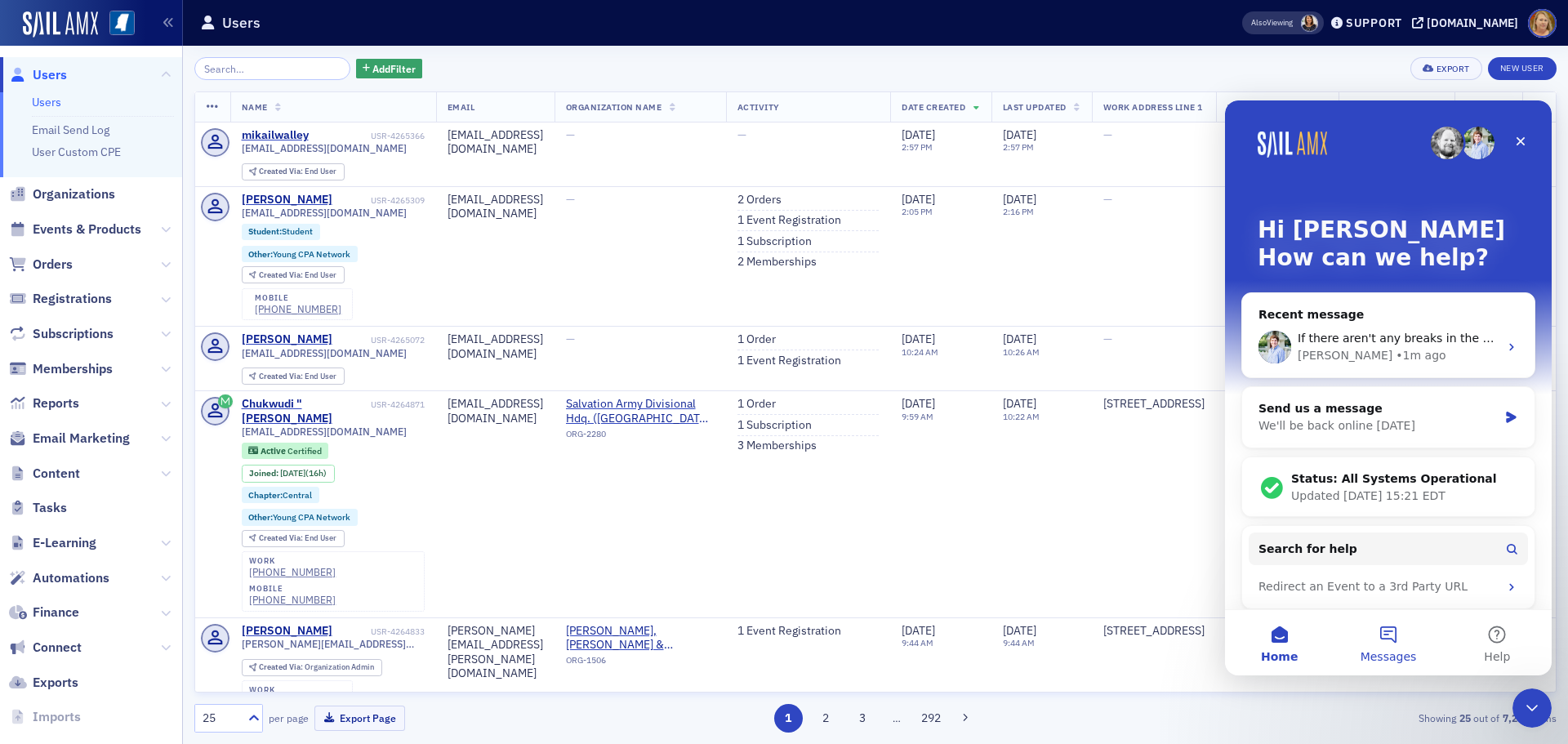
click at [1393, 623] on button "Messages" at bounding box center [1388, 642] width 108 height 65
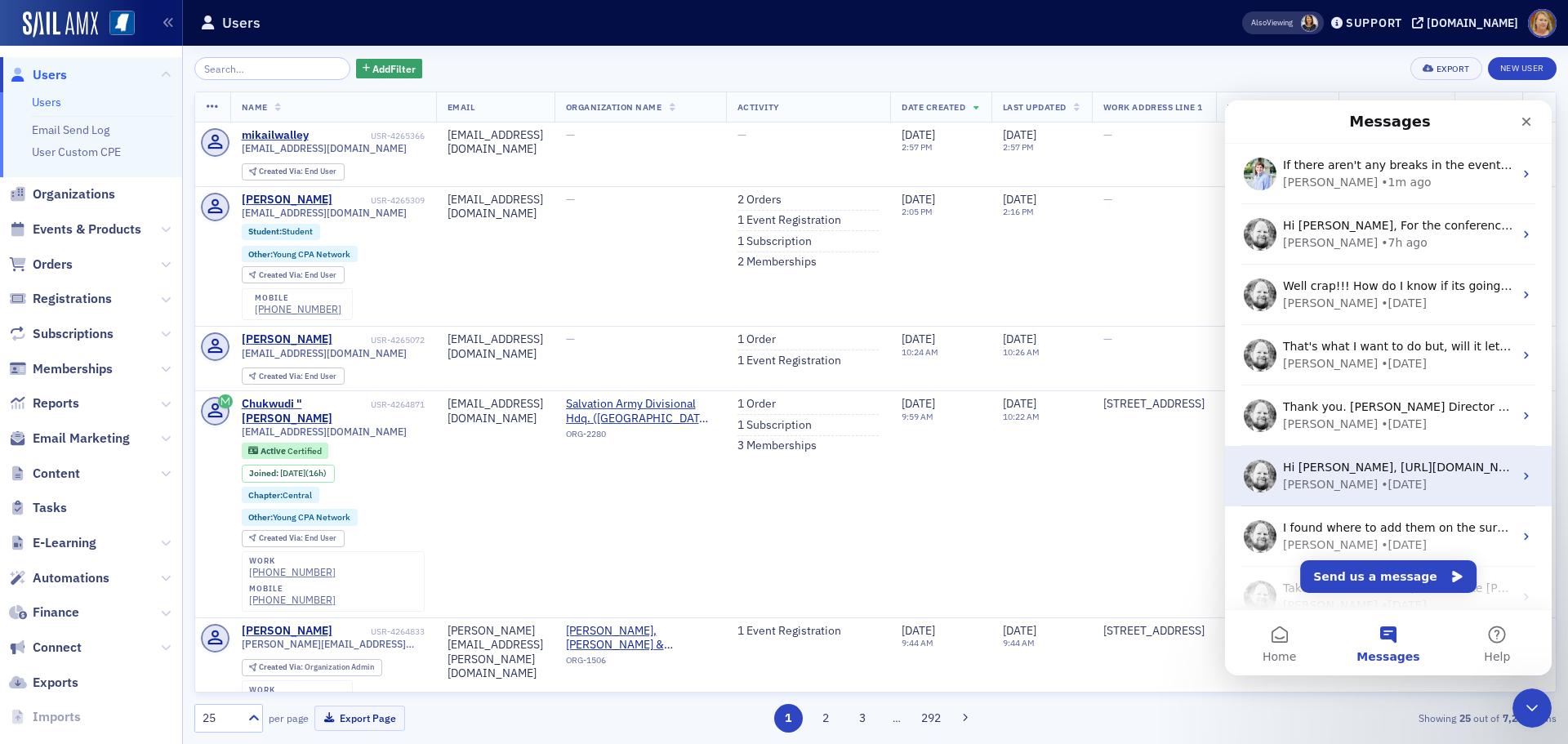
scroll to position [204, 0]
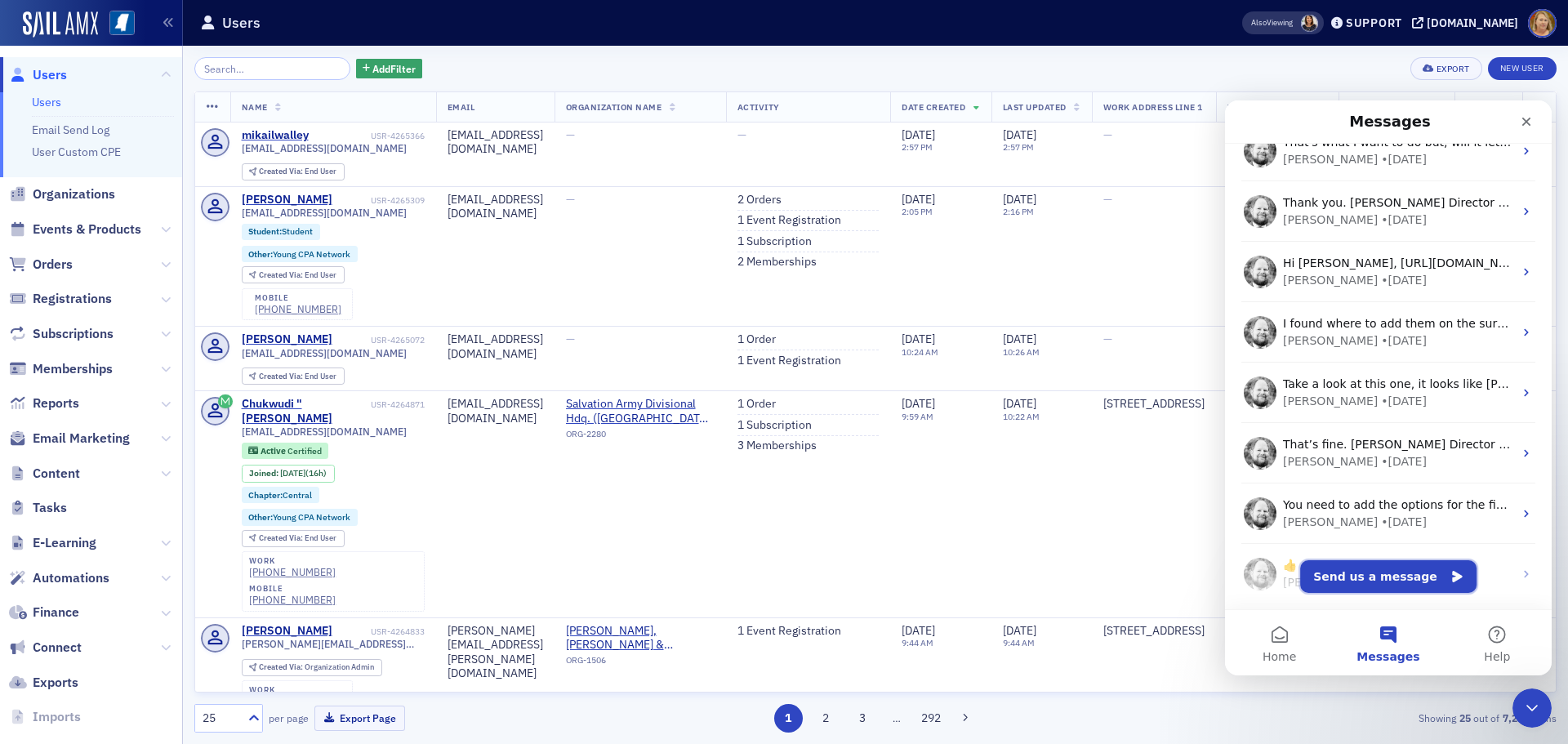
click at [1385, 568] on button "Send us a message" at bounding box center [1388, 576] width 176 height 33
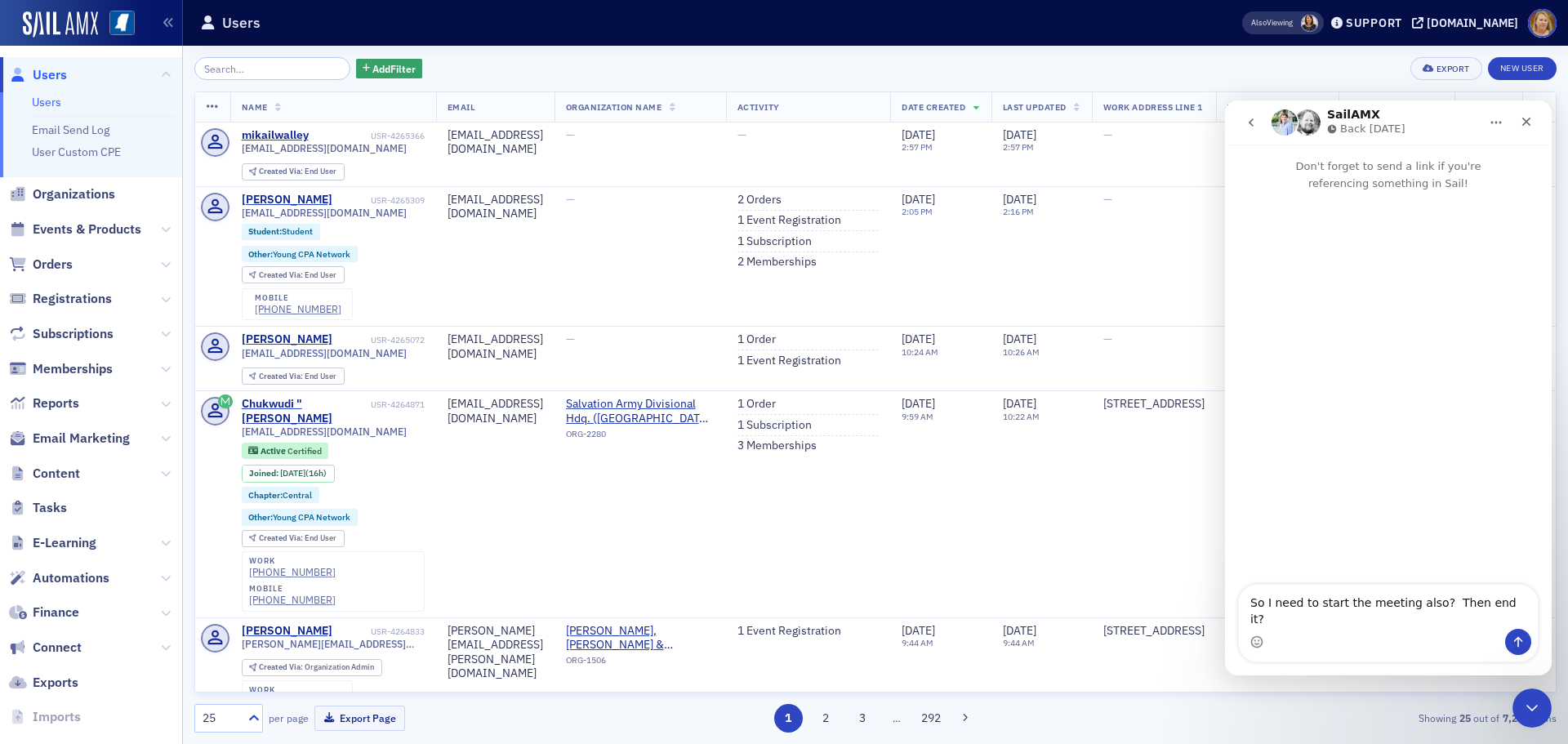
type textarea "So I need to start the meeting also? Then end it?"
click at [1516, 640] on icon "Send a message…" at bounding box center [1517, 641] width 13 height 13
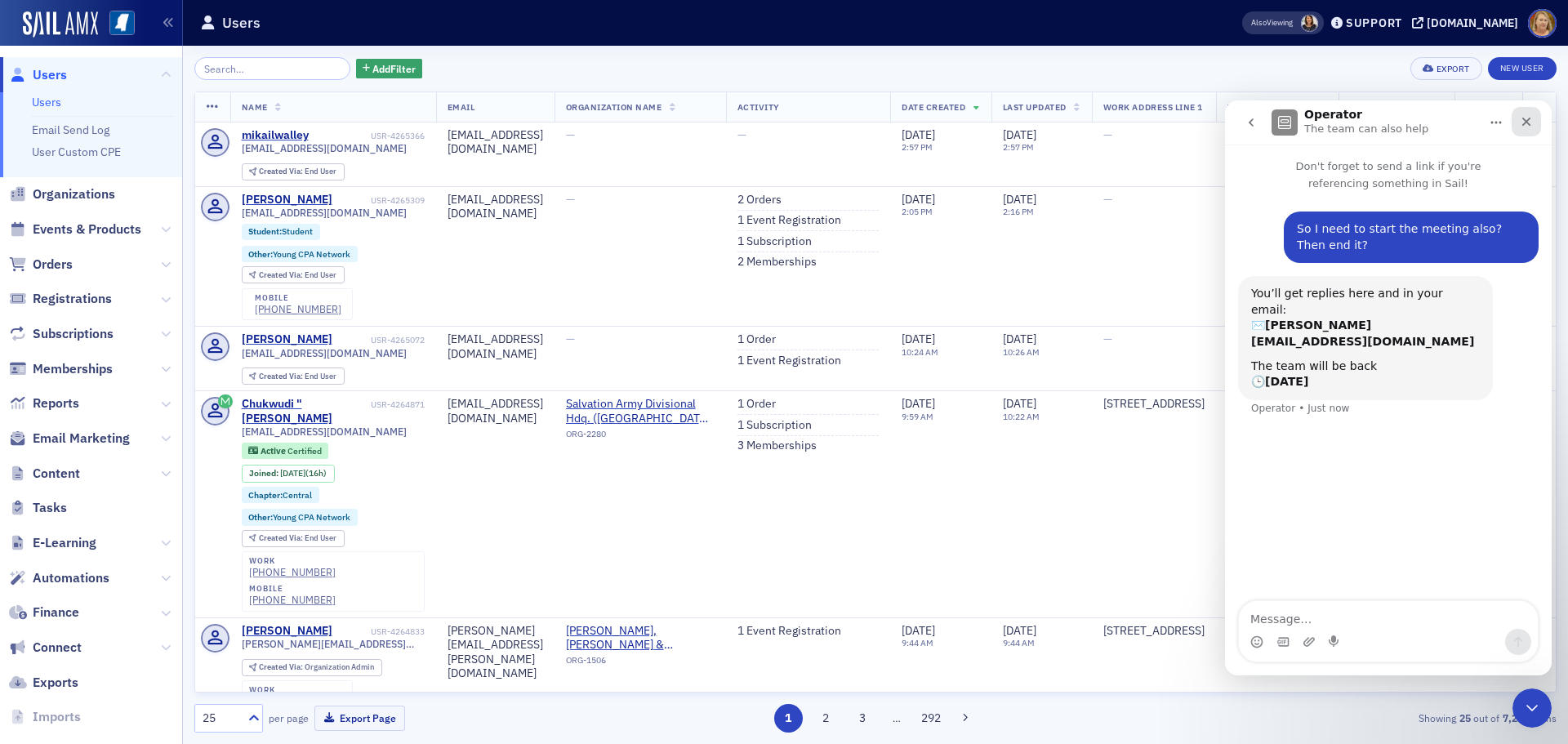
click at [1522, 125] on icon "Close" at bounding box center [1527, 122] width 9 height 9
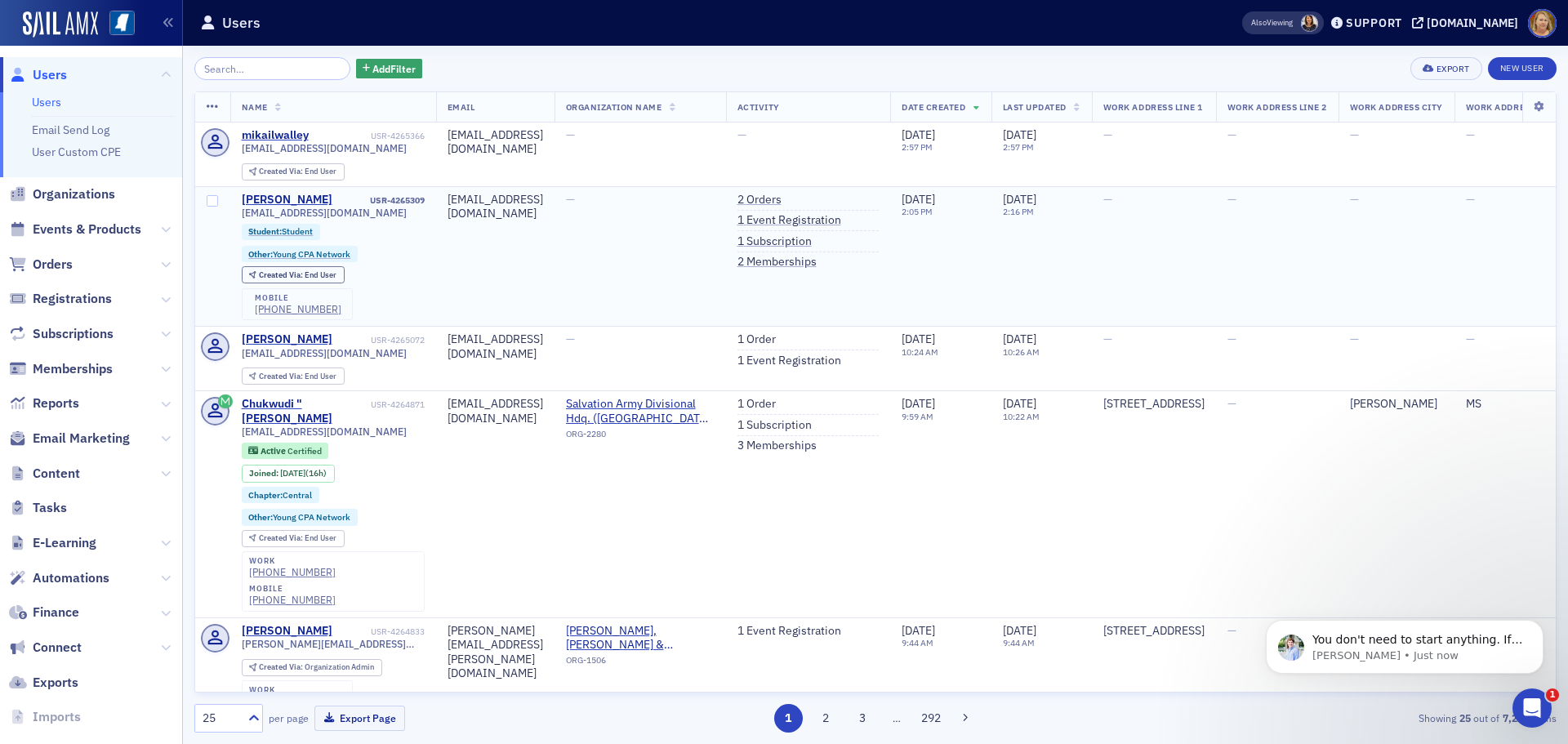
scroll to position [0, 0]
click at [1320, 637] on p "You don't need to start anything. If [US_STATE] is running it, they will start …" at bounding box center [1417, 639] width 211 height 16
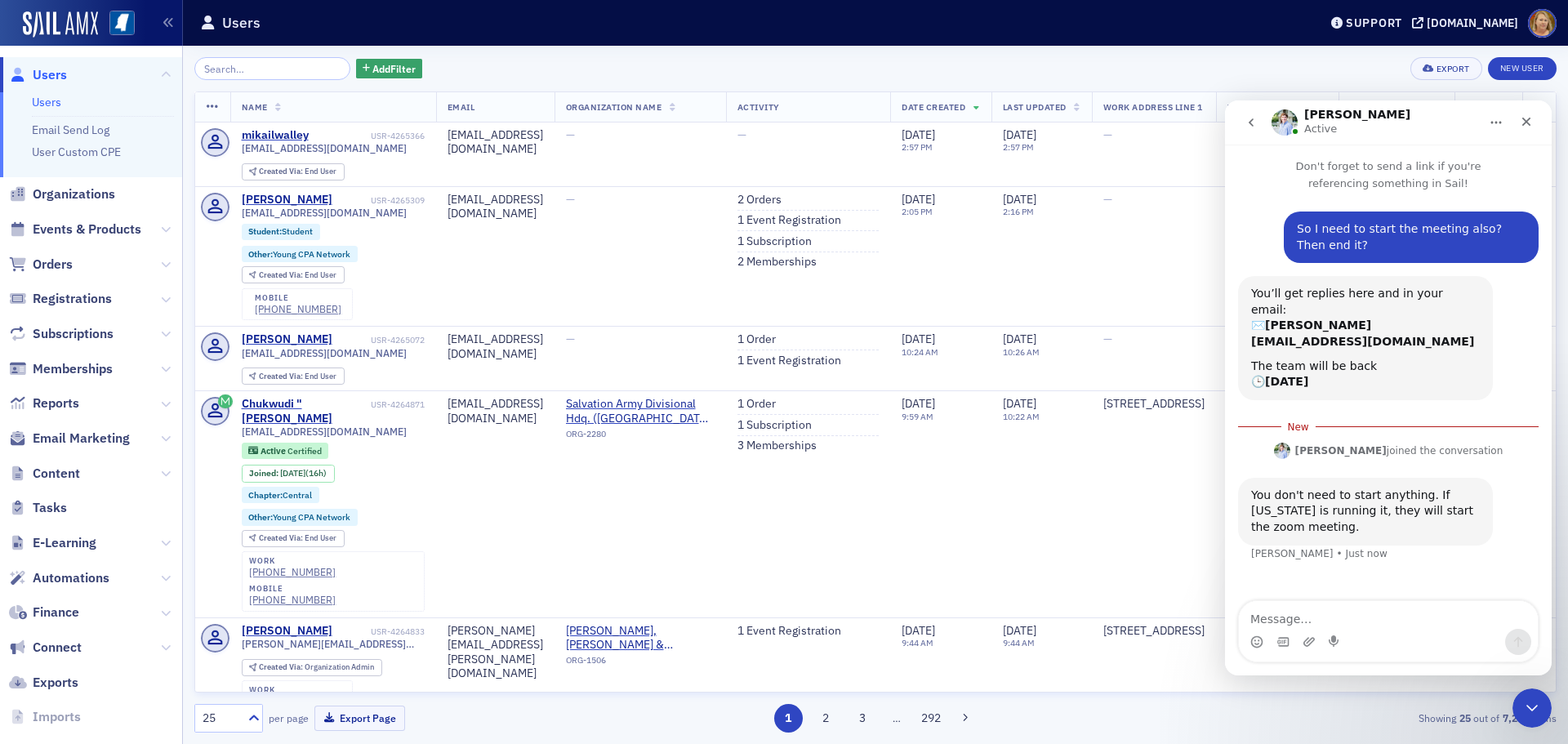
scroll to position [3, 0]
click at [1499, 126] on icon "Home" at bounding box center [1495, 122] width 13 height 13
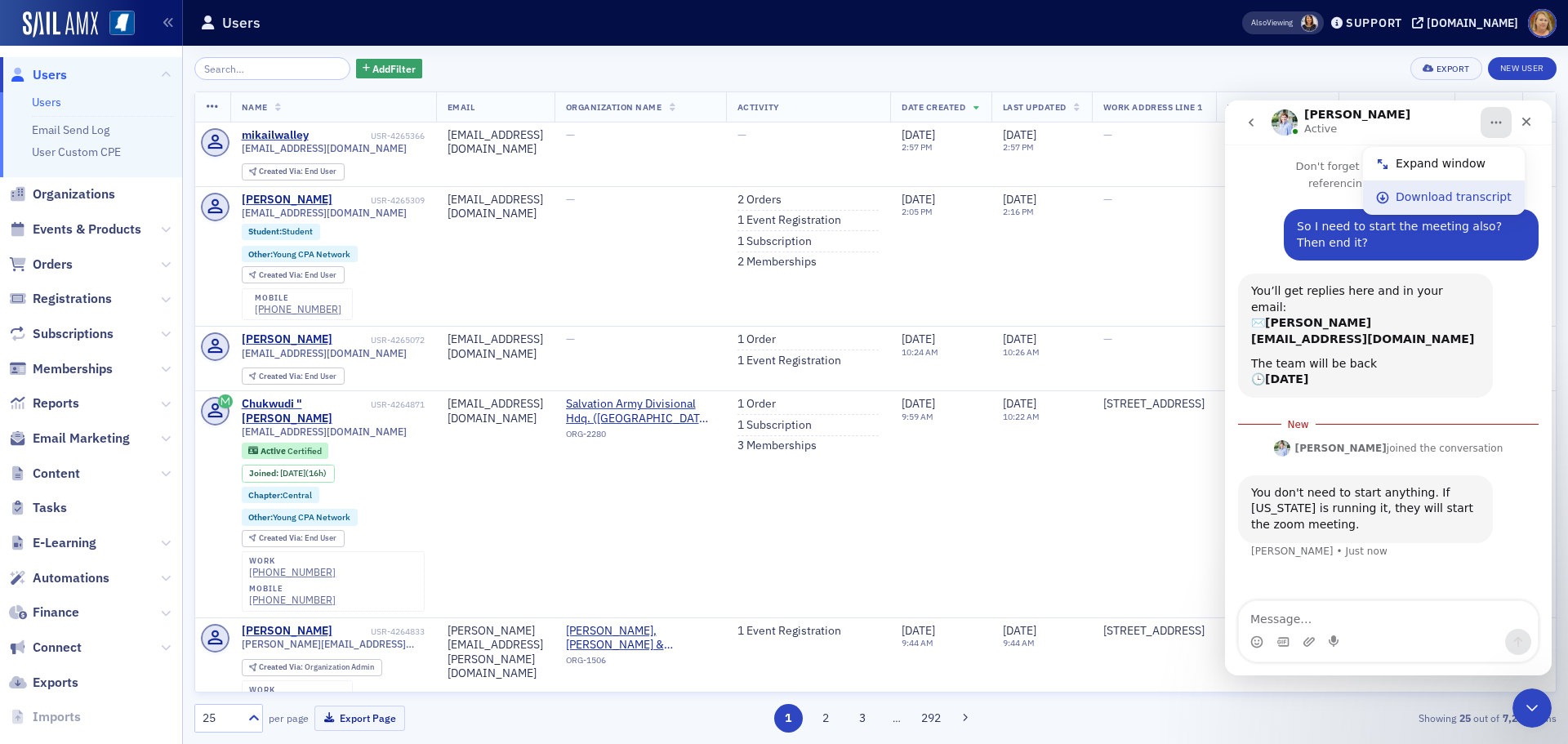
click at [1477, 195] on div "Download transcript" at bounding box center [1453, 197] width 116 height 17
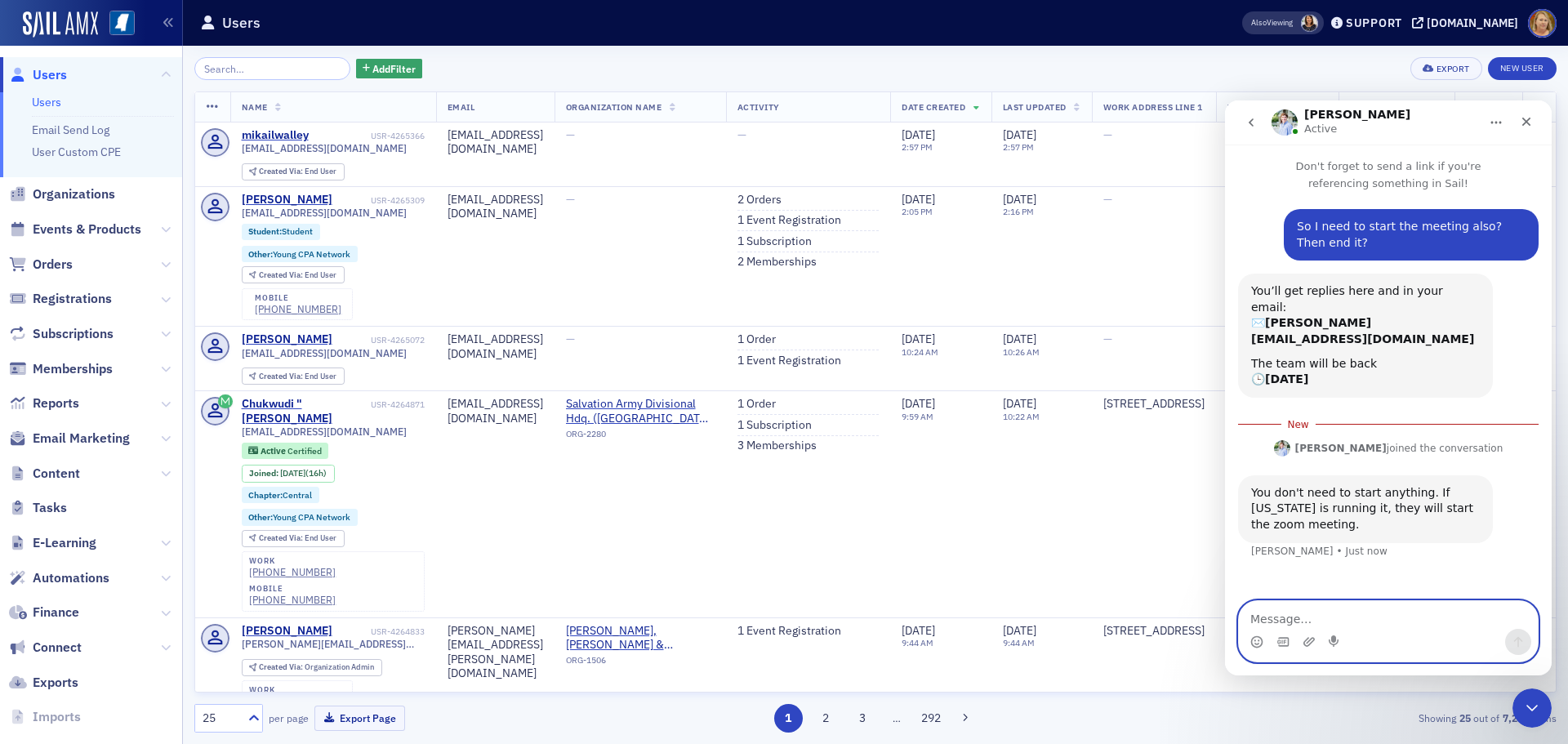
click at [1251, 619] on textarea "Message…" at bounding box center [1388, 614] width 299 height 28
type textarea "okay"
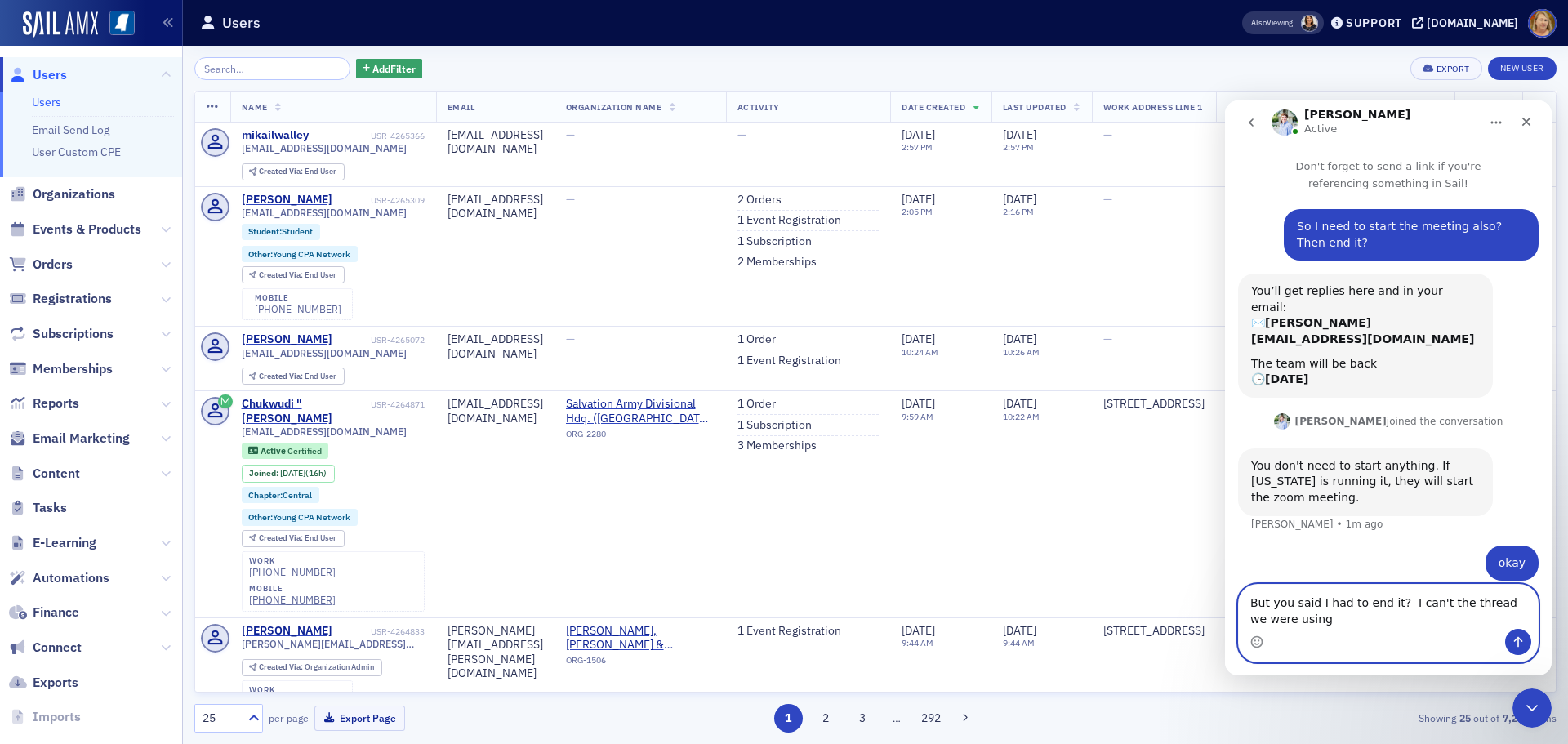
type textarea "But you said I had to end it? I can't the thread we were using."
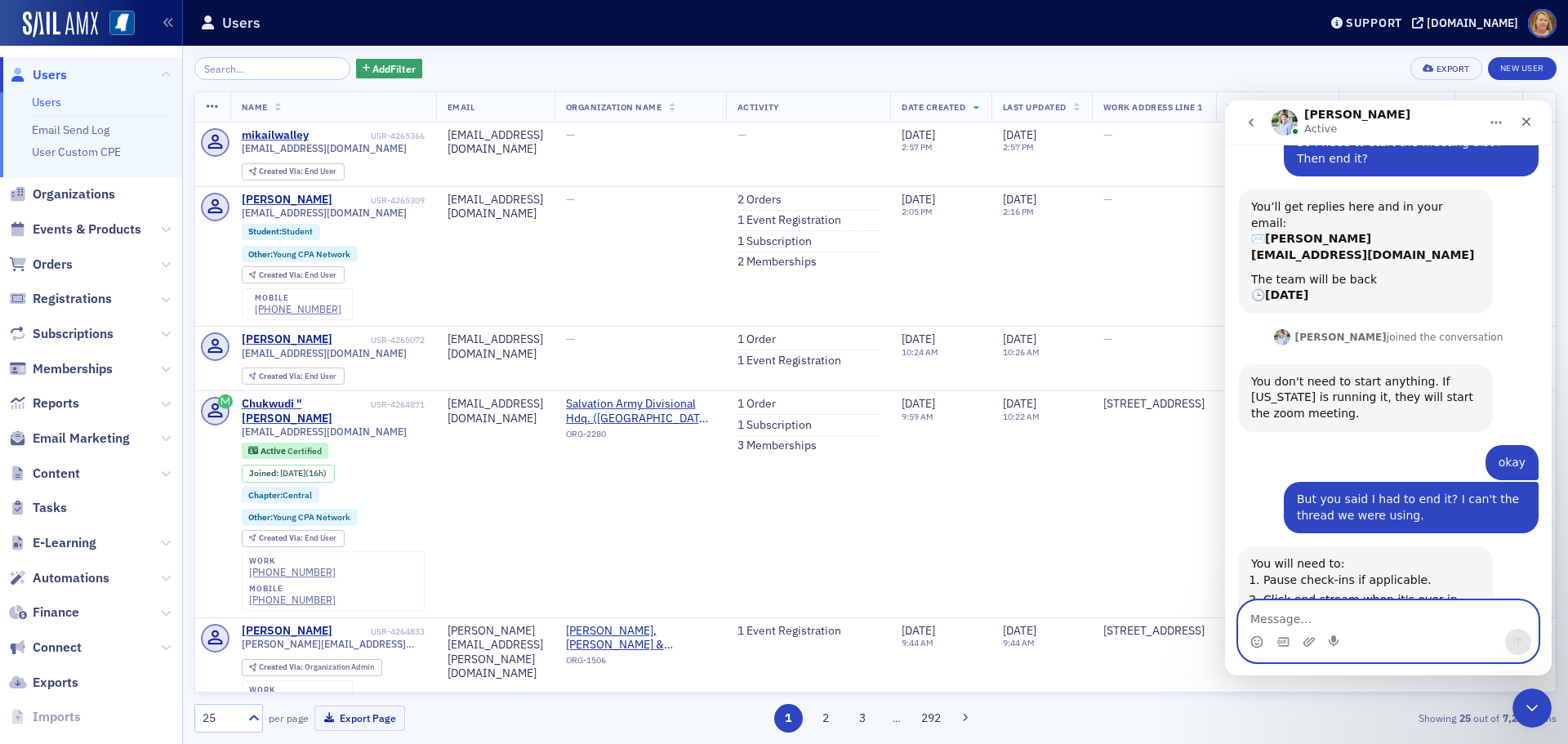
scroll to position [120, 0]
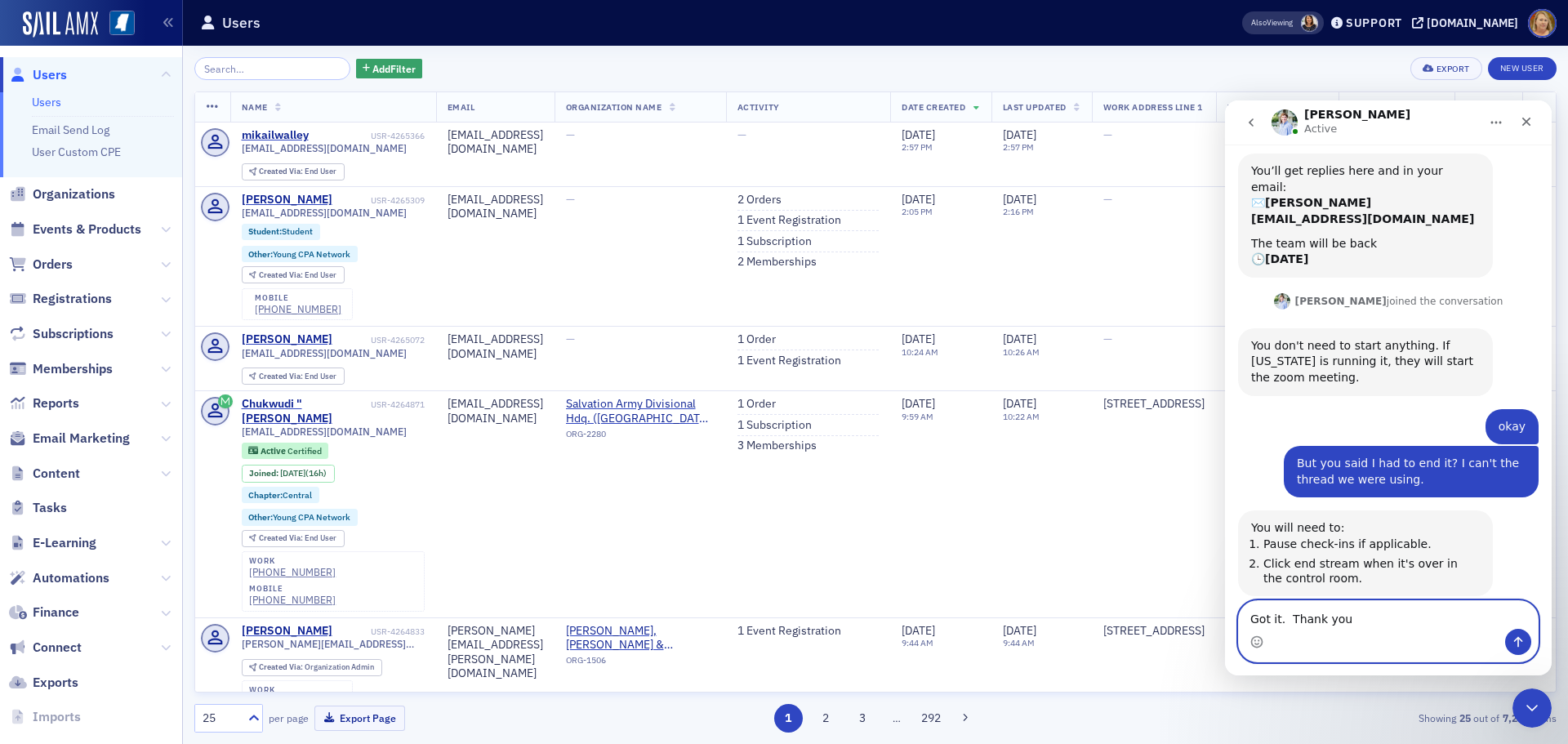
type textarea "Got it. Thank you."
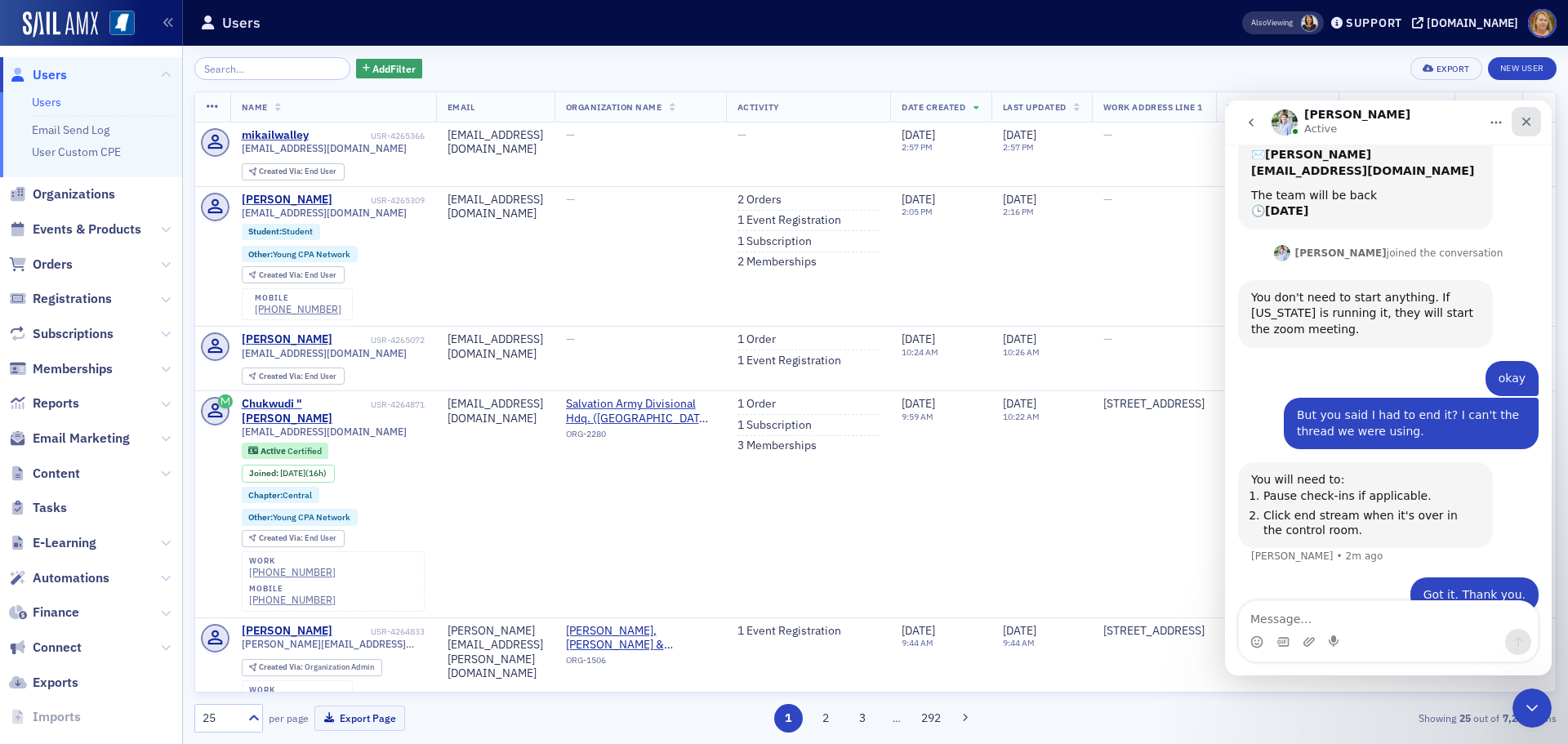
click at [1534, 124] on div "Close" at bounding box center [1526, 121] width 30 height 30
